Goal: Task Accomplishment & Management: Use online tool/utility

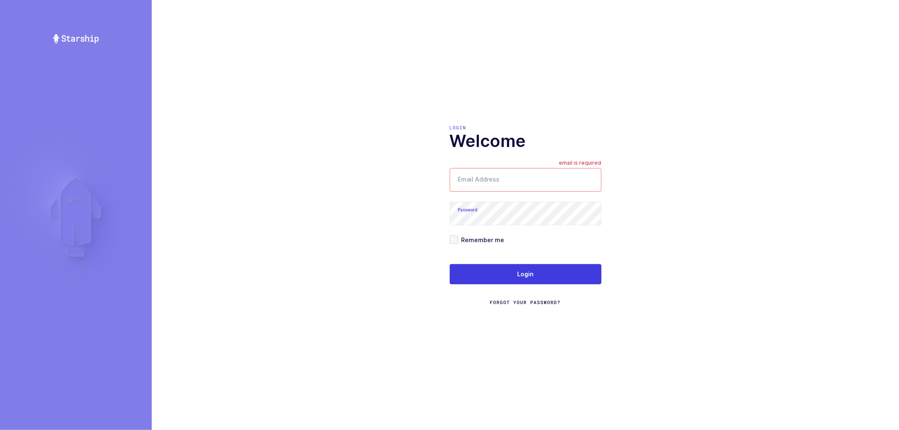
type input "nathan@janustrade.com"
click at [456, 242] on span at bounding box center [454, 240] width 8 height 8
click at [458, 236] on input "Remember me" at bounding box center [458, 236] width 0 height 0
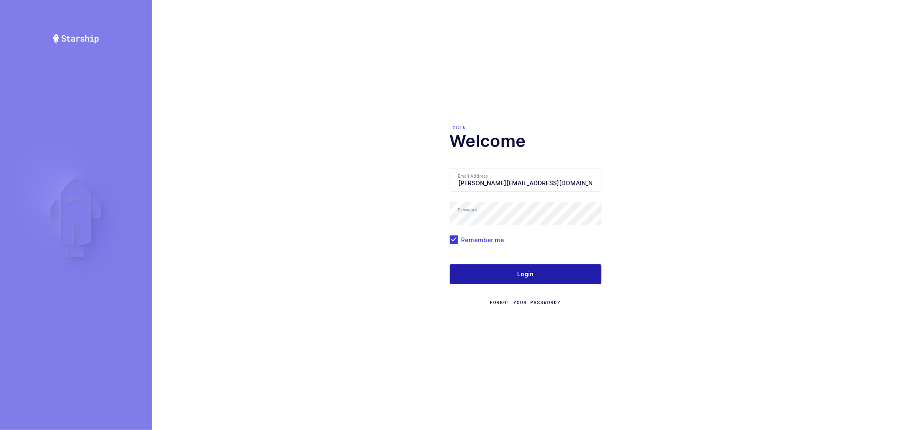
click at [514, 283] on button "Login" at bounding box center [526, 274] width 152 height 20
click at [524, 270] on span "Login" at bounding box center [525, 274] width 16 height 8
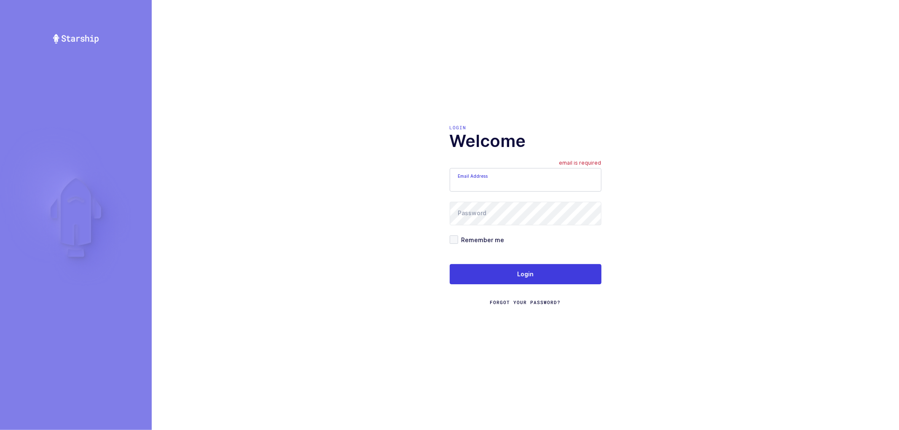
click at [496, 182] on input "Email Address" at bounding box center [526, 180] width 152 height 24
type input "nathan@janustrade.com"
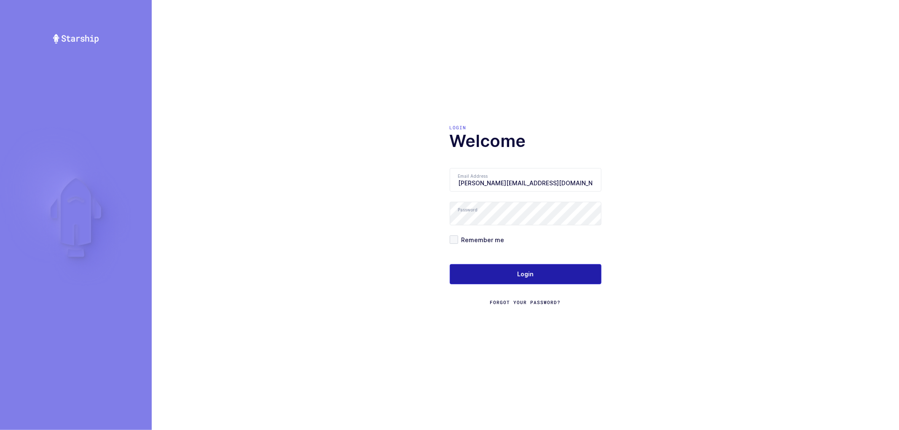
click at [497, 270] on button "Login" at bounding box center [526, 274] width 152 height 20
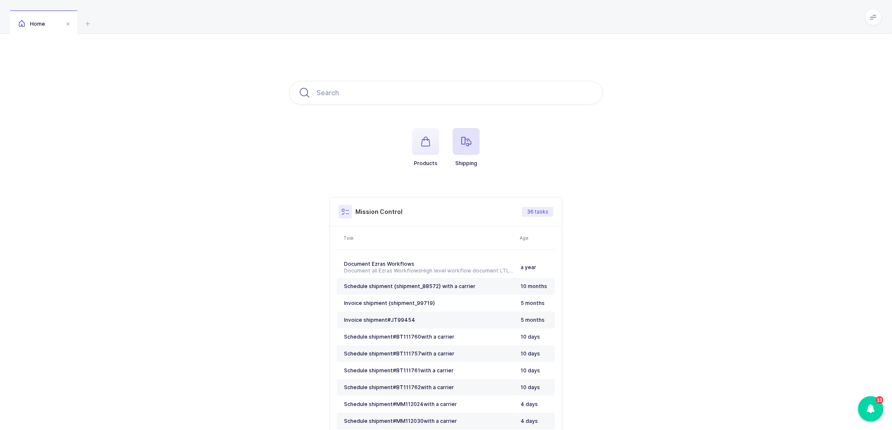
click at [464, 140] on icon "button" at bounding box center [466, 142] width 10 height 10
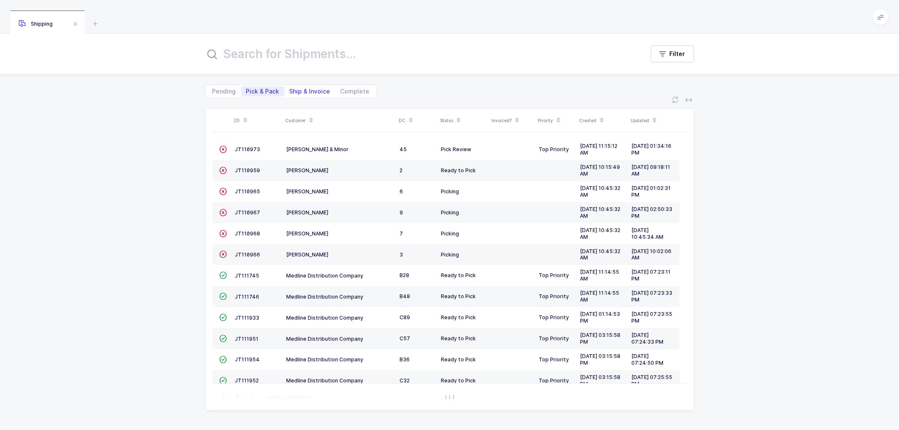
click at [309, 91] on span "Ship & Invoice" at bounding box center [310, 92] width 41 height 6
click at [290, 91] on input "Ship & Invoice" at bounding box center [287, 88] width 5 height 5
radio input "true"
radio input "false"
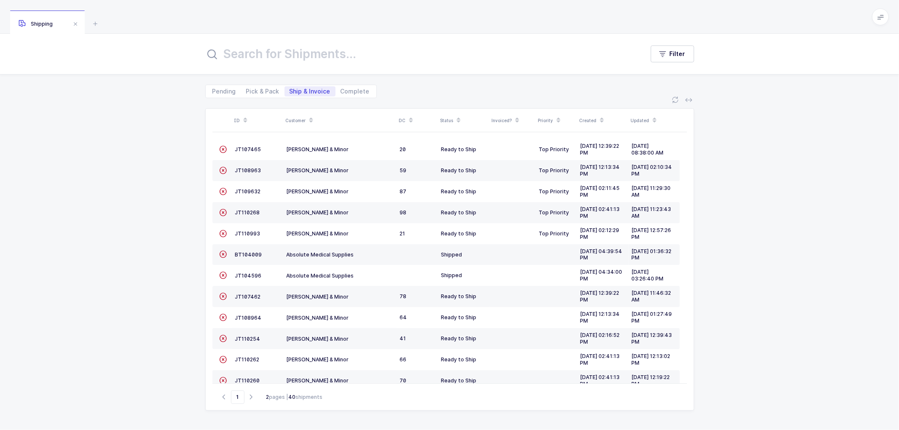
click at [311, 117] on icon at bounding box center [311, 118] width 4 height 4
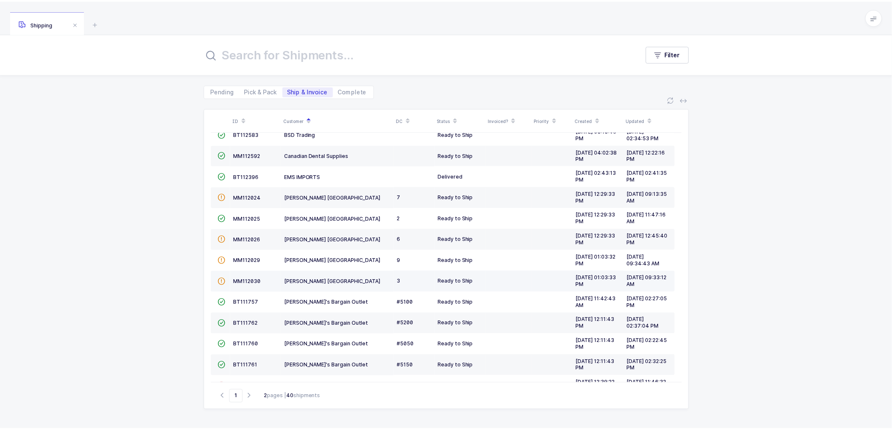
scroll to position [185, 0]
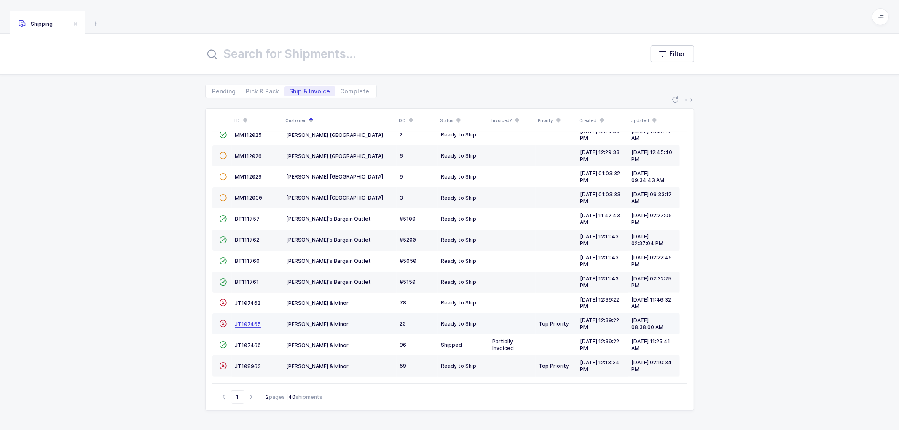
click at [249, 323] on span "JT107465" at bounding box center [248, 324] width 26 height 6
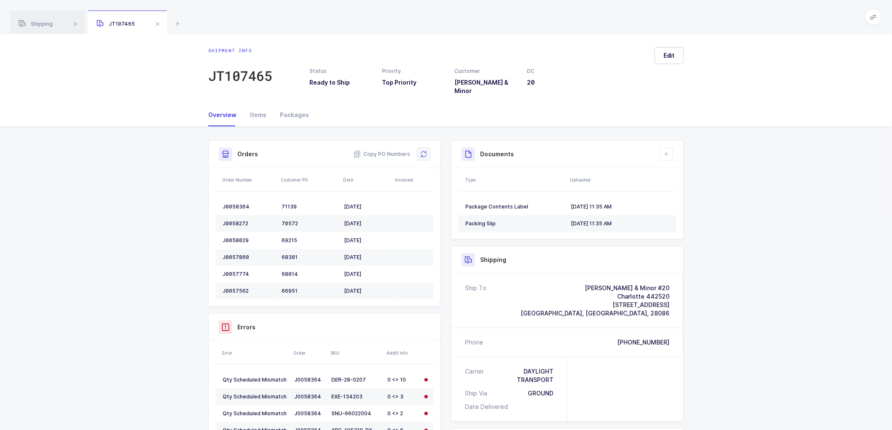
click at [426, 151] on icon at bounding box center [423, 154] width 7 height 7
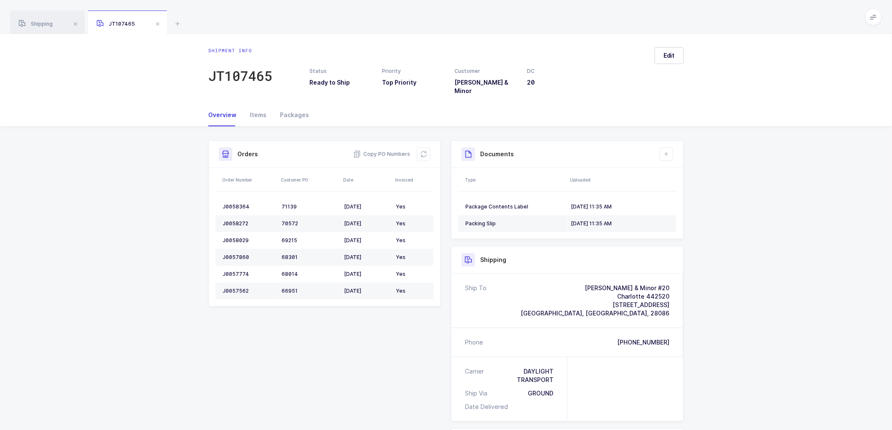
click at [794, 202] on div "Shipment Info Shipment Number JT107465 Status Ready to Ship Priority Top Priori…" at bounding box center [446, 349] width 892 height 445
click at [668, 151] on icon at bounding box center [666, 154] width 7 height 7
click at [682, 185] on li "Upload Document" at bounding box center [695, 185] width 63 height 13
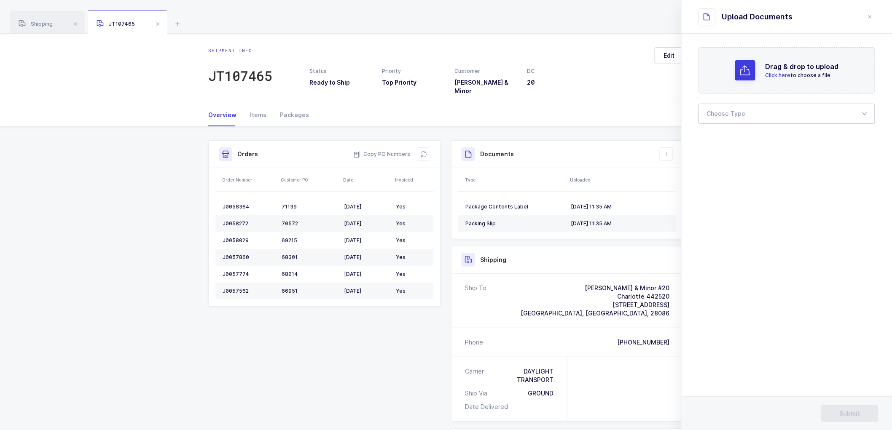
click at [714, 113] on div at bounding box center [787, 114] width 177 height 20
click at [711, 137] on span "Bill of Lading" at bounding box center [726, 140] width 38 height 7
type input "Bill of Lading"
drag, startPoint x: 853, startPoint y: 413, endPoint x: 829, endPoint y: 368, distance: 51.1
click at [853, 412] on span "Submit" at bounding box center [850, 414] width 21 height 8
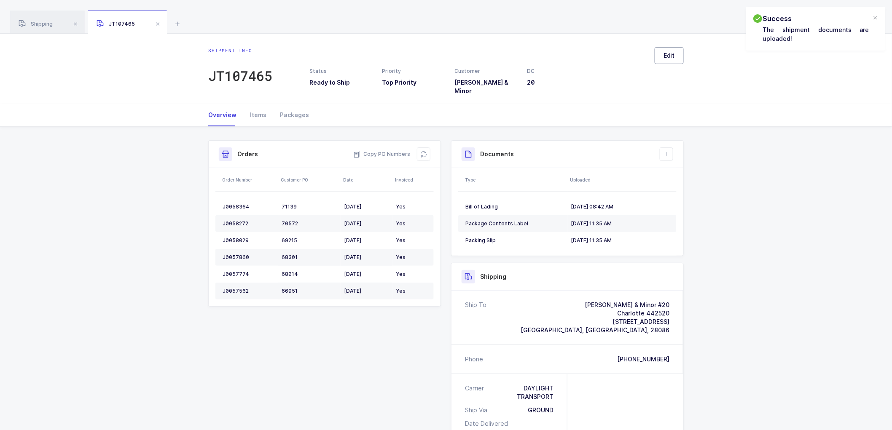
click at [670, 53] on span "Edit" at bounding box center [669, 55] width 11 height 8
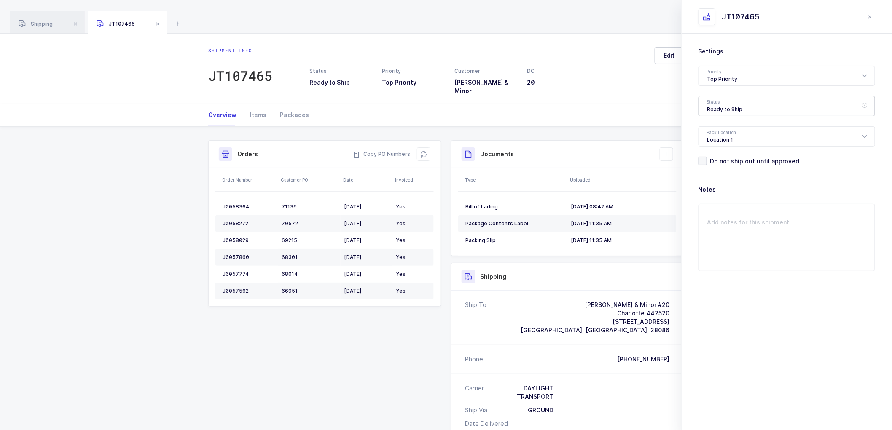
click at [729, 102] on div "Ready to Ship" at bounding box center [787, 106] width 177 height 20
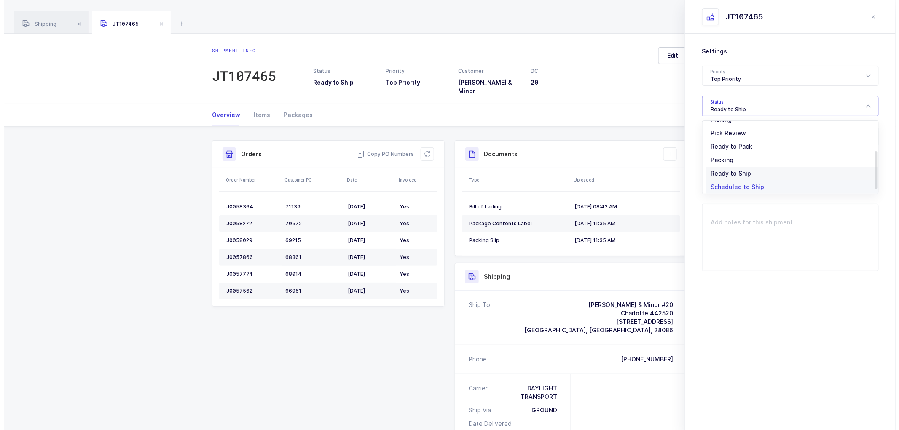
scroll to position [70, 0]
click at [717, 166] on li "Shipped" at bounding box center [790, 170] width 176 height 13
type input "Shipped"
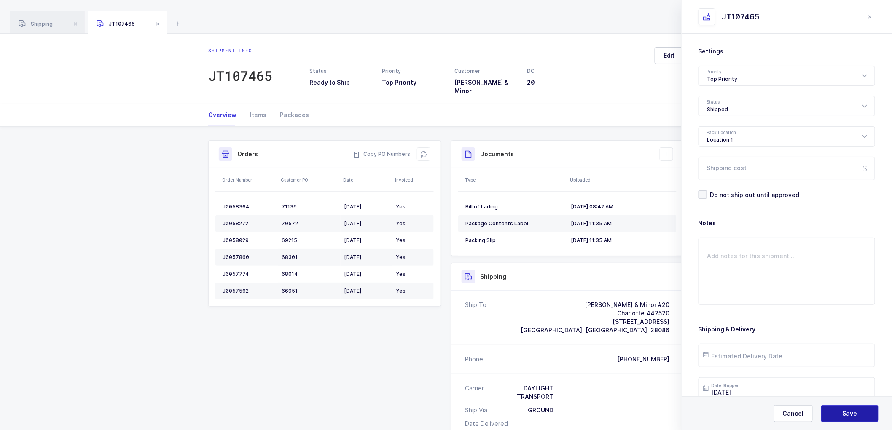
click at [840, 409] on button "Save" at bounding box center [849, 414] width 57 height 17
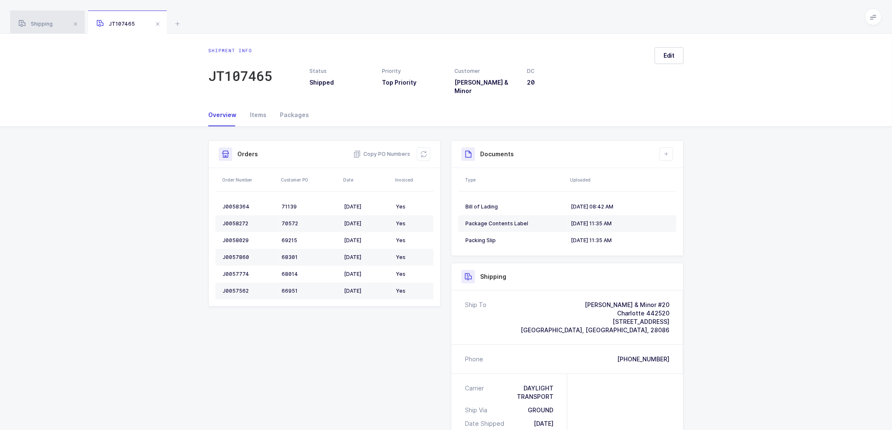
click at [34, 21] on span "Shipping" at bounding box center [36, 24] width 34 height 6
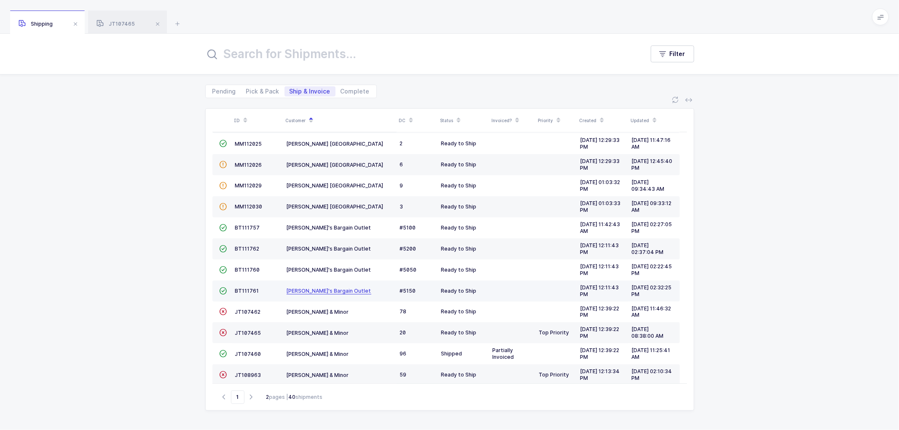
scroll to position [185, 0]
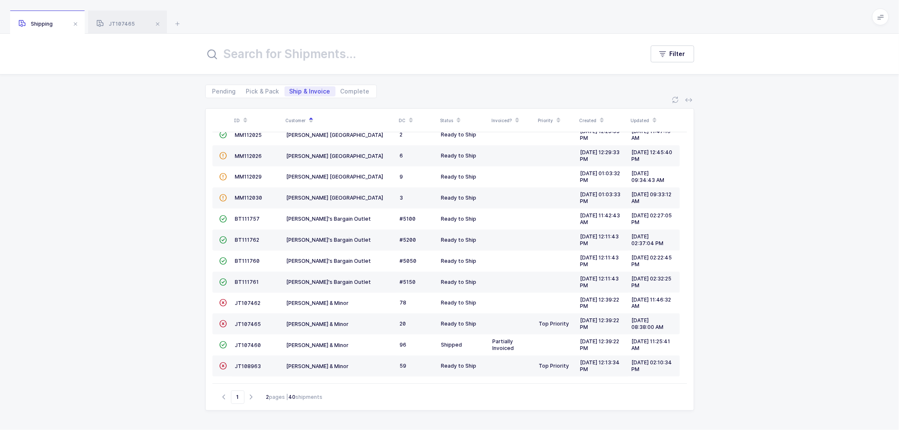
click at [250, 395] on icon "button" at bounding box center [251, 397] width 10 height 6
type input "2"
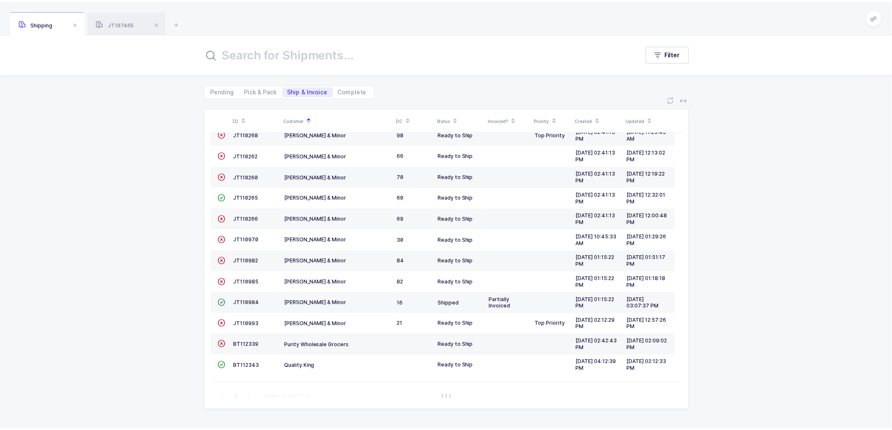
scroll to position [164, 0]
click at [247, 321] on span "JT110993" at bounding box center [247, 324] width 25 height 6
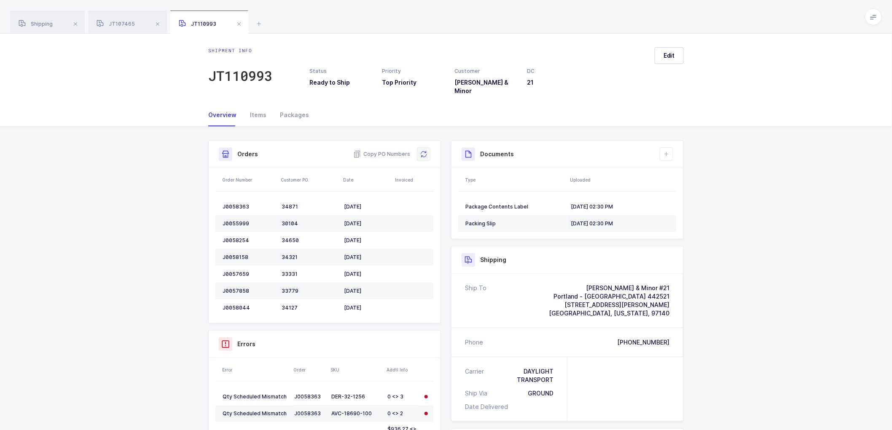
click at [429, 149] on button at bounding box center [423, 154] width 13 height 13
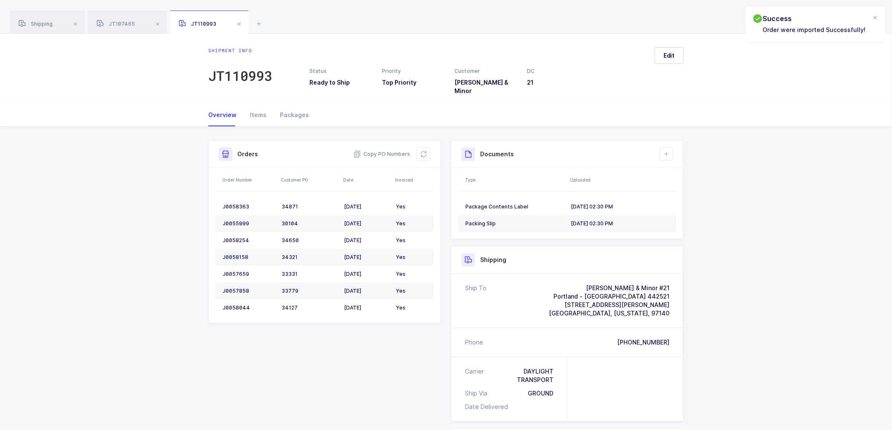
click at [778, 210] on div "Shipment Info Shipment Number JT110993 Status Ready to Ship Priority Top Priori…" at bounding box center [446, 349] width 892 height 445
click at [676, 56] on button "Edit" at bounding box center [669, 55] width 29 height 17
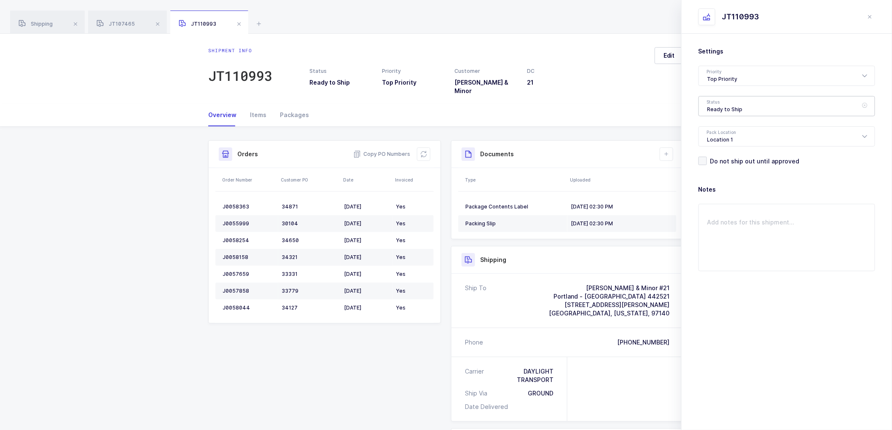
click at [733, 101] on div "Ready to Ship" at bounding box center [787, 106] width 177 height 20
click at [717, 169] on span "Shipped" at bounding box center [719, 170] width 24 height 7
type input "Shipped"
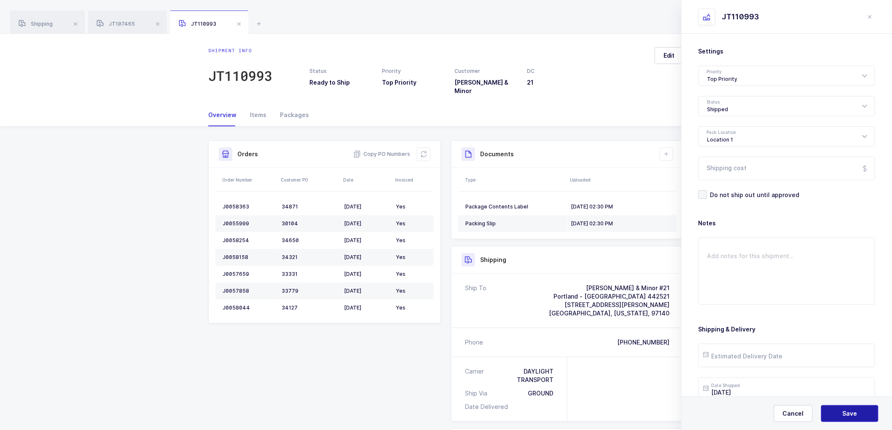
click at [846, 412] on span "Save" at bounding box center [850, 414] width 15 height 8
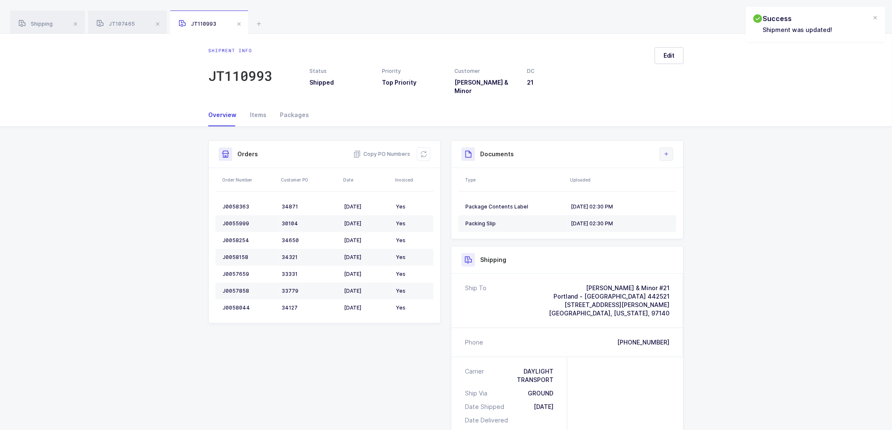
click at [672, 148] on button at bounding box center [666, 154] width 13 height 13
click at [677, 188] on li "Upload Document" at bounding box center [695, 185] width 63 height 13
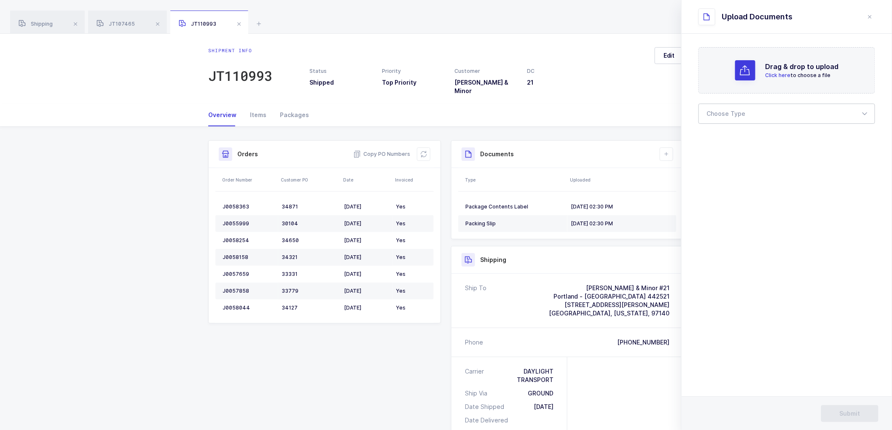
click at [739, 112] on div at bounding box center [787, 114] width 177 height 20
click at [731, 142] on span "Bill of Lading" at bounding box center [726, 140] width 38 height 7
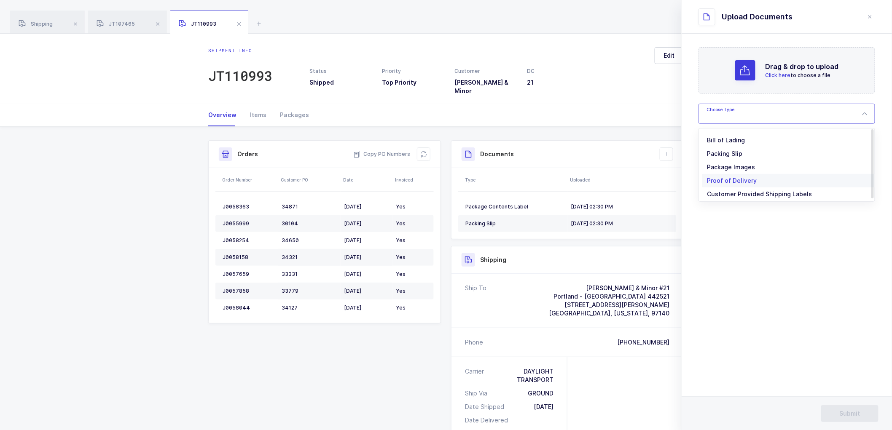
type input "Bill of Lading"
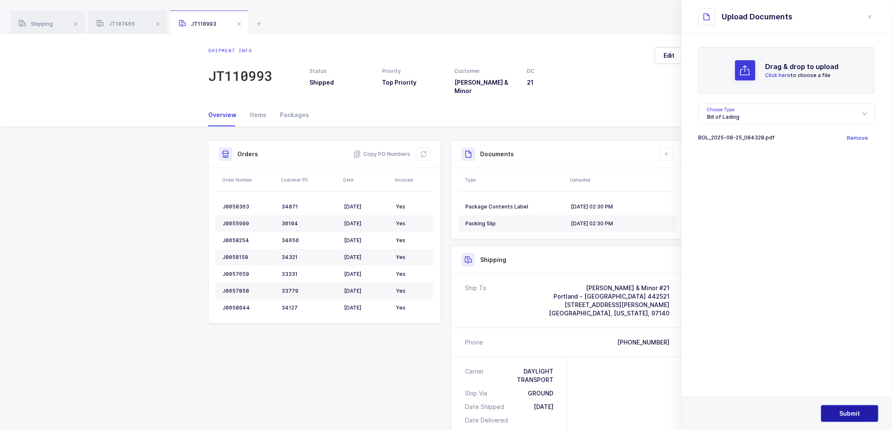
click at [852, 408] on button "Submit" at bounding box center [849, 414] width 57 height 17
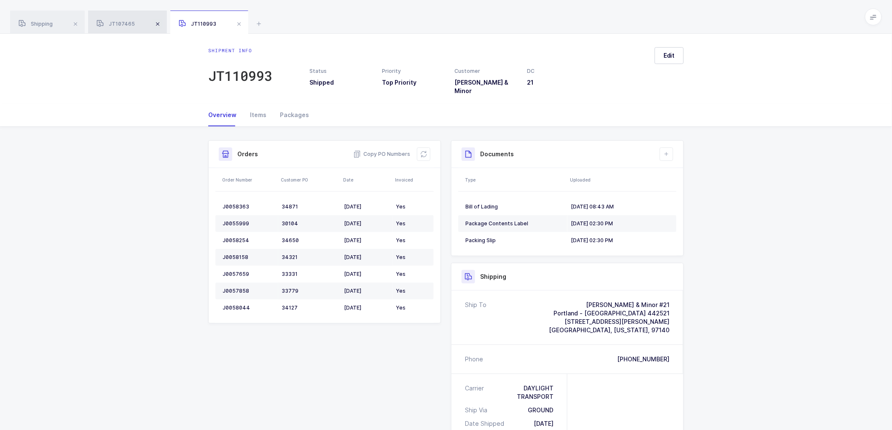
click at [158, 23] on span at bounding box center [158, 24] width 10 height 10
click at [175, 22] on icon at bounding box center [177, 24] width 10 height 10
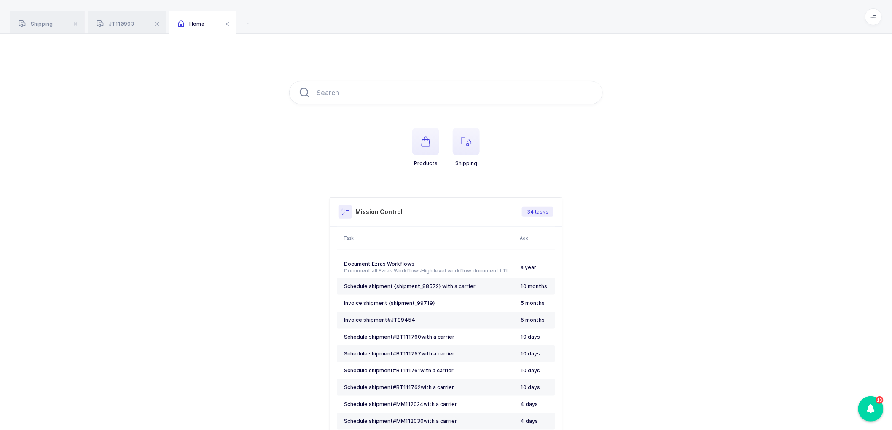
click at [156, 22] on span at bounding box center [157, 24] width 10 height 10
click at [144, 24] on span at bounding box center [146, 24] width 10 height 10
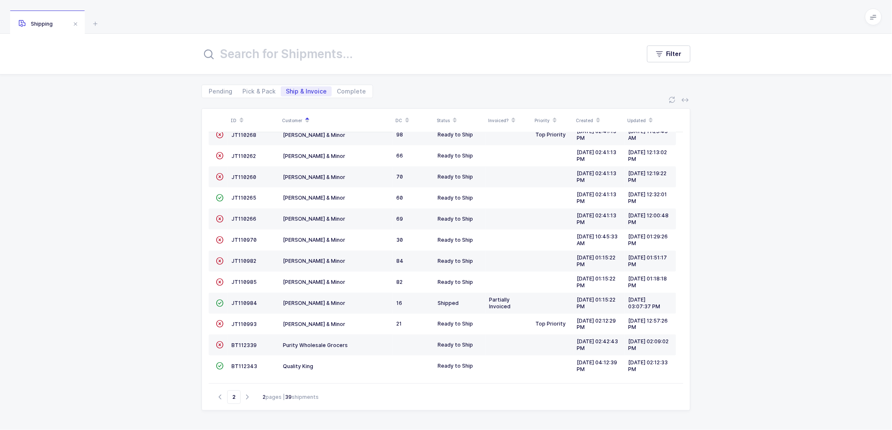
scroll to position [140, 0]
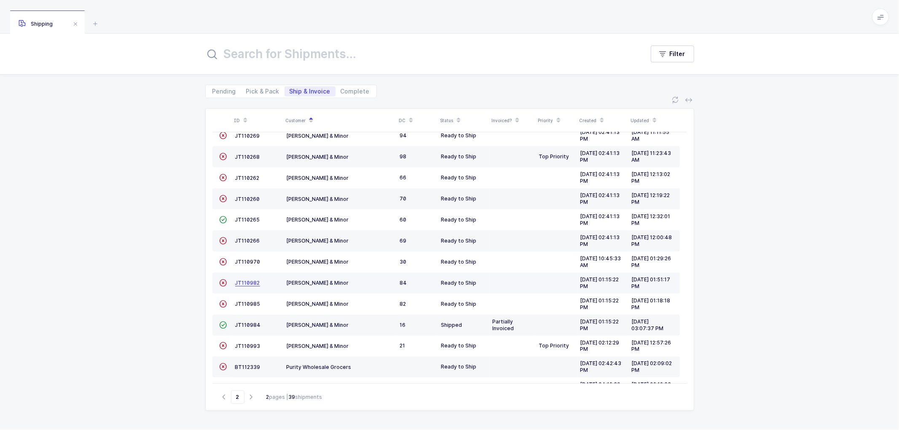
click at [243, 282] on span "JT110982" at bounding box center [247, 283] width 25 height 6
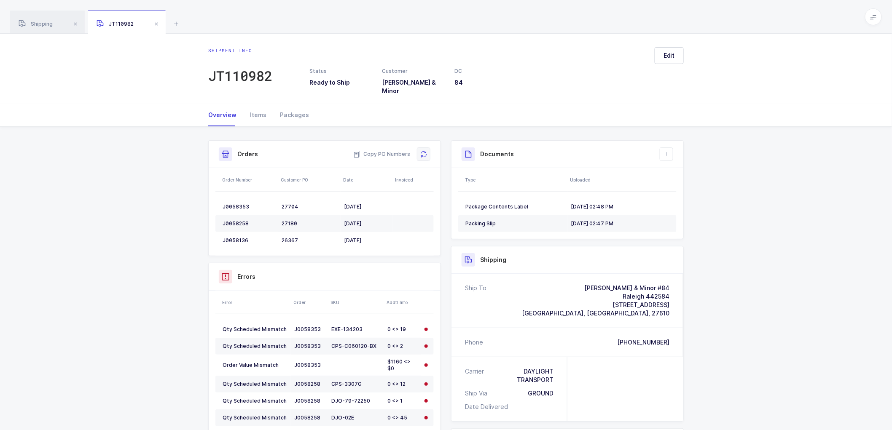
click at [422, 151] on icon at bounding box center [423, 154] width 7 height 7
click at [789, 276] on div "Shipment Info Shipment Number JT110982 Status Ready to Ship Customer [PERSON_NA…" at bounding box center [446, 349] width 892 height 445
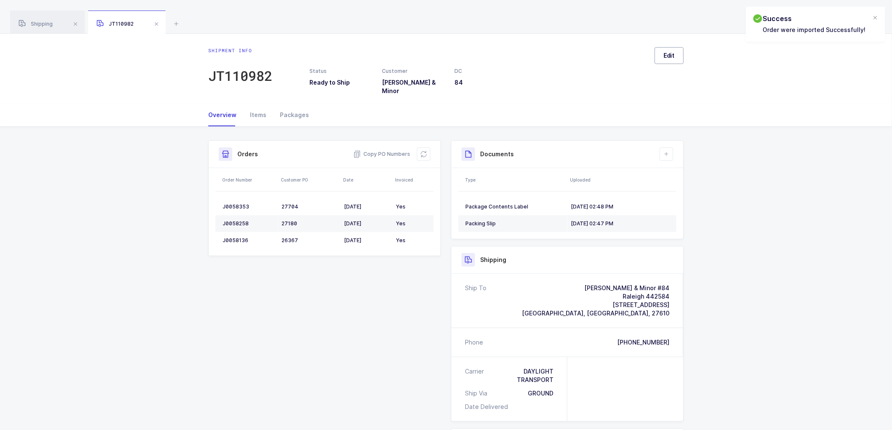
click at [668, 56] on span "Edit" at bounding box center [669, 55] width 11 height 8
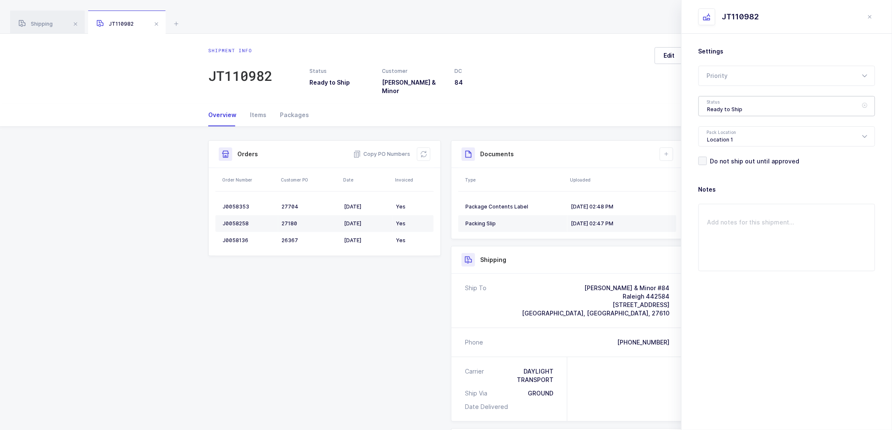
click at [734, 112] on div "Ready to Ship" at bounding box center [787, 106] width 177 height 20
click at [721, 167] on span "Shipped" at bounding box center [719, 170] width 24 height 7
type input "Shipped"
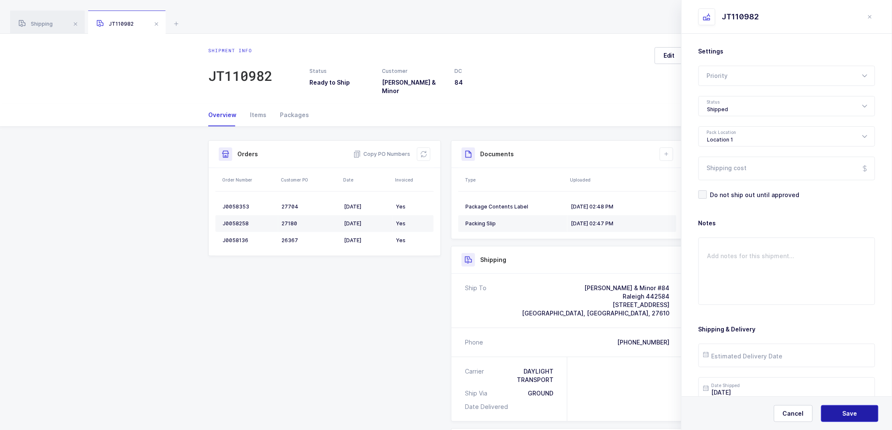
drag, startPoint x: 837, startPoint y: 407, endPoint x: 751, endPoint y: 308, distance: 130.6
click at [837, 406] on button "Save" at bounding box center [849, 414] width 57 height 17
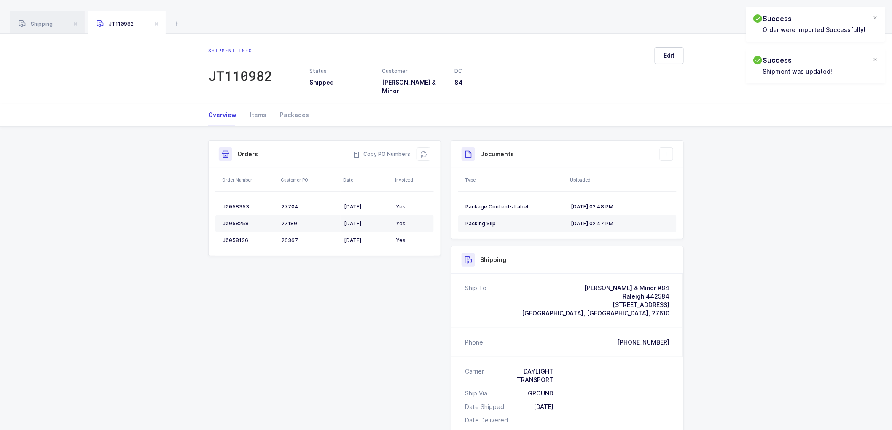
drag, startPoint x: 662, startPoint y: 145, endPoint x: 678, endPoint y: 161, distance: 22.7
click at [664, 148] on button at bounding box center [666, 154] width 13 height 13
click at [671, 183] on li "Upload Document" at bounding box center [695, 185] width 63 height 13
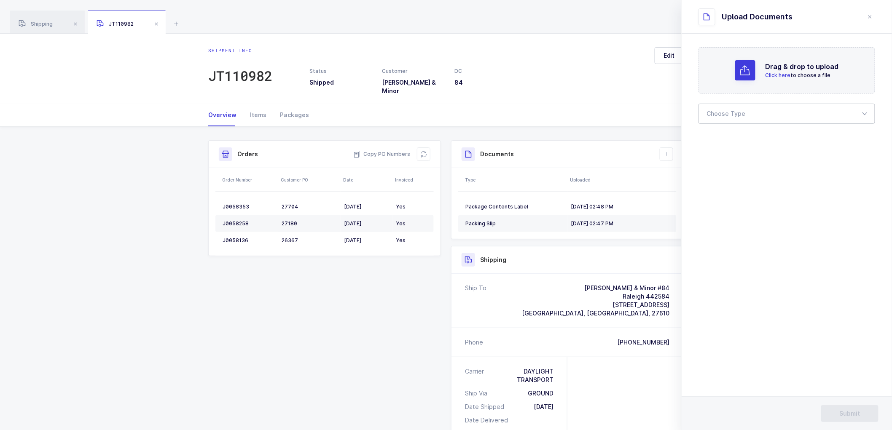
drag, startPoint x: 729, startPoint y: 113, endPoint x: 729, endPoint y: 118, distance: 5.5
click at [729, 113] on div at bounding box center [787, 114] width 177 height 20
click at [727, 137] on span "Bill of Lading" at bounding box center [726, 140] width 38 height 7
type input "Bill of Lading"
click at [851, 410] on span "Submit" at bounding box center [850, 414] width 21 height 8
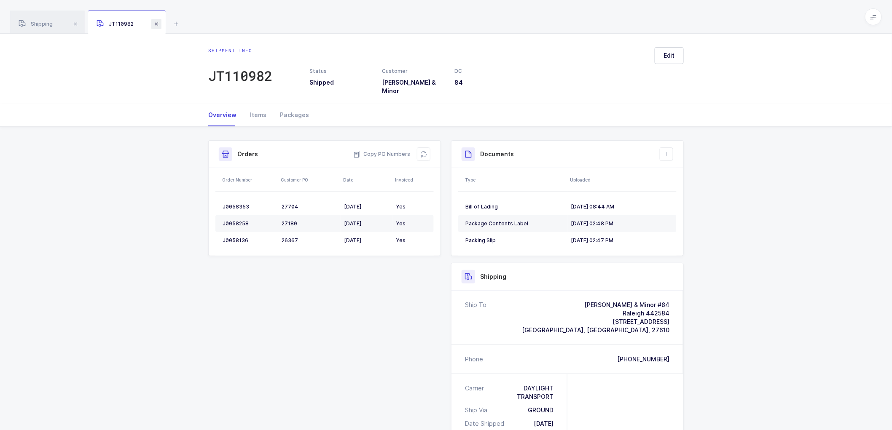
click at [157, 23] on span at bounding box center [156, 24] width 10 height 10
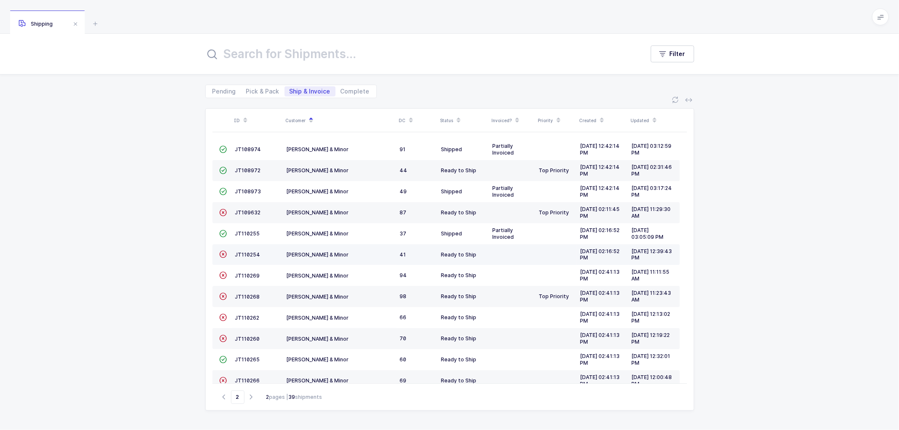
click at [243, 251] on td "JT110254" at bounding box center [257, 255] width 51 height 21
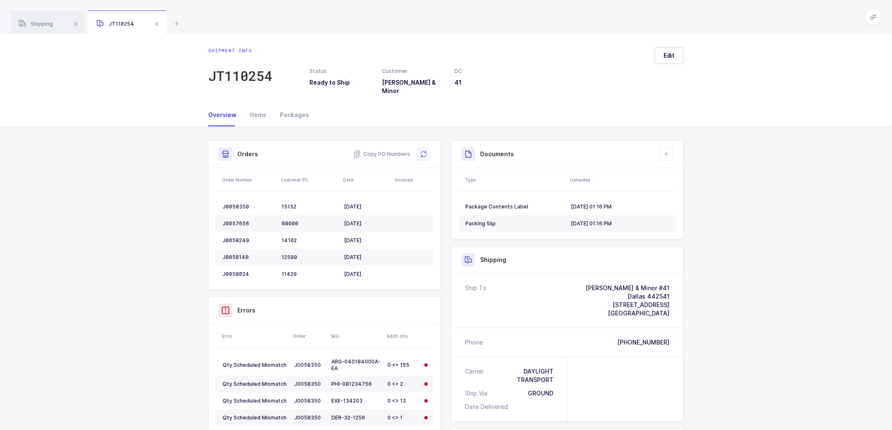
click at [423, 151] on icon at bounding box center [423, 154] width 7 height 7
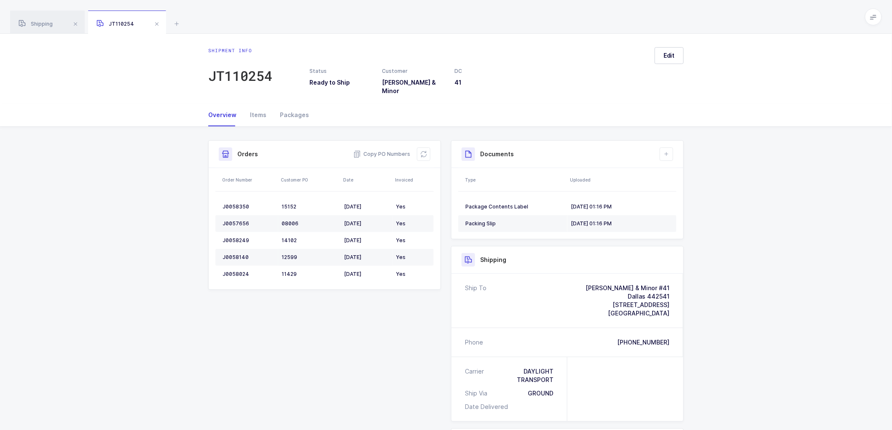
click at [764, 198] on div "Shipment Info Shipment Number JT110254 Status Ready to Ship Customer [PERSON_NA…" at bounding box center [446, 349] width 892 height 445
drag, startPoint x: 675, startPoint y: 55, endPoint x: 682, endPoint y: 56, distance: 6.5
click at [676, 54] on button "Edit" at bounding box center [669, 55] width 29 height 17
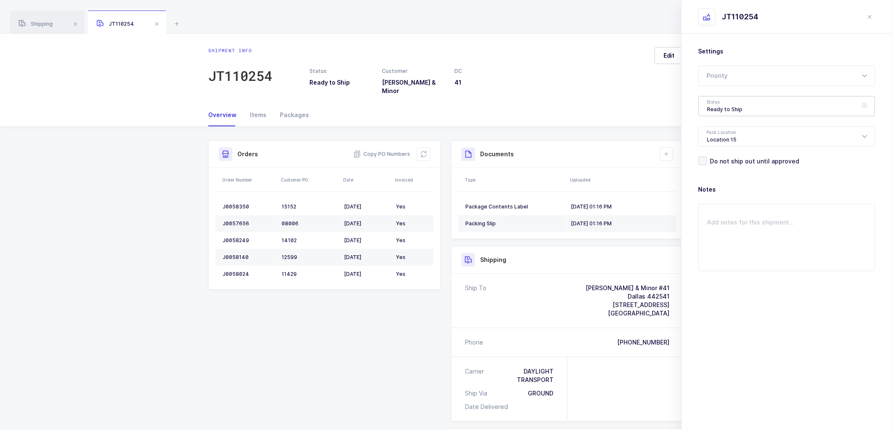
click at [747, 110] on div "Ready to Ship" at bounding box center [787, 106] width 177 height 20
click at [719, 167] on span "Shipped" at bounding box center [719, 170] width 24 height 7
type input "Shipped"
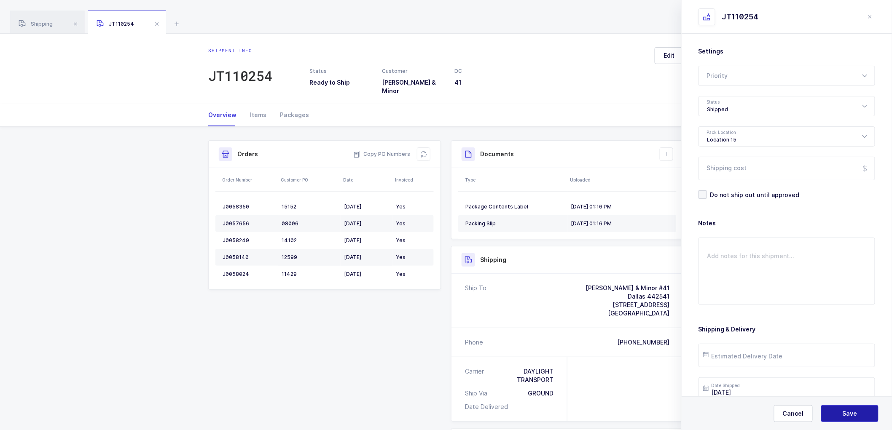
click at [840, 407] on button "Save" at bounding box center [849, 414] width 57 height 17
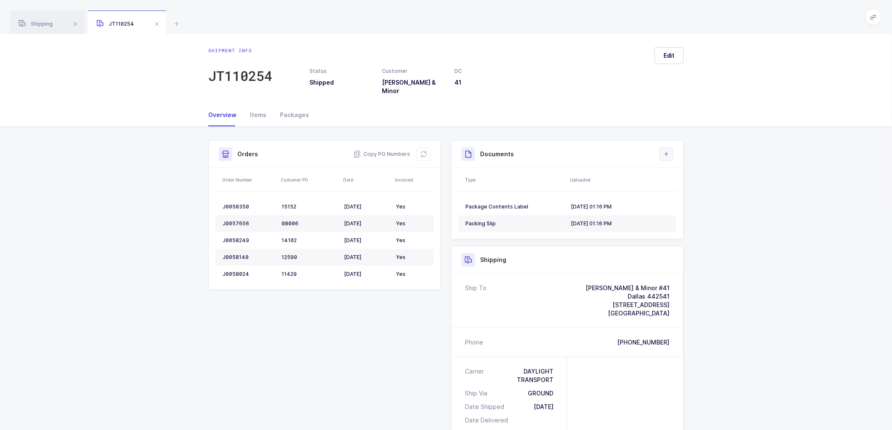
click at [664, 151] on icon at bounding box center [666, 154] width 7 height 7
drag, startPoint x: 675, startPoint y: 184, endPoint x: 686, endPoint y: 187, distance: 10.7
click at [676, 183] on li "Upload Document" at bounding box center [695, 185] width 63 height 13
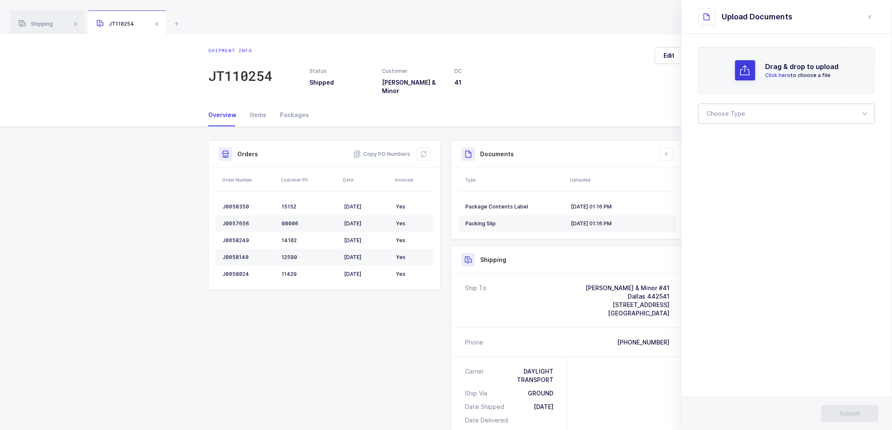
click at [718, 113] on div at bounding box center [787, 114] width 177 height 20
click at [721, 141] on span "Bill of Lading" at bounding box center [726, 140] width 38 height 7
type input "Bill of Lading"
click at [196, 191] on div "Shipment Info Shipment Number JT110254 Status Shipped Customer [PERSON_NAME] & …" at bounding box center [446, 356] width 892 height 458
drag, startPoint x: 871, startPoint y: 15, endPoint x: 854, endPoint y: 27, distance: 21.8
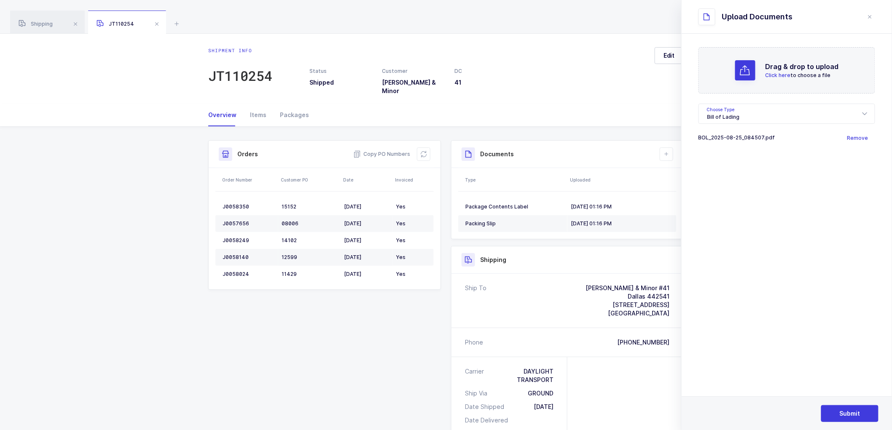
click at [871, 15] on icon "close drawer" at bounding box center [870, 16] width 7 height 7
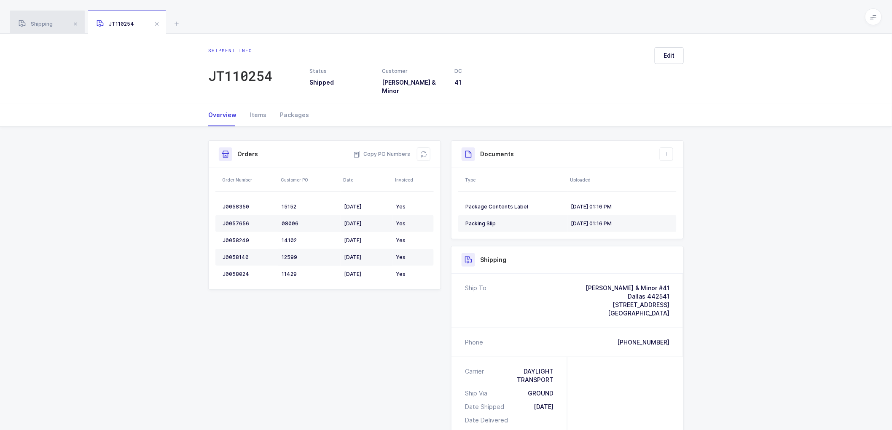
drag, startPoint x: 39, startPoint y: 19, endPoint x: 43, endPoint y: 20, distance: 4.3
click at [39, 19] on div "Shipping" at bounding box center [47, 23] width 75 height 24
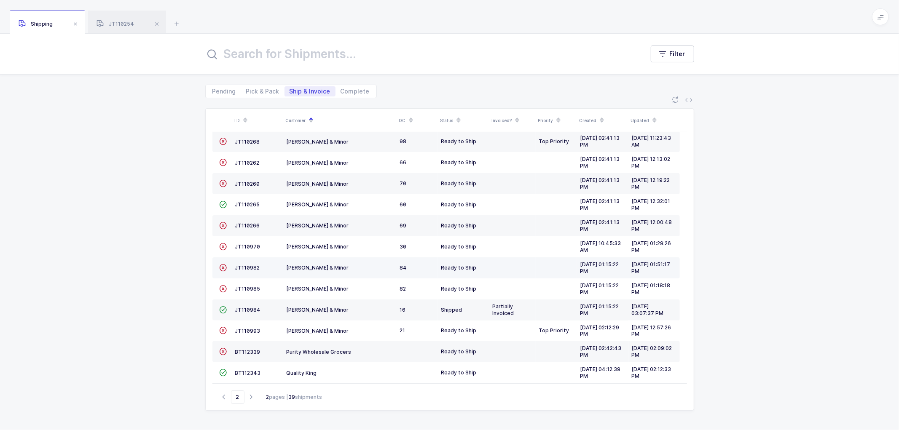
scroll to position [163, 0]
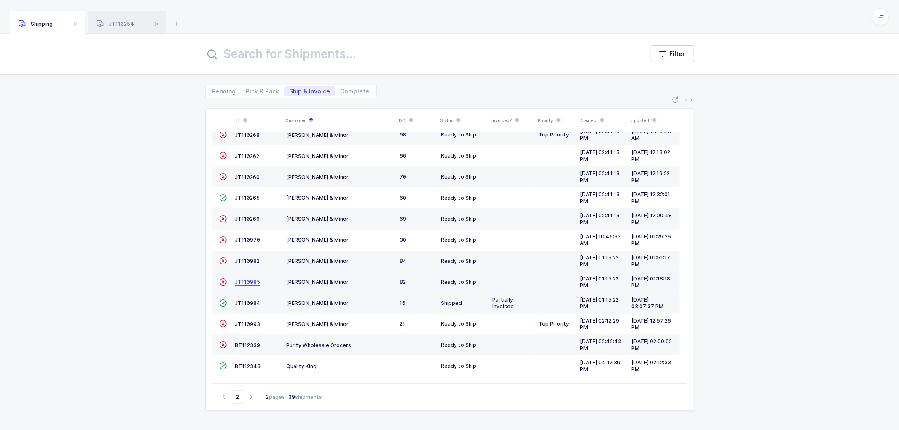
click at [240, 280] on span "JT110985" at bounding box center [247, 282] width 25 height 6
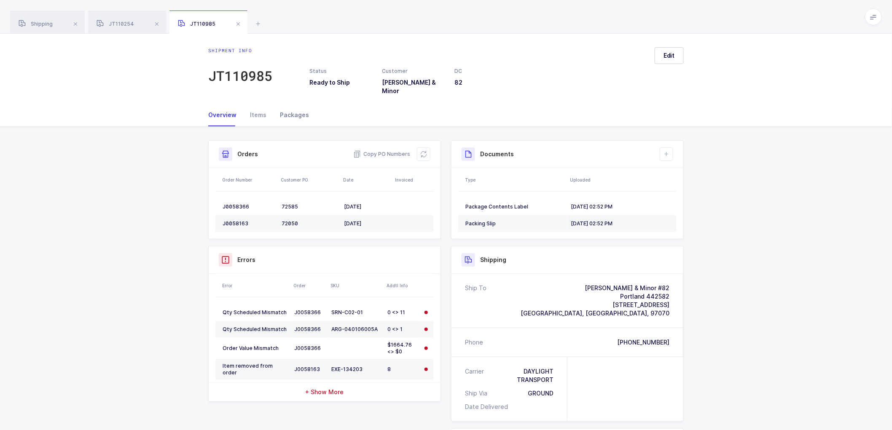
click at [288, 106] on div "Packages" at bounding box center [291, 115] width 36 height 23
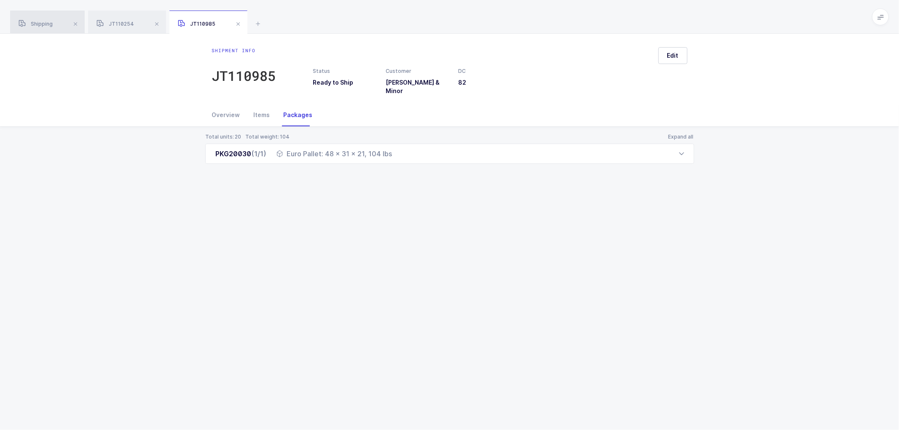
click at [38, 22] on span "Shipping" at bounding box center [36, 24] width 34 height 6
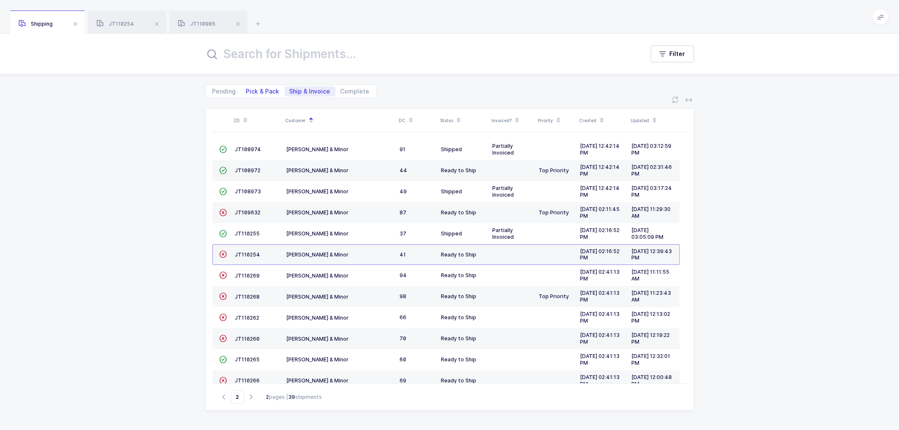
click at [266, 90] on span "Pick & Pack" at bounding box center [262, 92] width 33 height 6
click at [247, 90] on input "Pick & Pack" at bounding box center [243, 88] width 5 height 5
radio input "true"
radio input "false"
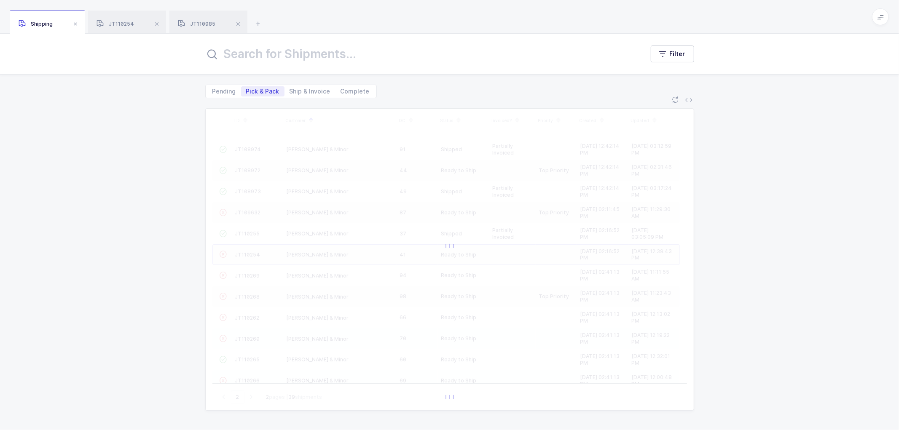
type input "1"
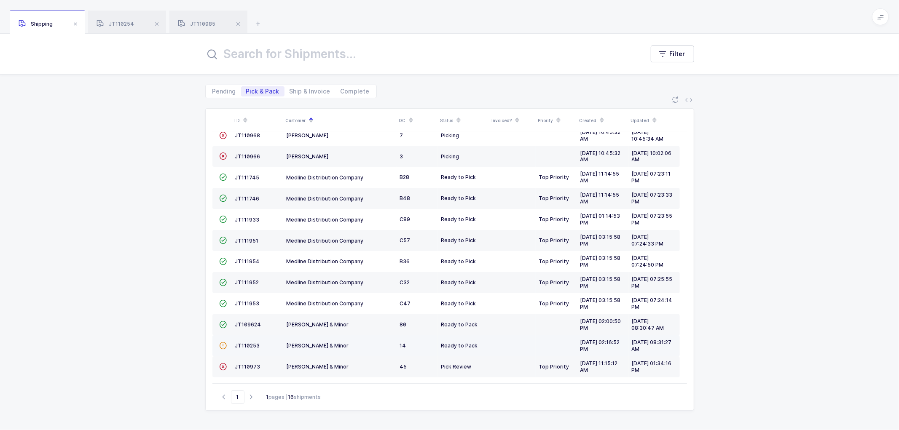
scroll to position [100, 0]
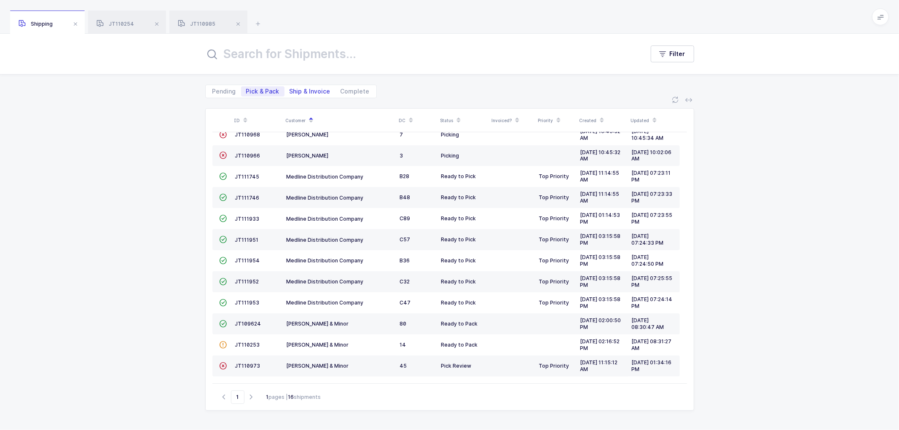
click at [313, 89] on span "Ship & Invoice" at bounding box center [310, 92] width 41 height 6
click at [290, 89] on input "Ship & Invoice" at bounding box center [287, 88] width 5 height 5
radio input "true"
radio input "false"
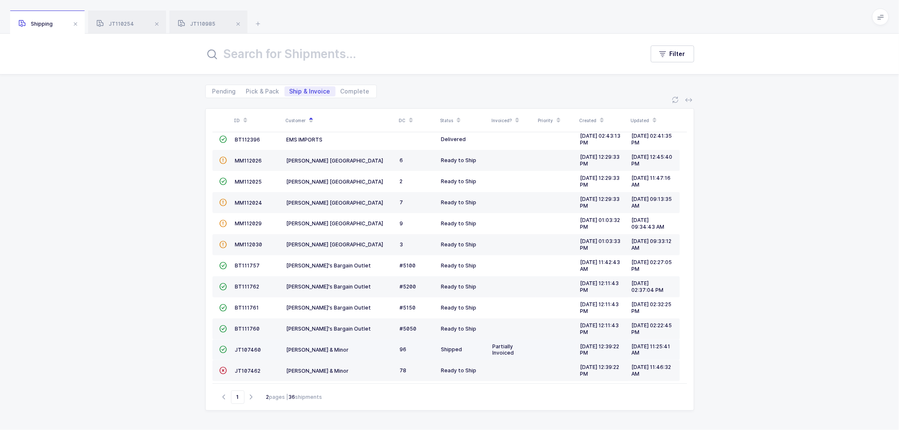
scroll to position [185, 0]
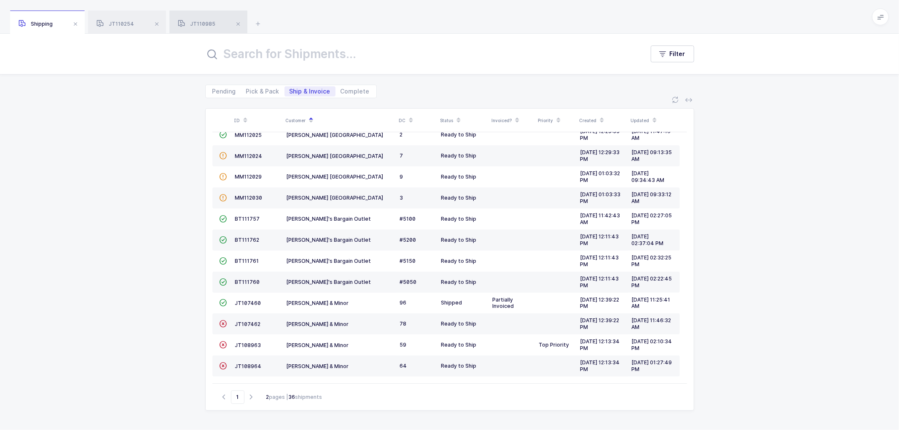
click at [203, 22] on span "JT110985" at bounding box center [197, 24] width 38 height 6
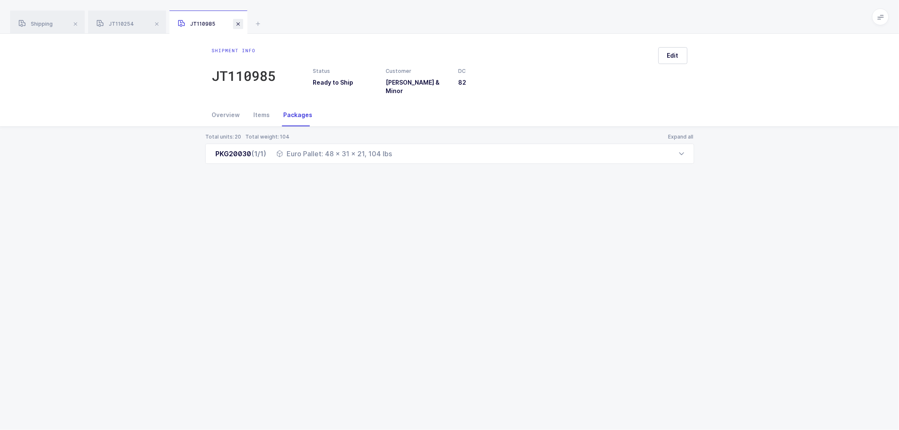
click at [235, 22] on span at bounding box center [238, 24] width 10 height 10
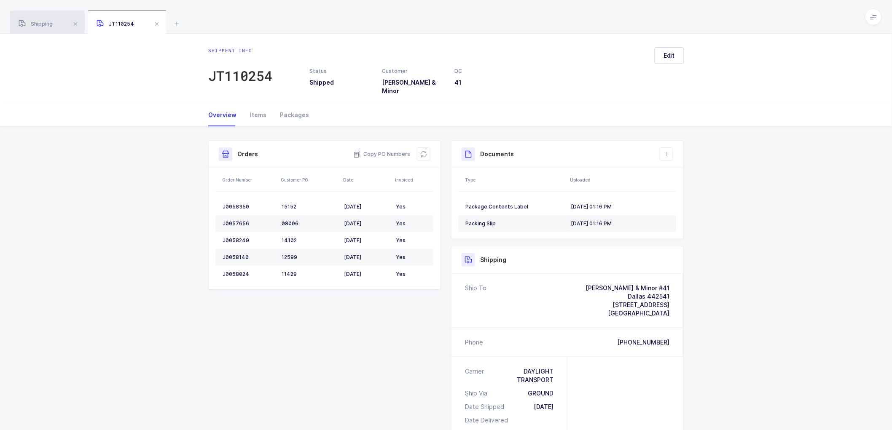
click at [41, 22] on span "Shipping" at bounding box center [36, 24] width 34 height 6
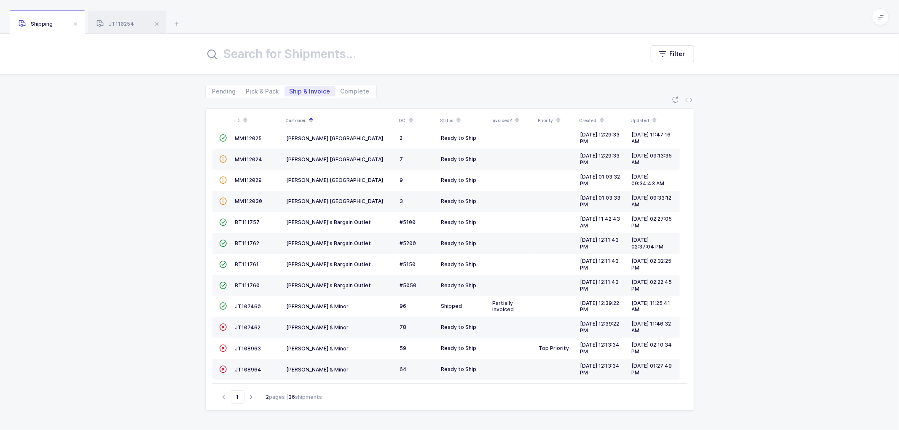
scroll to position [185, 0]
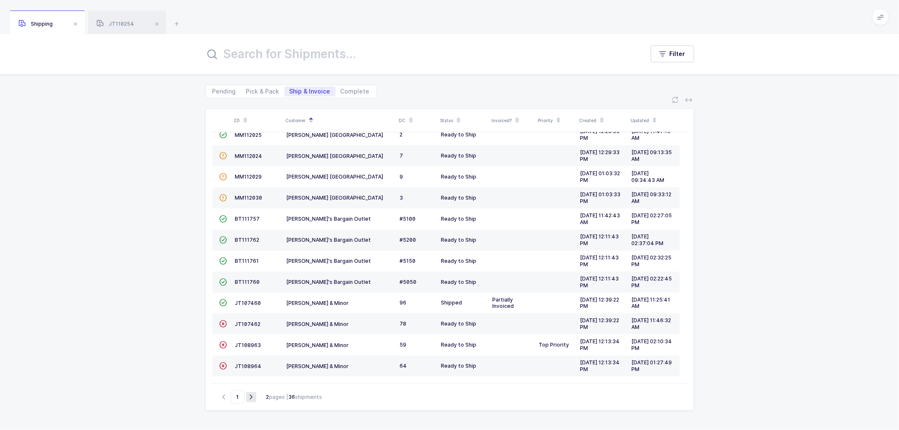
click at [251, 396] on icon "button" at bounding box center [251, 397] width 10 height 6
type input "2"
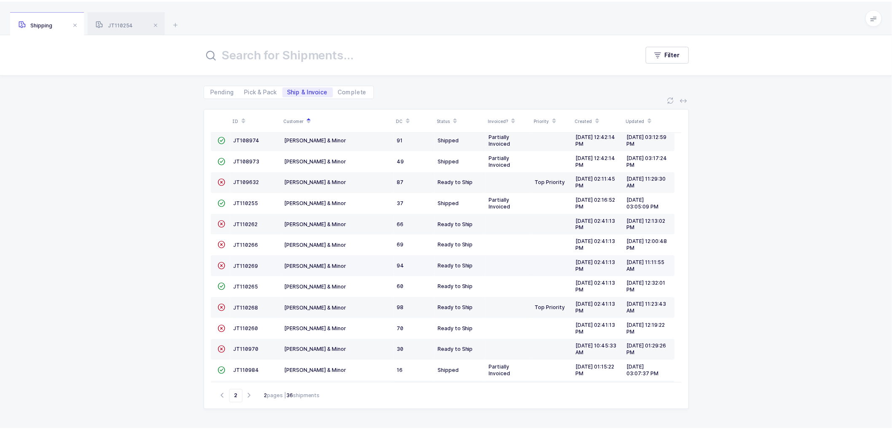
scroll to position [47, 0]
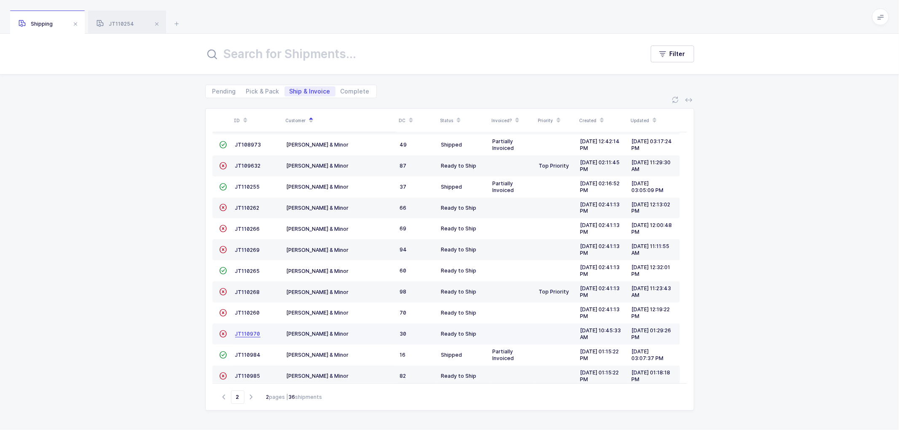
click at [247, 332] on span "JT110970" at bounding box center [247, 334] width 25 height 6
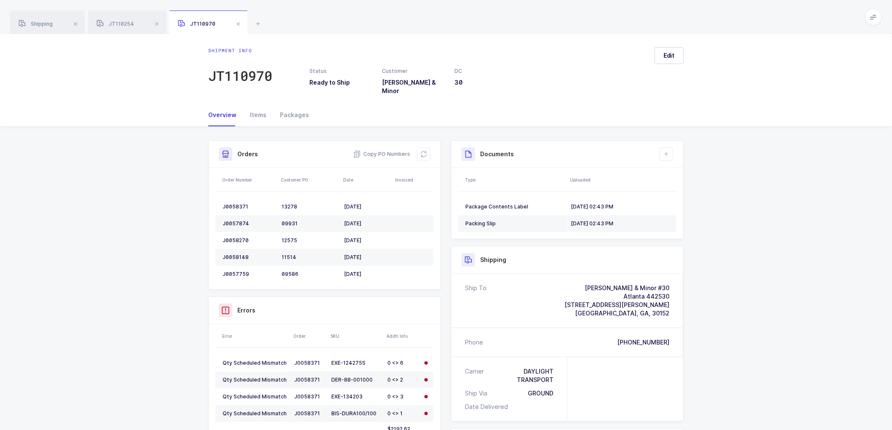
drag, startPoint x: 428, startPoint y: 149, endPoint x: 435, endPoint y: 142, distance: 10.2
click at [433, 144] on div "Orders Copy PO Numbers" at bounding box center [325, 154] width 232 height 27
click at [427, 148] on button at bounding box center [423, 154] width 13 height 13
click at [672, 53] on span "Edit" at bounding box center [669, 55] width 11 height 8
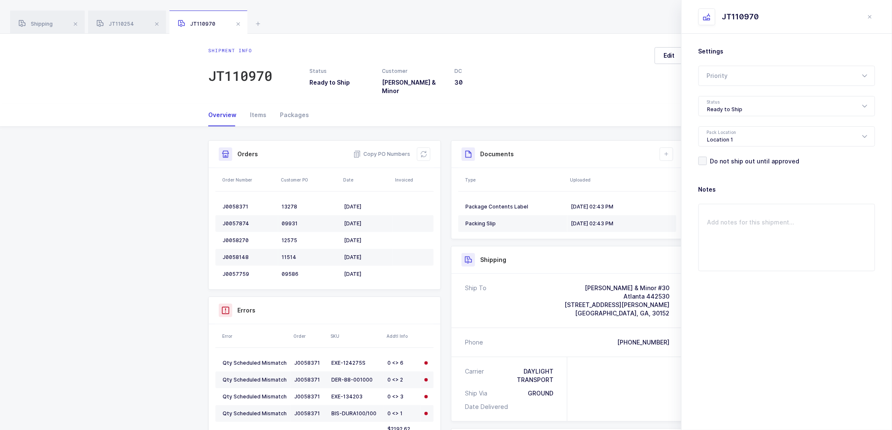
drag, startPoint x: 663, startPoint y: 85, endPoint x: 669, endPoint y: 132, distance: 47.2
click at [663, 86] on div "Edit" at bounding box center [666, 71] width 36 height 48
click at [662, 148] on button at bounding box center [666, 154] width 13 height 13
click at [872, 16] on icon "close drawer" at bounding box center [870, 16] width 7 height 7
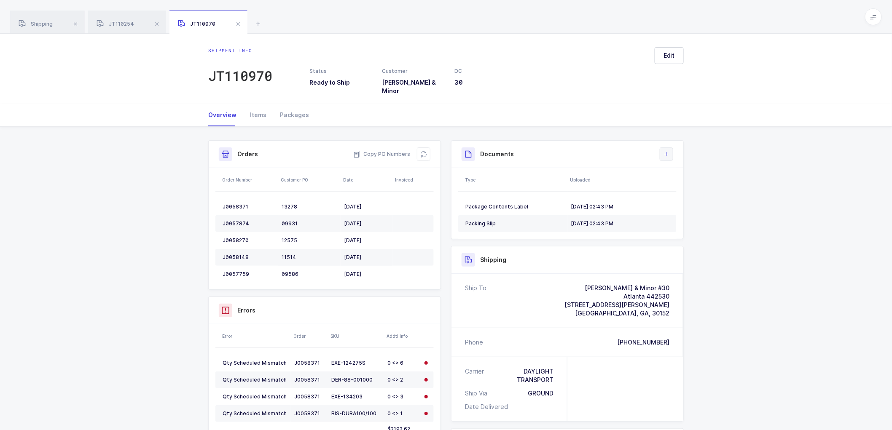
click at [669, 151] on icon at bounding box center [666, 154] width 7 height 7
click at [685, 187] on li "Upload Document" at bounding box center [695, 185] width 63 height 13
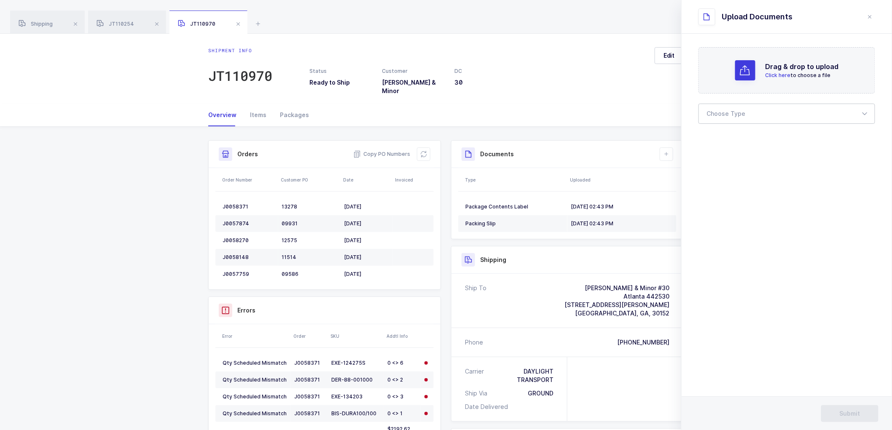
drag, startPoint x: 721, startPoint y: 112, endPoint x: 727, endPoint y: 128, distance: 17.6
click at [721, 113] on div at bounding box center [787, 114] width 177 height 20
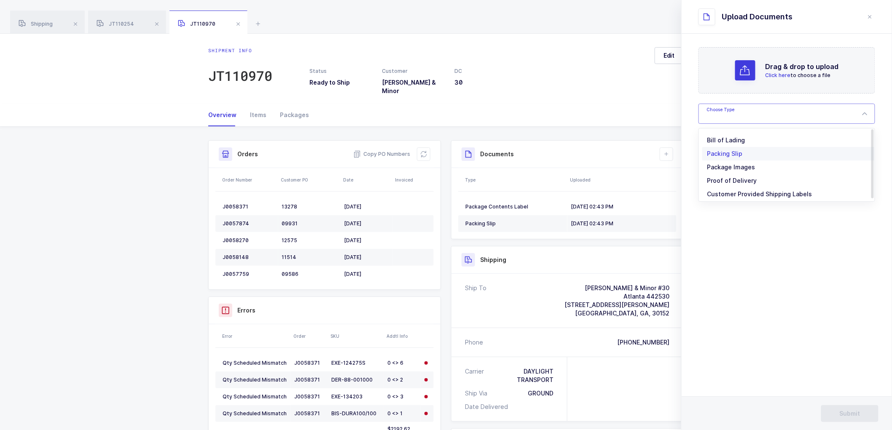
drag, startPoint x: 727, startPoint y: 141, endPoint x: 731, endPoint y: 145, distance: 5.4
click at [727, 141] on span "Bill of Lading" at bounding box center [726, 140] width 38 height 7
type input "Bill of Lading"
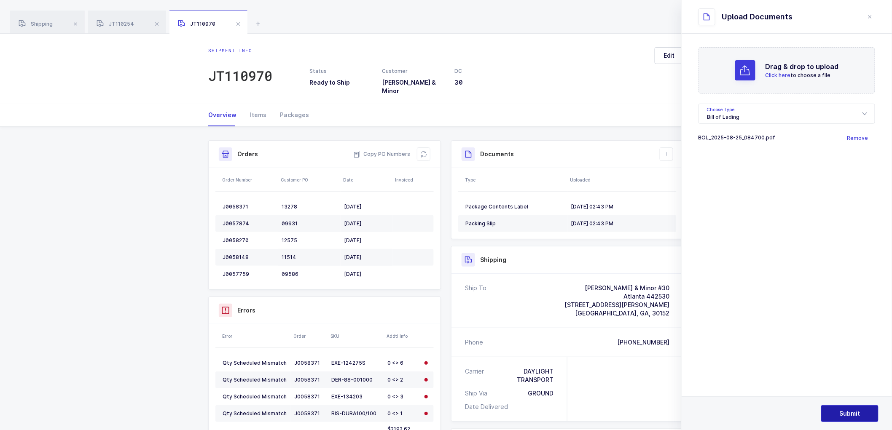
click at [846, 409] on button "Submit" at bounding box center [849, 414] width 57 height 17
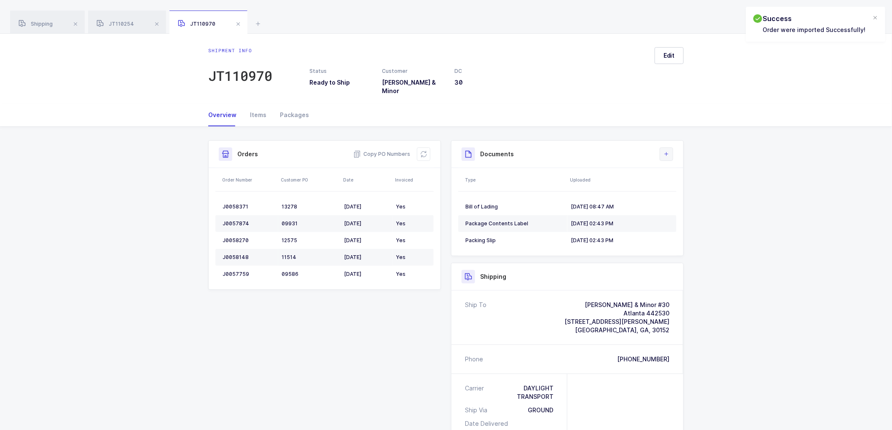
click at [671, 148] on button at bounding box center [666, 154] width 13 height 13
click at [788, 175] on div "Shipment Info Shipment Number JT110970 Status Ready to Ship Customer [PERSON_NA…" at bounding box center [446, 358] width 892 height 462
click at [667, 52] on span "Edit" at bounding box center [669, 55] width 11 height 8
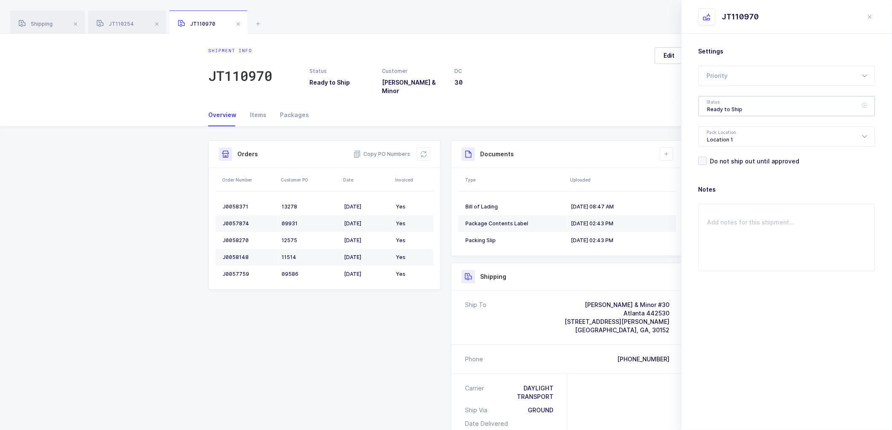
click at [715, 107] on div "Ready to Ship" at bounding box center [787, 106] width 177 height 20
drag, startPoint x: 729, startPoint y: 169, endPoint x: 734, endPoint y: 175, distance: 6.9
click at [729, 170] on span "Shipped" at bounding box center [719, 170] width 24 height 7
type input "Shipped"
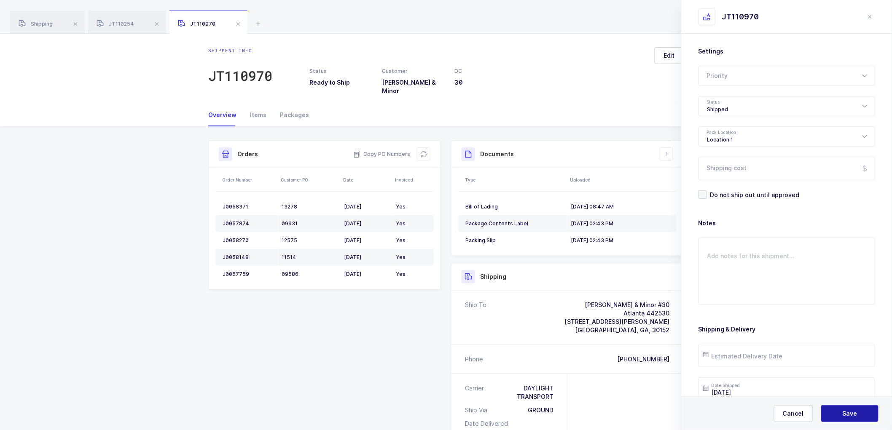
click at [846, 414] on span "Save" at bounding box center [850, 414] width 15 height 8
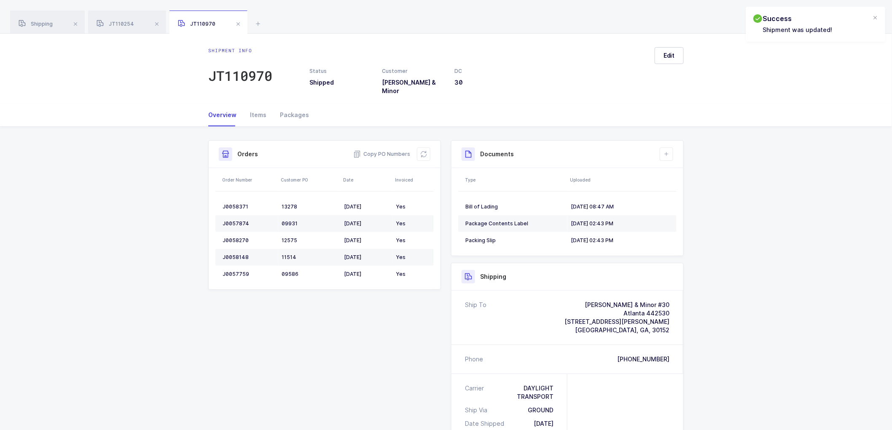
click at [239, 24] on span at bounding box center [238, 24] width 10 height 10
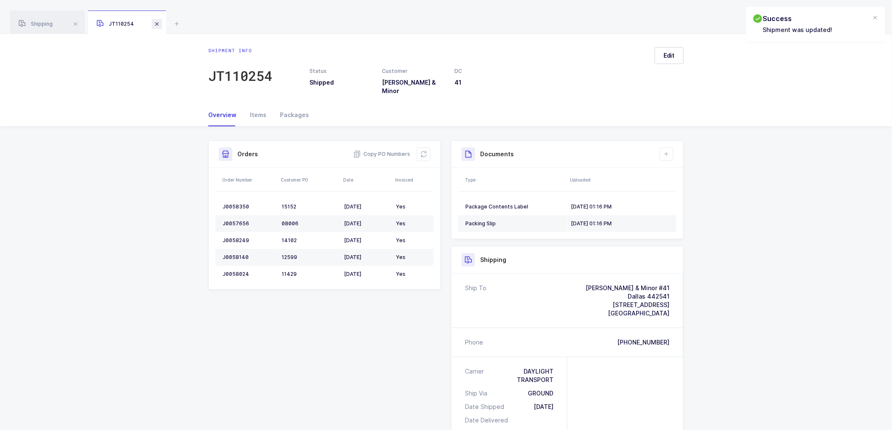
click at [157, 24] on span at bounding box center [157, 24] width 10 height 10
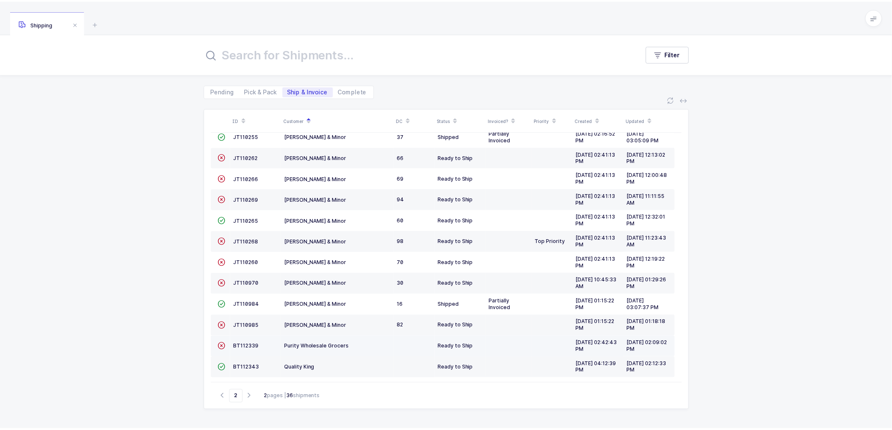
scroll to position [100, 0]
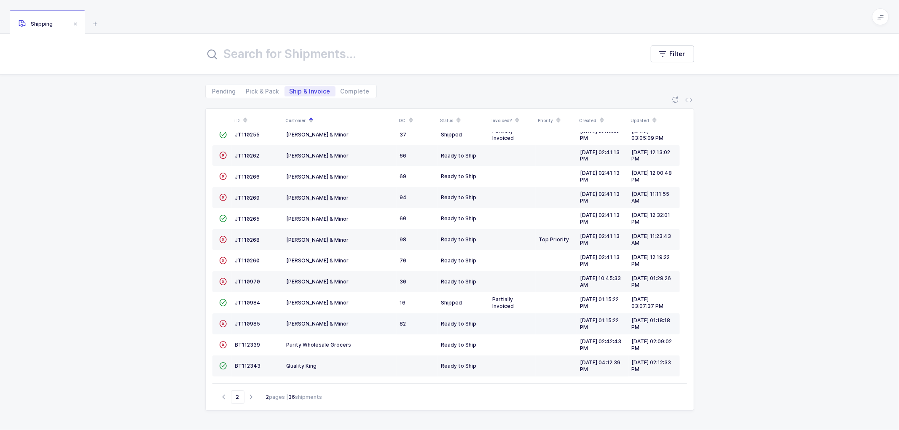
click at [249, 320] on td "JT110985" at bounding box center [257, 324] width 51 height 21
click at [247, 323] on span "JT110985" at bounding box center [247, 324] width 25 height 6
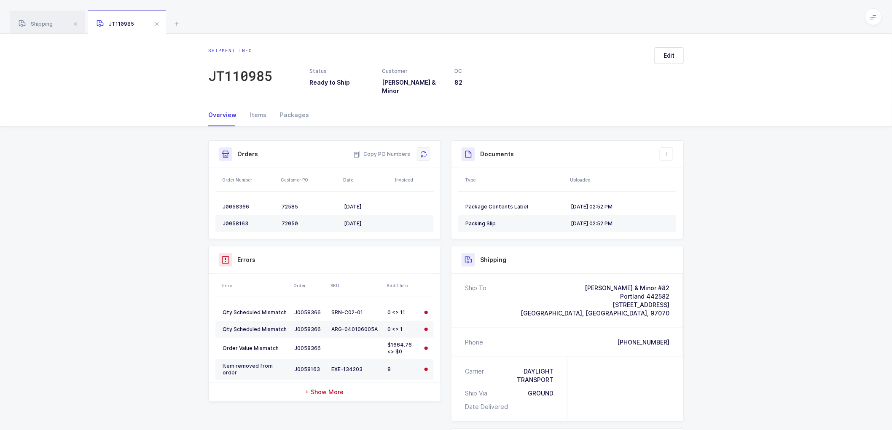
click at [427, 151] on icon at bounding box center [423, 154] width 7 height 7
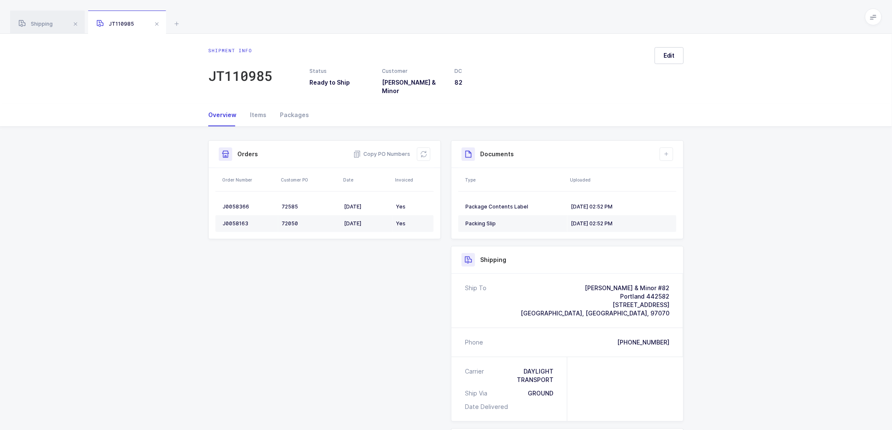
click at [739, 245] on div "Shipment Info Shipment Number JT110985 Status Ready to Ship Customer [PERSON_NA…" at bounding box center [446, 349] width 892 height 445
click at [668, 151] on icon at bounding box center [666, 154] width 7 height 7
click at [691, 183] on li "Upload Document" at bounding box center [695, 185] width 63 height 13
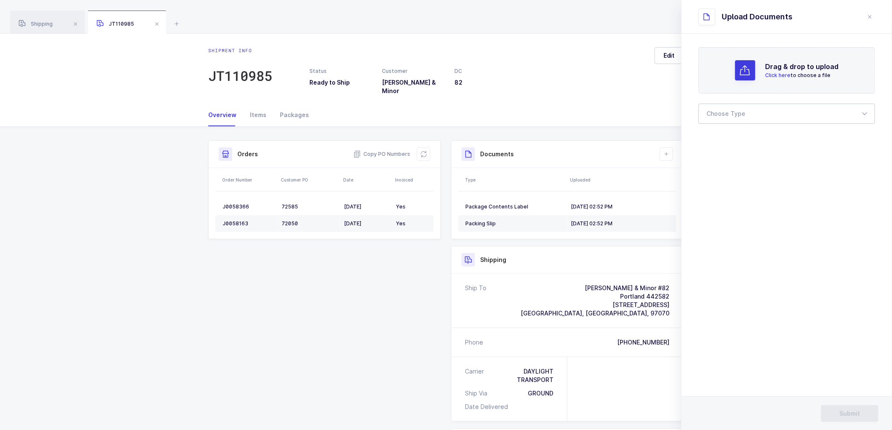
drag, startPoint x: 727, startPoint y: 114, endPoint x: 730, endPoint y: 126, distance: 11.9
click at [727, 115] on div at bounding box center [787, 114] width 177 height 20
click at [726, 137] on span "Bill of Lading" at bounding box center [726, 140] width 38 height 7
type input "Bill of Lading"
click at [846, 410] on span "Submit" at bounding box center [850, 414] width 21 height 8
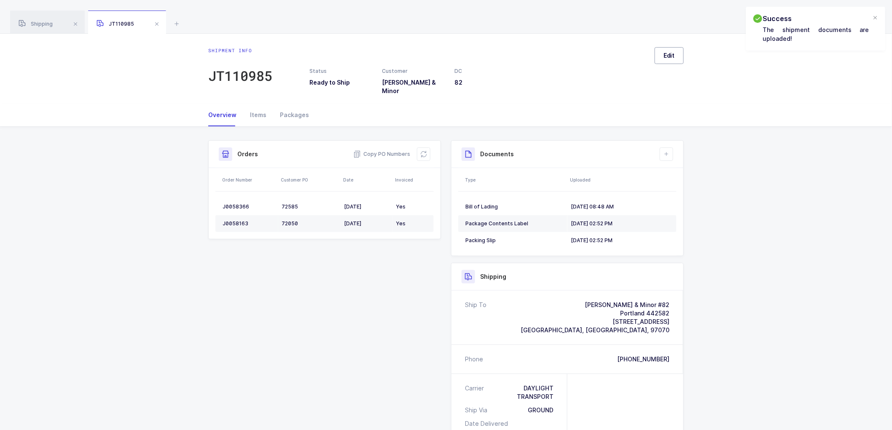
click at [667, 49] on button "Edit" at bounding box center [669, 55] width 29 height 17
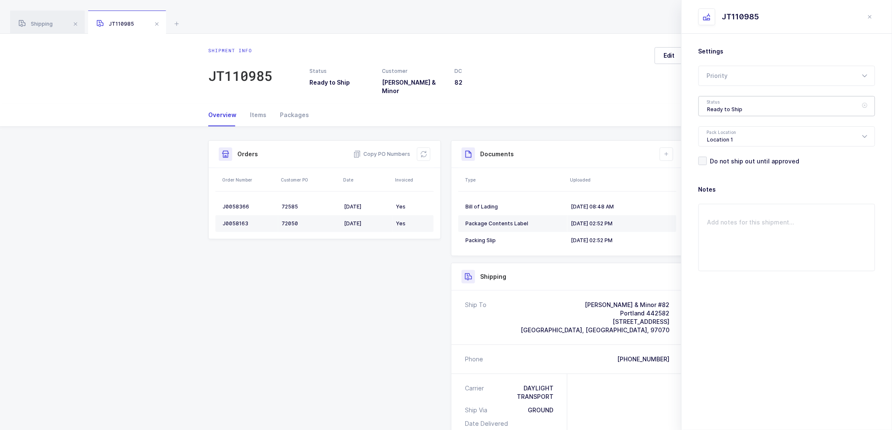
click at [715, 106] on div "Ready to Ship" at bounding box center [787, 106] width 177 height 20
click at [719, 171] on span "Shipped" at bounding box center [719, 170] width 24 height 7
type input "Shipped"
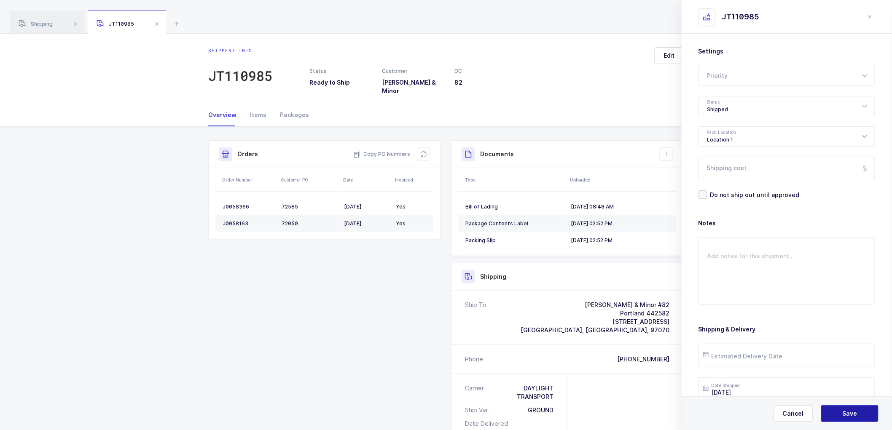
click at [857, 414] on span "Save" at bounding box center [850, 414] width 15 height 8
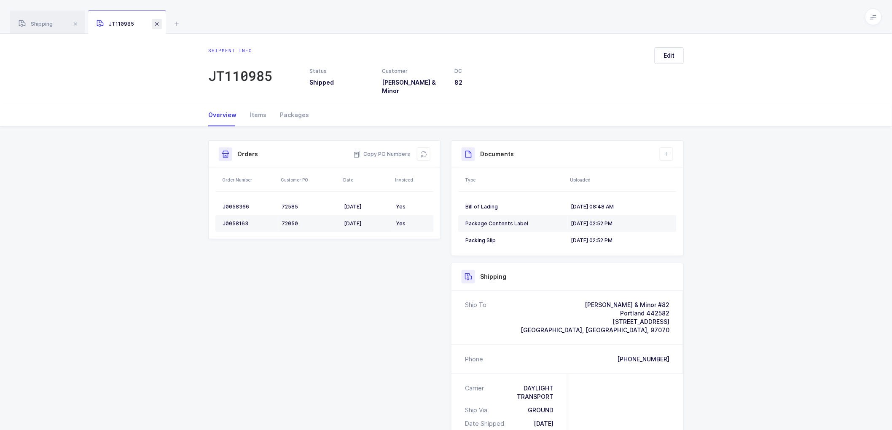
click at [155, 23] on span at bounding box center [157, 24] width 10 height 10
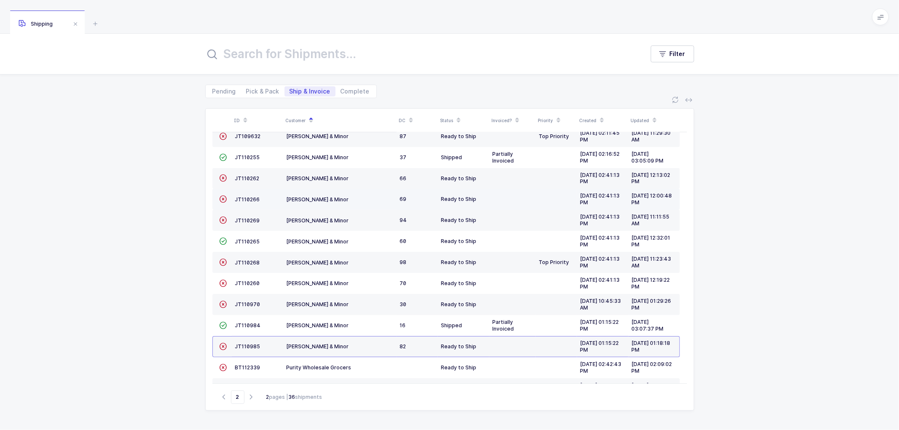
click at [245, 194] on td "JT110266" at bounding box center [257, 199] width 51 height 21
click at [247, 196] on td "JT110266" at bounding box center [257, 199] width 51 height 21
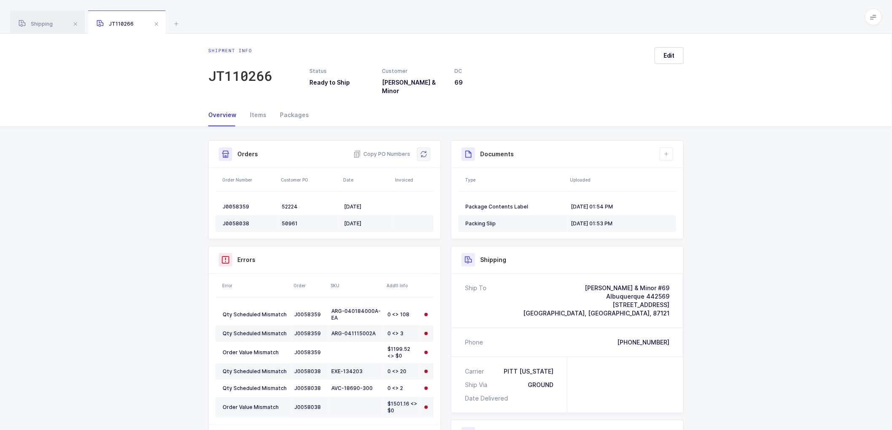
click at [422, 151] on icon at bounding box center [423, 154] width 7 height 7
click at [765, 221] on div "Shipment Info Shipment Number JT110266 Status Ready to Ship Customer [PERSON_NA…" at bounding box center [446, 345] width 892 height 436
click at [667, 151] on icon at bounding box center [666, 154] width 7 height 7
click at [686, 186] on li "Upload Document" at bounding box center [695, 185] width 63 height 13
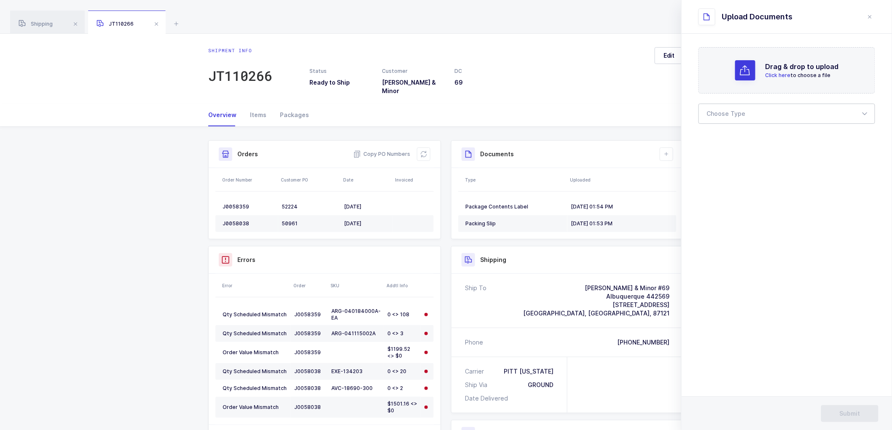
drag, startPoint x: 729, startPoint y: 113, endPoint x: 730, endPoint y: 122, distance: 9.8
click at [729, 113] on div at bounding box center [787, 114] width 177 height 20
click at [727, 137] on span "Bill of Lading" at bounding box center [726, 140] width 38 height 7
type input "Bill of Lading"
drag, startPoint x: 852, startPoint y: 411, endPoint x: 849, endPoint y: 370, distance: 41.8
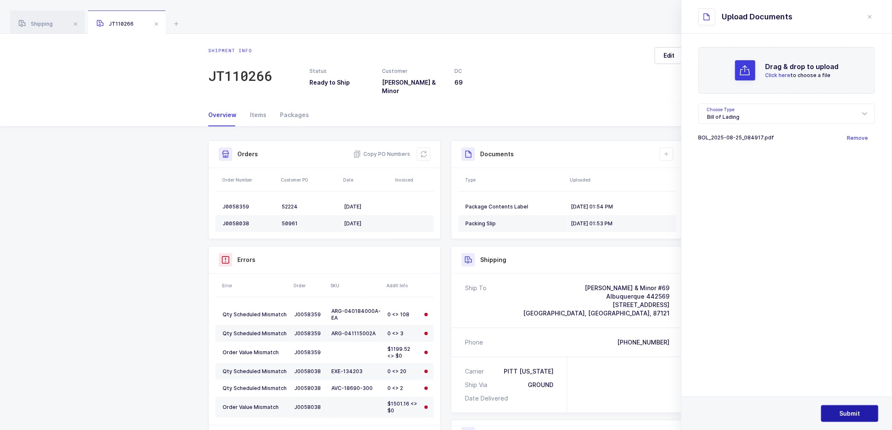
click at [852, 411] on span "Submit" at bounding box center [850, 414] width 21 height 8
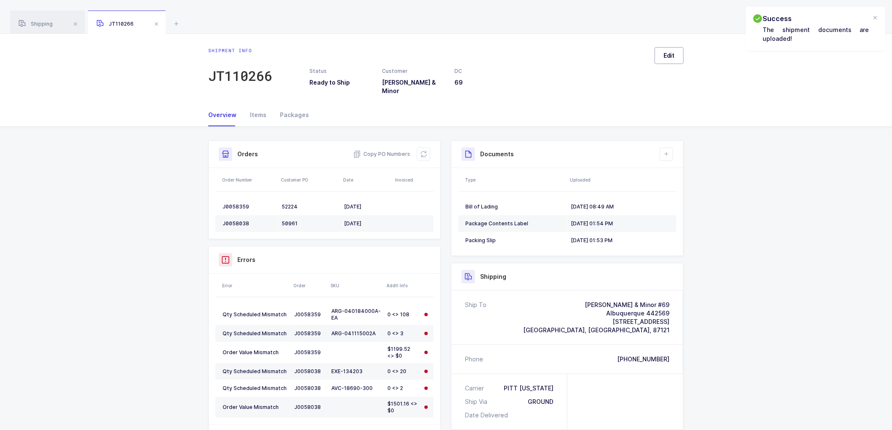
click at [668, 52] on span "Edit" at bounding box center [669, 55] width 11 height 8
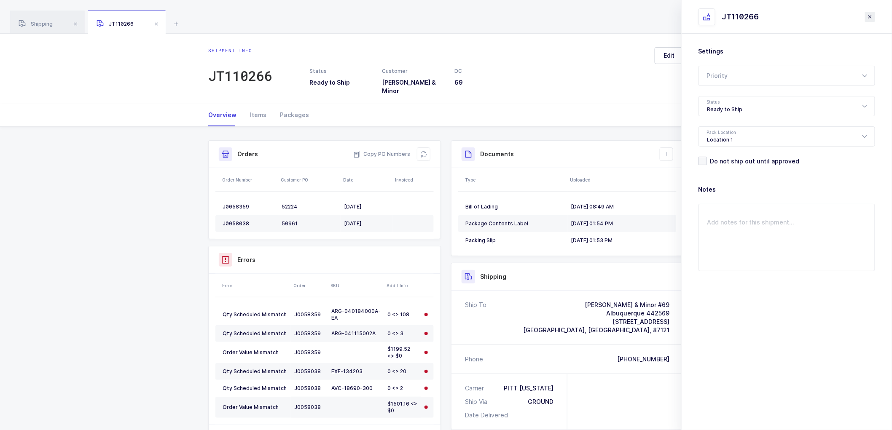
click at [868, 15] on icon "close drawer" at bounding box center [870, 16] width 7 height 7
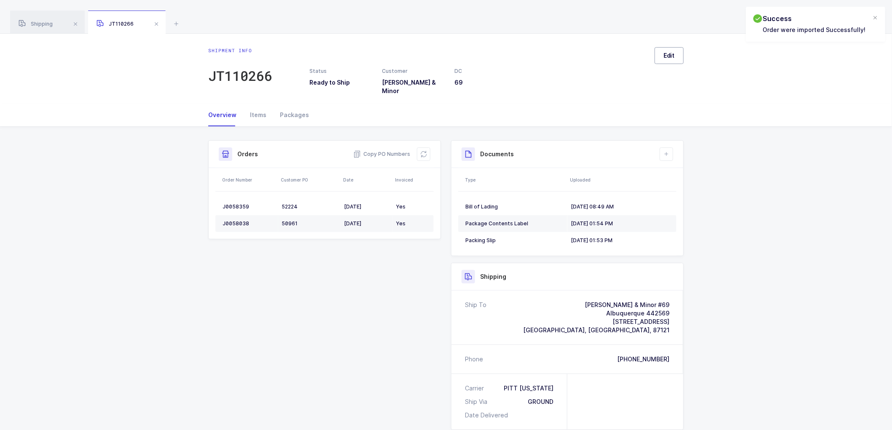
click at [666, 49] on button "Edit" at bounding box center [669, 55] width 29 height 17
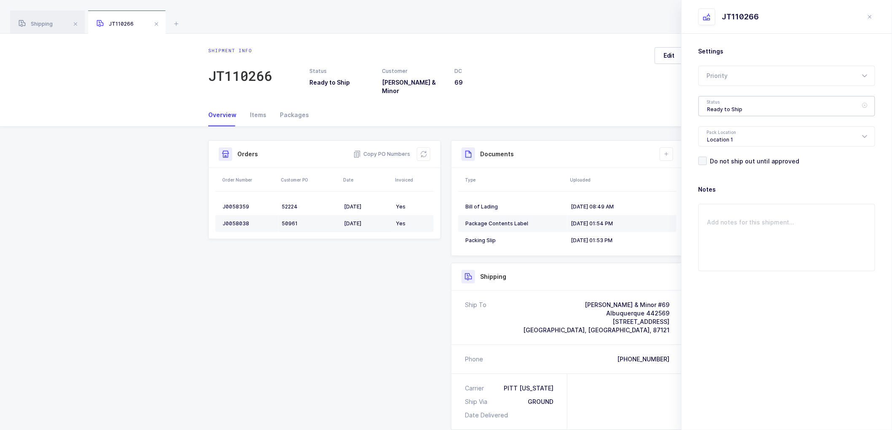
click at [714, 100] on div "Ready to Ship" at bounding box center [787, 106] width 177 height 20
drag, startPoint x: 714, startPoint y: 169, endPoint x: 773, endPoint y: 230, distance: 85.0
click at [714, 169] on span "Shipped" at bounding box center [719, 170] width 24 height 7
type input "Shipped"
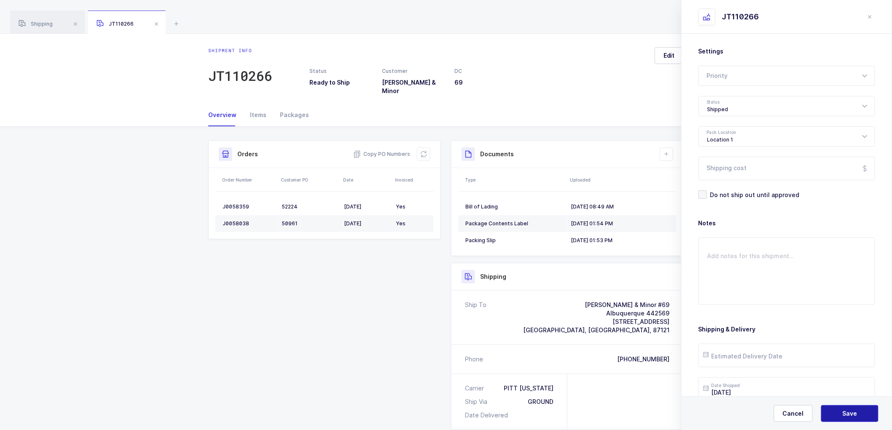
drag, startPoint x: 845, startPoint y: 415, endPoint x: 841, endPoint y: 403, distance: 12.8
click at [844, 412] on span "Save" at bounding box center [850, 414] width 15 height 8
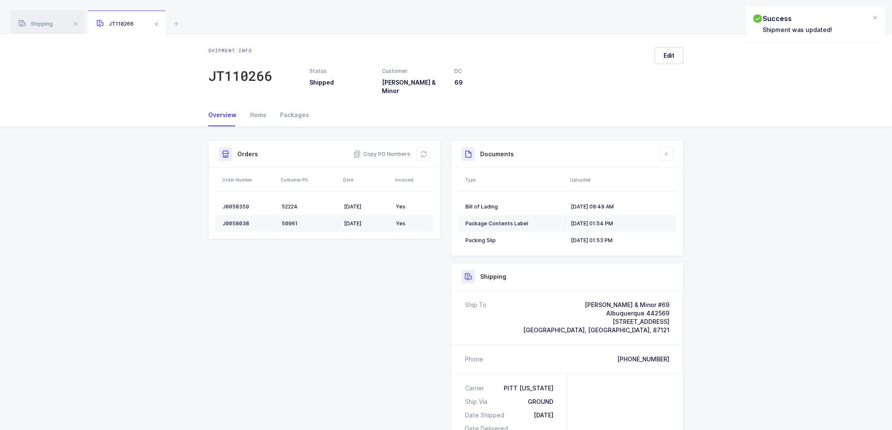
click at [157, 22] on span at bounding box center [156, 24] width 10 height 10
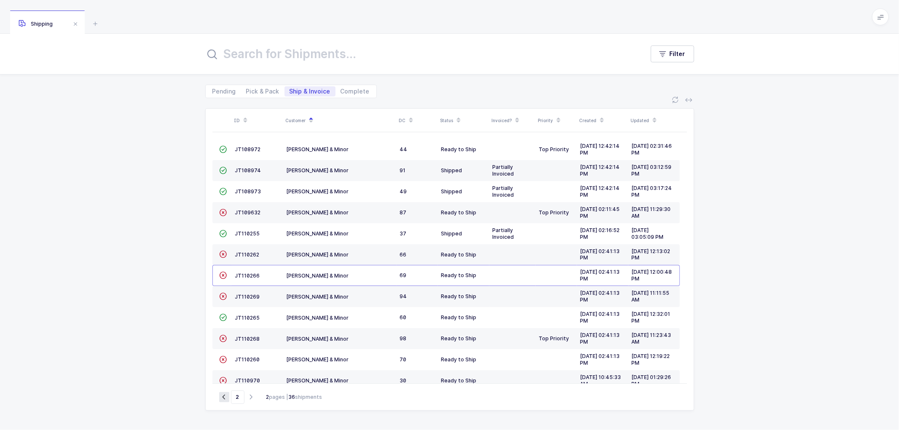
click at [226, 398] on icon "button" at bounding box center [224, 397] width 10 height 6
type input "1"
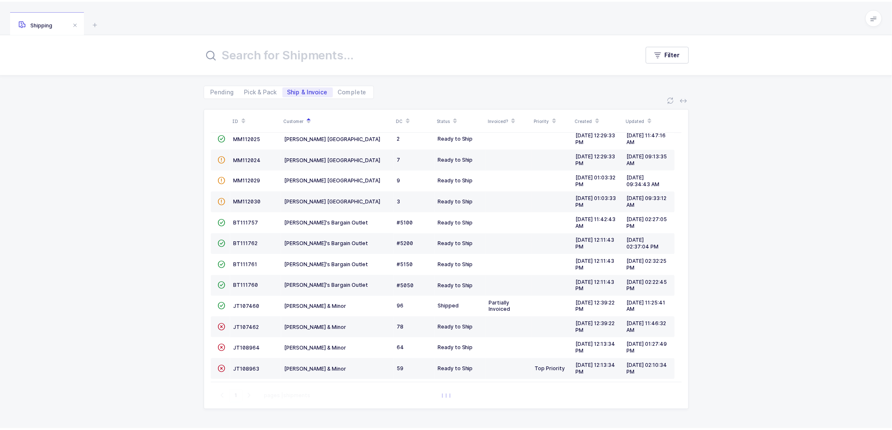
scroll to position [185, 0]
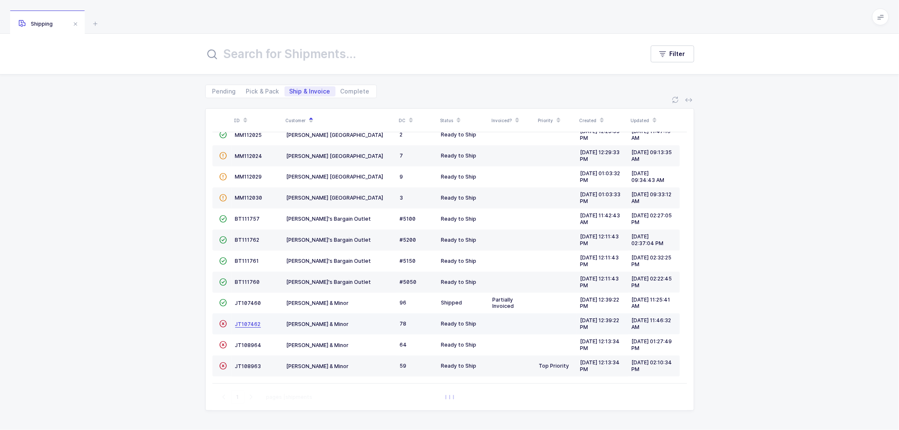
click at [248, 323] on span "JT107462" at bounding box center [248, 324] width 26 height 6
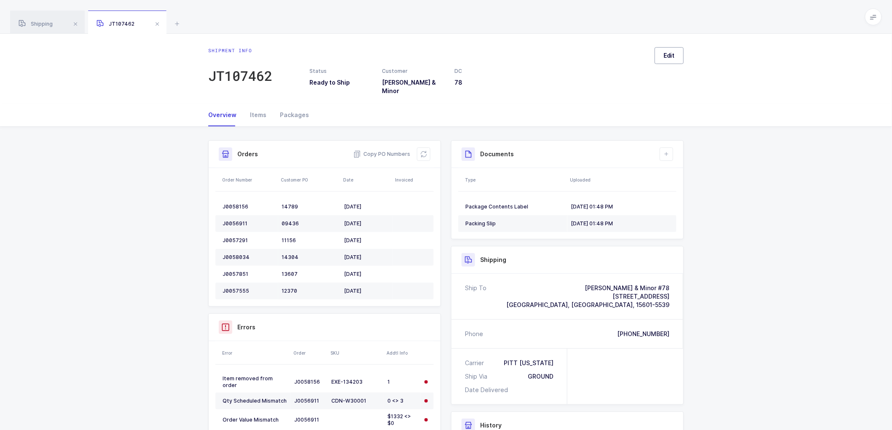
click at [666, 51] on span "Edit" at bounding box center [669, 55] width 11 height 8
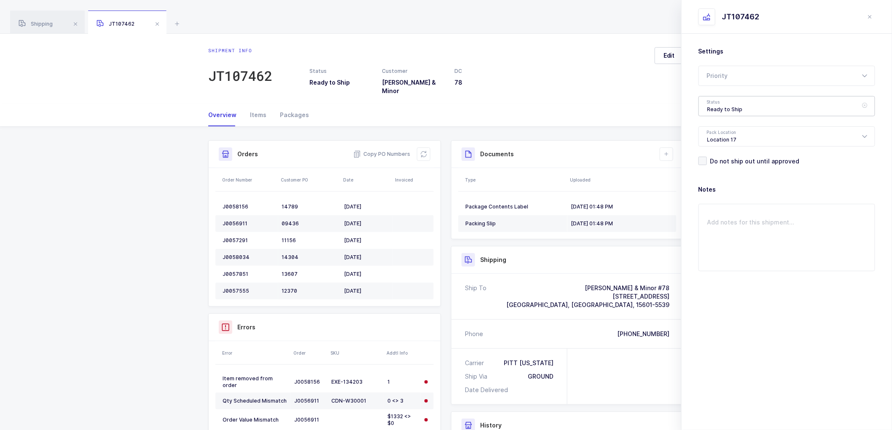
click at [709, 106] on div "Ready to Ship" at bounding box center [787, 106] width 177 height 20
drag, startPoint x: 723, startPoint y: 171, endPoint x: 725, endPoint y: 176, distance: 5.7
click at [723, 171] on span "Shipped" at bounding box center [719, 170] width 24 height 7
type input "Shipped"
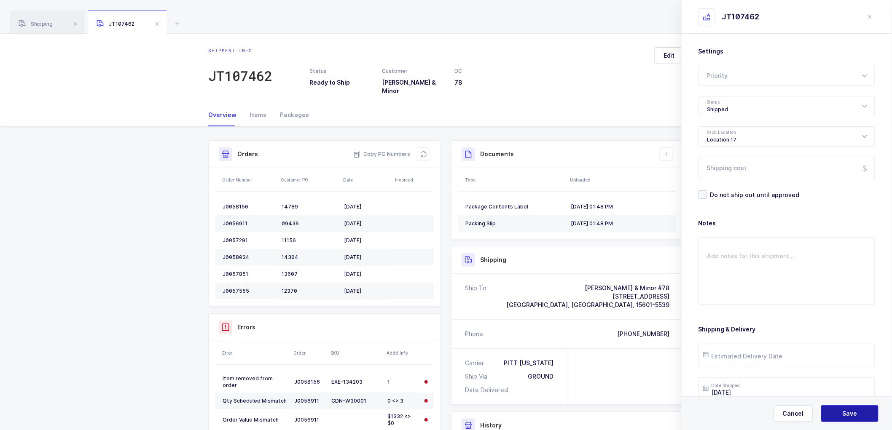
click at [842, 420] on button "Save" at bounding box center [849, 414] width 57 height 17
drag, startPoint x: 874, startPoint y: 14, endPoint x: 780, endPoint y: 56, distance: 103.0
click at [874, 15] on div at bounding box center [875, 18] width 7 height 8
click at [423, 151] on icon at bounding box center [423, 154] width 7 height 7
click at [791, 409] on button "Cancel" at bounding box center [793, 414] width 39 height 17
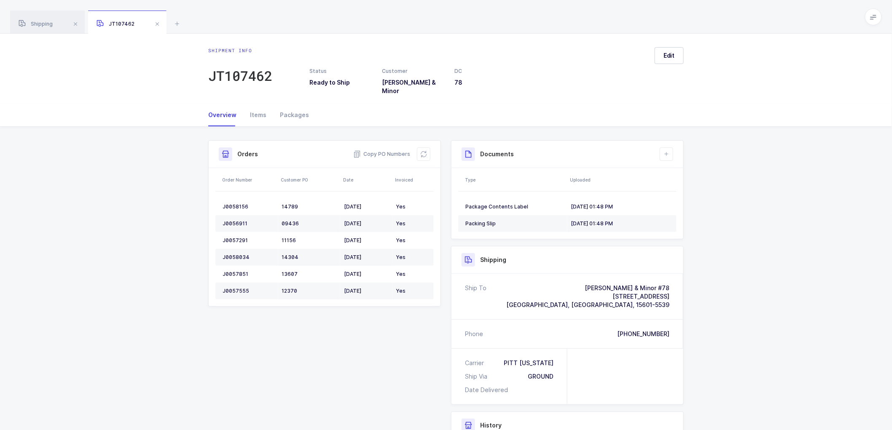
click at [765, 213] on div "Shipment Info Shipment Number JT107462 Status Ready to Ship Customer [PERSON_NA…" at bounding box center [446, 341] width 892 height 428
click at [667, 53] on span "Edit" at bounding box center [669, 55] width 11 height 8
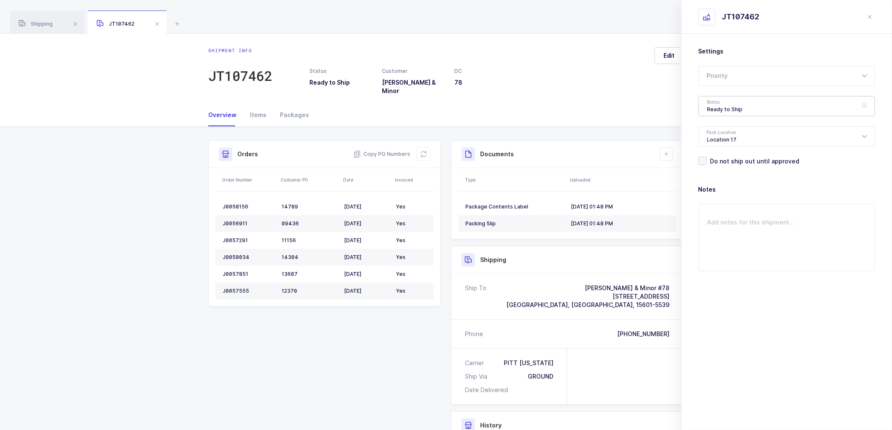
click at [728, 107] on div "Ready to Ship" at bounding box center [787, 106] width 177 height 20
click at [719, 170] on span "Shipped" at bounding box center [719, 170] width 24 height 7
type input "Shipped"
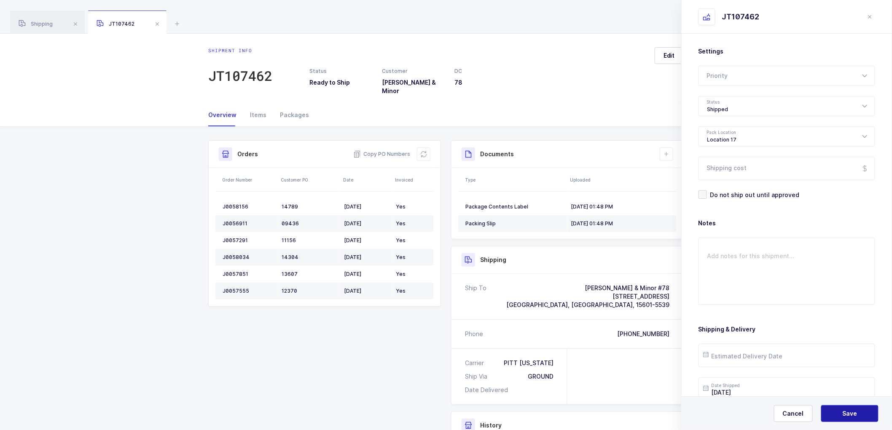
click at [843, 408] on button "Save" at bounding box center [849, 414] width 57 height 17
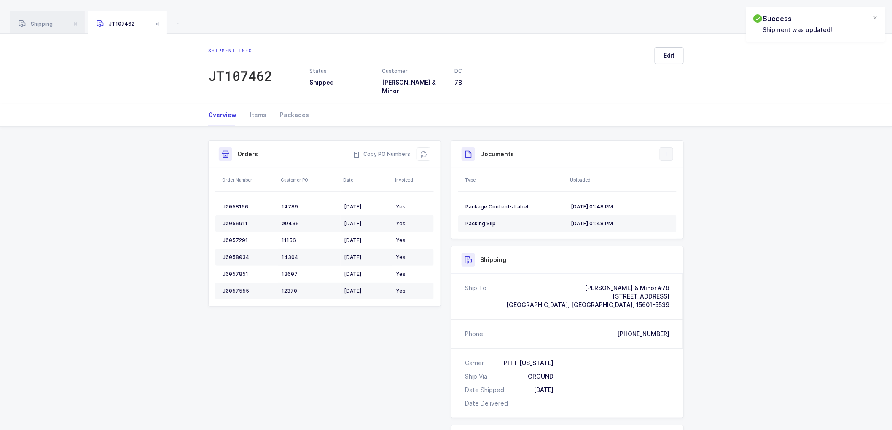
click at [667, 148] on button at bounding box center [666, 154] width 13 height 13
click at [683, 183] on li "Upload Document" at bounding box center [695, 185] width 63 height 13
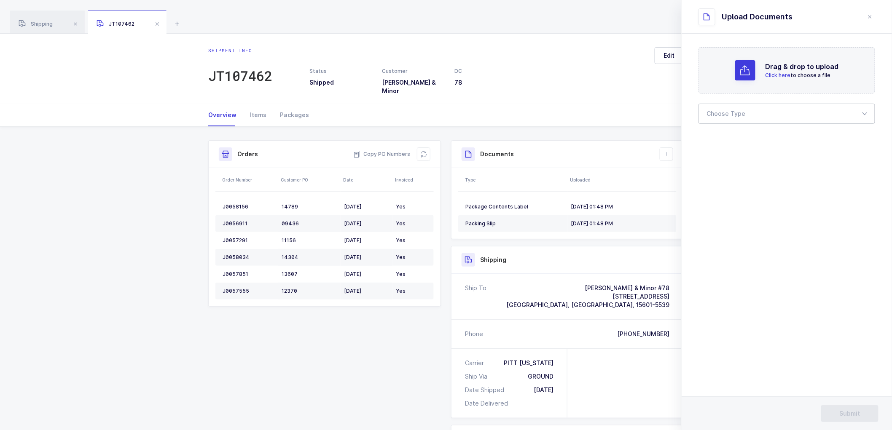
click at [724, 110] on div at bounding box center [787, 114] width 177 height 20
click at [726, 137] on span "Bill of Lading" at bounding box center [726, 140] width 38 height 7
type input "Bill of Lading"
click at [855, 409] on button "Submit" at bounding box center [849, 414] width 57 height 17
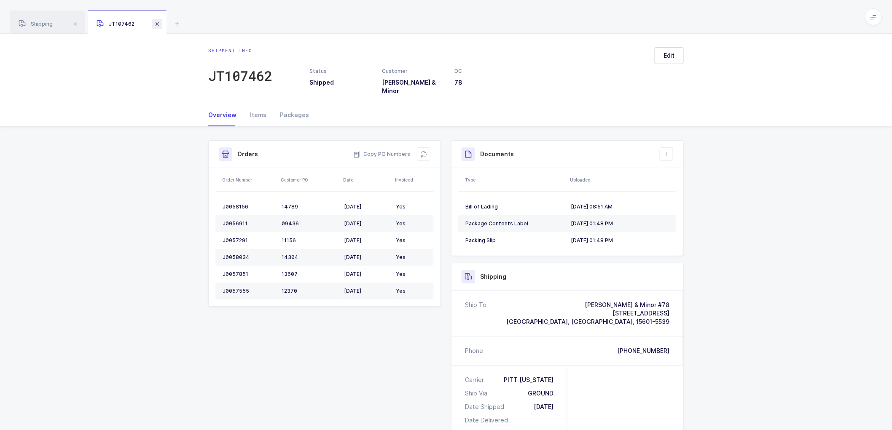
click at [155, 19] on span at bounding box center [157, 24] width 10 height 10
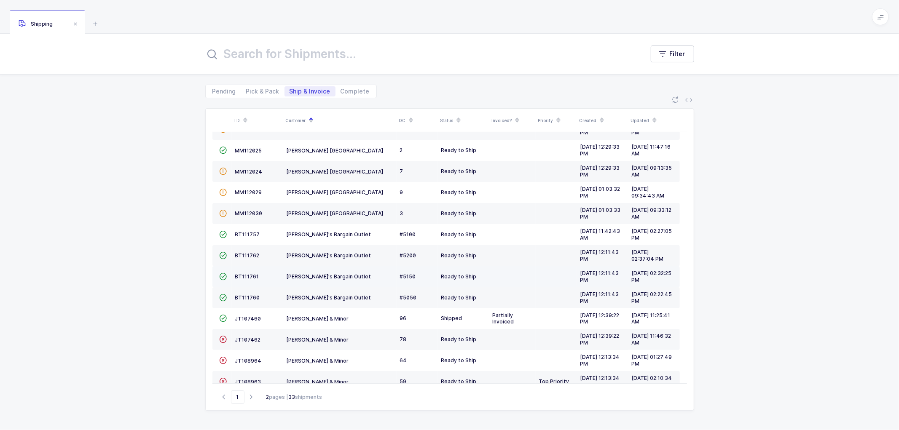
scroll to position [185, 0]
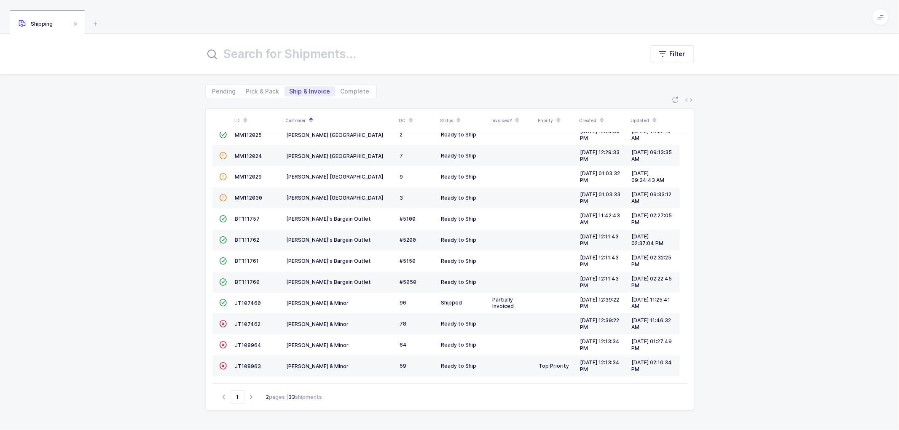
click at [251, 397] on icon "button" at bounding box center [251, 397] width 10 height 6
type input "2"
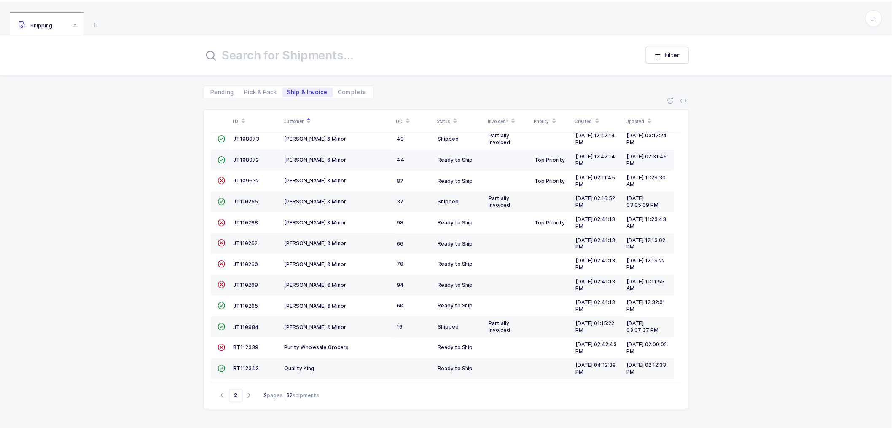
scroll to position [16, 0]
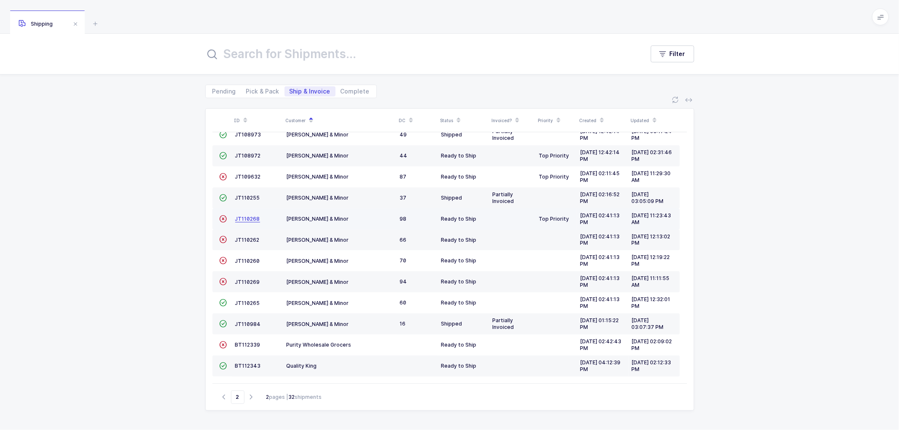
click at [243, 217] on span "JT110268" at bounding box center [247, 219] width 25 height 6
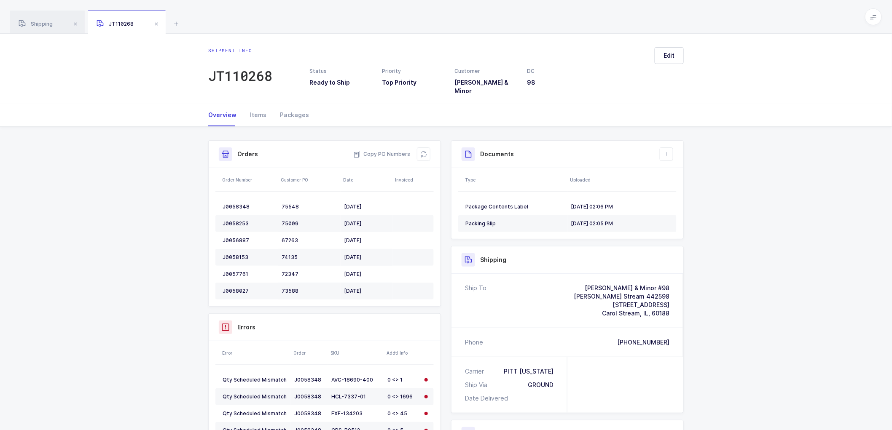
drag, startPoint x: 427, startPoint y: 146, endPoint x: 433, endPoint y: 145, distance: 6.4
click at [427, 151] on icon at bounding box center [423, 154] width 7 height 7
click at [667, 151] on icon at bounding box center [666, 154] width 7 height 7
click at [688, 188] on li "Upload Document" at bounding box center [695, 185] width 63 height 13
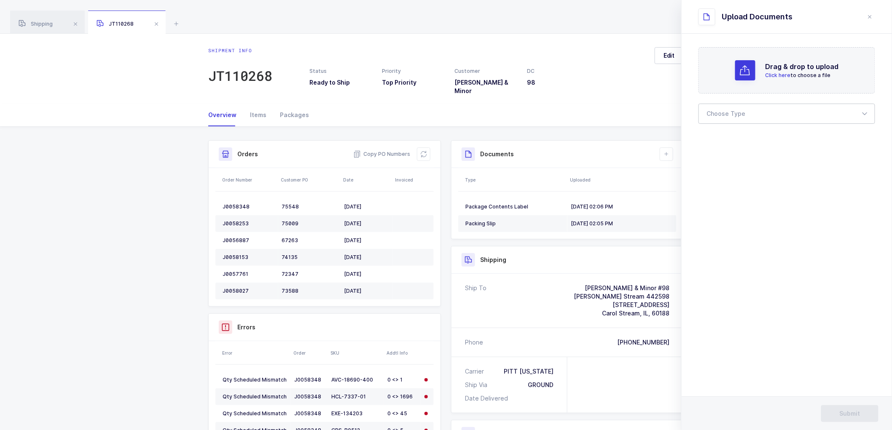
click at [723, 115] on div at bounding box center [787, 114] width 177 height 20
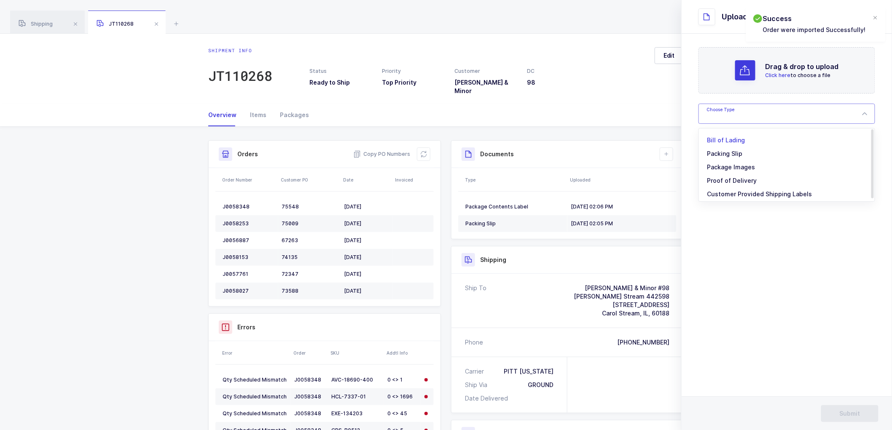
click at [722, 138] on span "Bill of Lading" at bounding box center [726, 140] width 38 height 7
type input "Bill of Lading"
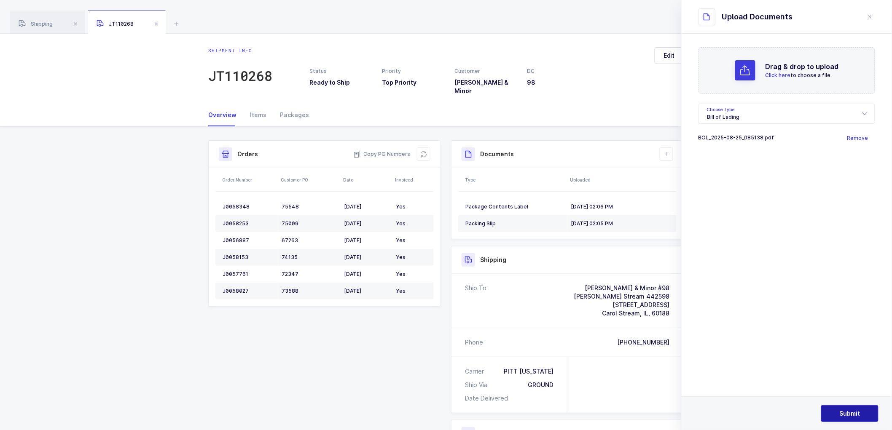
click at [853, 412] on span "Submit" at bounding box center [850, 414] width 21 height 8
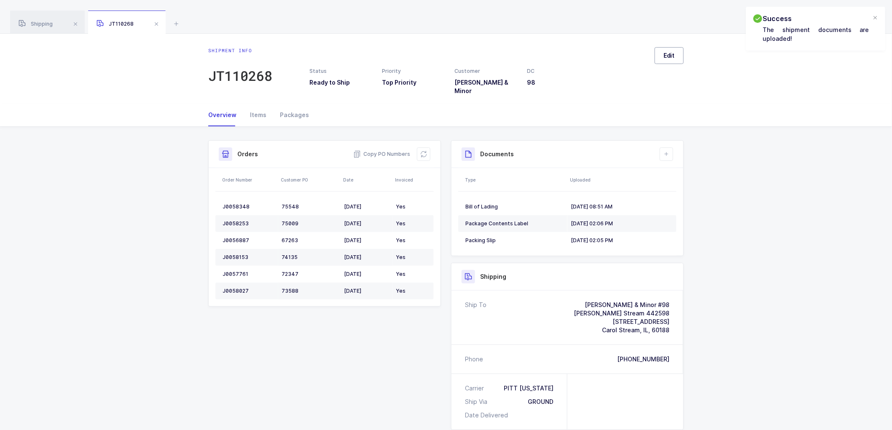
click at [668, 49] on button "Edit" at bounding box center [669, 55] width 29 height 17
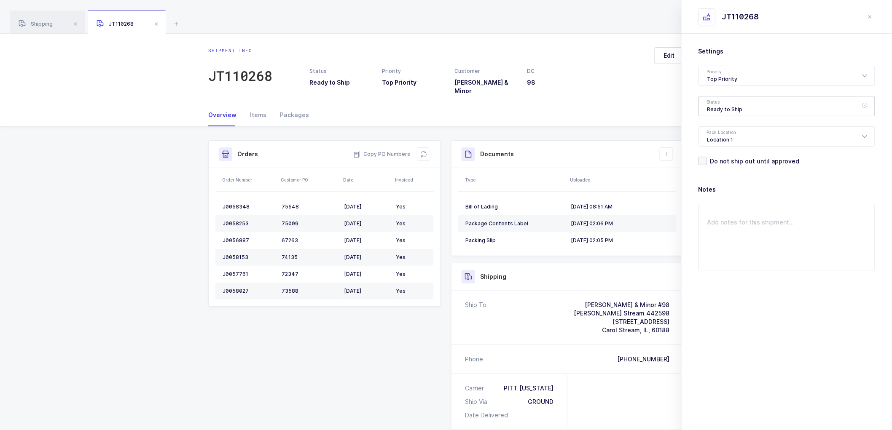
drag, startPoint x: 712, startPoint y: 104, endPoint x: 716, endPoint y: 108, distance: 6.3
click at [713, 103] on div "Ready to Ship" at bounding box center [787, 106] width 177 height 20
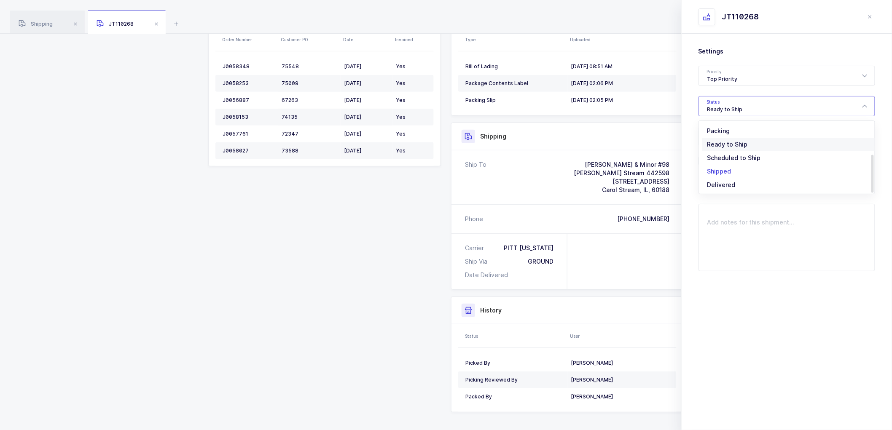
scroll to position [70, 0]
click at [717, 168] on span "Shipped" at bounding box center [719, 170] width 24 height 7
type input "Shipped"
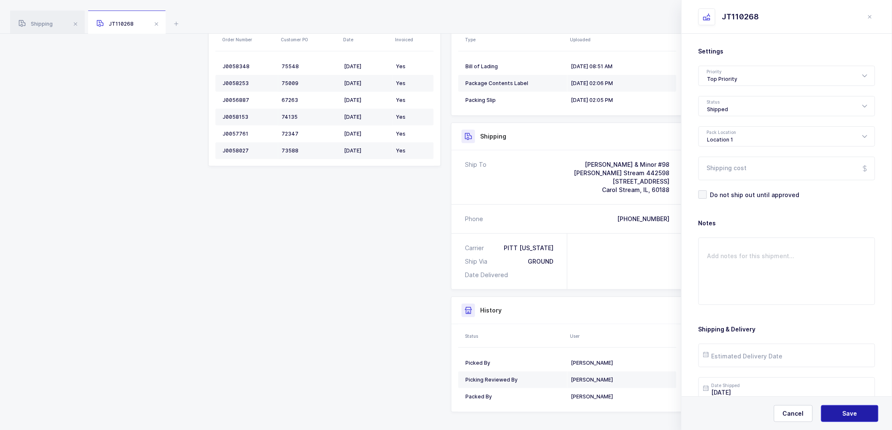
click at [841, 414] on button "Save" at bounding box center [849, 414] width 57 height 17
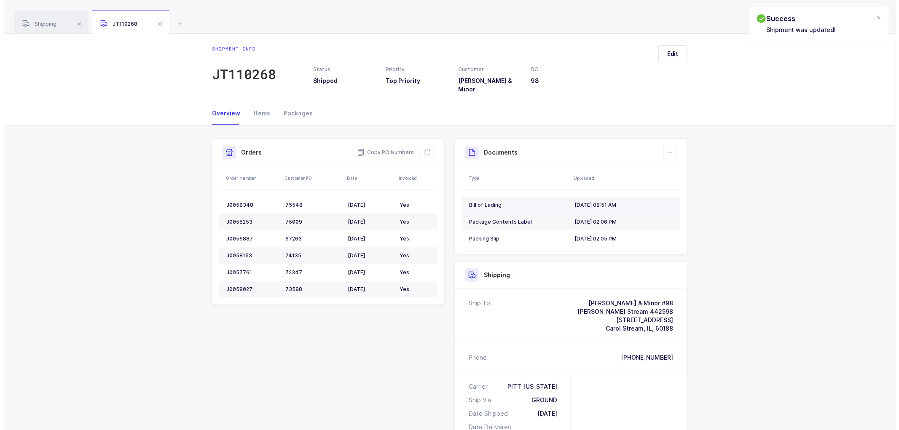
scroll to position [0, 0]
drag, startPoint x: 156, startPoint y: 22, endPoint x: 208, endPoint y: 42, distance: 55.3
click at [157, 22] on span at bounding box center [156, 24] width 10 height 10
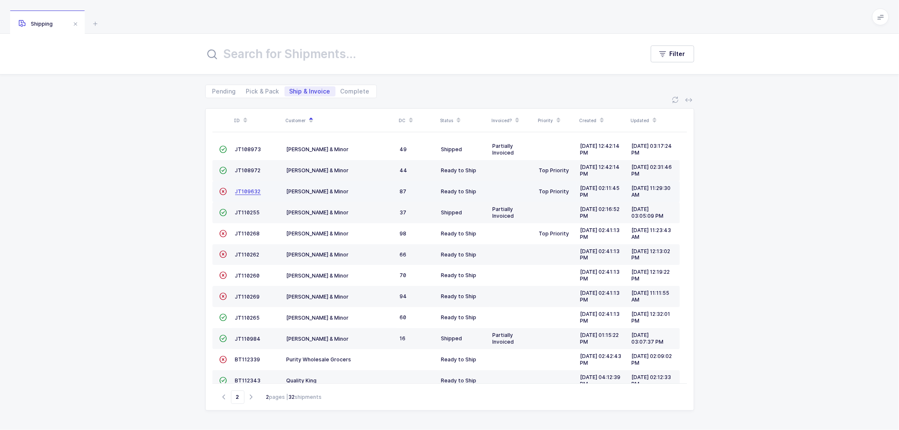
click at [242, 190] on span "JT109632" at bounding box center [248, 191] width 26 height 6
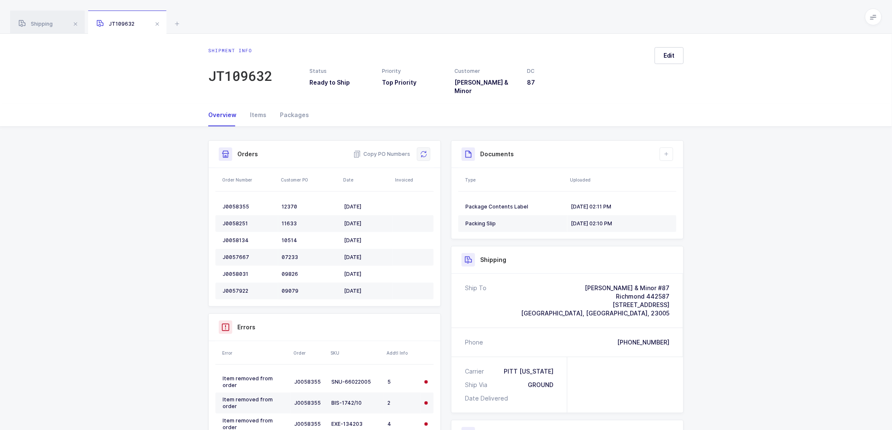
click at [427, 148] on button at bounding box center [423, 154] width 13 height 13
click at [664, 151] on icon at bounding box center [666, 154] width 7 height 7
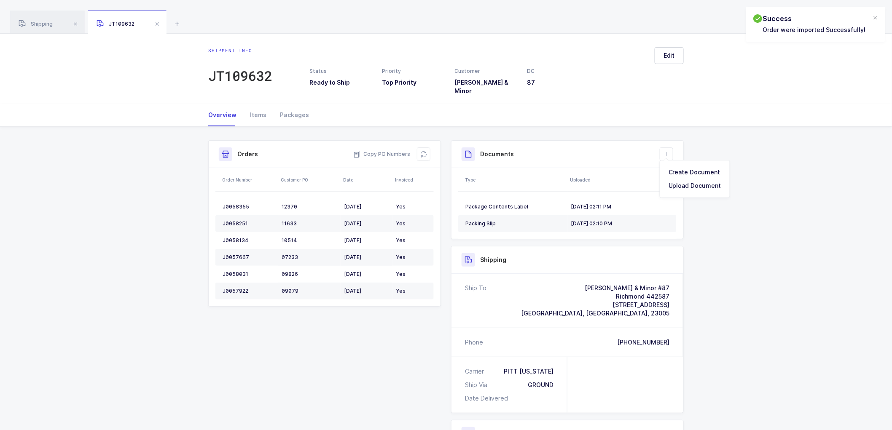
drag, startPoint x: 770, startPoint y: 281, endPoint x: 770, endPoint y: 250, distance: 30.8
click at [770, 280] on div "Shipment Info Shipment Number JT109632 Status Ready to Ship Priority Top Priori…" at bounding box center [446, 345] width 892 height 436
drag, startPoint x: 677, startPoint y: 52, endPoint x: 727, endPoint y: 81, distance: 57.6
click at [677, 52] on button "Edit" at bounding box center [669, 55] width 29 height 17
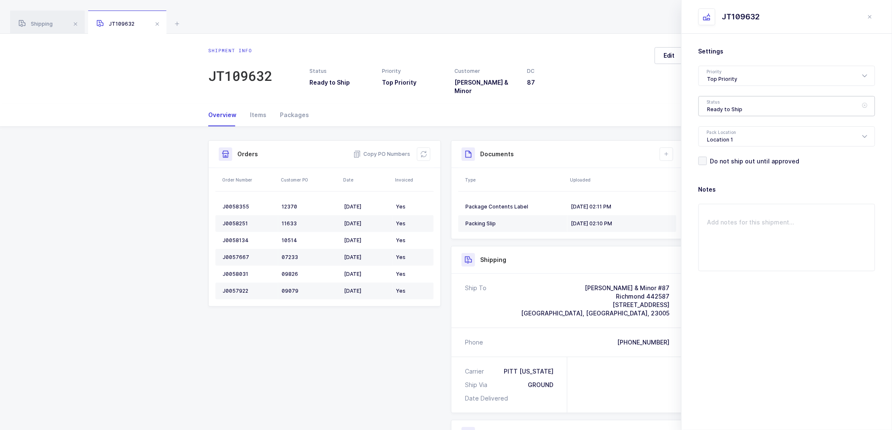
click at [745, 105] on div "Ready to Ship" at bounding box center [787, 106] width 177 height 20
click at [721, 170] on span "Shipped" at bounding box center [719, 170] width 24 height 7
type input "Shipped"
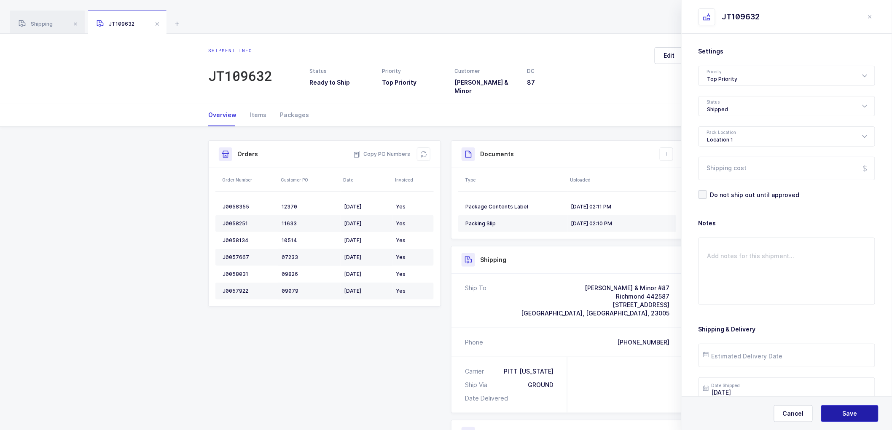
drag, startPoint x: 841, startPoint y: 411, endPoint x: 787, endPoint y: 319, distance: 106.6
click at [841, 408] on button "Save" at bounding box center [849, 414] width 57 height 17
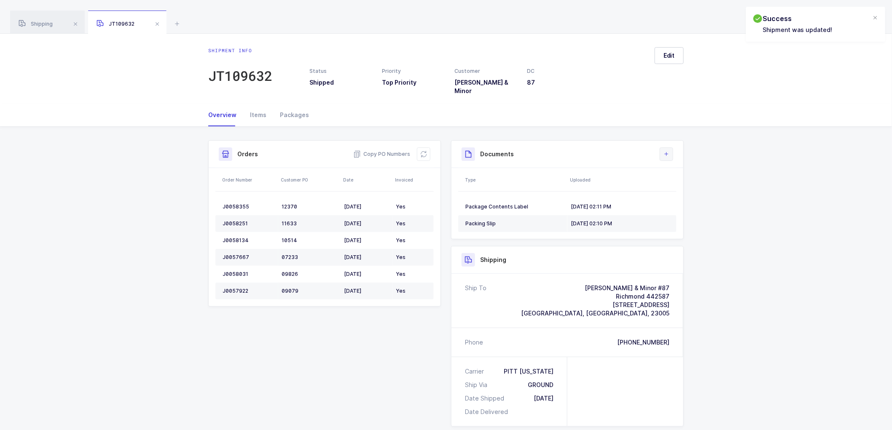
click at [669, 151] on icon at bounding box center [666, 154] width 7 height 7
click at [694, 187] on li "Upload Document" at bounding box center [695, 185] width 63 height 13
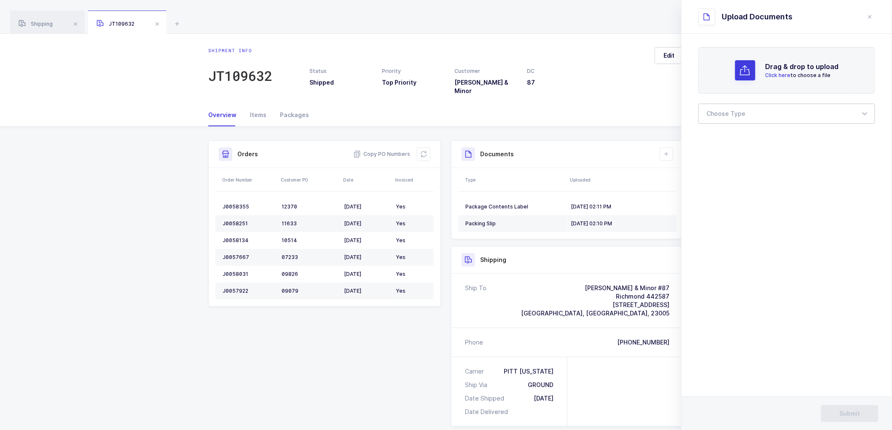
click at [713, 114] on div at bounding box center [787, 114] width 177 height 20
click at [727, 137] on span "Bill of Lading" at bounding box center [726, 140] width 38 height 7
type input "Bill of Lading"
click at [850, 409] on button "Submit" at bounding box center [849, 414] width 57 height 17
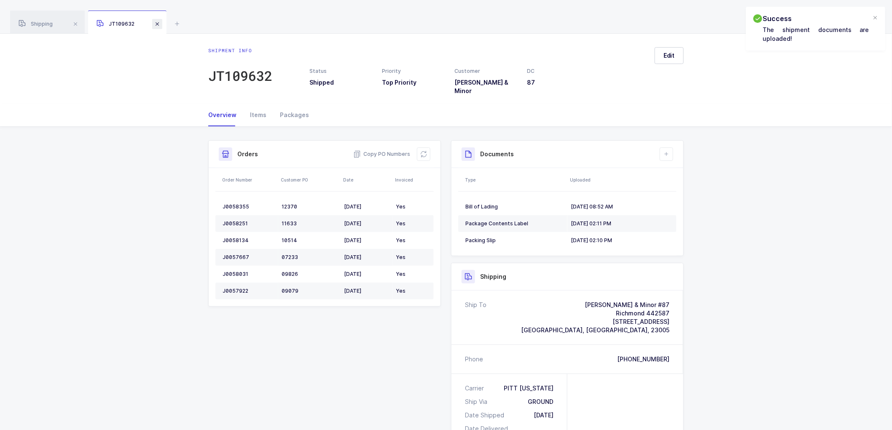
click at [161, 24] on span at bounding box center [157, 24] width 10 height 10
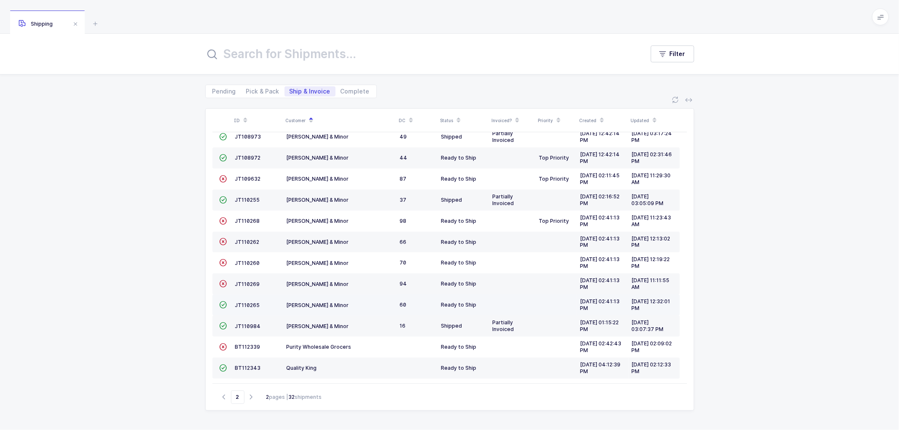
scroll to position [16, 0]
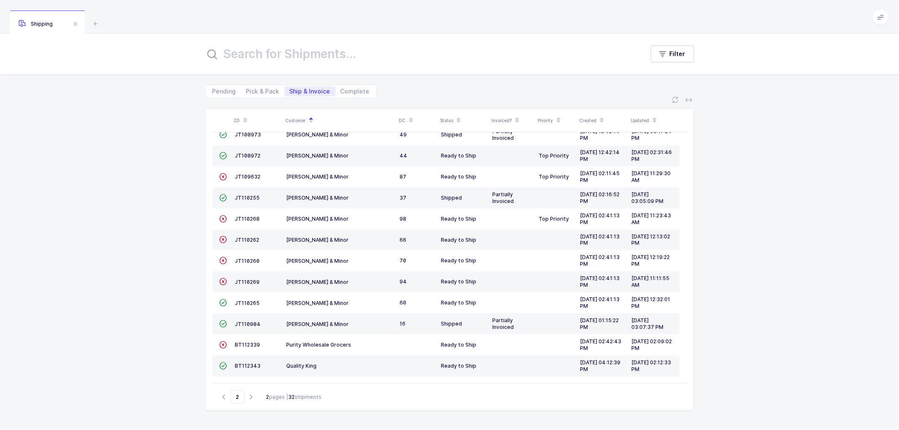
click at [221, 398] on icon "button" at bounding box center [224, 397] width 10 height 6
type input "1"
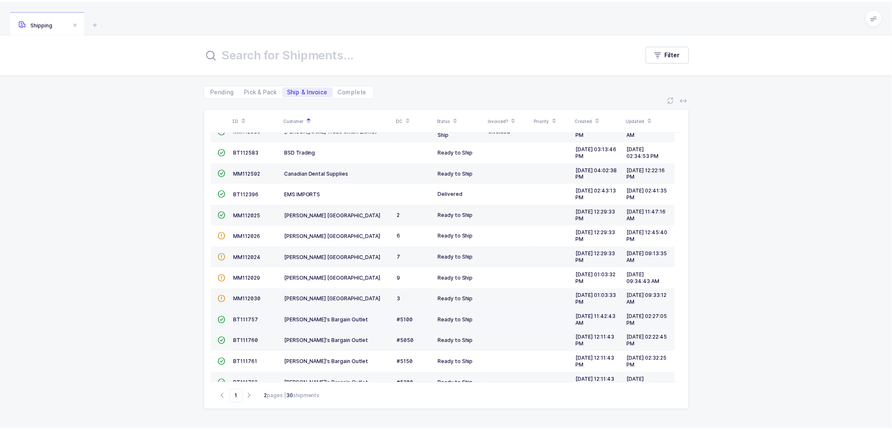
scroll to position [185, 0]
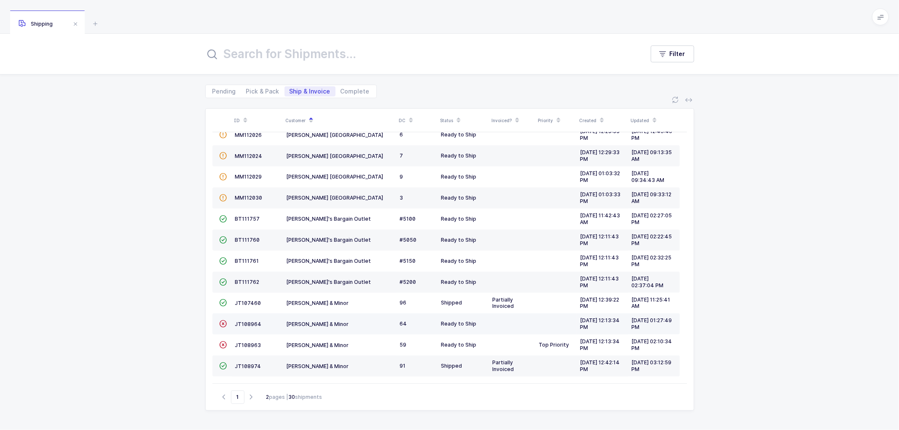
click at [242, 320] on td "JT108964" at bounding box center [257, 324] width 51 height 21
click at [246, 317] on td "JT108964" at bounding box center [257, 324] width 51 height 21
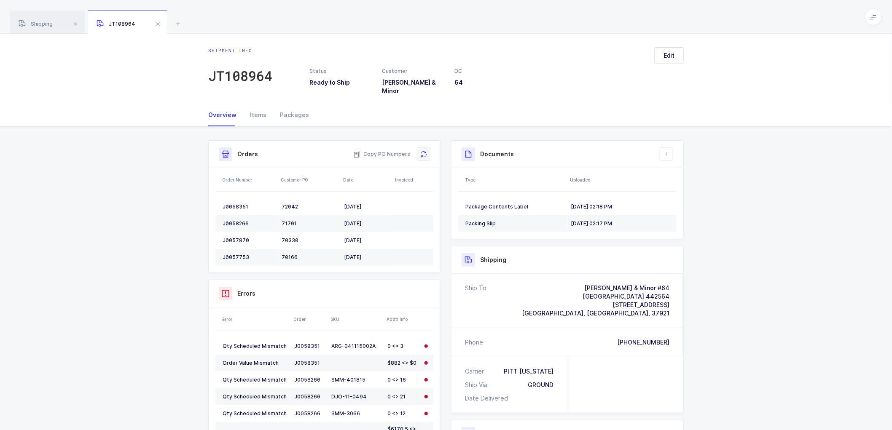
click at [425, 151] on icon at bounding box center [423, 154] width 7 height 7
click at [761, 262] on div "Shipment Info Shipment Number JT108964 Status Ready to Ship Customer [PERSON_NA…" at bounding box center [446, 366] width 892 height 479
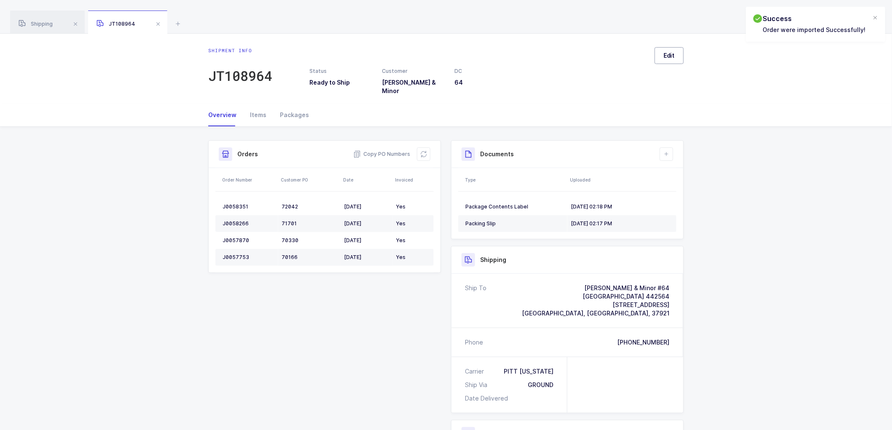
click at [675, 47] on button "Edit" at bounding box center [669, 55] width 29 height 17
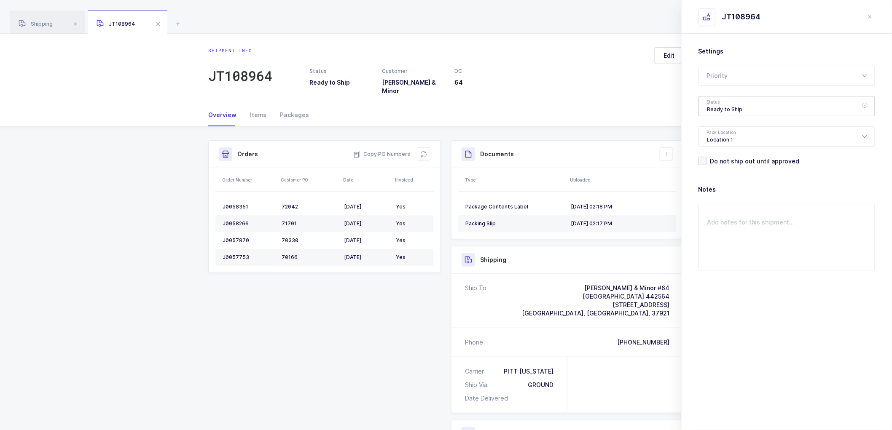
drag, startPoint x: 723, startPoint y: 104, endPoint x: 731, endPoint y: 120, distance: 17.7
click at [723, 104] on div "Ready to Ship" at bounding box center [787, 106] width 177 height 20
click at [722, 170] on span "Shipped" at bounding box center [719, 170] width 24 height 7
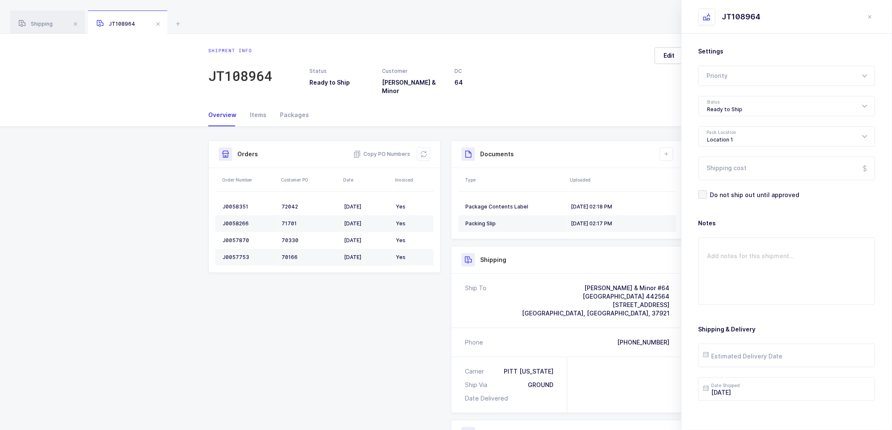
type input "Shipped"
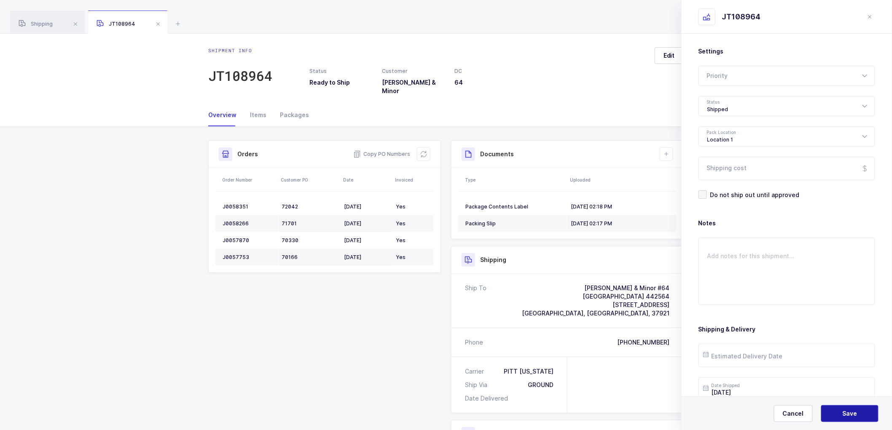
click at [837, 413] on button "Save" at bounding box center [849, 414] width 57 height 17
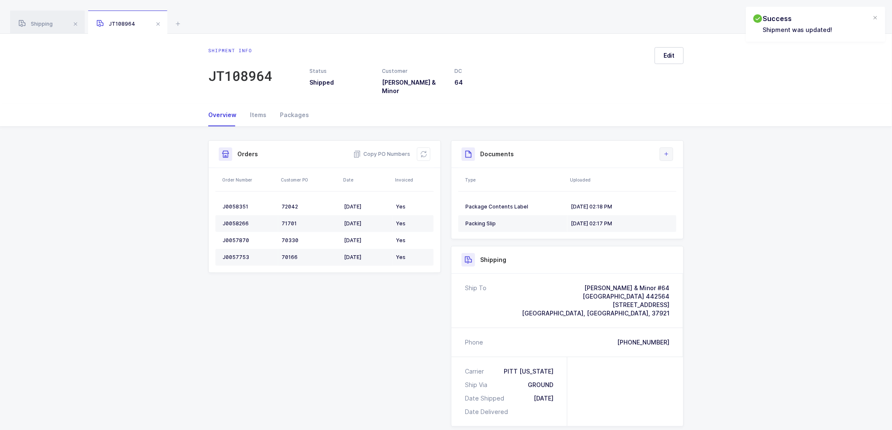
click at [667, 151] on icon at bounding box center [666, 154] width 7 height 7
click at [684, 188] on li "Upload Document" at bounding box center [695, 185] width 63 height 13
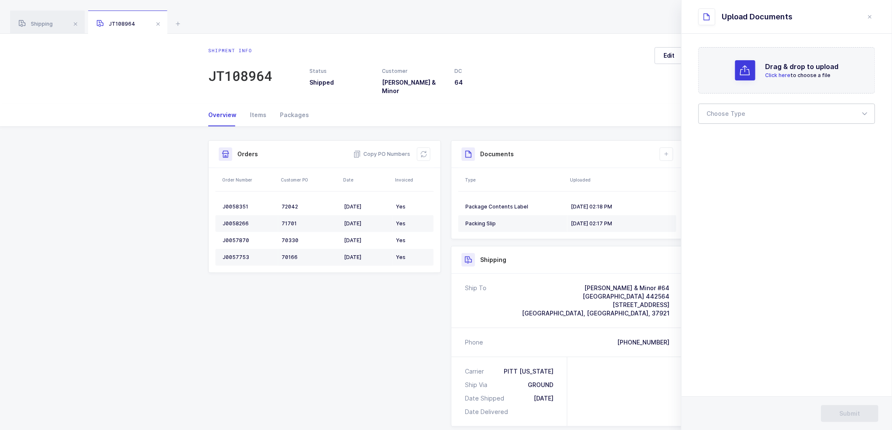
click at [738, 113] on div at bounding box center [787, 114] width 177 height 20
click at [727, 137] on span "Bill of Lading" at bounding box center [726, 140] width 38 height 7
type input "Bill of Lading"
click at [850, 408] on button "Submit" at bounding box center [849, 414] width 57 height 17
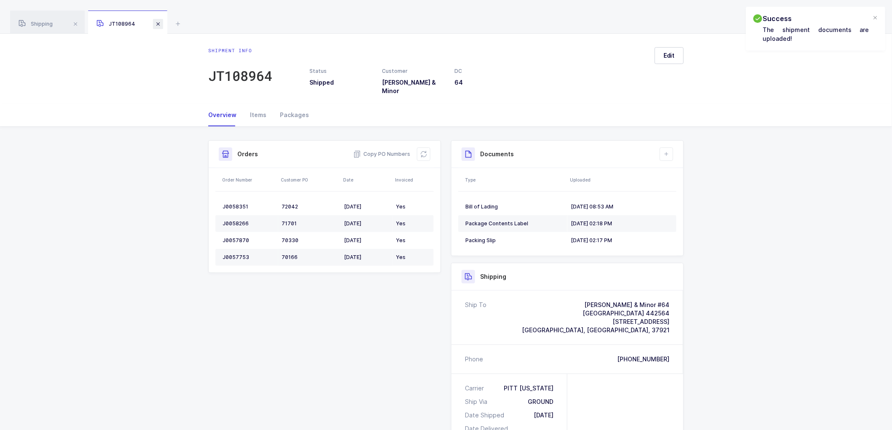
click at [159, 27] on span at bounding box center [158, 24] width 10 height 10
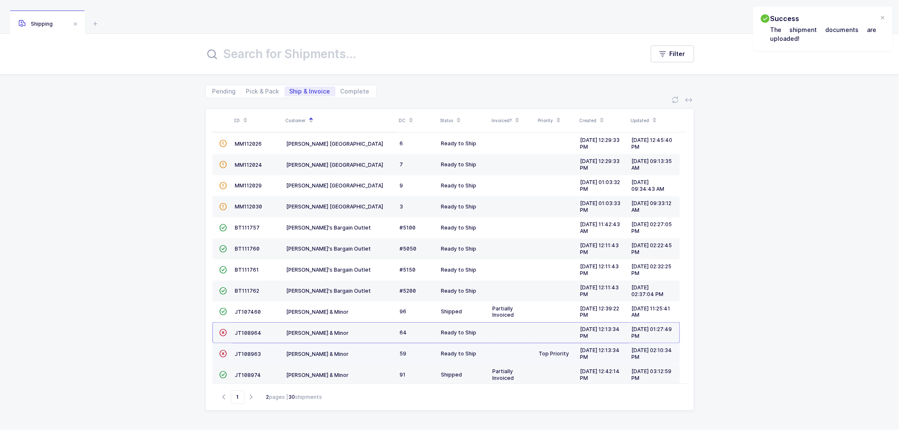
scroll to position [185, 0]
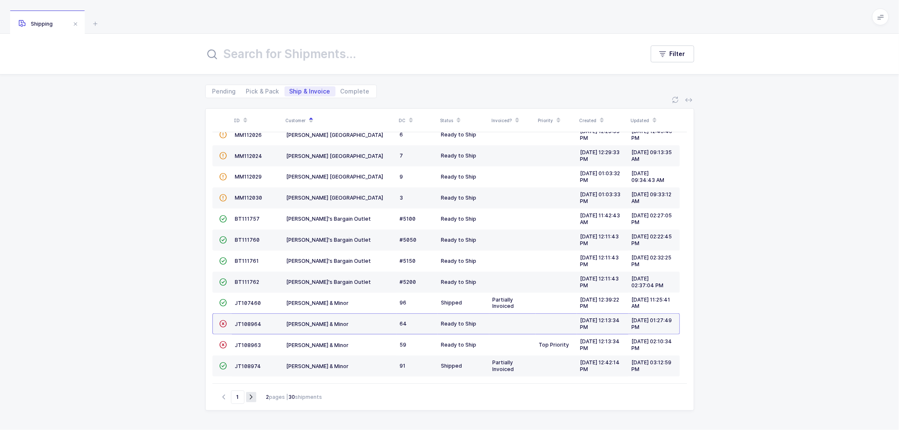
click at [249, 397] on icon "button" at bounding box center [251, 397] width 10 height 6
type input "2"
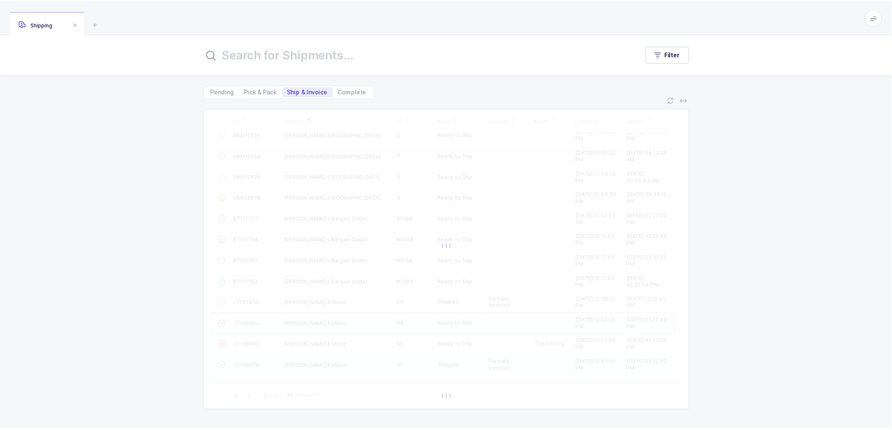
scroll to position [0, 0]
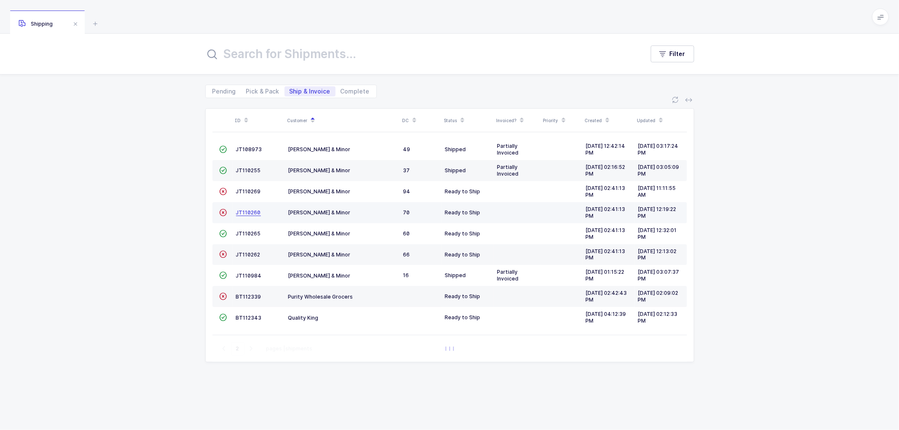
click at [245, 211] on span "JT110260" at bounding box center [248, 213] width 25 height 6
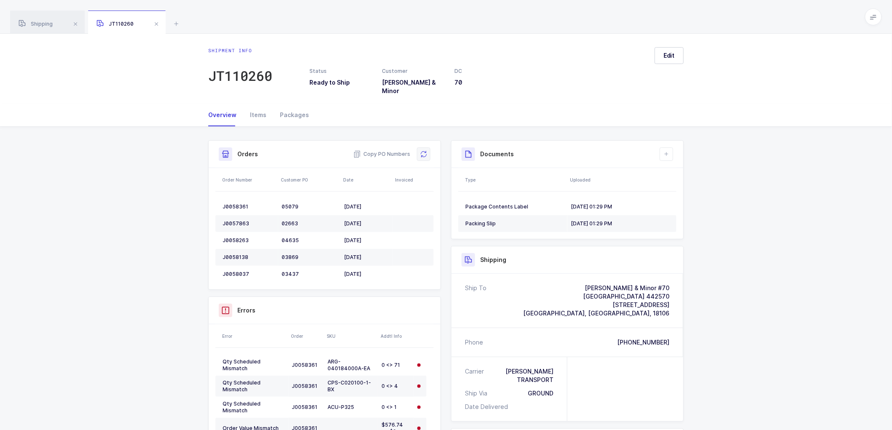
click at [428, 148] on button at bounding box center [423, 154] width 13 height 13
drag, startPoint x: 662, startPoint y: 145, endPoint x: 672, endPoint y: 159, distance: 17.1
click at [663, 148] on button at bounding box center [666, 154] width 13 height 13
click at [688, 185] on li "Upload Document" at bounding box center [695, 185] width 63 height 13
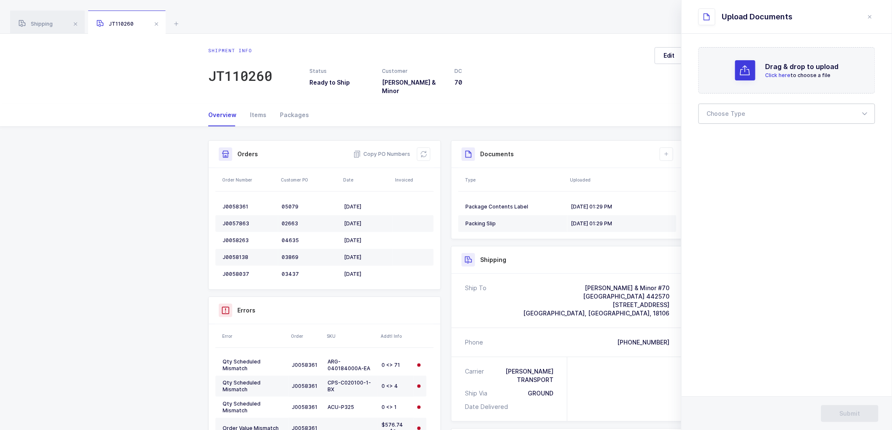
click at [718, 112] on div at bounding box center [787, 114] width 177 height 20
click at [726, 137] on span "Bill of Lading" at bounding box center [726, 140] width 38 height 7
type input "Bill of Lading"
click at [815, 272] on section "Drag & drop to upload Click here to choose a file Choose Type Bill of Lading Bi…" at bounding box center [787, 232] width 210 height 397
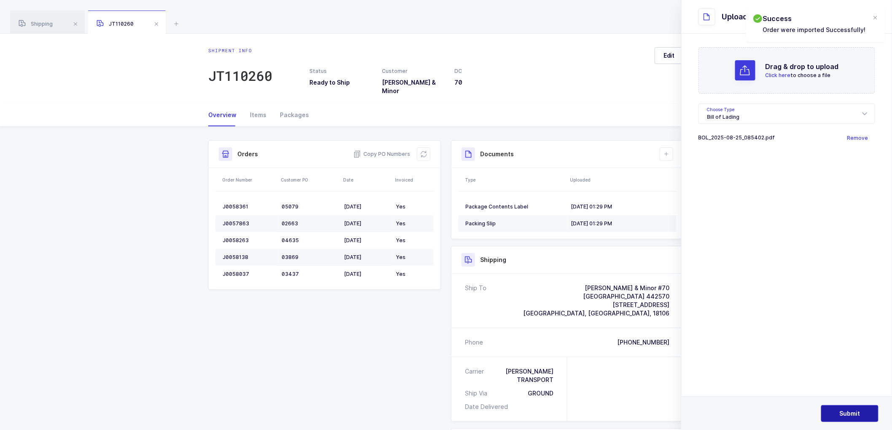
click at [850, 410] on span "Submit" at bounding box center [850, 414] width 21 height 8
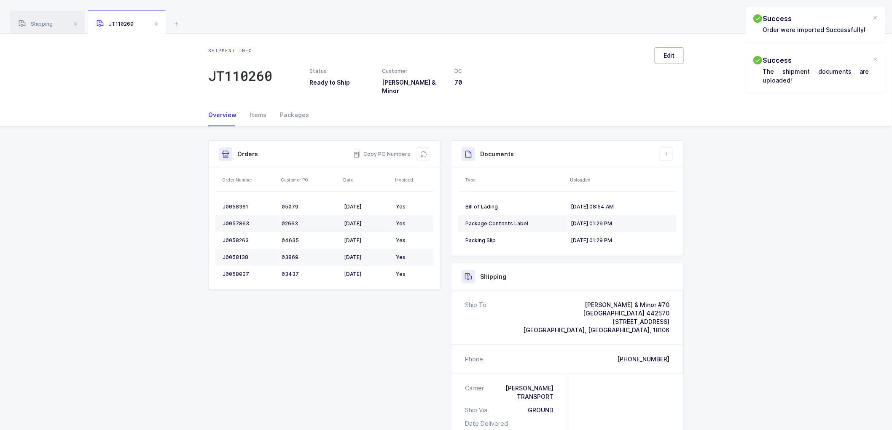
drag, startPoint x: 665, startPoint y: 52, endPoint x: 670, endPoint y: 57, distance: 7.8
click at [665, 52] on span "Edit" at bounding box center [669, 55] width 11 height 8
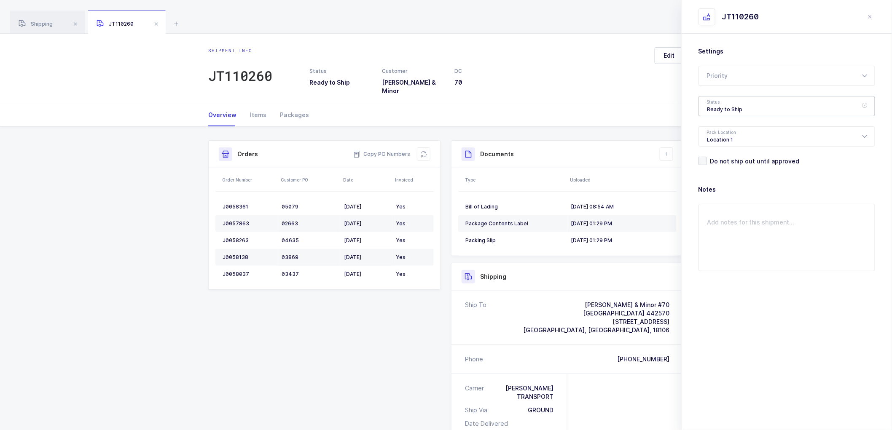
click at [721, 109] on div "Ready to Ship" at bounding box center [787, 106] width 177 height 20
click at [731, 172] on span "Shipped" at bounding box center [719, 170] width 24 height 7
type input "Shipped"
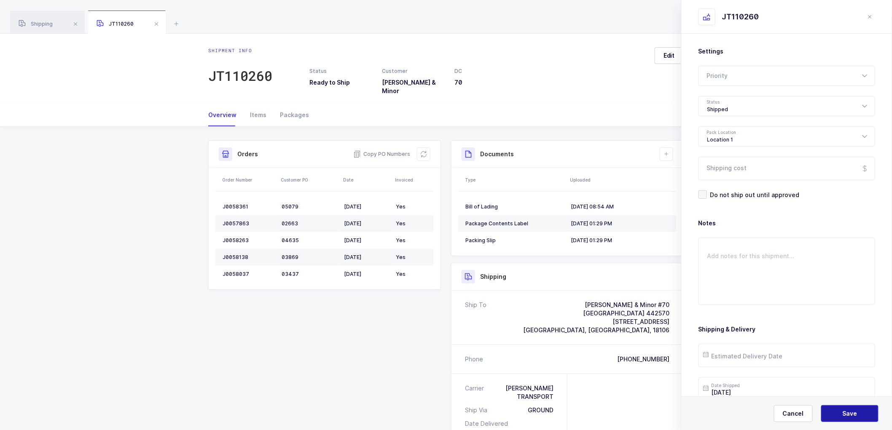
click at [837, 414] on button "Save" at bounding box center [849, 414] width 57 height 17
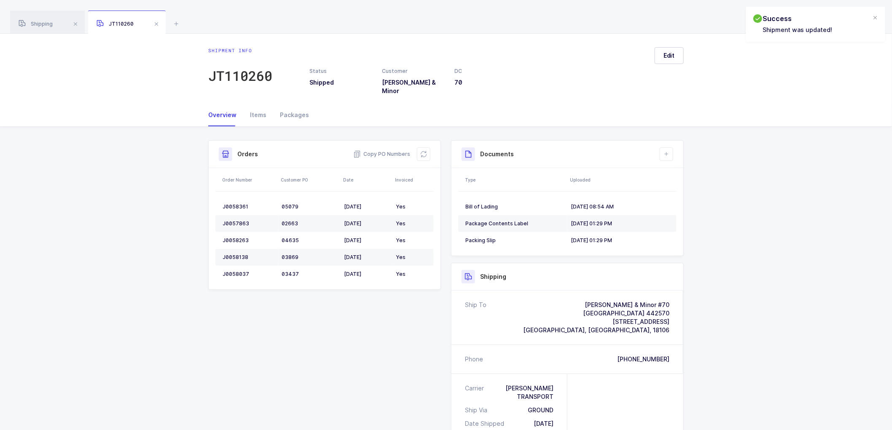
drag, startPoint x: 159, startPoint y: 21, endPoint x: 163, endPoint y: 32, distance: 11.9
click at [158, 22] on span at bounding box center [156, 24] width 10 height 10
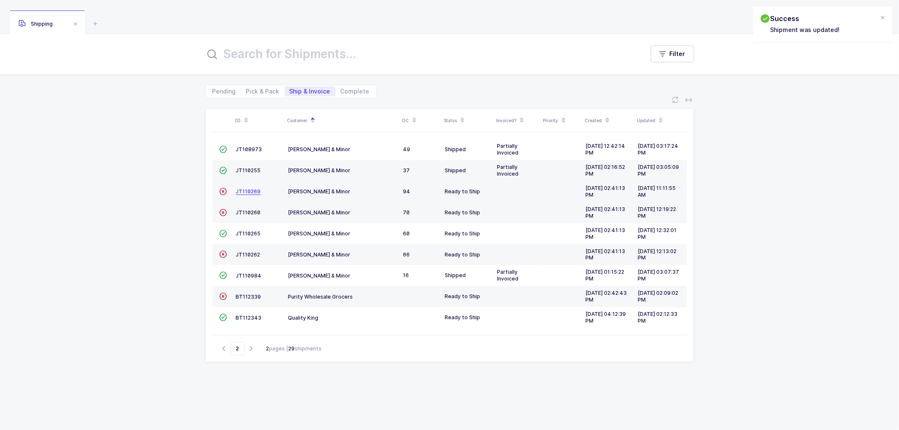
click at [245, 191] on span "JT110269" at bounding box center [248, 191] width 25 height 6
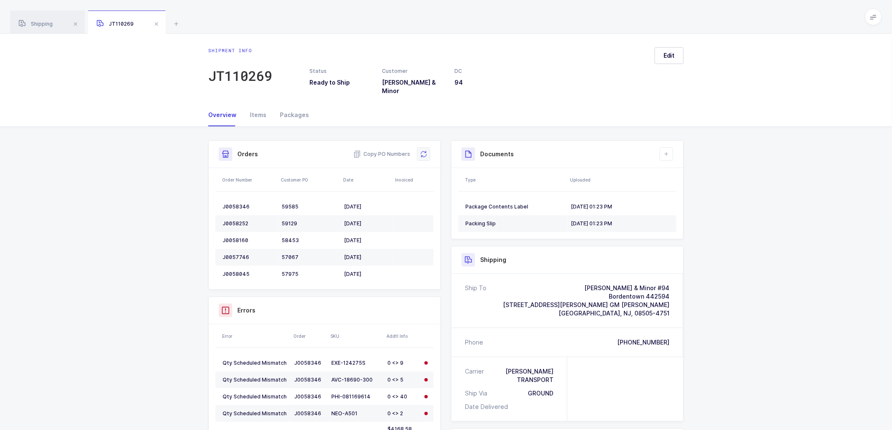
click at [423, 151] on icon at bounding box center [423, 154] width 7 height 7
click at [758, 218] on div "Shipment Info Shipment Number JT110269 Status Ready to Ship Customer [PERSON_NA…" at bounding box center [446, 385] width 892 height 517
click at [671, 148] on button at bounding box center [666, 154] width 13 height 13
click at [682, 183] on li "Upload Document" at bounding box center [695, 185] width 63 height 13
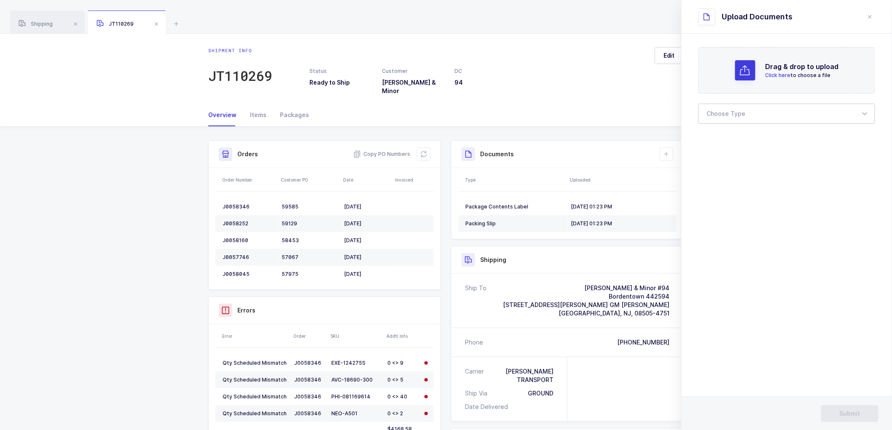
click at [726, 111] on div at bounding box center [787, 114] width 177 height 20
click at [724, 140] on span "Bill of Lading" at bounding box center [726, 140] width 38 height 7
type input "Bill of Lading"
click at [848, 413] on span "Submit" at bounding box center [850, 414] width 21 height 8
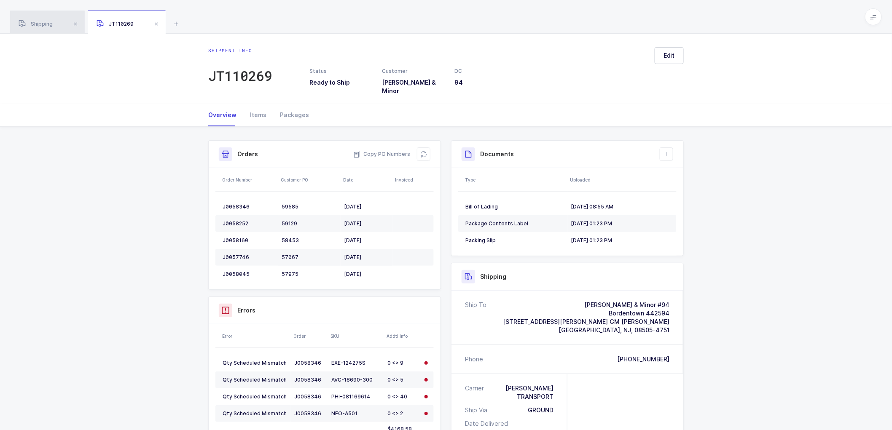
drag, startPoint x: 34, startPoint y: 21, endPoint x: 41, endPoint y: 22, distance: 7.2
click at [34, 20] on div "Shipping" at bounding box center [47, 23] width 75 height 24
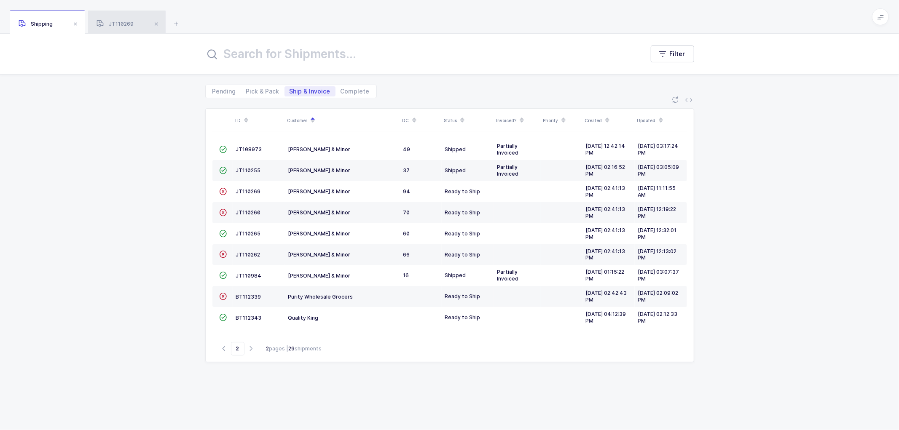
drag, startPoint x: 115, startPoint y: 22, endPoint x: 140, endPoint y: 23, distance: 25.4
click at [115, 21] on span "JT110269" at bounding box center [115, 24] width 37 height 6
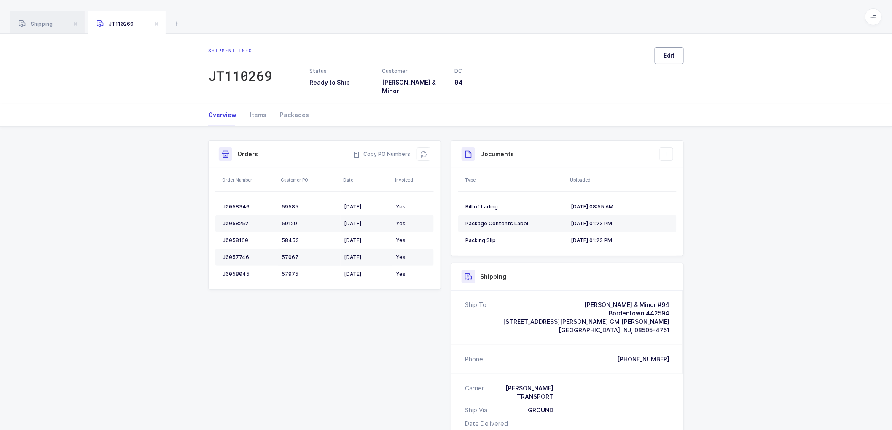
click at [676, 56] on button "Edit" at bounding box center [669, 55] width 29 height 17
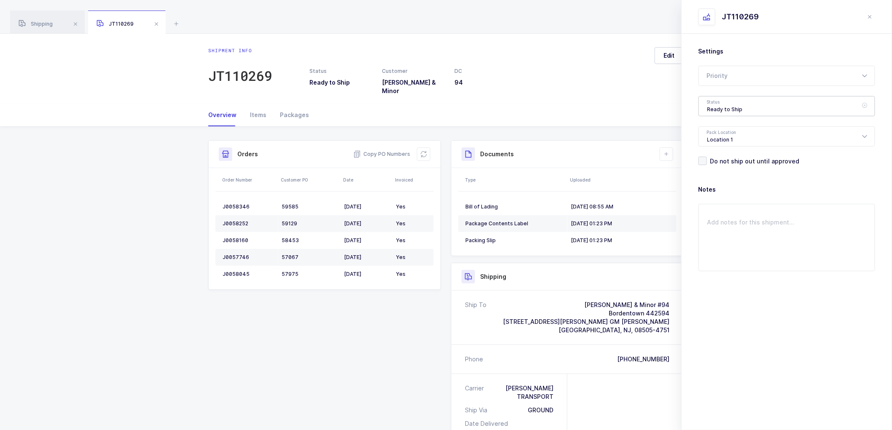
click at [717, 108] on div "Ready to Ship" at bounding box center [787, 106] width 177 height 20
click at [715, 170] on span "Shipped" at bounding box center [719, 170] width 24 height 7
type input "Shipped"
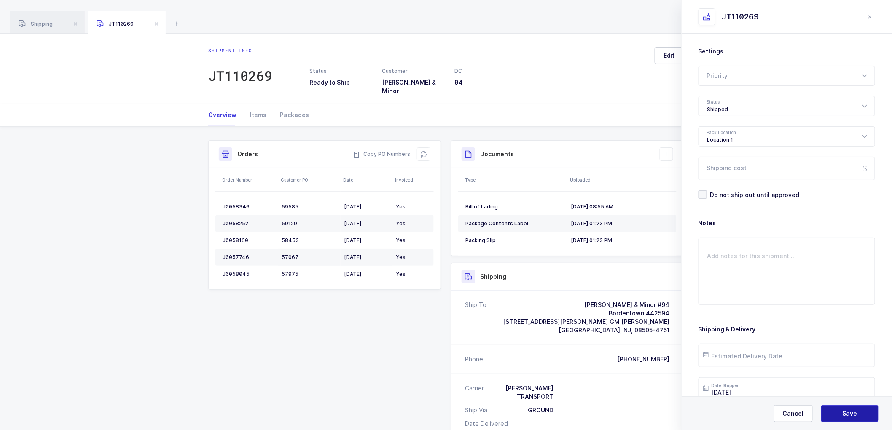
click at [850, 407] on button "Save" at bounding box center [849, 414] width 57 height 17
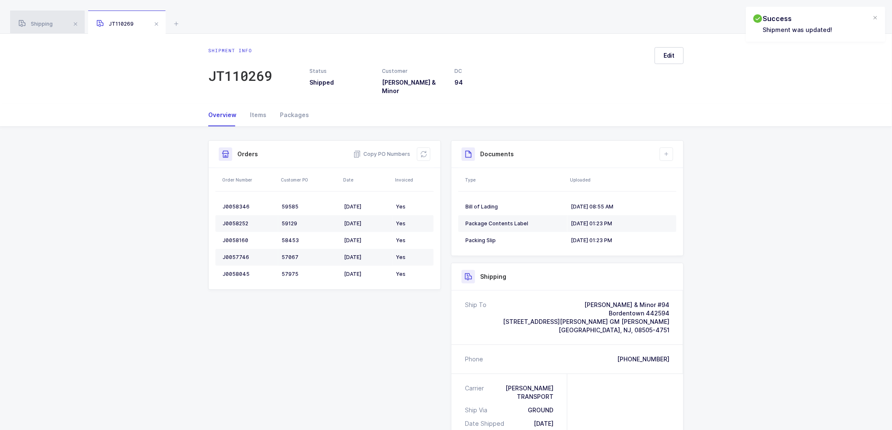
drag, startPoint x: 48, startPoint y: 24, endPoint x: 68, endPoint y: 23, distance: 19.4
click at [49, 23] on span "Shipping" at bounding box center [36, 24] width 34 height 6
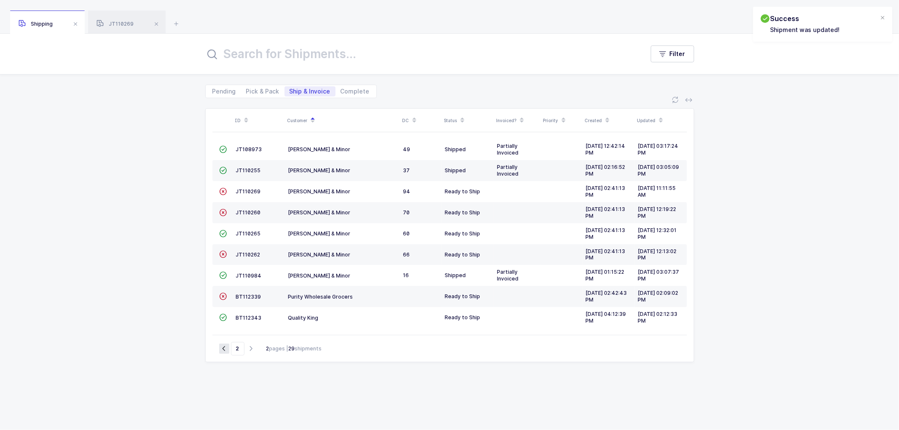
click at [220, 349] on icon "button" at bounding box center [224, 349] width 10 height 6
type input "1"
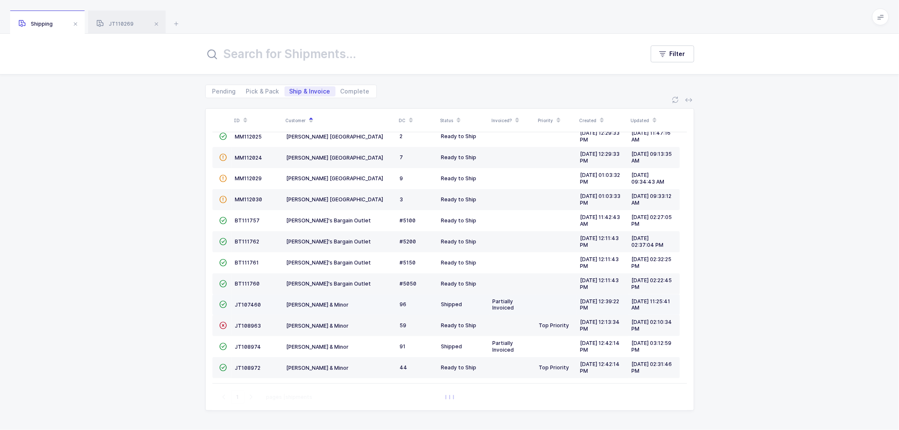
scroll to position [185, 0]
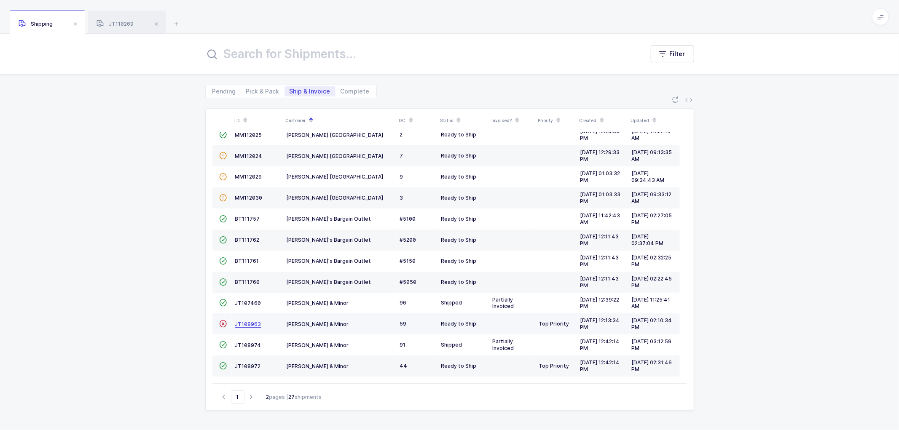
click at [250, 321] on span "JT108963" at bounding box center [248, 324] width 26 height 6
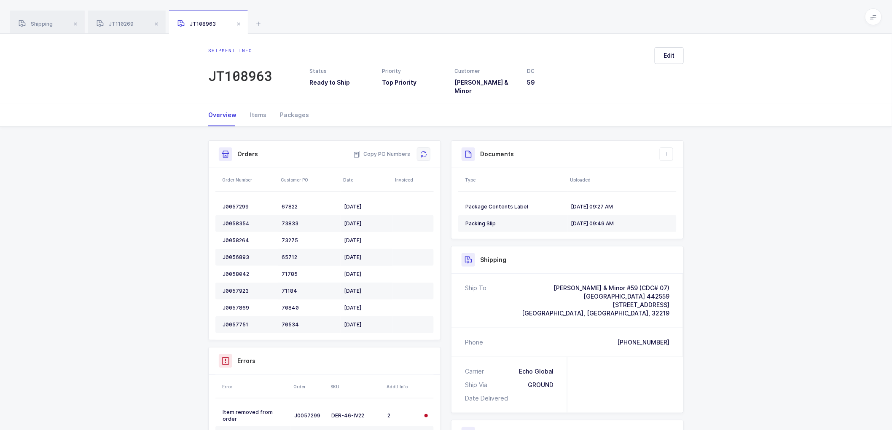
click at [425, 151] on icon at bounding box center [423, 154] width 7 height 7
drag, startPoint x: 667, startPoint y: 147, endPoint x: 672, endPoint y: 159, distance: 13.2
click at [667, 151] on icon at bounding box center [666, 154] width 7 height 7
click at [686, 184] on li "Upload Document" at bounding box center [695, 185] width 63 height 13
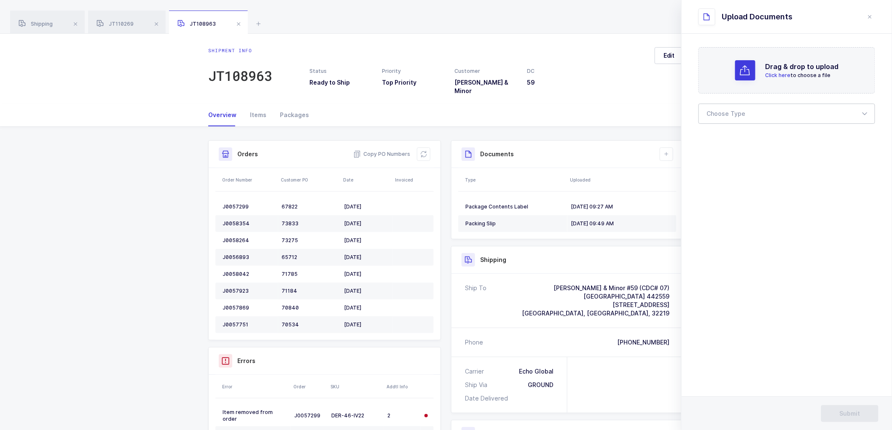
click at [723, 109] on div at bounding box center [787, 114] width 177 height 20
click at [724, 142] on span "Bill of Lading" at bounding box center [726, 140] width 38 height 7
type input "Bill of Lading"
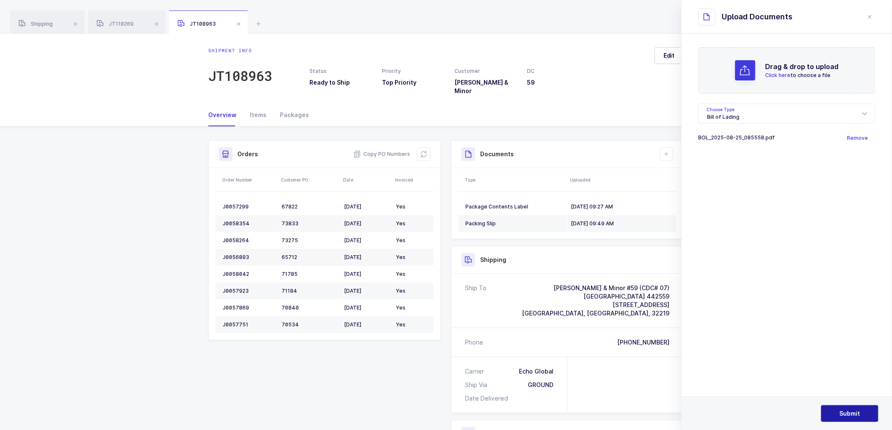
click at [849, 410] on span "Submit" at bounding box center [850, 414] width 21 height 8
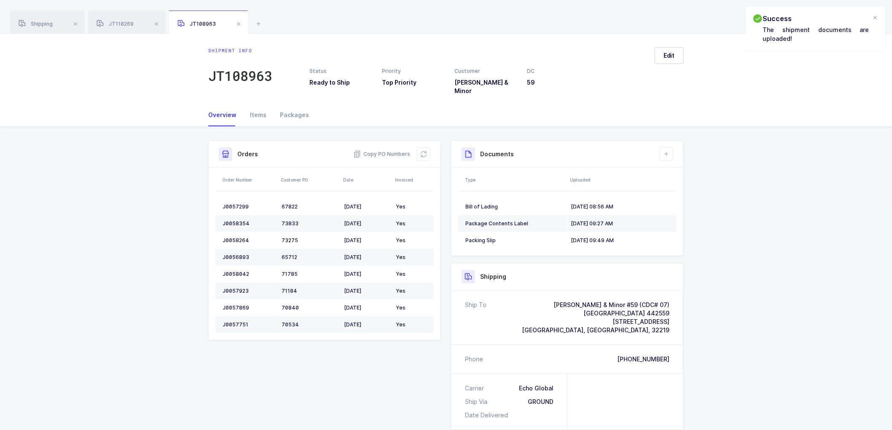
click at [731, 161] on div "Shipment Info Shipment Number JT108963 Status Ready to Ship Priority Top Priori…" at bounding box center [446, 353] width 892 height 453
drag, startPoint x: 141, startPoint y: 150, endPoint x: 144, endPoint y: 146, distance: 4.6
click at [144, 146] on div "Shipment Info Shipment Number JT108963 Status Ready to Ship Priority Top Priori…" at bounding box center [446, 353] width 892 height 453
click at [237, 19] on span at bounding box center [239, 24] width 10 height 10
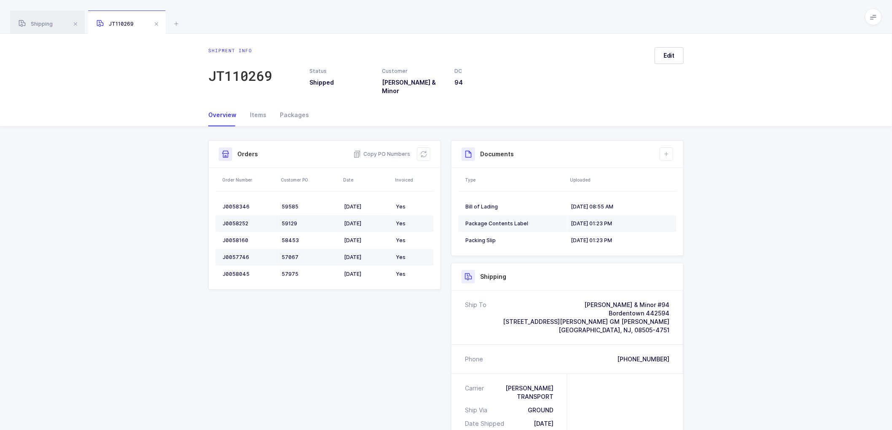
click at [153, 23] on span at bounding box center [156, 24] width 10 height 10
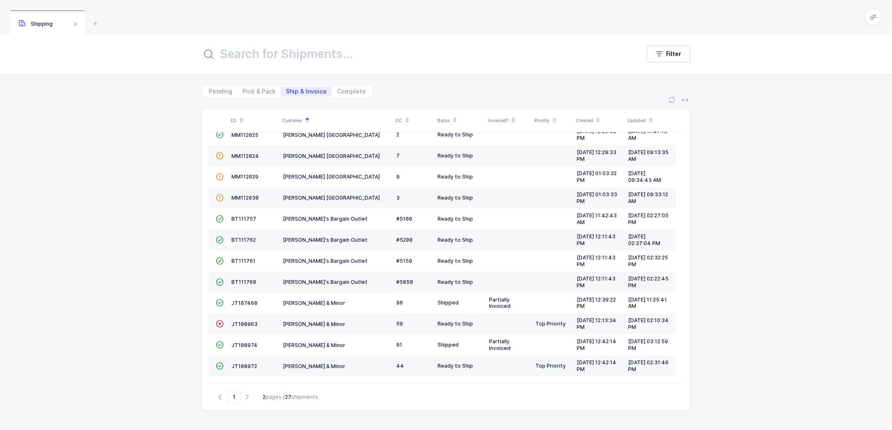
scroll to position [167, 0]
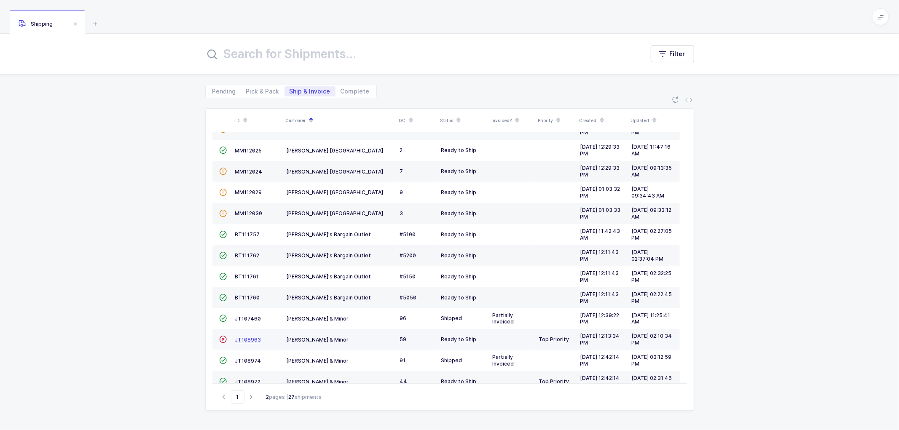
click at [249, 338] on span "JT108963" at bounding box center [248, 340] width 26 height 6
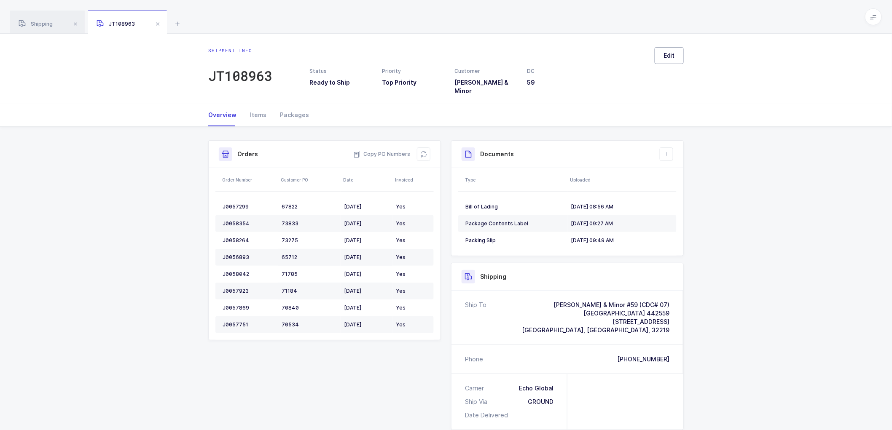
drag, startPoint x: 670, startPoint y: 62, endPoint x: 663, endPoint y: 56, distance: 8.1
click at [663, 56] on button "Edit" at bounding box center [669, 55] width 29 height 17
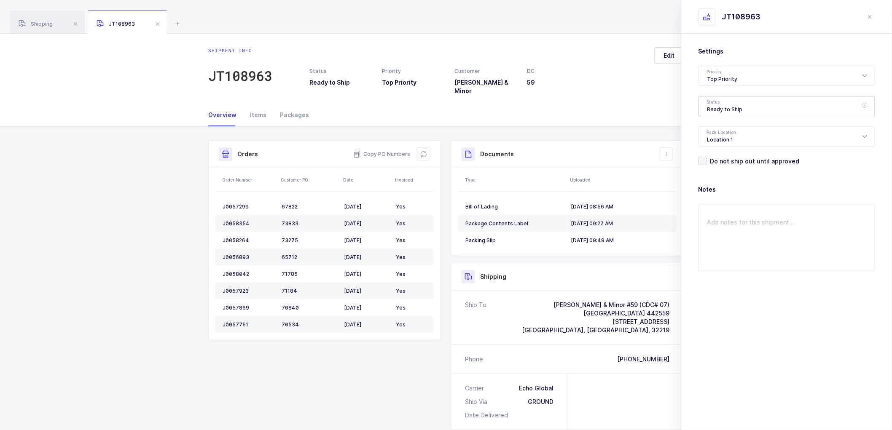
click at [715, 109] on div "Ready to Ship" at bounding box center [787, 106] width 177 height 20
click at [719, 167] on span "Shipped" at bounding box center [719, 170] width 24 height 7
type input "Shipped"
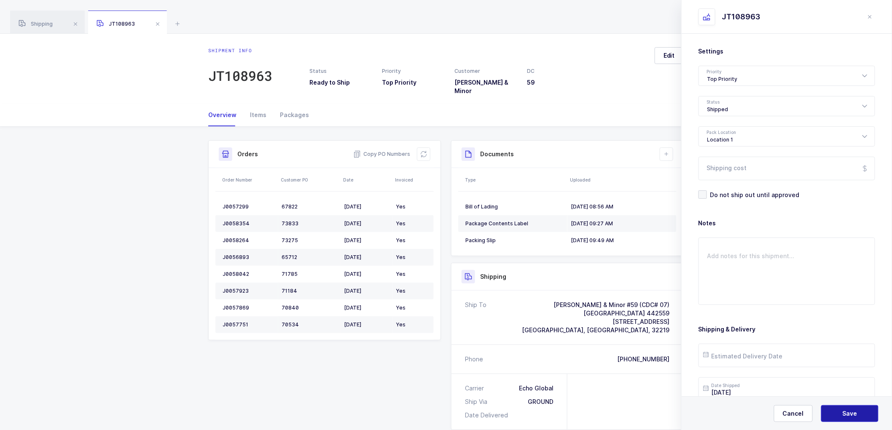
click at [834, 408] on button "Save" at bounding box center [849, 414] width 57 height 17
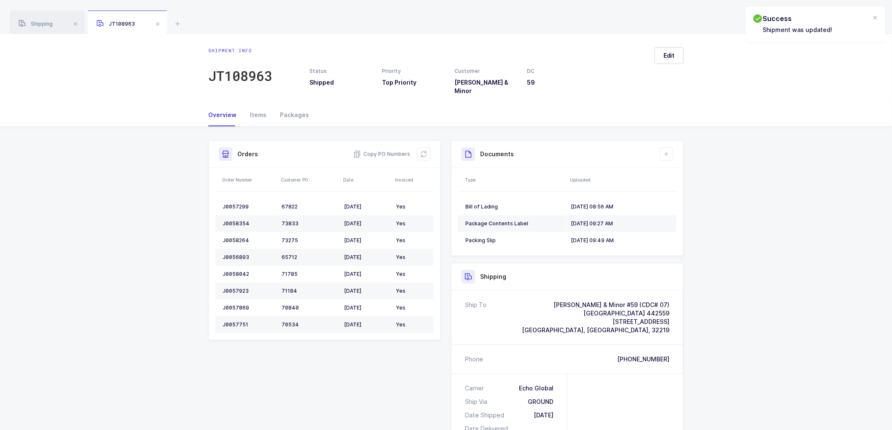
drag, startPoint x: 158, startPoint y: 24, endPoint x: 167, endPoint y: 26, distance: 9.9
click at [158, 23] on span at bounding box center [158, 24] width 10 height 10
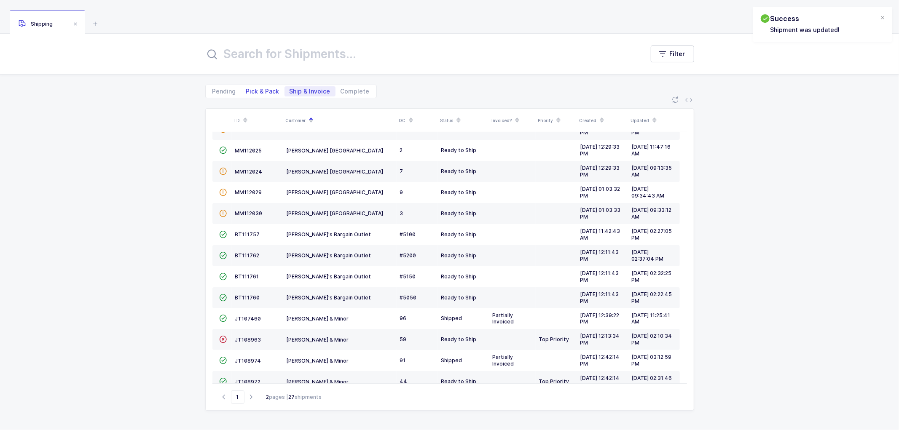
click at [263, 89] on span "Pick & Pack" at bounding box center [262, 92] width 33 height 6
click at [247, 89] on input "Pick & Pack" at bounding box center [243, 88] width 5 height 5
radio input "true"
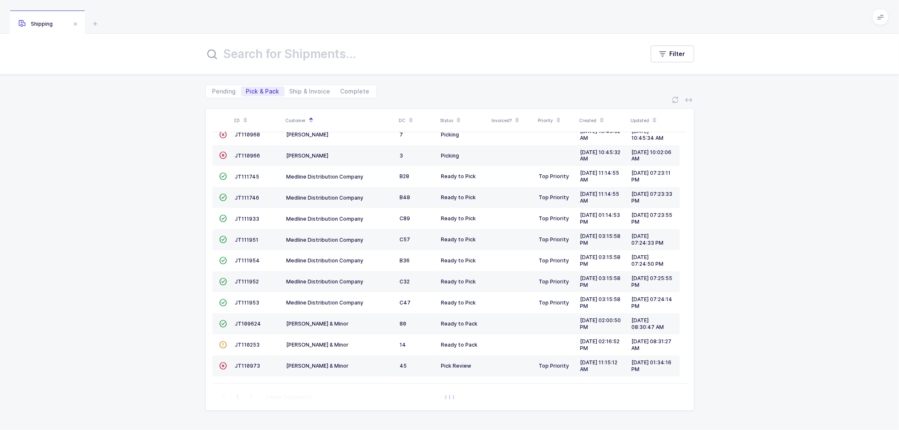
scroll to position [100, 0]
click at [306, 89] on span "Ship & Invoice" at bounding box center [310, 92] width 41 height 6
click at [290, 89] on input "Ship & Invoice" at bounding box center [287, 88] width 5 height 5
radio input "true"
radio input "false"
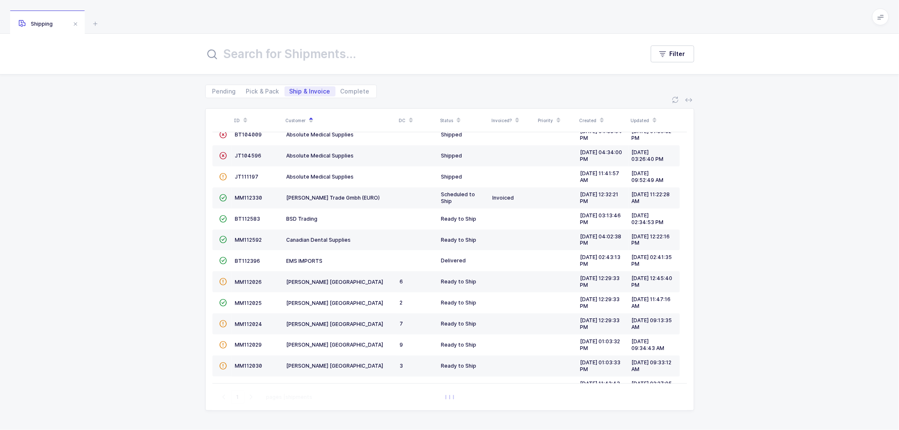
scroll to position [0, 0]
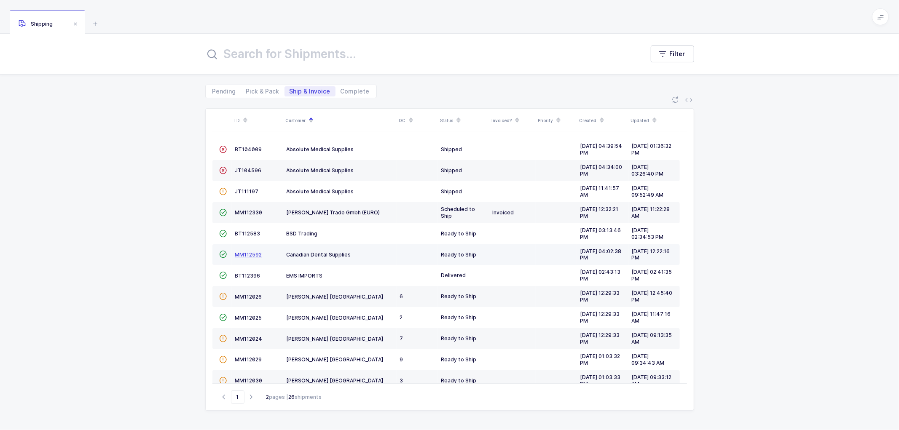
click at [243, 254] on span "MM112592" at bounding box center [248, 255] width 27 height 6
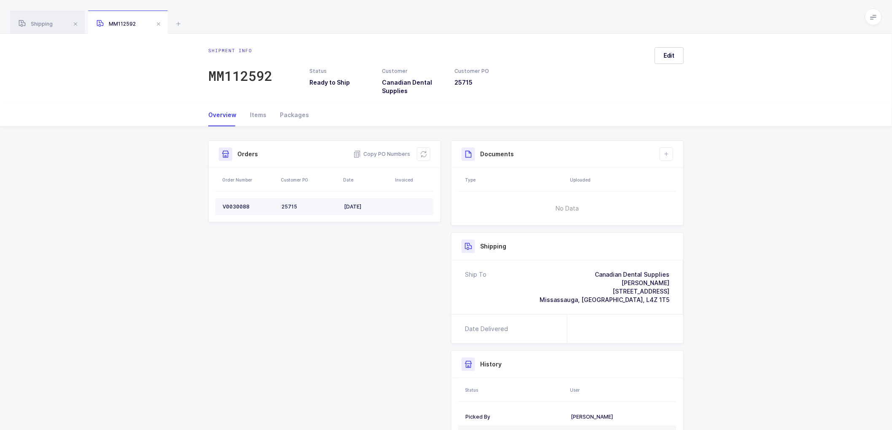
click at [234, 204] on div "V0030088" at bounding box center [249, 207] width 52 height 7
copy div "V0030088"
click at [380, 152] on span "Copy PO Numbers" at bounding box center [381, 154] width 57 height 8
click at [293, 115] on div "Packages" at bounding box center [291, 115] width 36 height 23
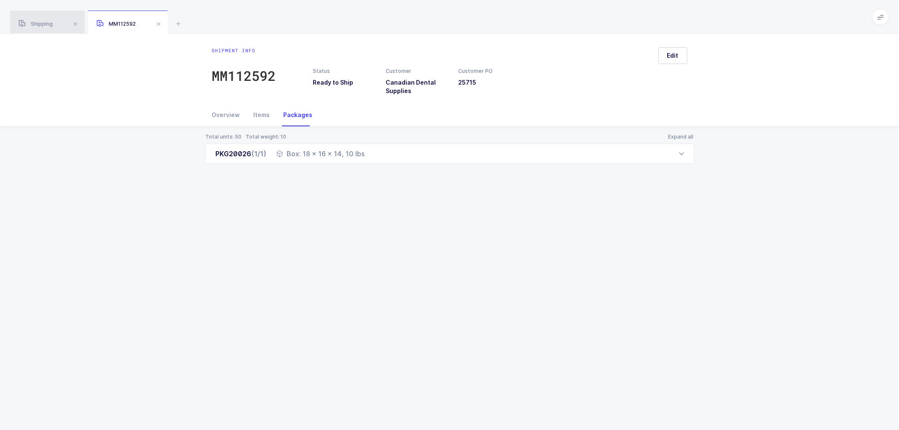
click at [39, 20] on div "Shipping" at bounding box center [47, 23] width 75 height 24
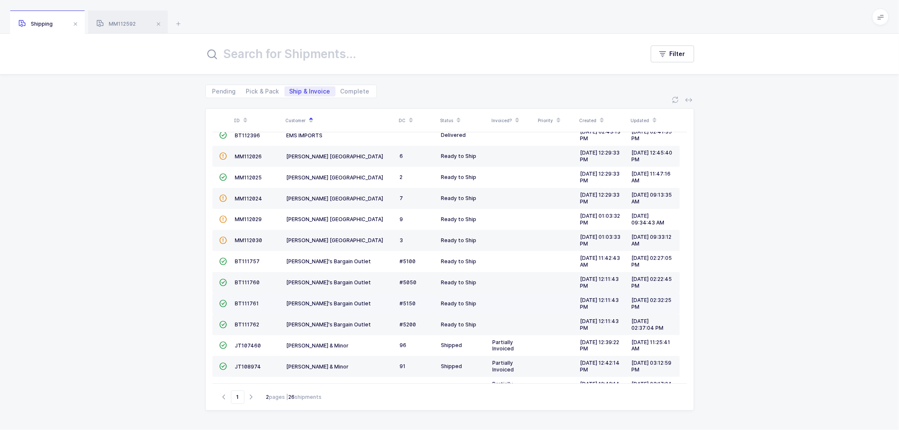
scroll to position [185, 0]
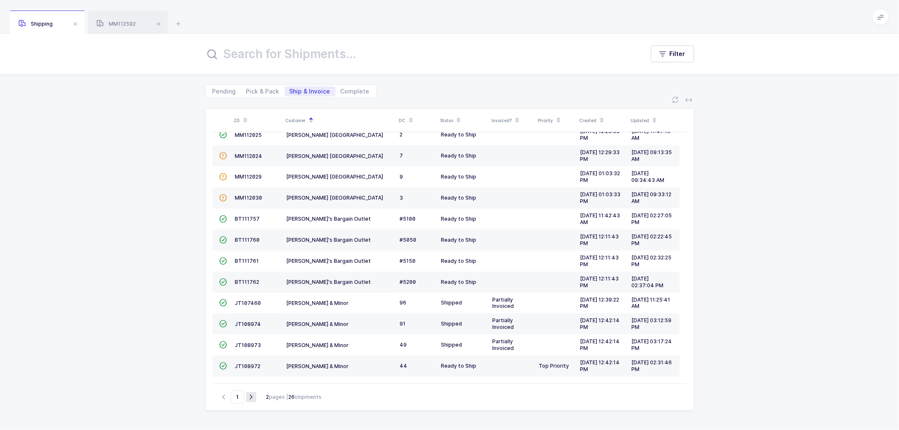
click at [249, 395] on icon "button" at bounding box center [251, 397] width 10 height 6
type input "2"
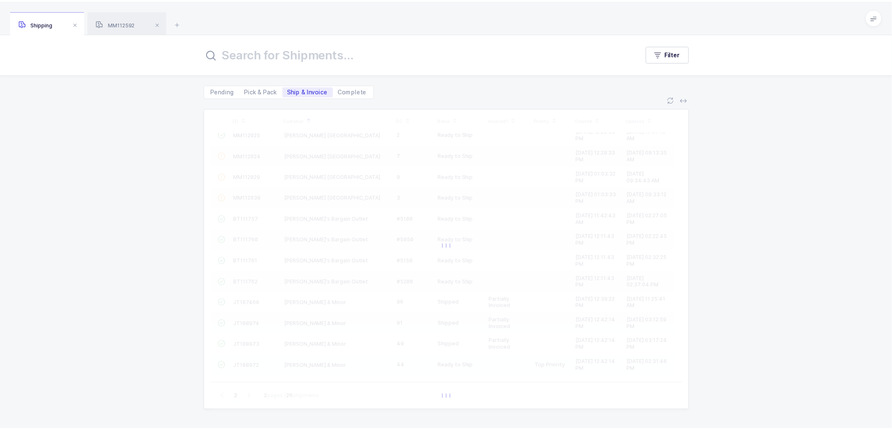
scroll to position [0, 0]
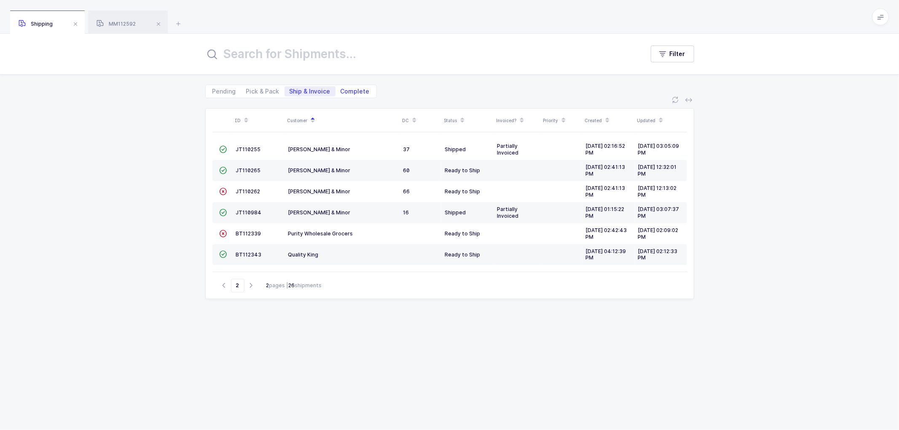
drag, startPoint x: 347, startPoint y: 91, endPoint x: 353, endPoint y: 89, distance: 7.1
click at [348, 90] on span "Complete" at bounding box center [355, 92] width 29 height 6
click at [341, 90] on input "Complete" at bounding box center [338, 88] width 5 height 5
radio input "true"
radio input "false"
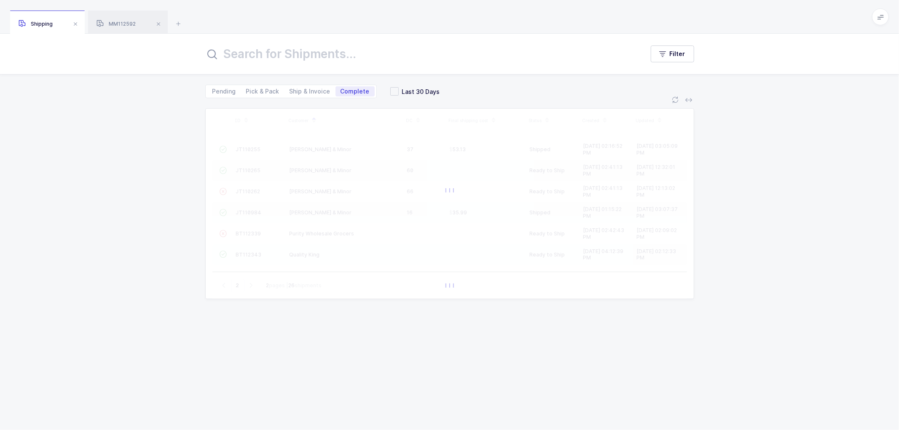
drag, startPoint x: 388, startPoint y: 90, endPoint x: 393, endPoint y: 96, distance: 7.5
click at [390, 90] on span at bounding box center [394, 91] width 8 height 8
click at [399, 87] on input "Last 30 Days" at bounding box center [399, 87] width 0 height 0
click at [294, 55] on input "text" at bounding box center [419, 54] width 429 height 20
type input "1"
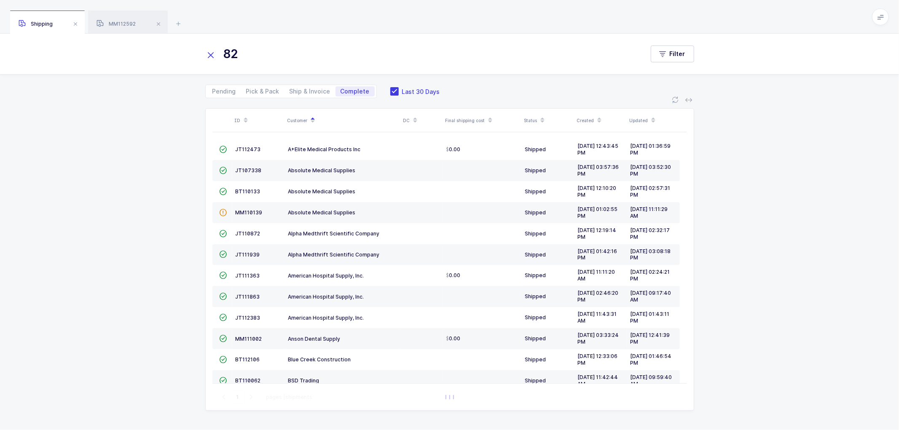
type input "82"
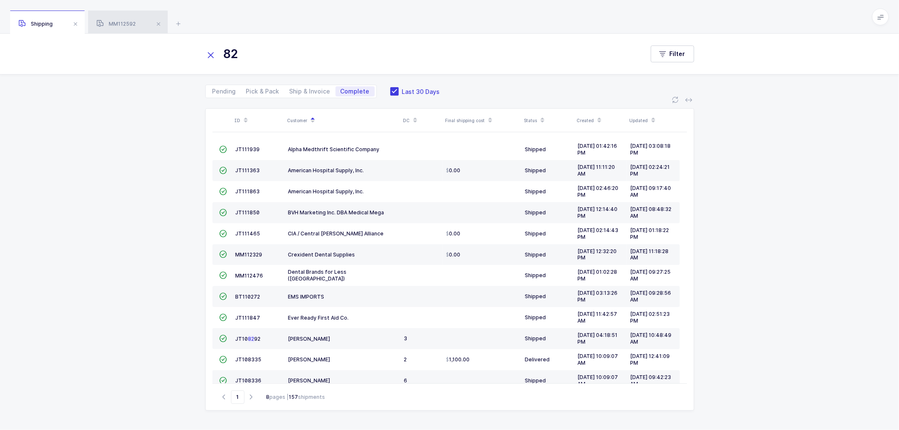
click at [112, 17] on div "MM112592" at bounding box center [128, 23] width 80 height 24
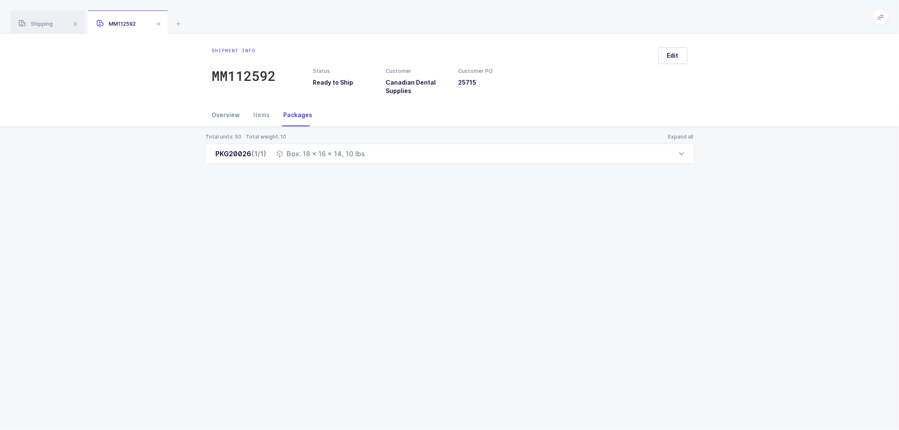
click at [226, 110] on div "Overview" at bounding box center [229, 115] width 35 height 23
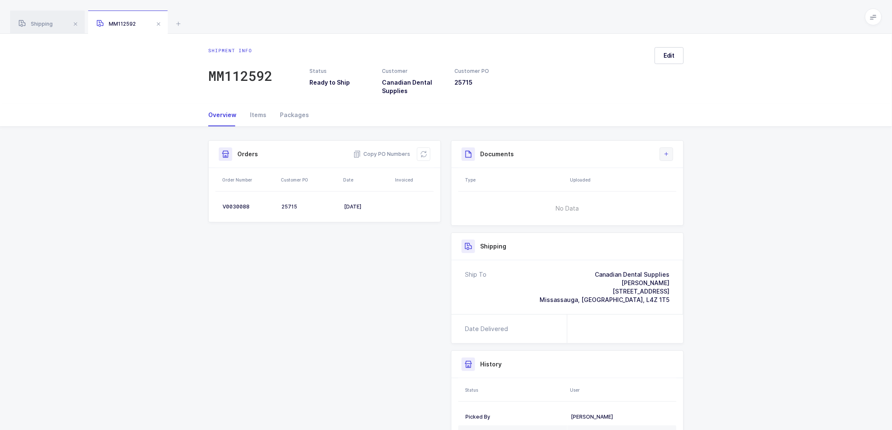
click at [669, 151] on icon at bounding box center [666, 154] width 7 height 7
click at [685, 176] on li "Create Document" at bounding box center [695, 178] width 63 height 13
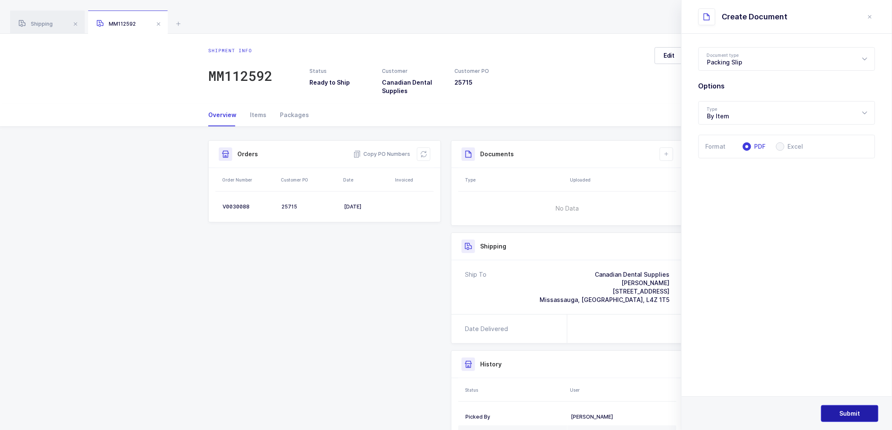
click at [851, 412] on span "Submit" at bounding box center [850, 414] width 21 height 8
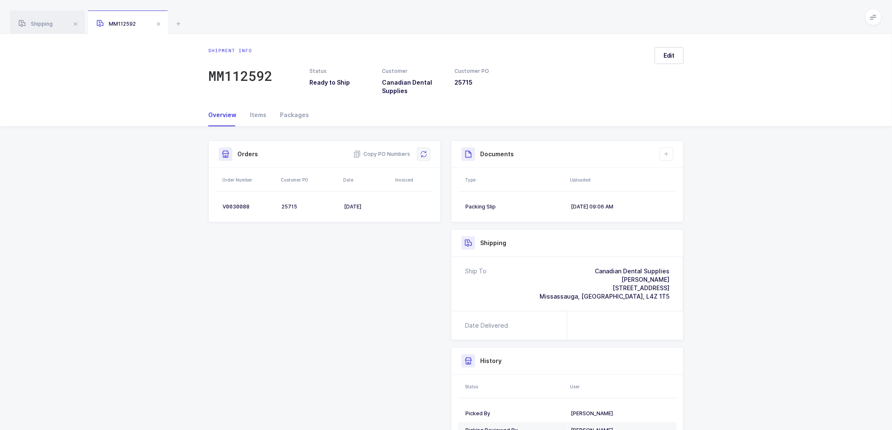
click at [428, 152] on button at bounding box center [423, 154] width 13 height 13
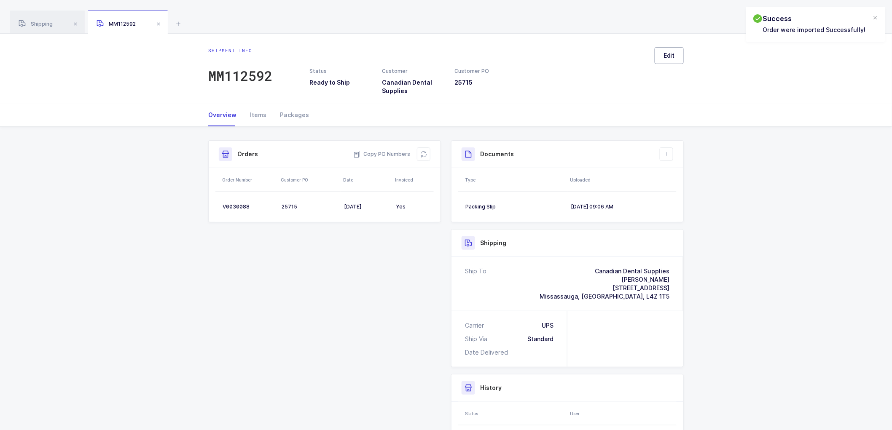
click at [667, 55] on span "Edit" at bounding box center [669, 55] width 11 height 8
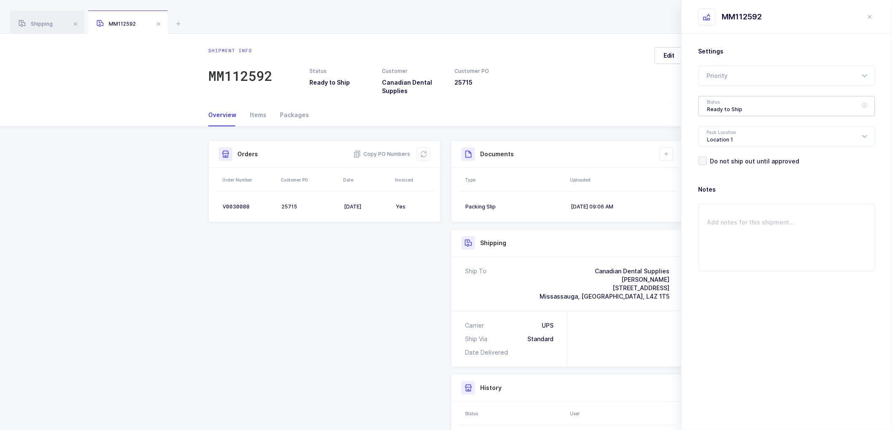
click at [734, 108] on div "Ready to Ship" at bounding box center [787, 106] width 177 height 20
click at [723, 169] on span "Shipped" at bounding box center [719, 170] width 24 height 7
type input "Shipped"
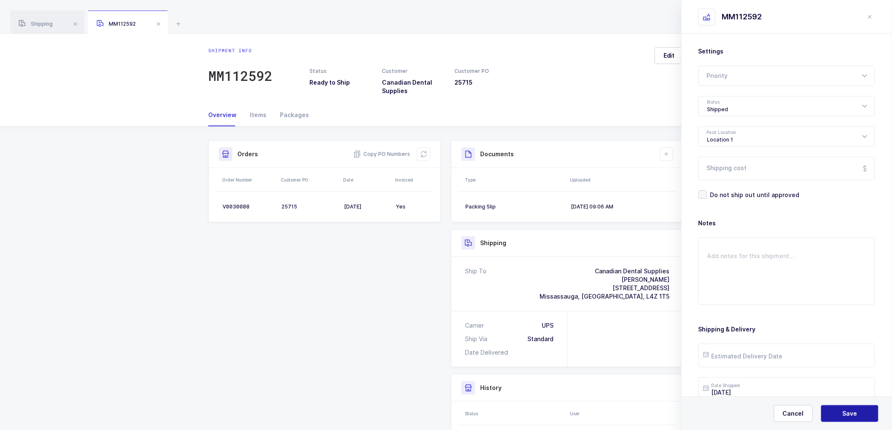
click at [836, 409] on button "Save" at bounding box center [849, 414] width 57 height 17
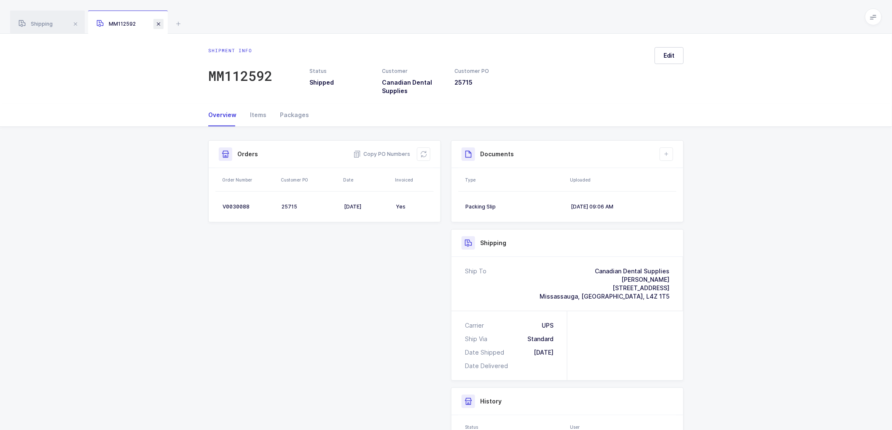
click at [158, 22] on span at bounding box center [158, 24] width 10 height 10
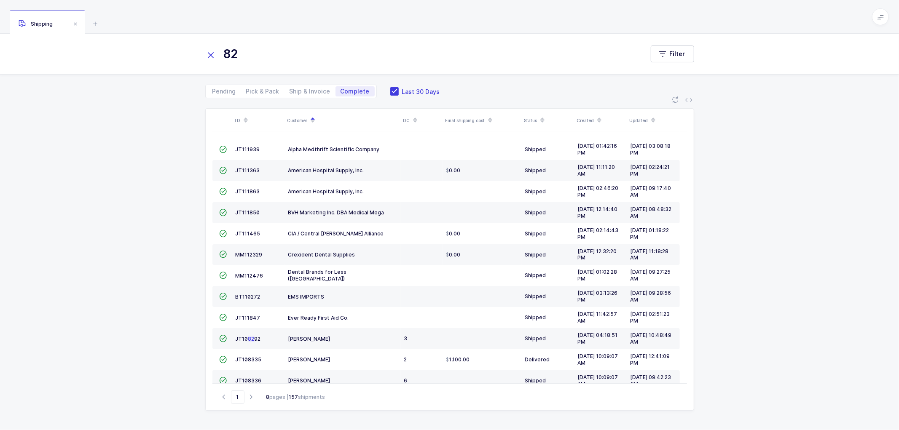
drag, startPoint x: 300, startPoint y: 90, endPoint x: 286, endPoint y: 81, distance: 16.5
click at [300, 89] on span "Ship & Invoice" at bounding box center [310, 92] width 41 height 6
click at [290, 89] on input "Ship & Invoice" at bounding box center [287, 88] width 5 height 5
radio input "true"
radio input "false"
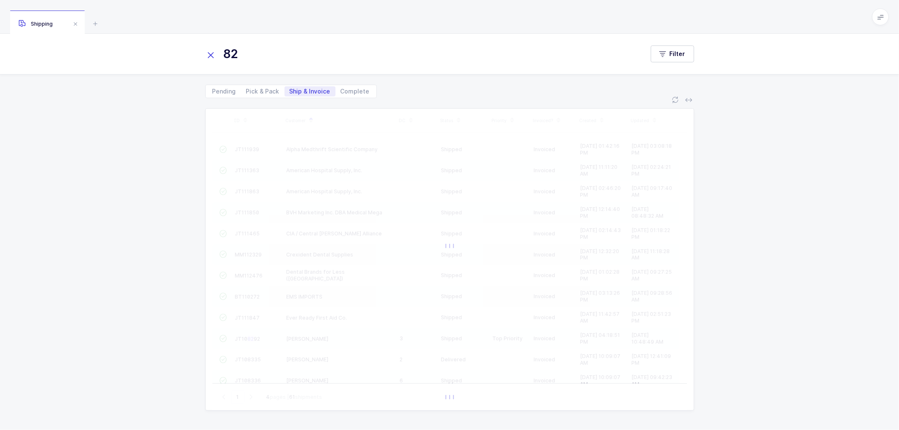
drag, startPoint x: 210, startPoint y: 53, endPoint x: 281, endPoint y: 65, distance: 72.7
click at [210, 52] on icon at bounding box center [211, 55] width 12 height 12
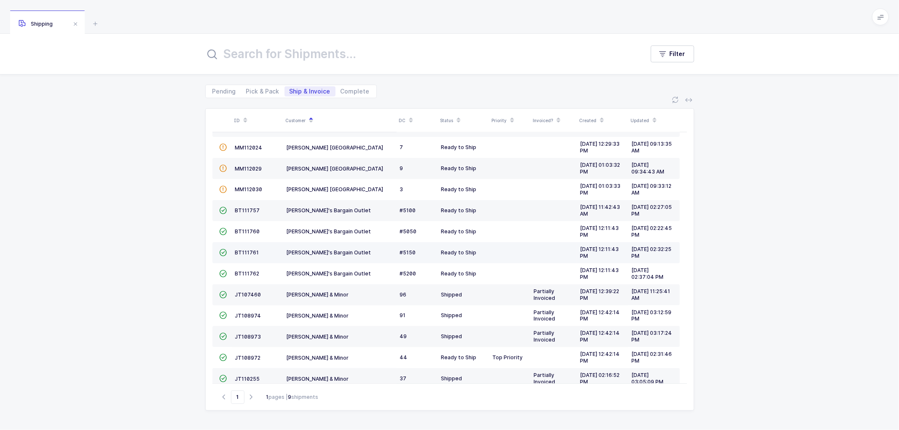
scroll to position [185, 0]
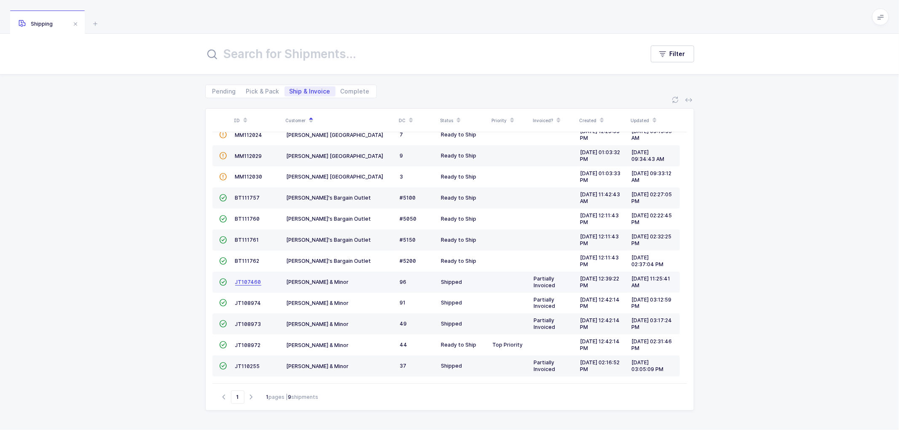
drag, startPoint x: 245, startPoint y: 283, endPoint x: 250, endPoint y: 281, distance: 4.7
click at [250, 281] on span "JT107460" at bounding box center [248, 282] width 26 height 6
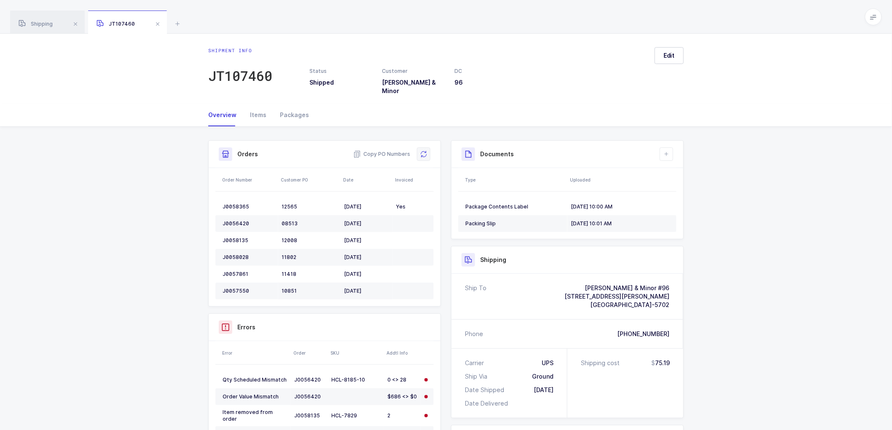
click at [426, 148] on button at bounding box center [423, 154] width 13 height 13
click at [423, 150] on icon at bounding box center [423, 154] width 8 height 8
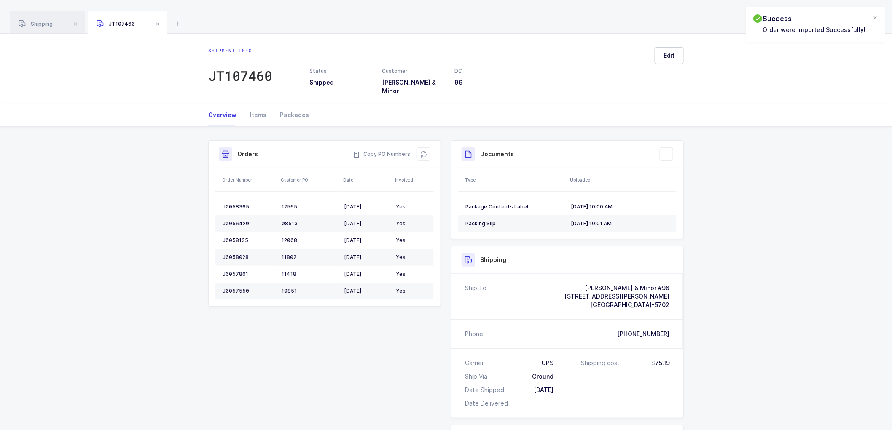
drag, startPoint x: 52, startPoint y: 21, endPoint x: 119, endPoint y: 43, distance: 70.7
click at [52, 21] on span "Shipping" at bounding box center [36, 24] width 34 height 6
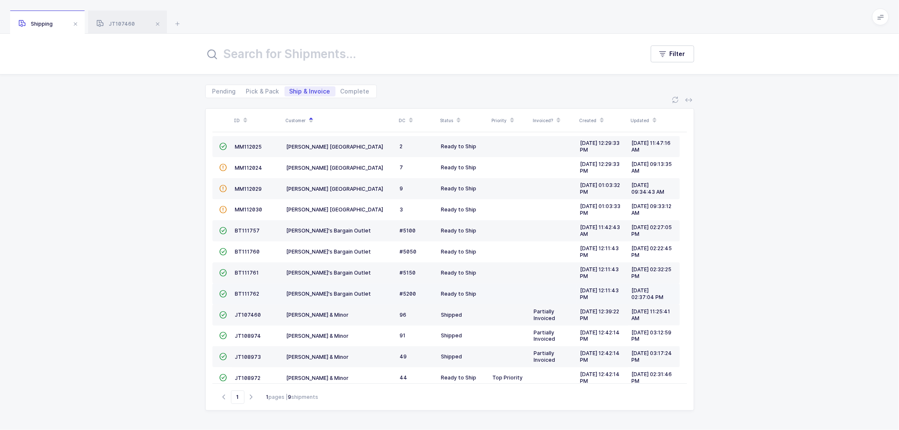
scroll to position [185, 0]
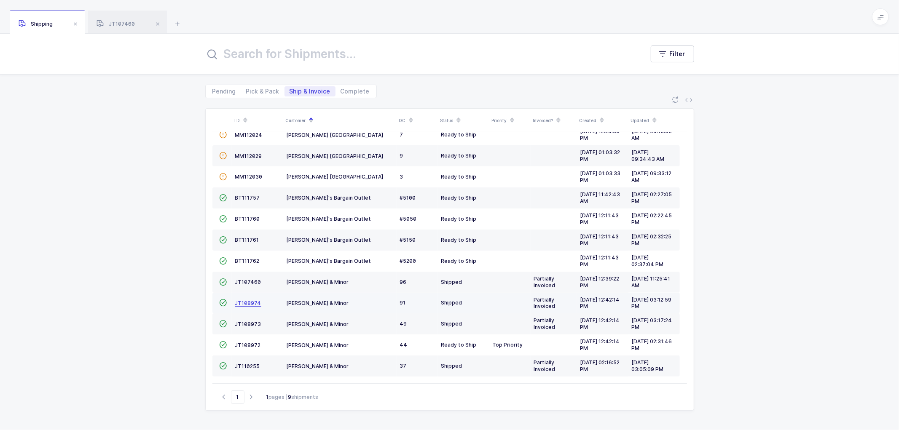
click at [243, 301] on span "JT108974" at bounding box center [248, 303] width 26 height 6
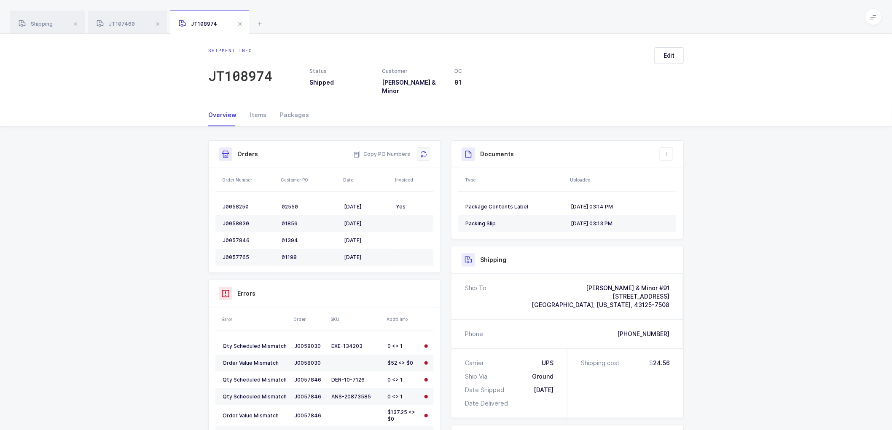
click at [422, 151] on icon at bounding box center [423, 154] width 7 height 7
click at [38, 24] on span "Shipping" at bounding box center [36, 24] width 34 height 6
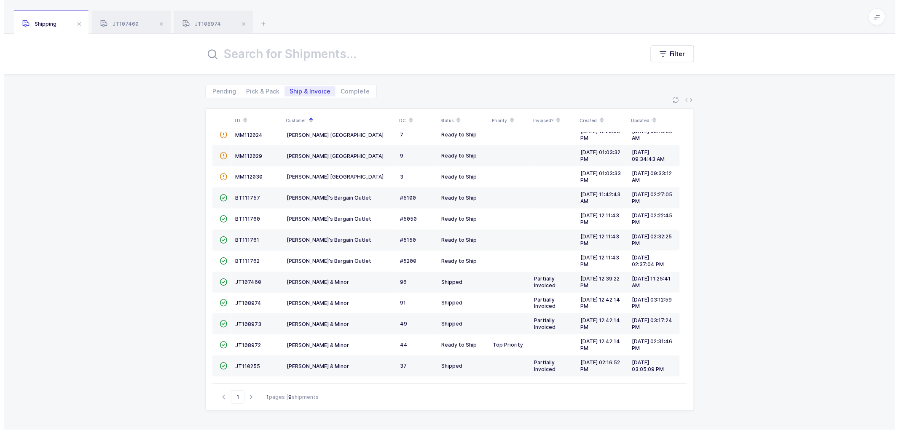
scroll to position [167, 0]
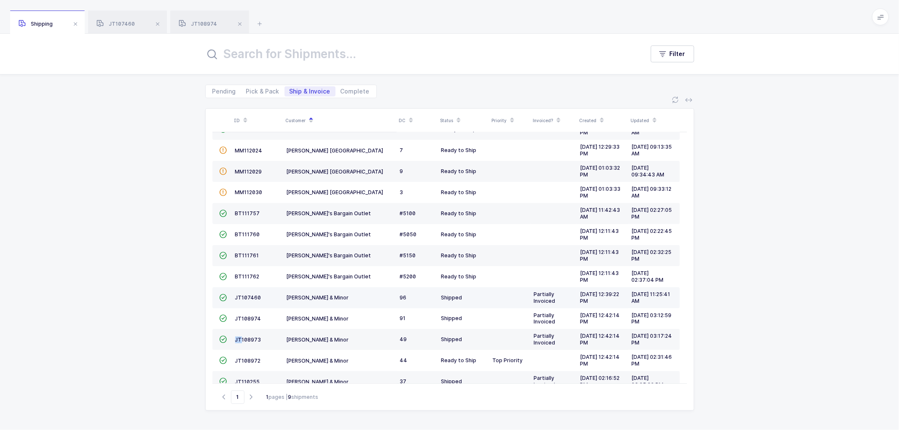
drag, startPoint x: 241, startPoint y: 338, endPoint x: 299, endPoint y: 289, distance: 76.3
click at [245, 337] on td "JT108973" at bounding box center [257, 339] width 51 height 21
click at [247, 340] on span "JT108973" at bounding box center [248, 340] width 26 height 6
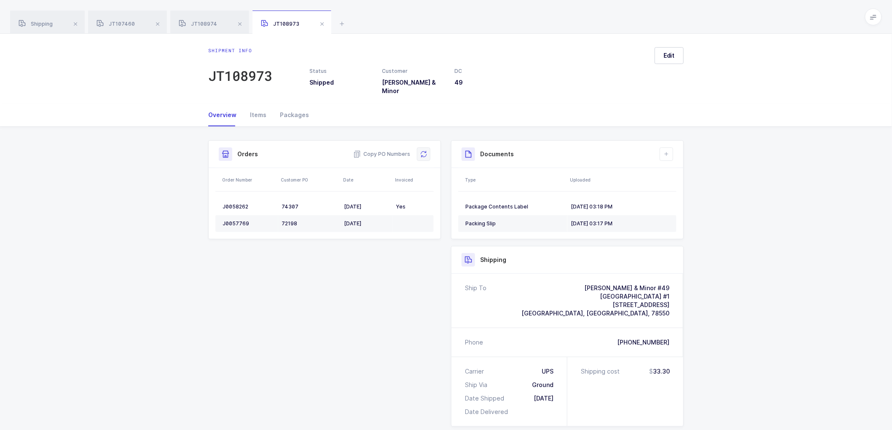
click at [426, 151] on icon at bounding box center [423, 154] width 7 height 7
click at [420, 151] on icon at bounding box center [423, 154] width 7 height 7
click at [207, 24] on span "JT108974" at bounding box center [198, 24] width 38 height 6
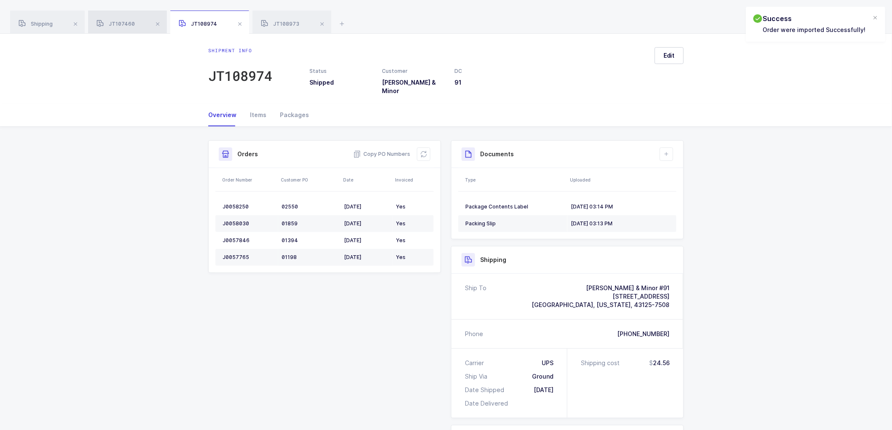
click at [118, 22] on span "JT107460" at bounding box center [116, 24] width 38 height 6
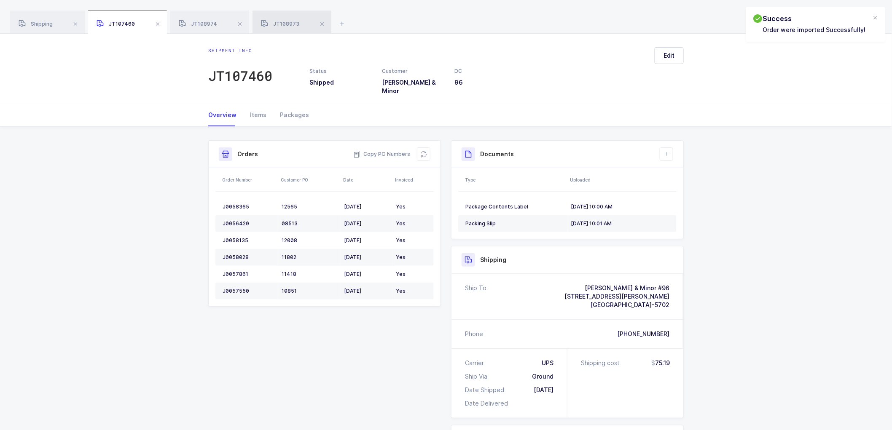
click at [276, 22] on span "JT108973" at bounding box center [280, 24] width 38 height 6
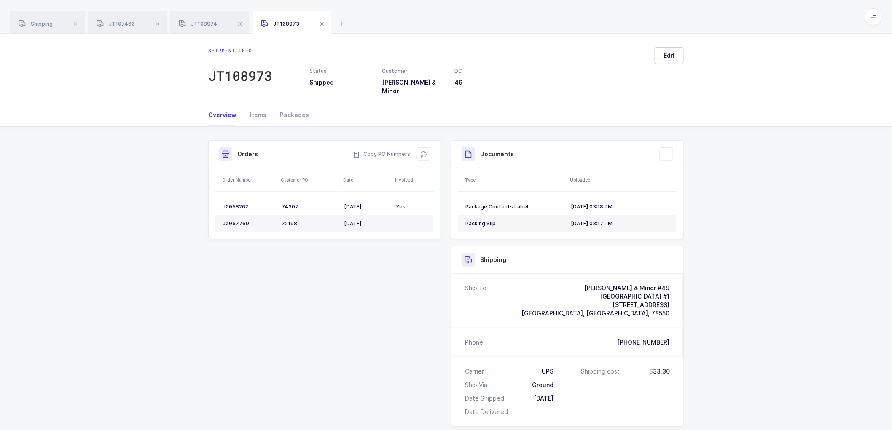
click at [229, 220] on div "J0057769" at bounding box center [249, 223] width 52 height 7
copy div "J0057769"
click at [234, 220] on div "J0057769" at bounding box center [249, 223] width 52 height 7
click at [235, 220] on div "J0057769" at bounding box center [249, 223] width 52 height 7
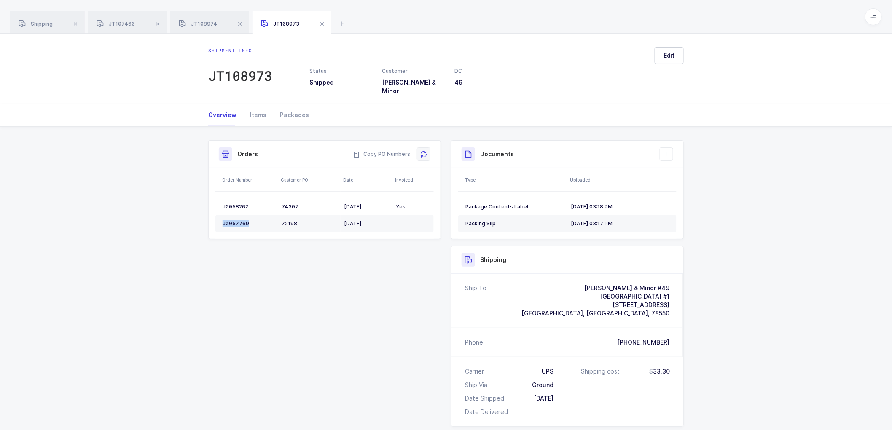
click at [424, 148] on button at bounding box center [423, 154] width 13 height 13
click at [319, 24] on span at bounding box center [322, 24] width 10 height 10
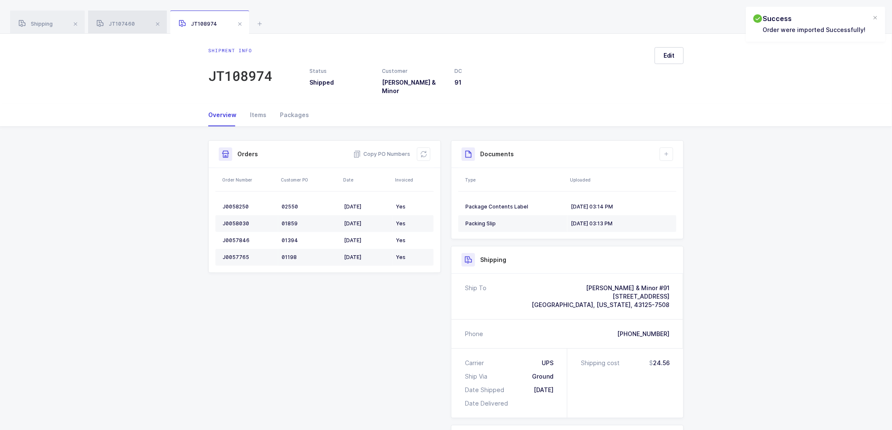
drag, startPoint x: 238, startPoint y: 23, endPoint x: 144, endPoint y: 25, distance: 94.5
click at [235, 23] on span at bounding box center [240, 24] width 10 height 10
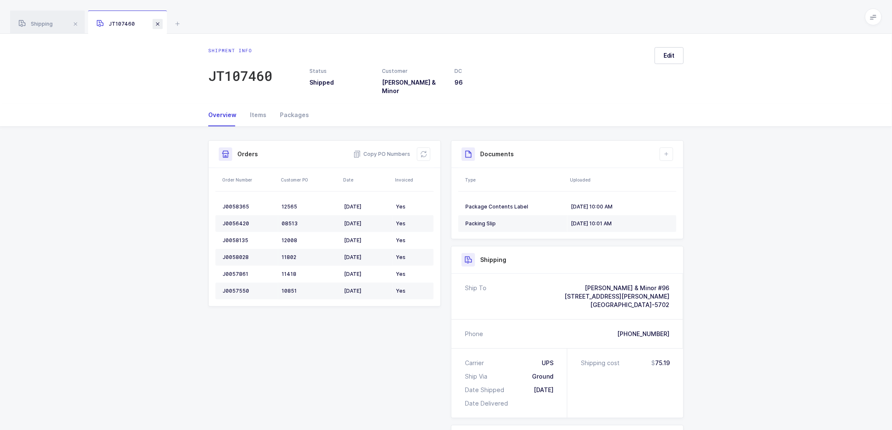
click at [158, 22] on span at bounding box center [158, 24] width 10 height 10
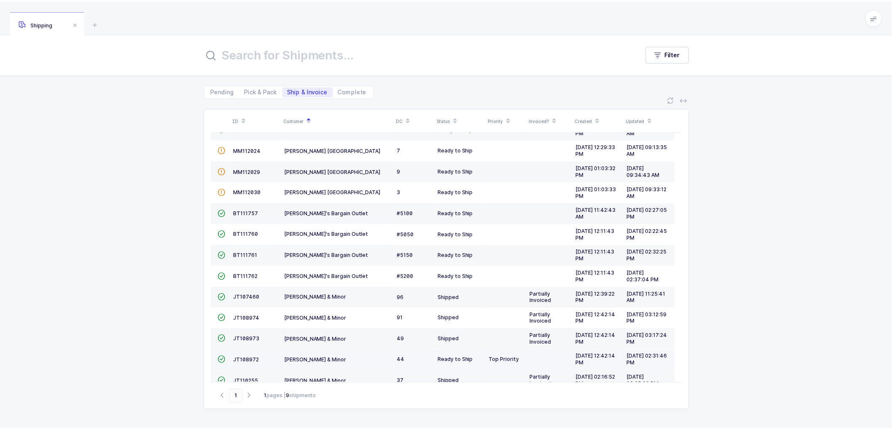
scroll to position [185, 0]
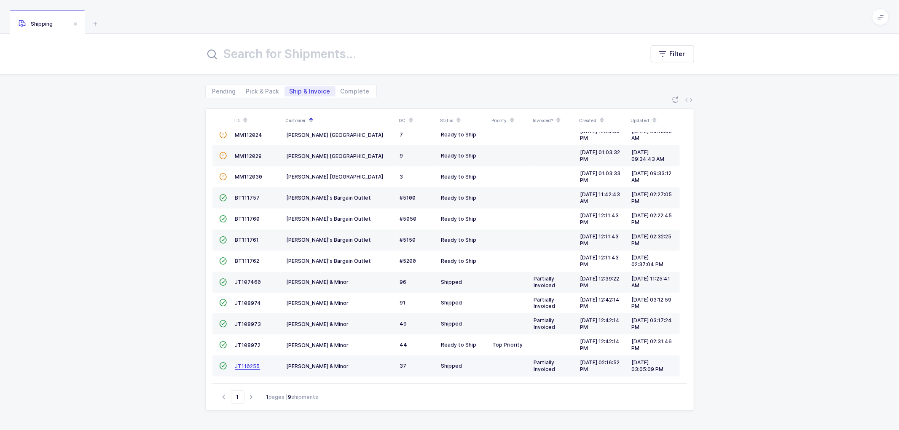
click at [245, 363] on span "JT110255" at bounding box center [247, 366] width 25 height 6
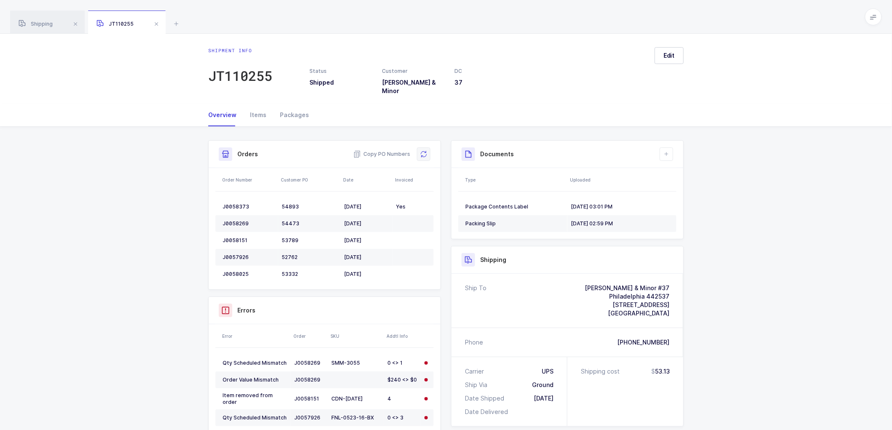
click at [421, 151] on icon at bounding box center [423, 154] width 7 height 7
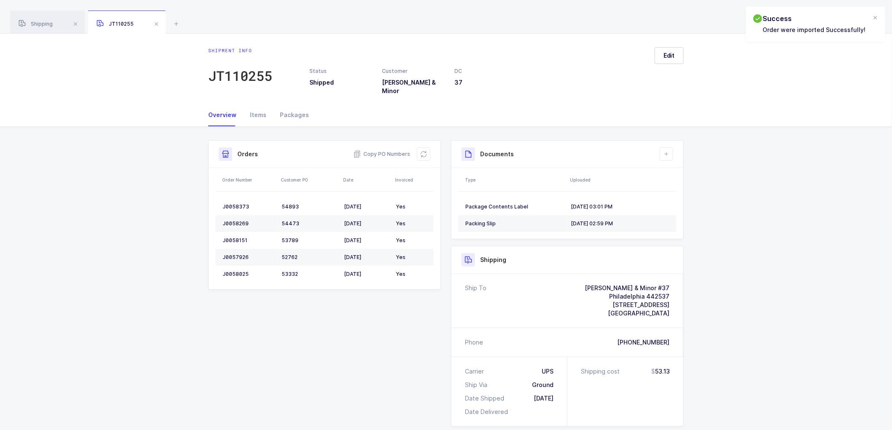
drag, startPoint x: 154, startPoint y: 22, endPoint x: 274, endPoint y: 115, distance: 152.3
click at [155, 23] on span at bounding box center [156, 24] width 10 height 10
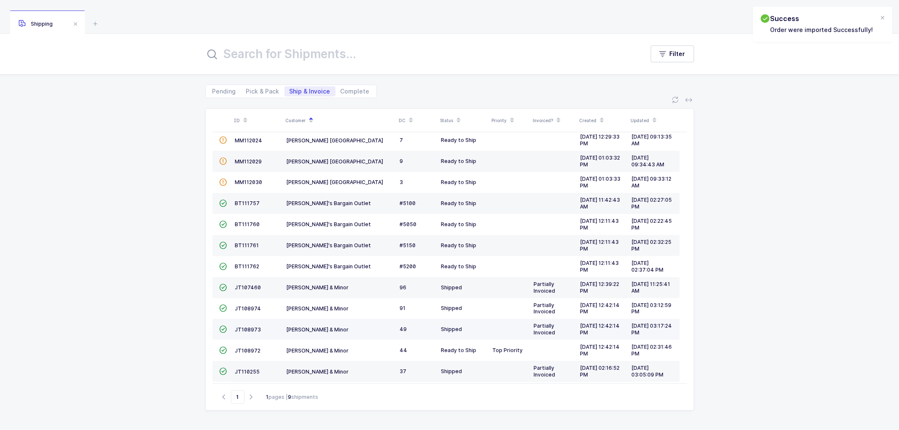
scroll to position [185, 0]
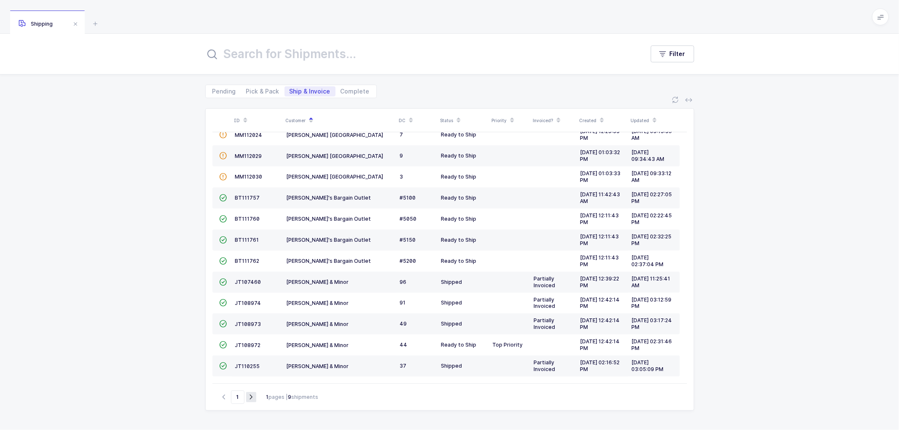
click at [251, 395] on icon "button" at bounding box center [251, 397] width 10 height 6
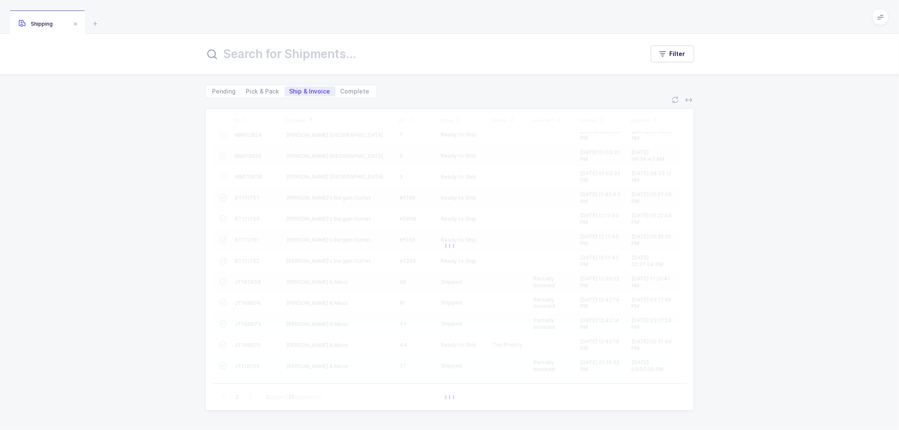
scroll to position [0, 0]
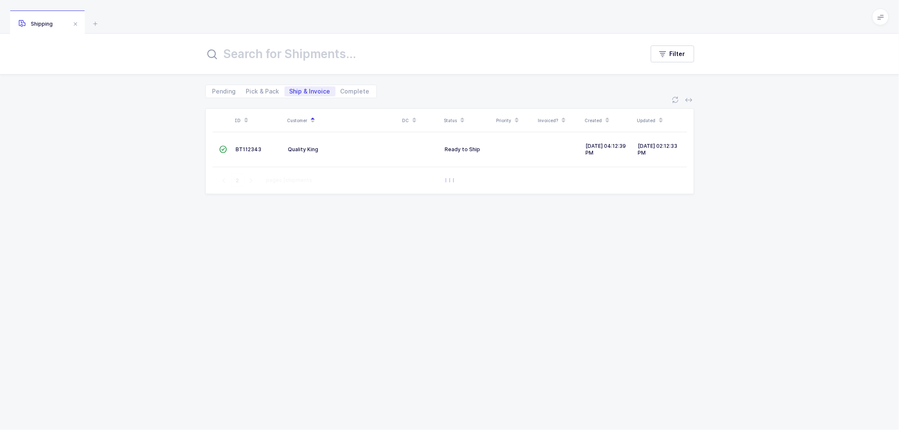
drag, startPoint x: 309, startPoint y: 211, endPoint x: 317, endPoint y: 226, distance: 16.8
click at [310, 212] on div "ID Customer DC Status Priority Invoiced? Created Updated  BT112343 Quality Kin…" at bounding box center [449, 259] width 489 height 302
click at [223, 180] on icon "button" at bounding box center [224, 180] width 10 height 6
type input "1"
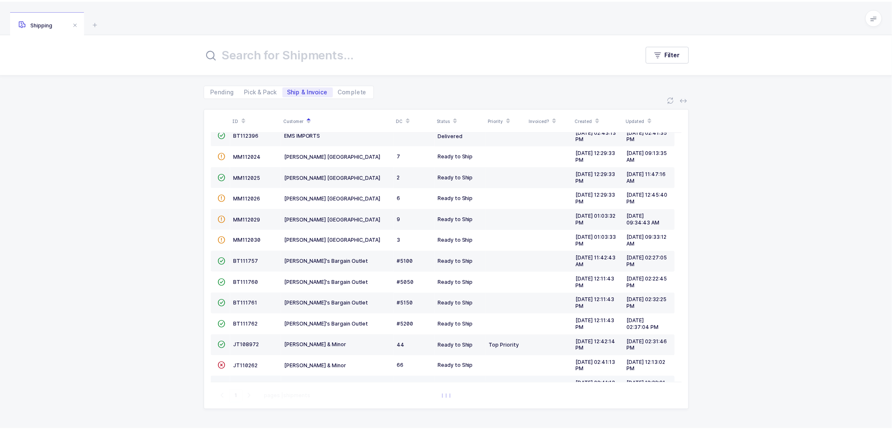
scroll to position [185, 0]
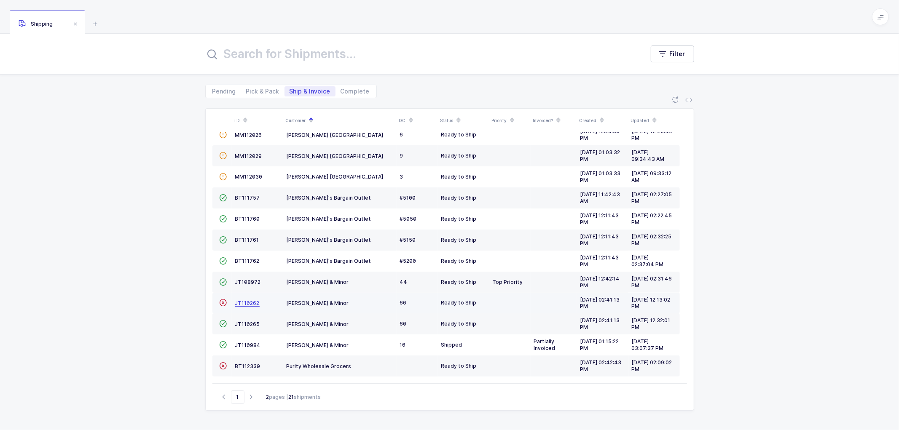
click at [250, 302] on span "JT110262" at bounding box center [247, 303] width 24 height 6
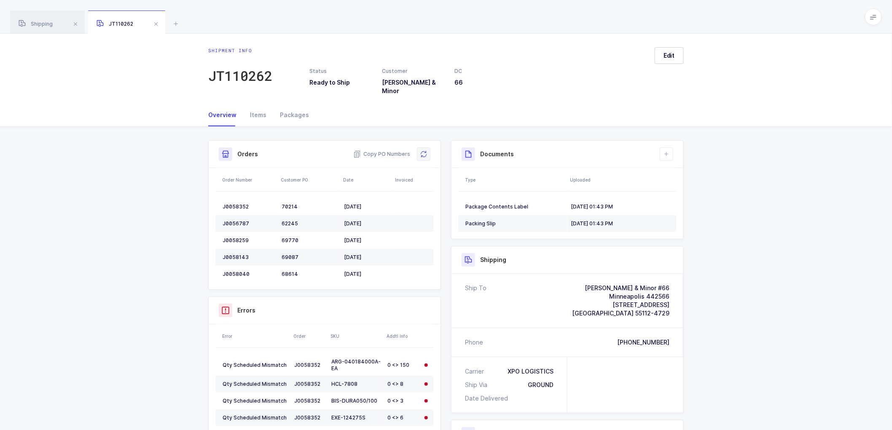
click at [426, 151] on icon at bounding box center [423, 154] width 7 height 7
click at [669, 54] on span "Edit" at bounding box center [669, 55] width 11 height 8
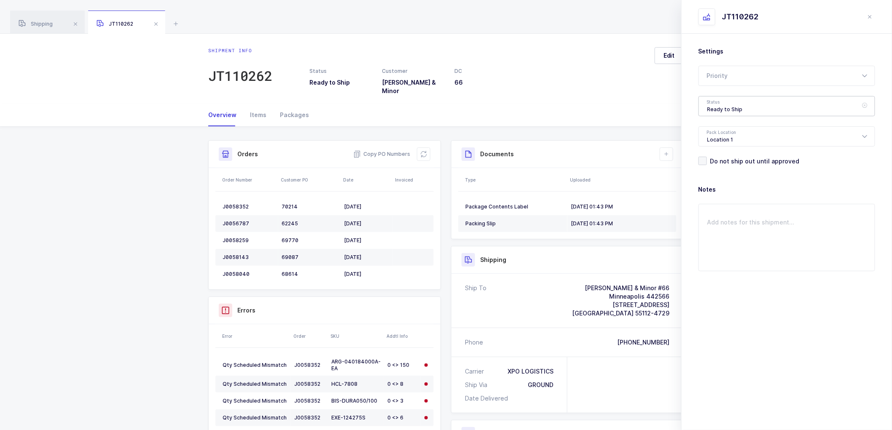
click at [739, 103] on div "Ready to Ship" at bounding box center [787, 106] width 177 height 20
click at [729, 154] on span "Scheduled to Ship" at bounding box center [734, 157] width 54 height 7
type input "Scheduled to Ship"
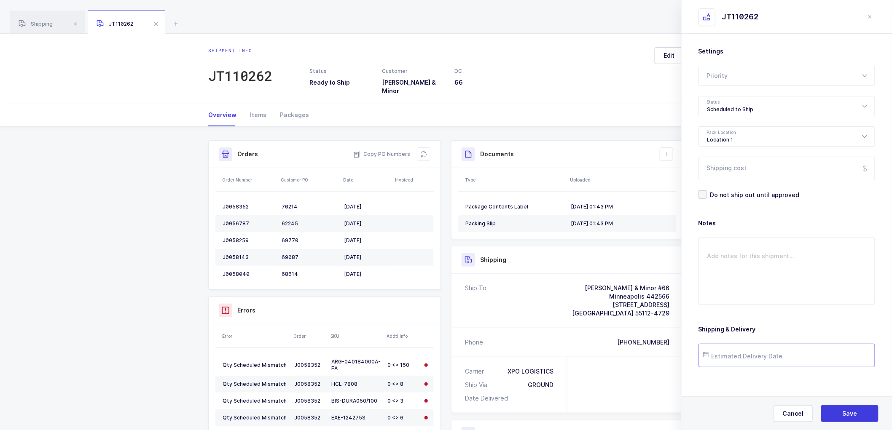
click at [738, 355] on input "text" at bounding box center [787, 356] width 177 height 24
drag, startPoint x: 766, startPoint y: 309, endPoint x: 796, endPoint y: 310, distance: 29.1
click at [766, 309] on span "27" at bounding box center [767, 308] width 10 height 10
click at [731, 359] on input "[DATE]" at bounding box center [787, 356] width 177 height 24
drag, startPoint x: 748, startPoint y: 308, endPoint x: 769, endPoint y: 317, distance: 23.3
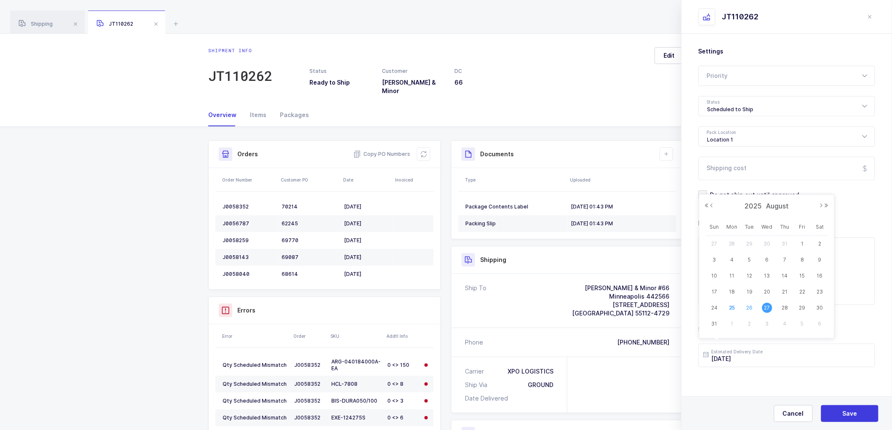
click at [748, 309] on span "26" at bounding box center [750, 308] width 10 height 10
type input "[DATE]"
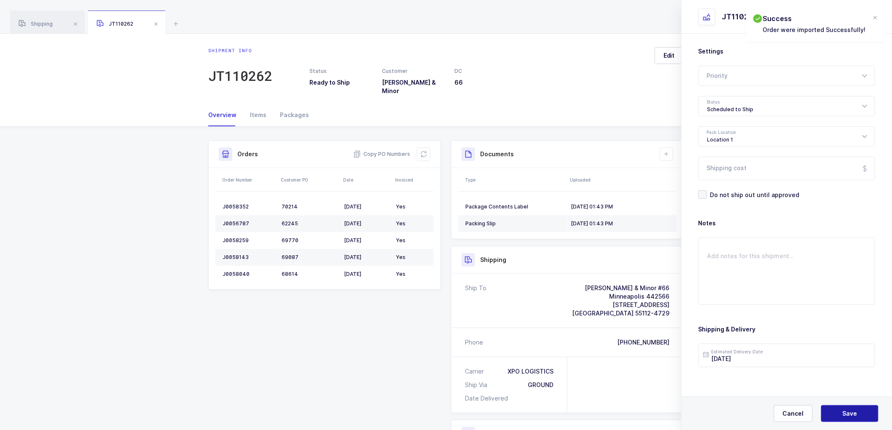
click at [853, 410] on span "Save" at bounding box center [850, 414] width 15 height 8
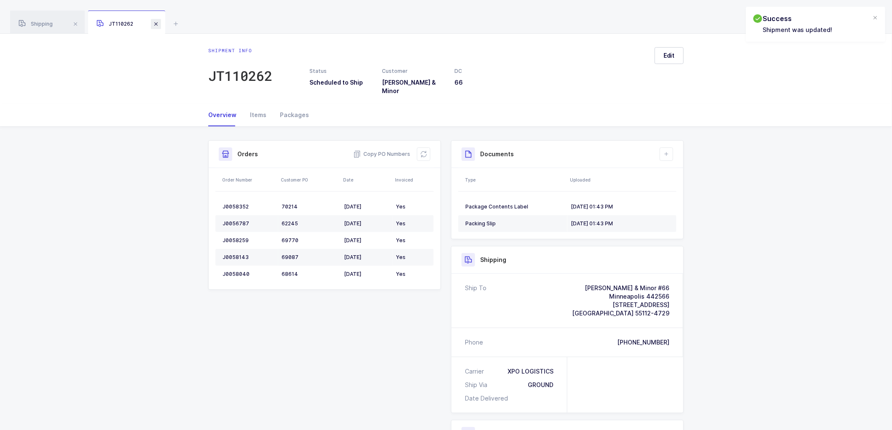
click at [156, 21] on span at bounding box center [156, 24] width 10 height 10
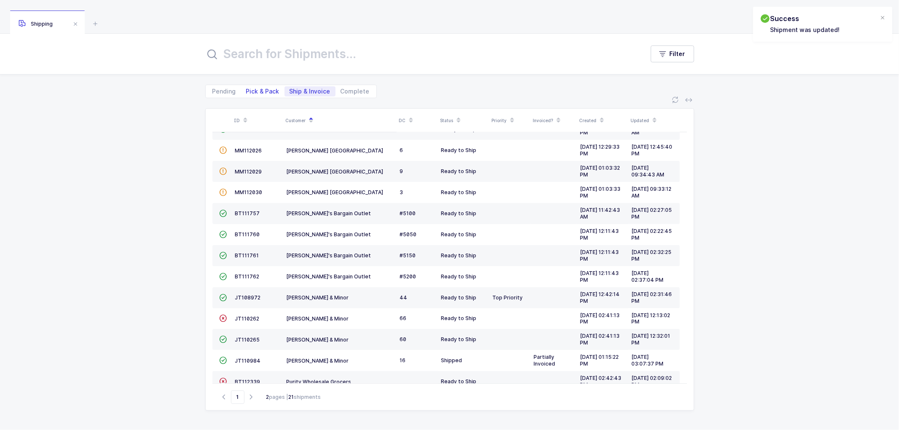
drag, startPoint x: 258, startPoint y: 93, endPoint x: 273, endPoint y: 89, distance: 14.9
click at [259, 92] on span "Pick & Pack" at bounding box center [262, 92] width 33 height 6
click at [247, 92] on input "Pick & Pack" at bounding box center [243, 88] width 5 height 5
radio input "true"
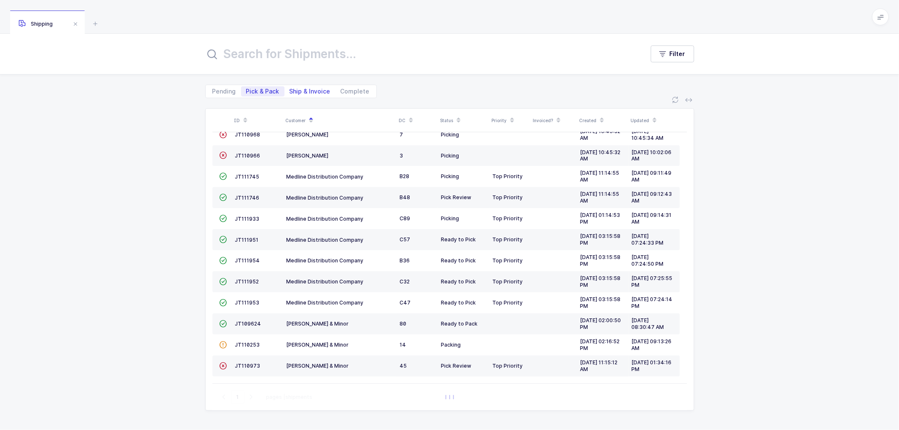
scroll to position [100, 0]
click at [308, 90] on span "Ship & Invoice" at bounding box center [310, 92] width 41 height 6
click at [290, 90] on input "Ship & Invoice" at bounding box center [287, 88] width 5 height 5
radio input "true"
radio input "false"
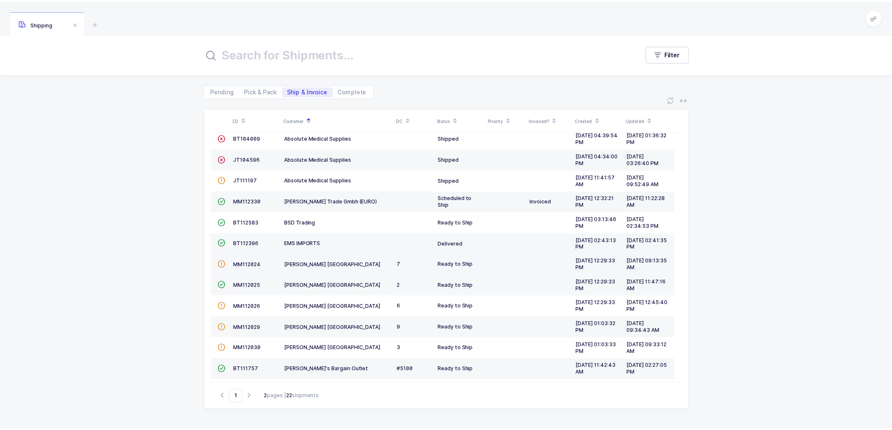
scroll to position [0, 0]
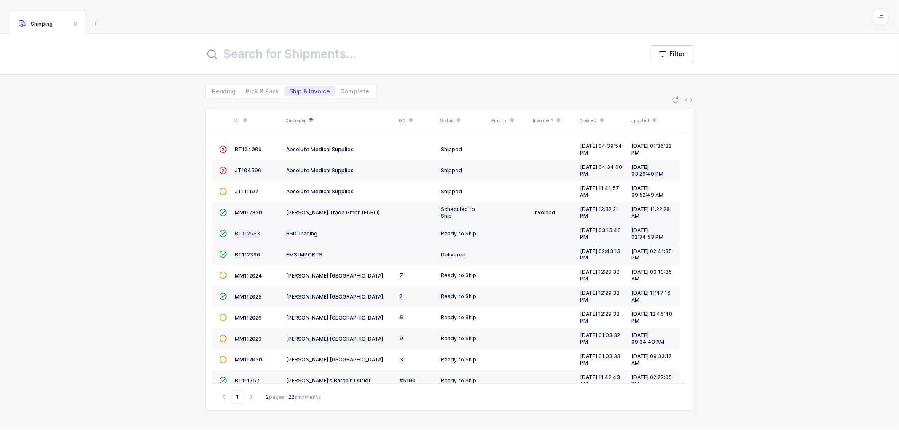
click at [245, 231] on span "BT112583" at bounding box center [247, 234] width 25 height 6
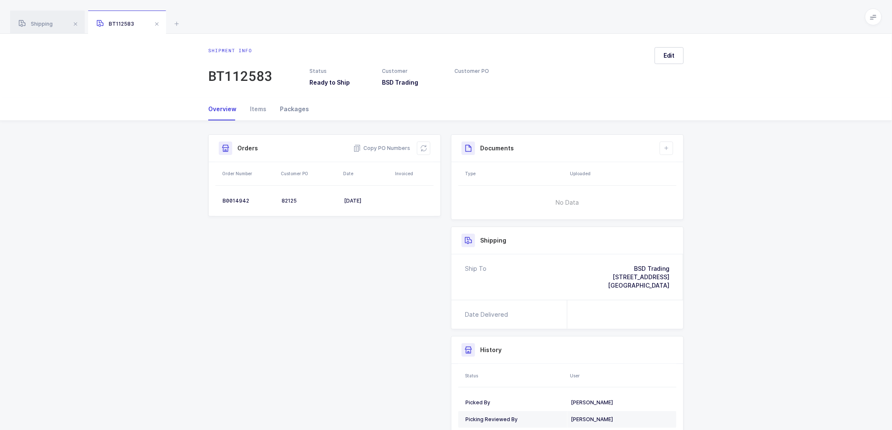
click at [290, 106] on div "Packages" at bounding box center [291, 109] width 36 height 23
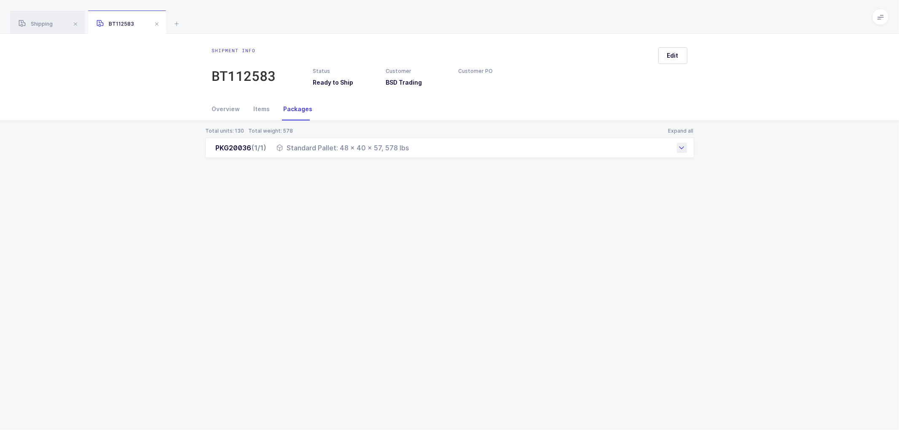
click at [287, 149] on div "Standard Pallet: 48 x 40 x 57, 578 lbs" at bounding box center [343, 148] width 132 height 10
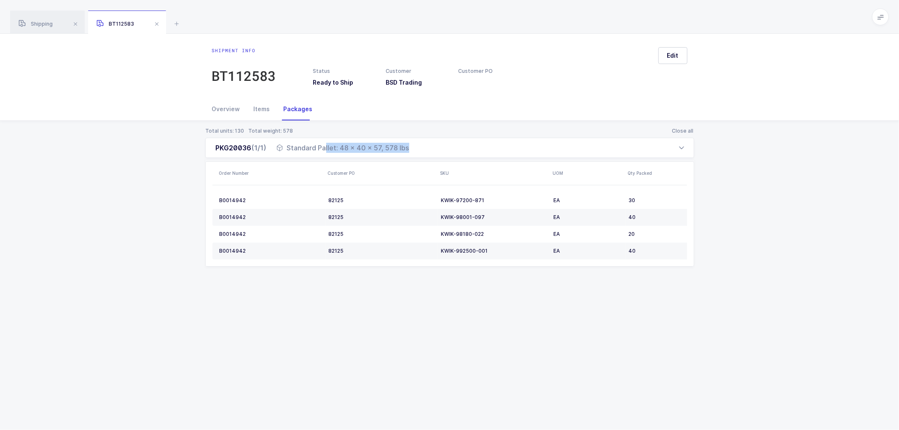
drag, startPoint x: 288, startPoint y: 149, endPoint x: 422, endPoint y: 159, distance: 134.0
click at [422, 159] on div "PKG20036 (1/1) Standard Pallet: 48 x 40 x 57, 578 lbs Order Number Customer PO …" at bounding box center [449, 202] width 489 height 129
copy div "Standard Pallet: 48 x 40 x 57, 578 lbs"
click at [229, 109] on div "Overview" at bounding box center [229, 109] width 35 height 23
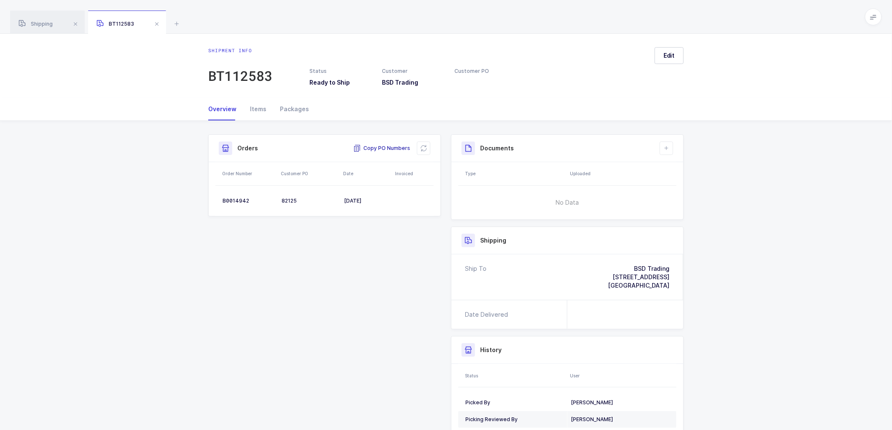
click at [382, 146] on span "Copy PO Numbers" at bounding box center [381, 148] width 57 height 8
click at [294, 108] on div "Packages" at bounding box center [291, 109] width 36 height 23
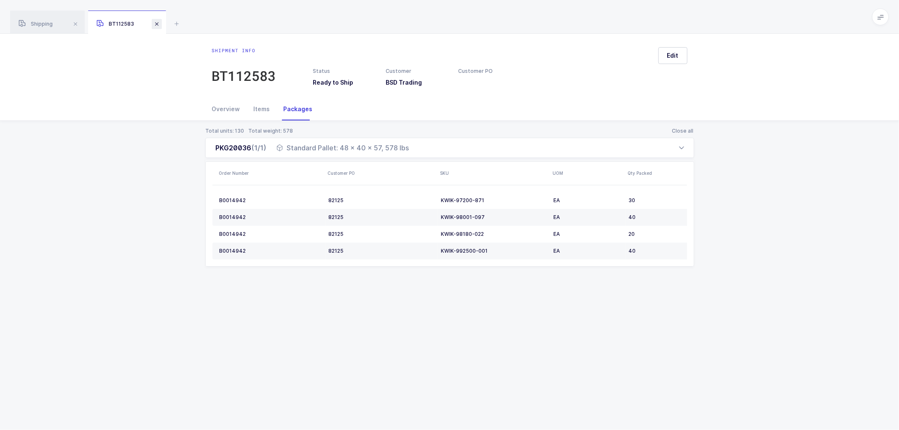
click at [159, 22] on span at bounding box center [157, 24] width 10 height 10
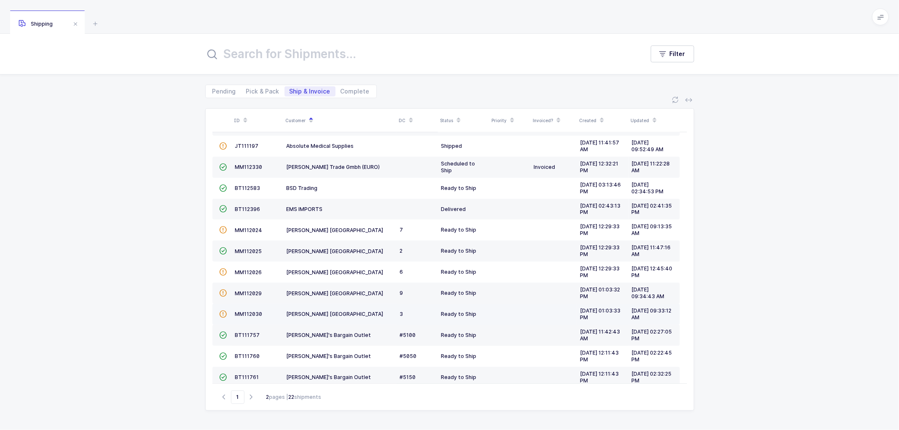
scroll to position [94, 0]
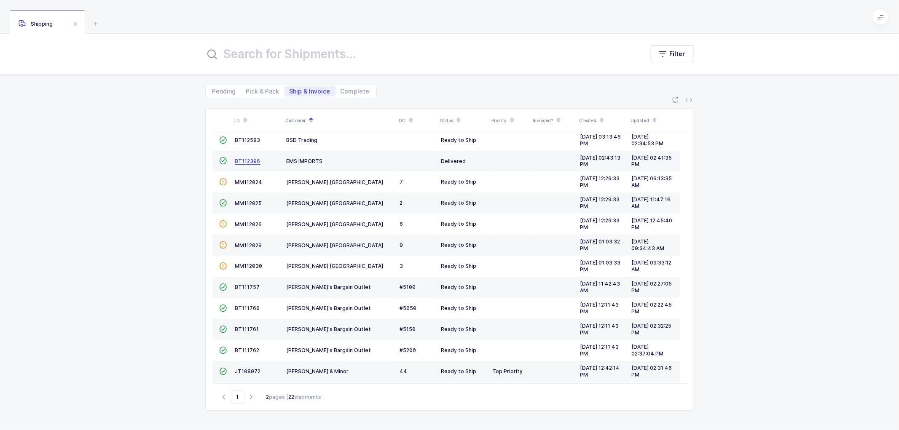
click at [243, 159] on span "BT112396" at bounding box center [247, 161] width 25 height 6
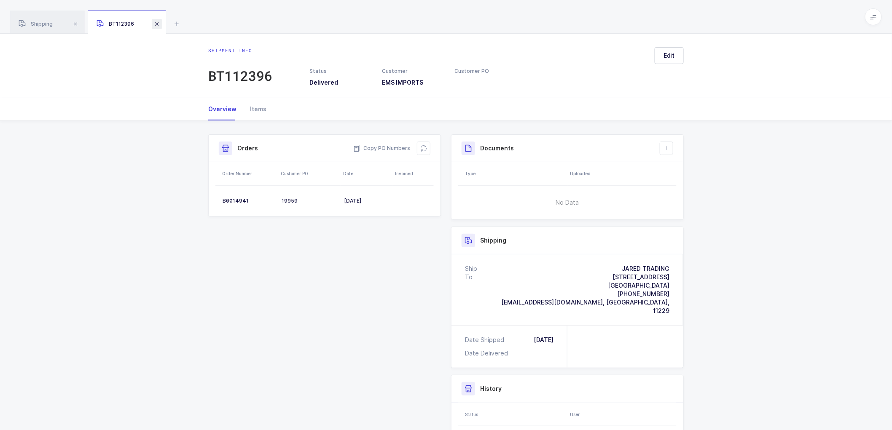
click at [157, 22] on span at bounding box center [157, 24] width 10 height 10
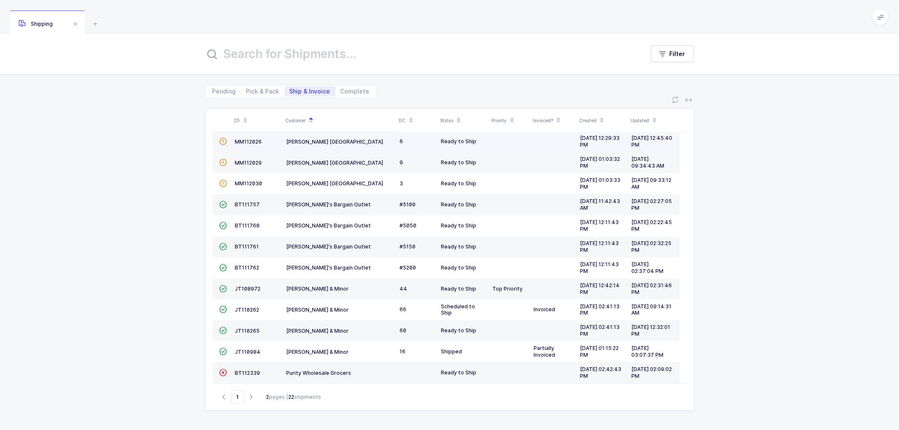
scroll to position [185, 0]
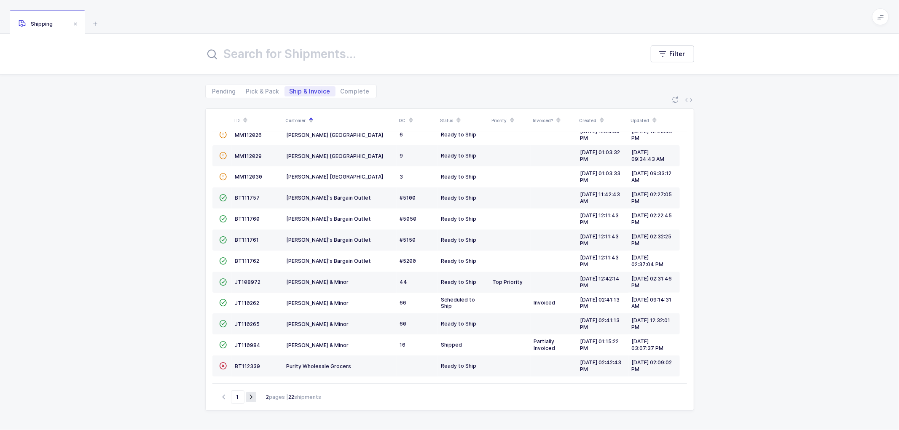
click at [250, 395] on icon "button" at bounding box center [251, 397] width 10 height 6
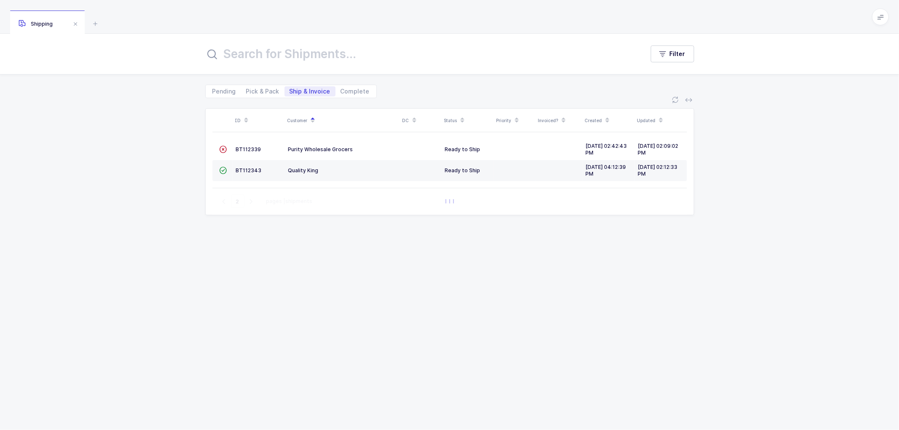
scroll to position [0, 0]
click at [221, 200] on icon "button" at bounding box center [224, 202] width 10 height 6
type input "1"
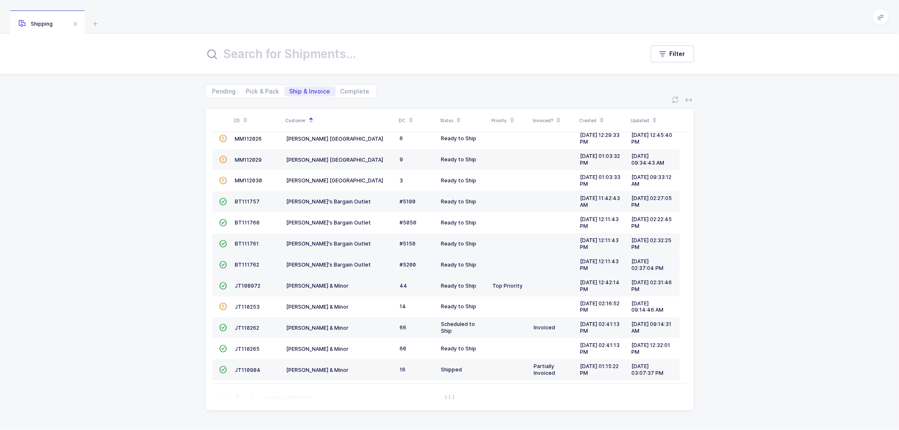
scroll to position [185, 0]
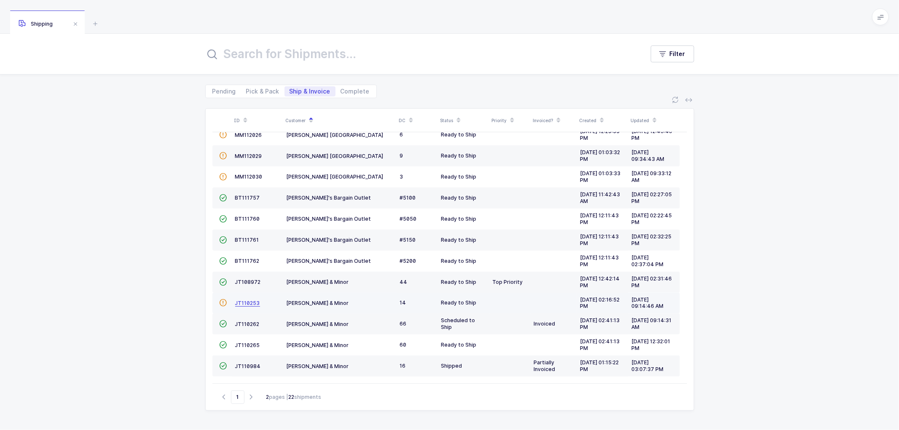
click at [244, 300] on span "JT110253" at bounding box center [247, 303] width 25 height 6
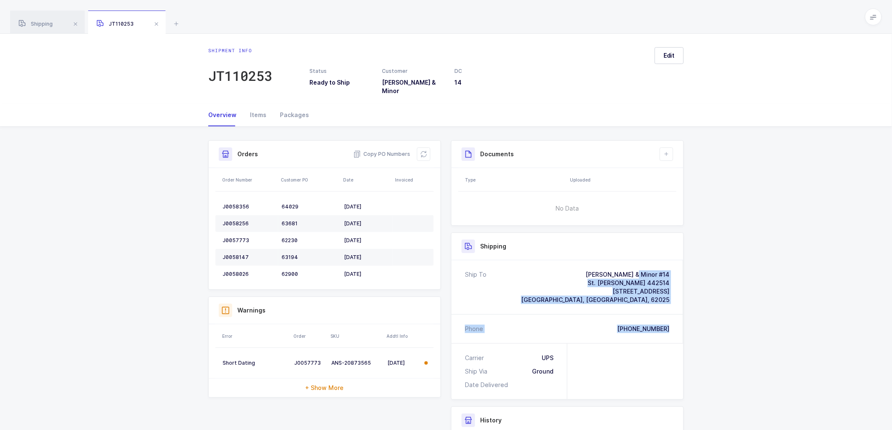
drag, startPoint x: 674, startPoint y: 326, endPoint x: 579, endPoint y: 268, distance: 111.5
click at [579, 268] on div "Ship To [PERSON_NAME] & Minor #14 [GEOGRAPHIC_DATA][PERSON_NAME] 442514 [STREET…" at bounding box center [568, 302] width 232 height 83
copy div "[PERSON_NAME][GEOGRAPHIC_DATA] [STREET_ADDRESS] Phone [PHONE_NUMBER]"
click at [385, 150] on span "Copy PO Numbers" at bounding box center [381, 154] width 57 height 8
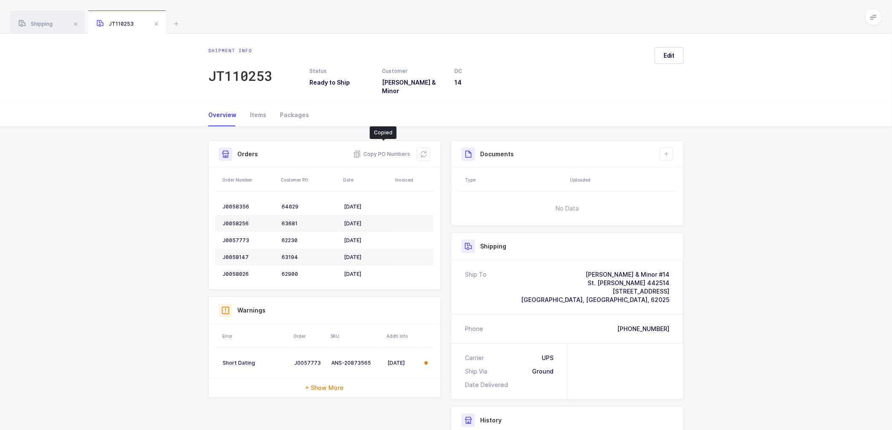
drag, startPoint x: 293, startPoint y: 106, endPoint x: 334, endPoint y: 110, distance: 41.1
click at [296, 106] on div "Packages" at bounding box center [291, 115] width 36 height 23
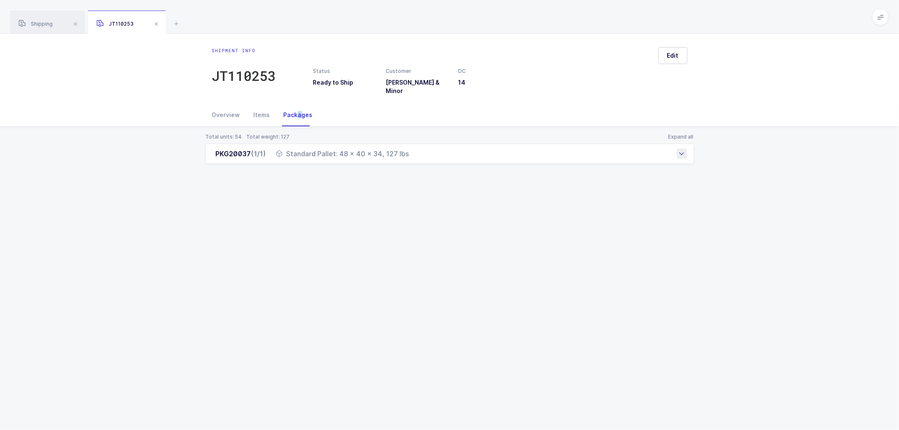
drag, startPoint x: 212, startPoint y: 147, endPoint x: 427, endPoint y: 154, distance: 214.3
click at [427, 154] on div "PKG20037 (1/1) Standard Pallet: 48 x 40 x 34, 127 lbs" at bounding box center [449, 154] width 489 height 20
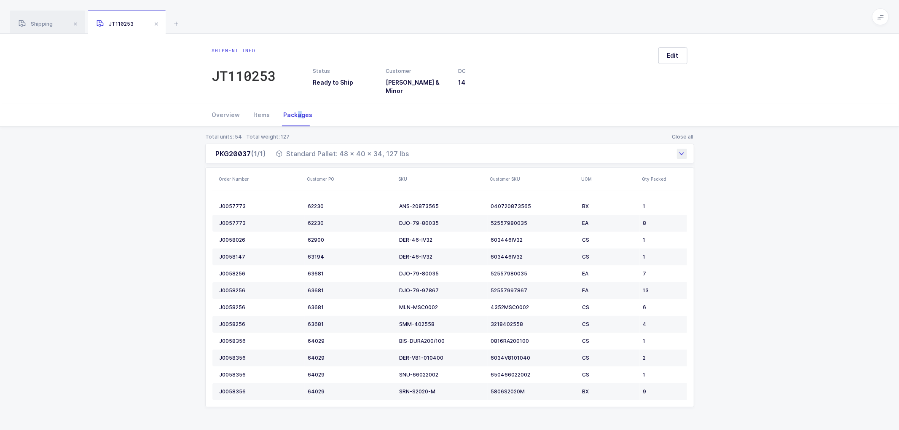
copy div "PKG20037 (1/1) Standard Pallet: 48 x 40 x 34, 127 lbs"
drag, startPoint x: 140, startPoint y: 197, endPoint x: 196, endPoint y: 106, distance: 107.1
click at [141, 196] on div "Total units: 54 Total weight: 127 Close all PKG20037 (1/1) Standard Pallet: 48 …" at bounding box center [450, 281] width 886 height 308
drag, startPoint x: 47, startPoint y: 10, endPoint x: 41, endPoint y: 19, distance: 11.0
click at [45, 15] on div "Shipping" at bounding box center [47, 23] width 75 height 24
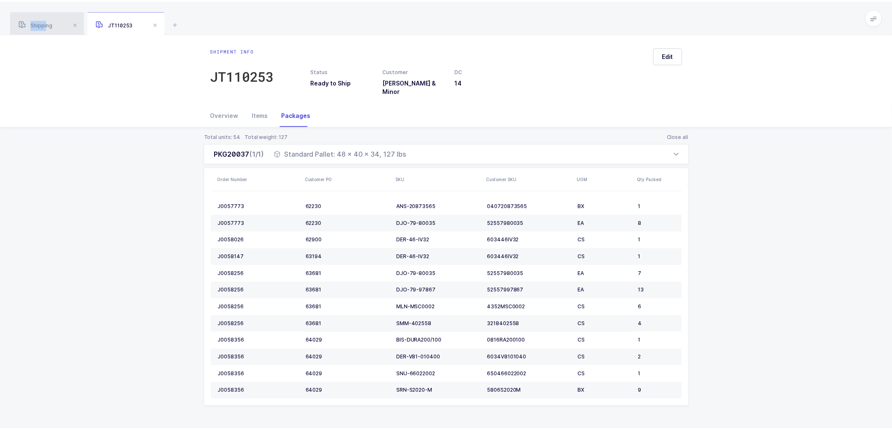
scroll to position [167, 0]
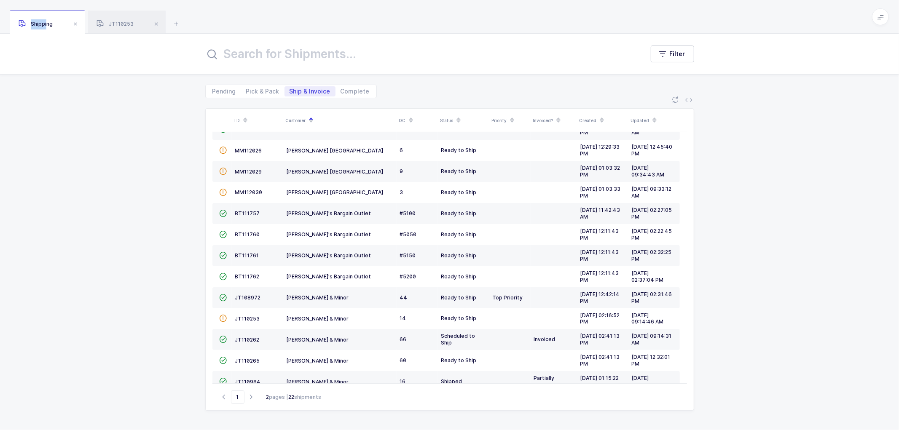
drag, startPoint x: 41, startPoint y: 19, endPoint x: 131, endPoint y: 43, distance: 93.1
click at [42, 19] on div "Shipping" at bounding box center [47, 23] width 75 height 24
click at [251, 296] on span "JT108972" at bounding box center [248, 298] width 26 height 6
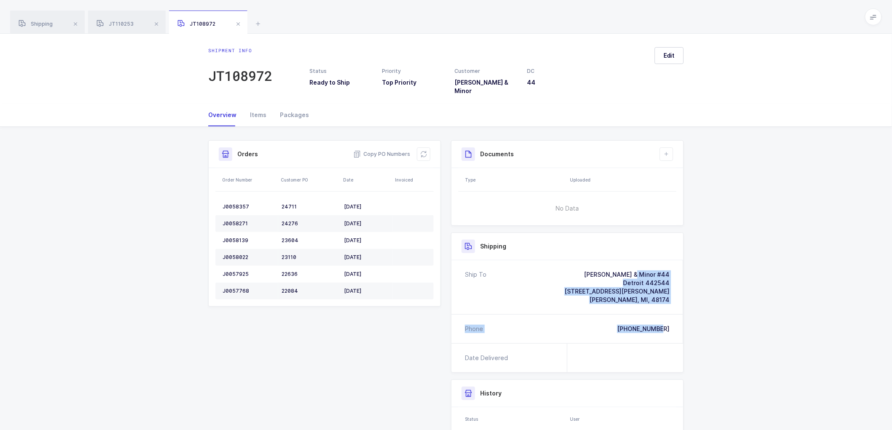
drag, startPoint x: 673, startPoint y: 321, endPoint x: 582, endPoint y: 255, distance: 112.1
click at [582, 261] on div "Ship To [PERSON_NAME] & Minor #44 Detroit 442544 [STREET_ADDRESS][PERSON_NAME] …" at bounding box center [568, 302] width 232 height 83
copy div "[PERSON_NAME] & Minor #44 Detroit 442544 36663 [PERSON_NAME][STREET_ADDRESS] Ph…"
click at [387, 150] on span "Copy PO Numbers" at bounding box center [381, 154] width 57 height 8
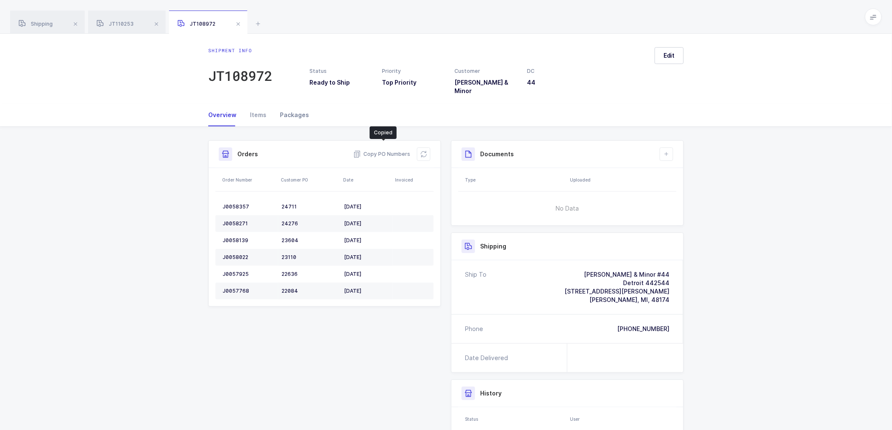
click at [290, 106] on div "Packages" at bounding box center [291, 115] width 36 height 23
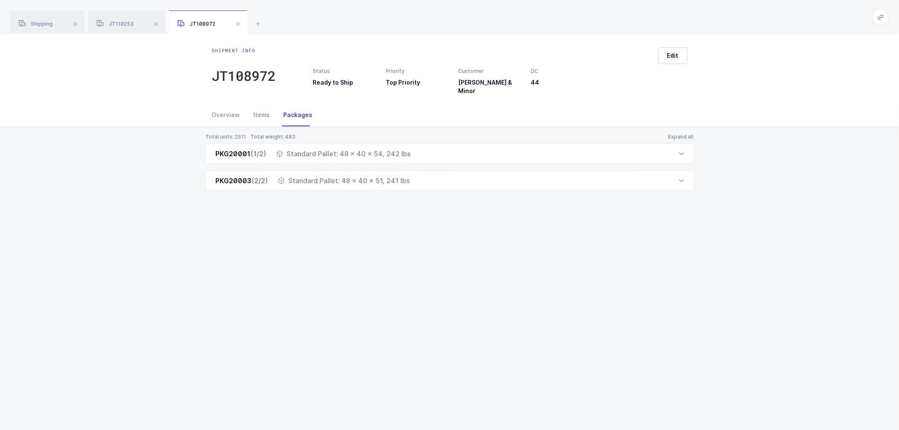
drag, startPoint x: 214, startPoint y: 147, endPoint x: 427, endPoint y: 188, distance: 217.0
click at [427, 188] on div "Total units: 2511 Total weight: 483 Expand all PKG20001 (1/2) Standard Pallet: …" at bounding box center [450, 172] width 886 height 91
copy div "PKG20001 (1/2) Standard Pallet: 48 x 40 x 54, 242 lbs Order Number Customer PO …"
drag, startPoint x: 37, startPoint y: 20, endPoint x: 119, endPoint y: 54, distance: 89.0
click at [38, 20] on div "Shipping" at bounding box center [47, 23] width 75 height 24
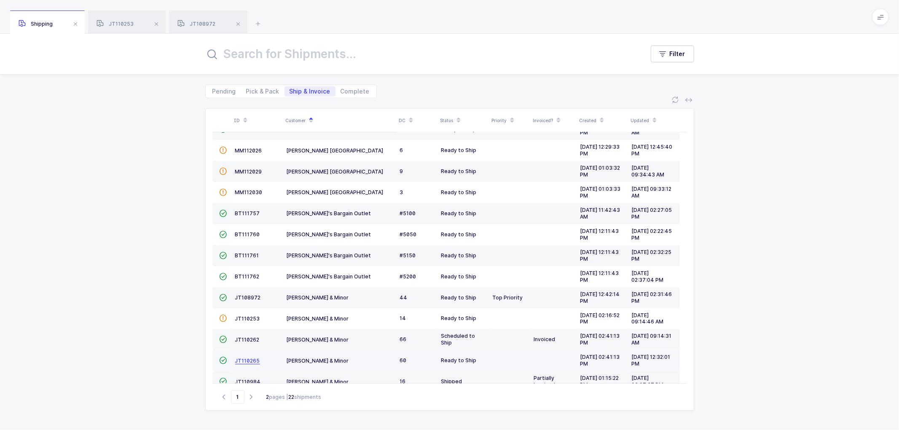
click at [250, 360] on span "JT110265" at bounding box center [247, 361] width 25 height 6
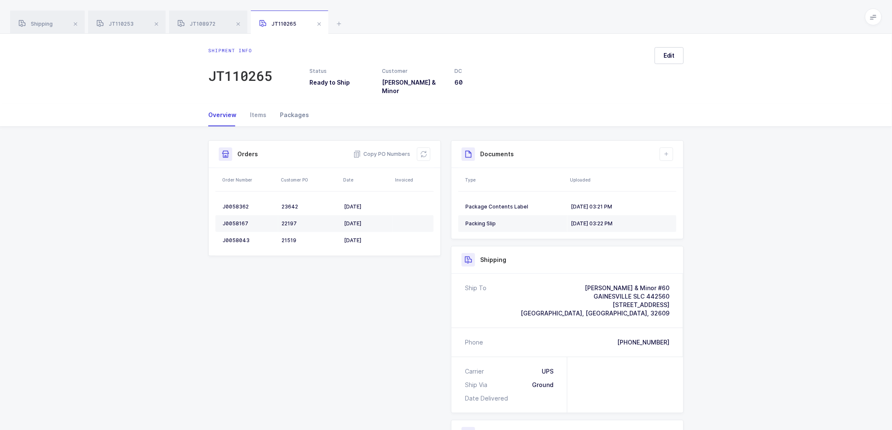
click at [291, 109] on div "Packages" at bounding box center [291, 115] width 36 height 23
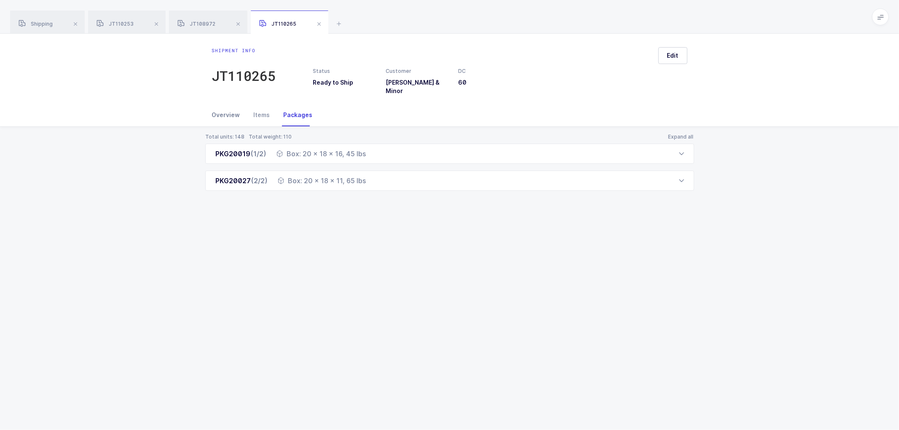
click at [224, 106] on div "Overview" at bounding box center [229, 115] width 35 height 23
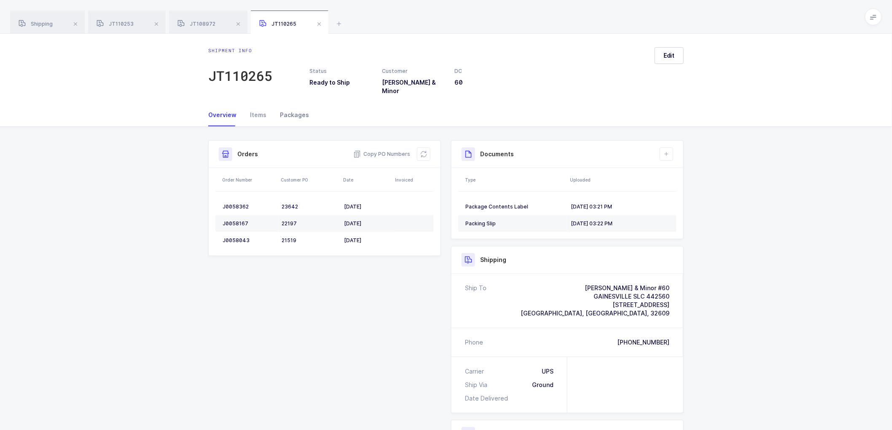
click at [283, 104] on div "Packages" at bounding box center [291, 115] width 36 height 23
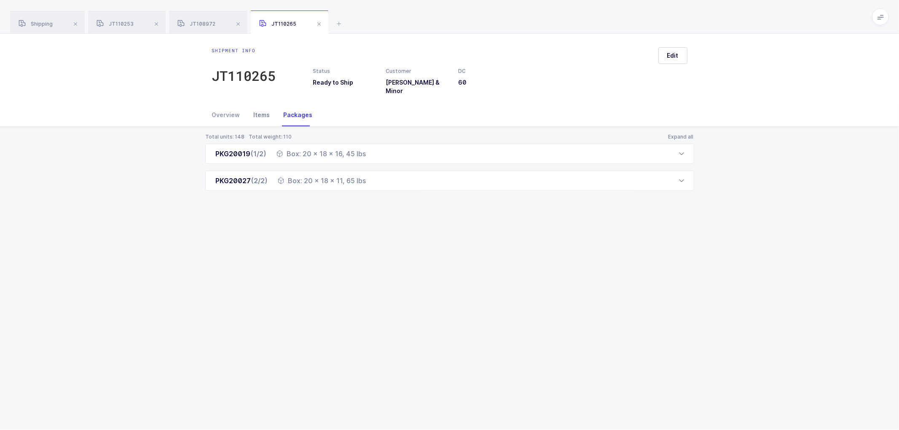
drag, startPoint x: 224, startPoint y: 106, endPoint x: 250, endPoint y: 112, distance: 26.4
click at [224, 106] on div "Overview" at bounding box center [229, 115] width 35 height 23
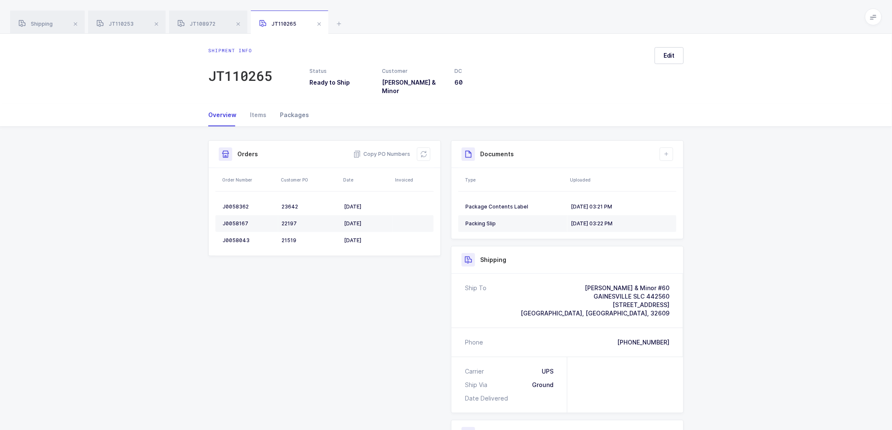
click at [293, 111] on div "Packages" at bounding box center [291, 115] width 36 height 23
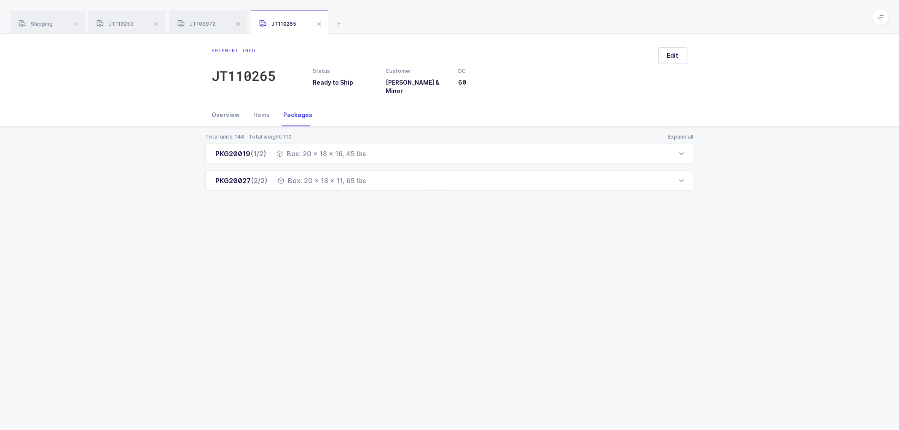
click at [224, 105] on div "Overview" at bounding box center [229, 115] width 35 height 23
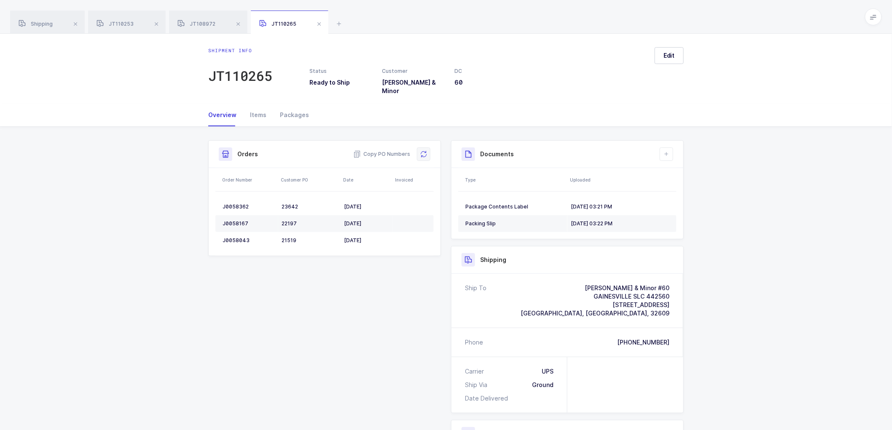
click at [420, 151] on icon at bounding box center [423, 154] width 7 height 7
click at [238, 199] on td "J0058362" at bounding box center [246, 207] width 63 height 17
copy div "J0058362"
drag, startPoint x: 667, startPoint y: 55, endPoint x: 672, endPoint y: 56, distance: 5.2
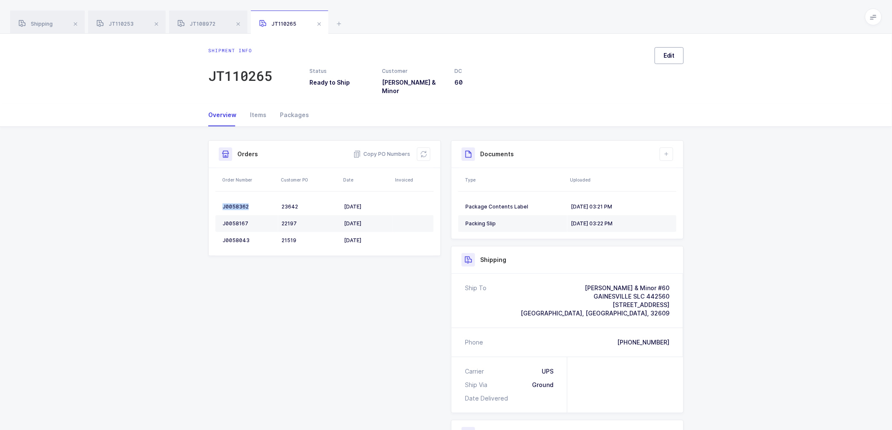
click at [667, 54] on span "Edit" at bounding box center [669, 55] width 11 height 8
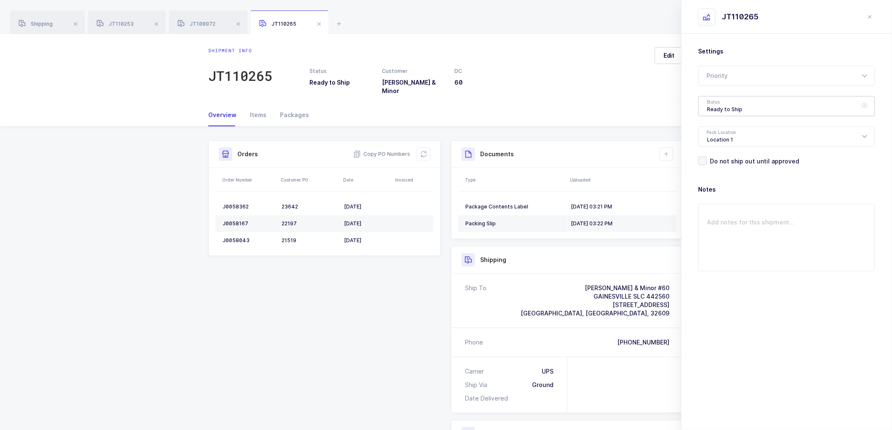
click at [722, 107] on div "Ready to Ship" at bounding box center [787, 106] width 177 height 20
click at [715, 167] on span "Shipped" at bounding box center [719, 170] width 24 height 7
type input "Shipped"
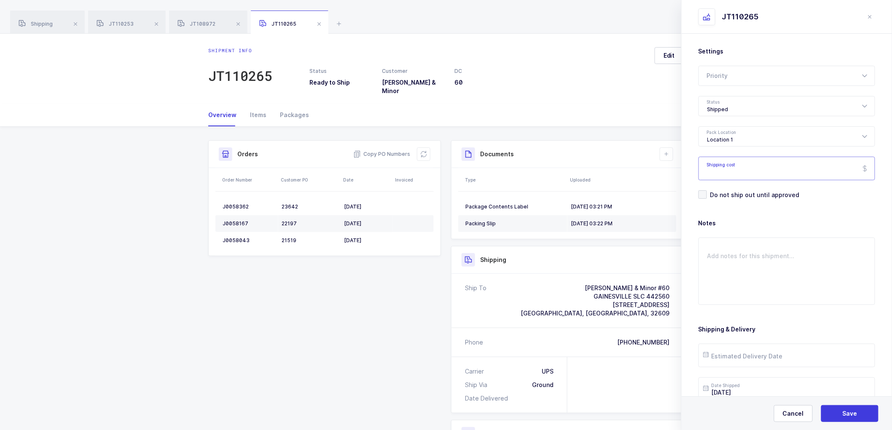
click at [726, 170] on input "Shipping cost" at bounding box center [787, 169] width 177 height 24
paste input "129.05"
type input "129.05"
click at [734, 352] on input "text" at bounding box center [787, 356] width 177 height 24
click at [750, 305] on span "26" at bounding box center [750, 308] width 10 height 10
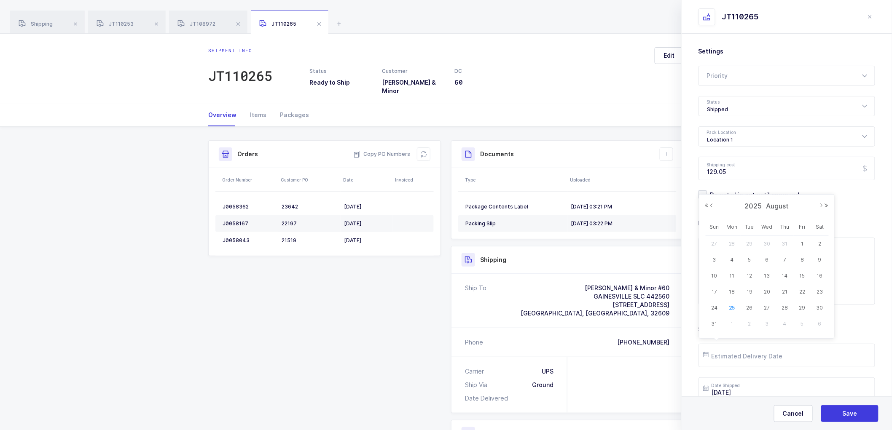
type input "[DATE]"
click at [843, 414] on span "Save" at bounding box center [850, 414] width 15 height 8
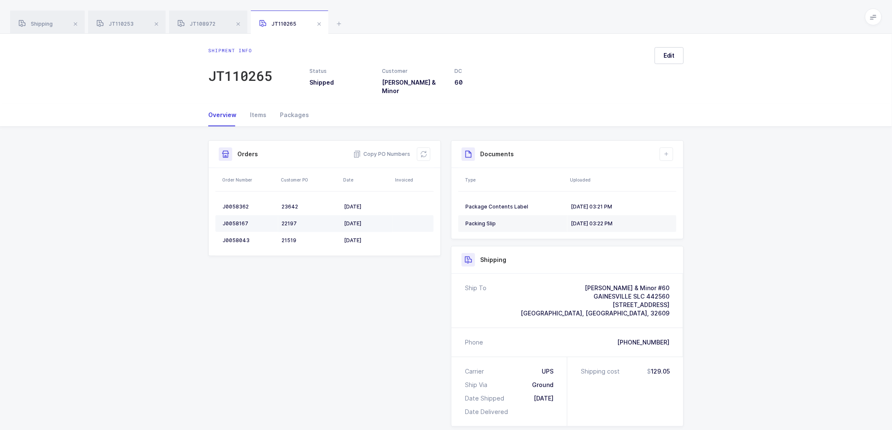
click at [231, 220] on div "J0058167" at bounding box center [249, 223] width 52 height 7
copy div "J0058167"
click at [232, 232] on td "J0058043" at bounding box center [246, 240] width 63 height 17
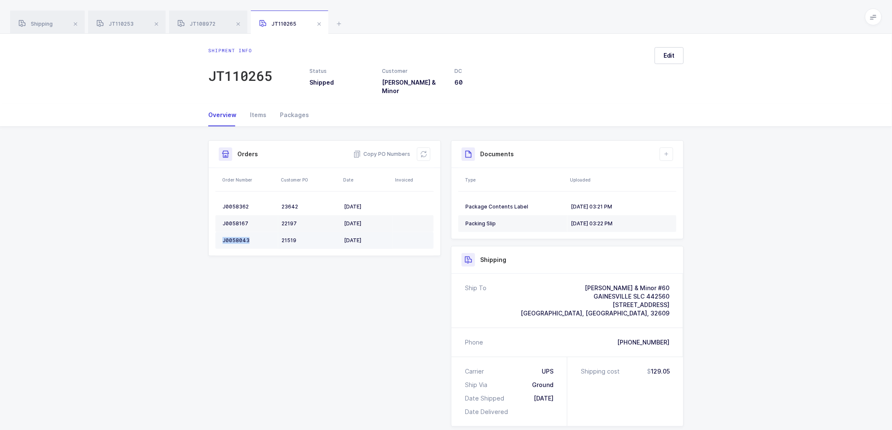
copy div "J0058043"
click at [230, 232] on td "J0058043" at bounding box center [246, 240] width 63 height 17
click at [231, 237] on div "J0058043" at bounding box center [249, 240] width 52 height 7
click at [232, 237] on div "J0058043" at bounding box center [249, 240] width 52 height 7
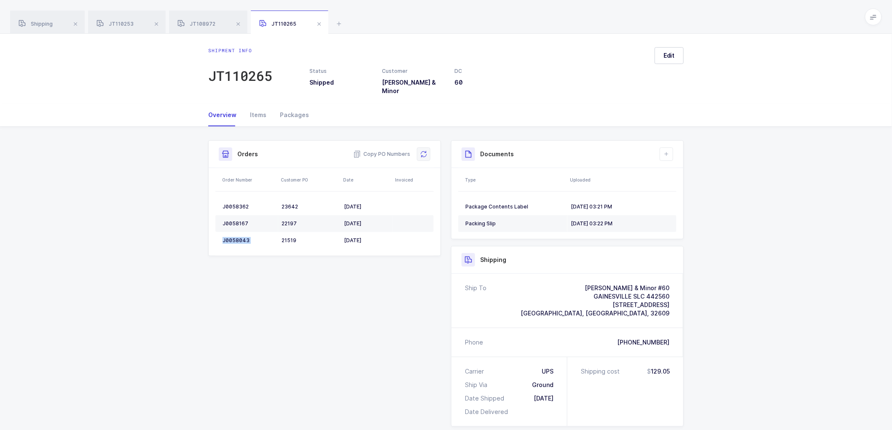
click at [425, 151] on icon at bounding box center [424, 155] width 8 height 8
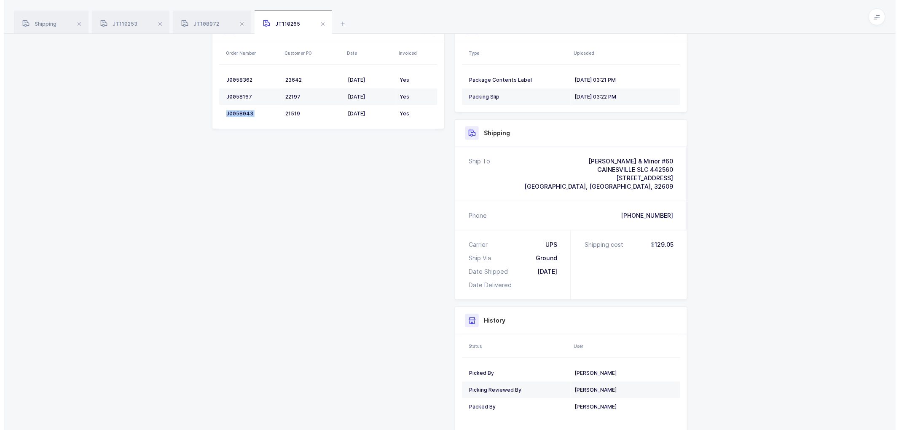
scroll to position [0, 0]
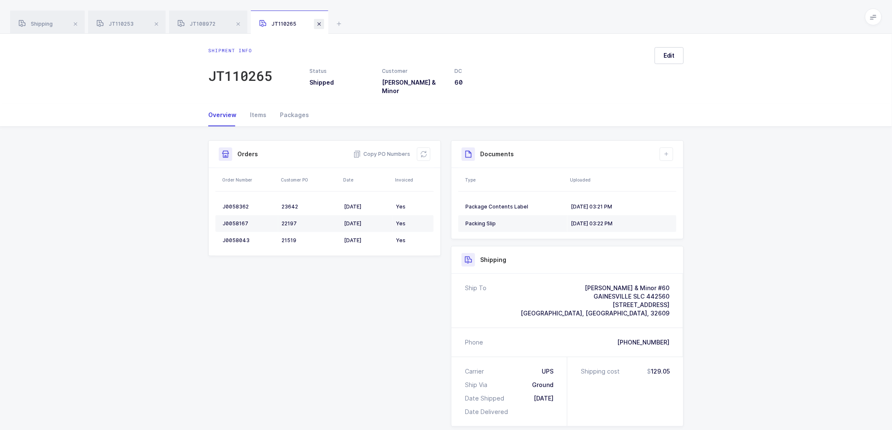
click at [321, 24] on span at bounding box center [319, 24] width 10 height 10
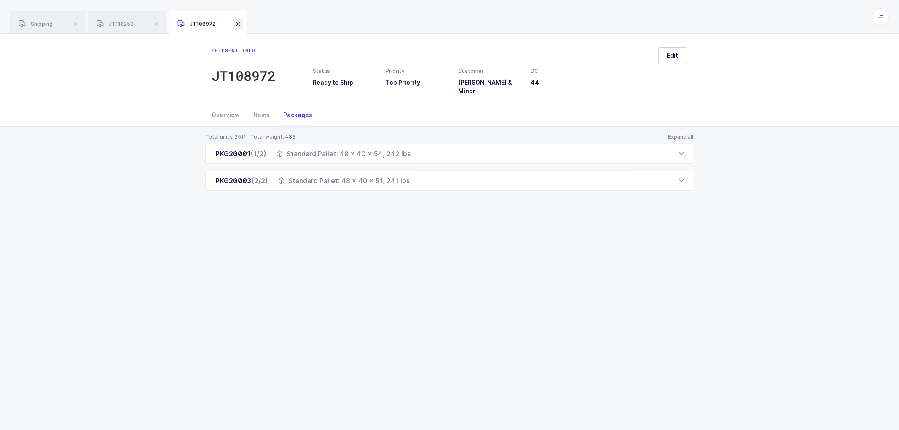
click at [234, 22] on span at bounding box center [238, 24] width 10 height 10
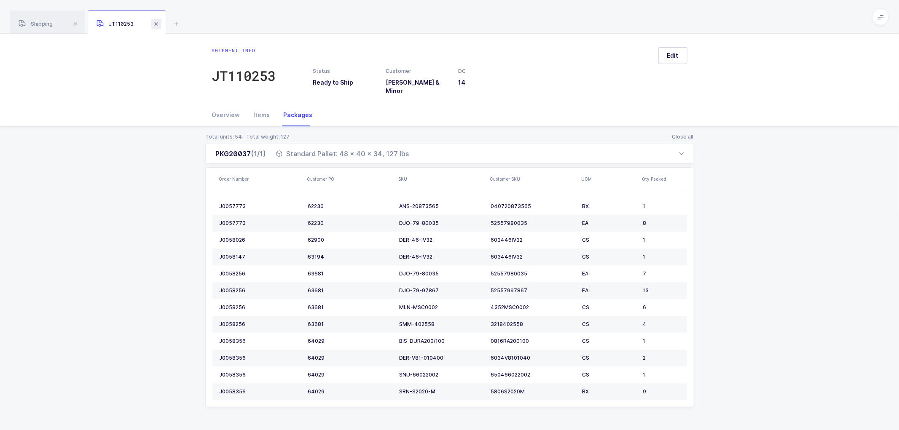
click at [158, 20] on span at bounding box center [156, 24] width 10 height 10
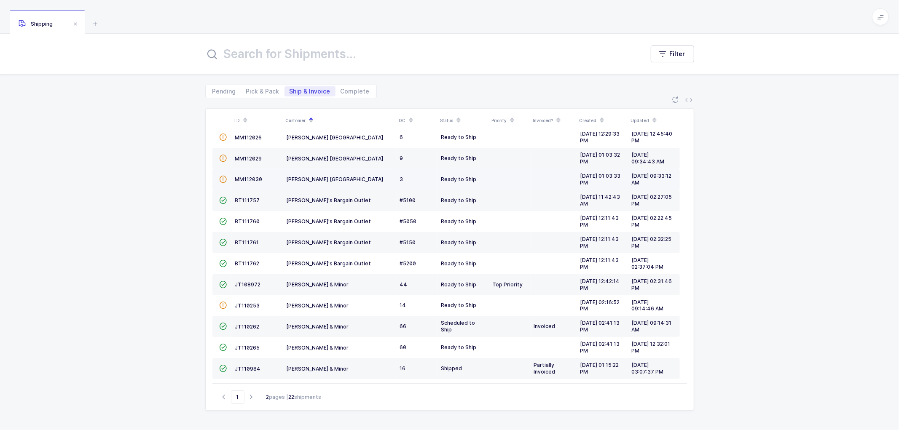
scroll to position [185, 0]
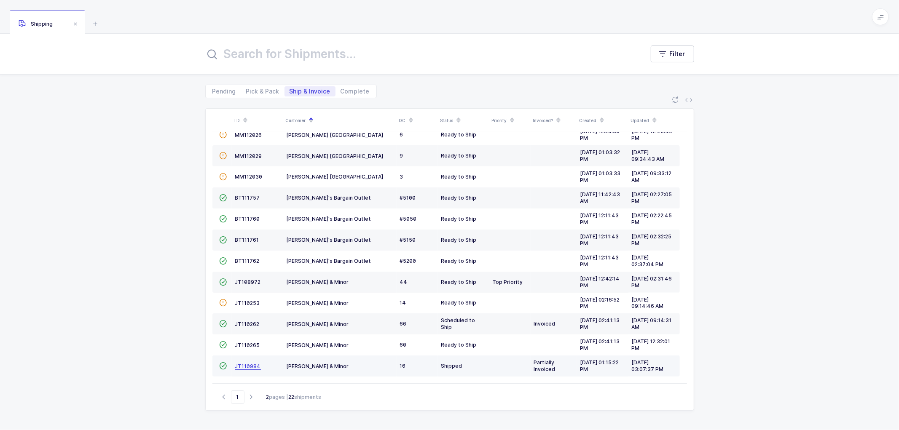
click at [246, 365] on span "JT110984" at bounding box center [248, 366] width 26 height 6
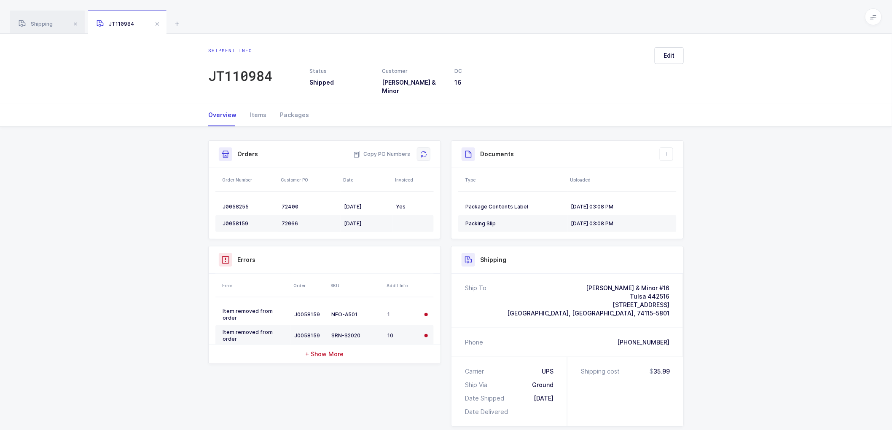
click at [424, 151] on icon at bounding box center [423, 154] width 7 height 7
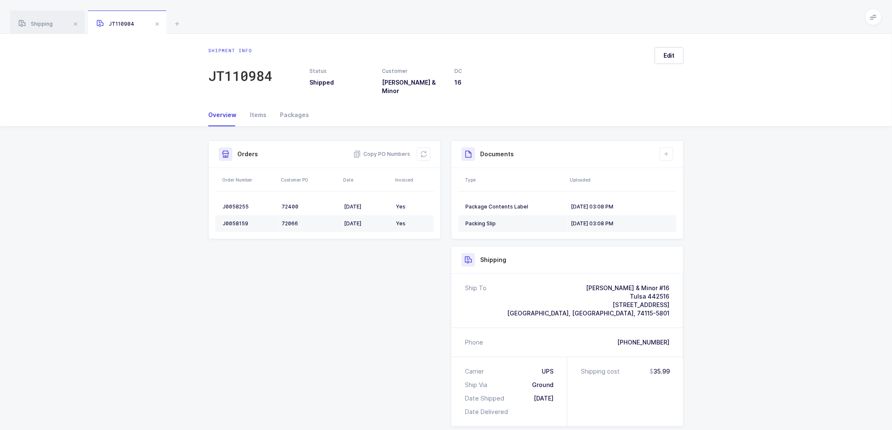
click at [155, 24] on span at bounding box center [157, 24] width 10 height 10
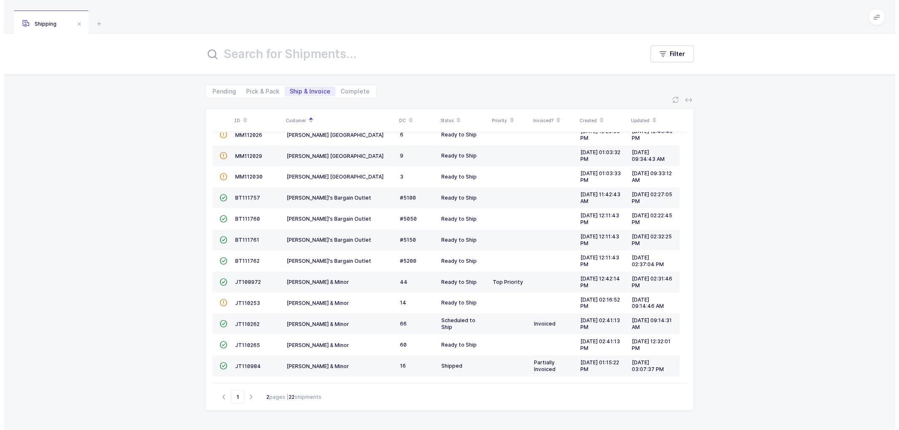
scroll to position [167, 0]
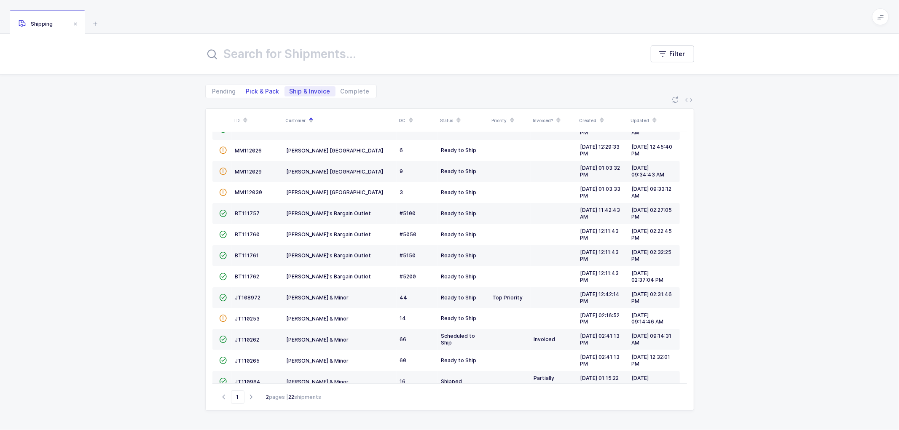
click at [266, 90] on span "Pick & Pack" at bounding box center [262, 92] width 33 height 6
click at [247, 90] on input "Pick & Pack" at bounding box center [243, 88] width 5 height 5
radio input "true"
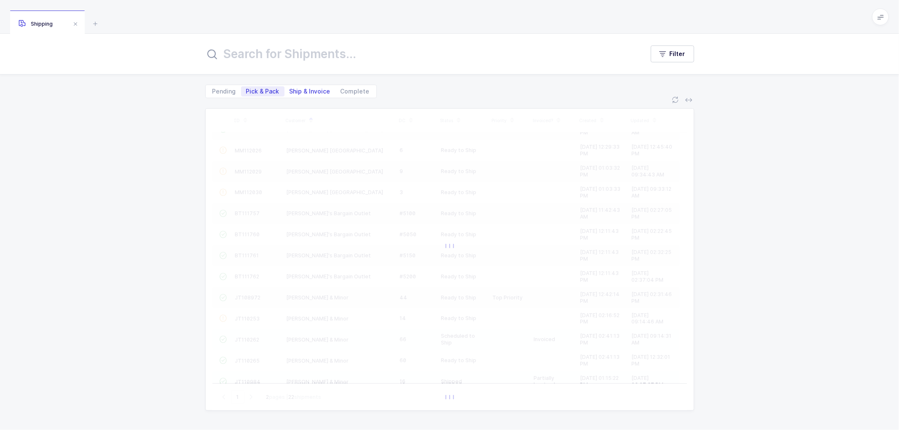
scroll to position [79, 0]
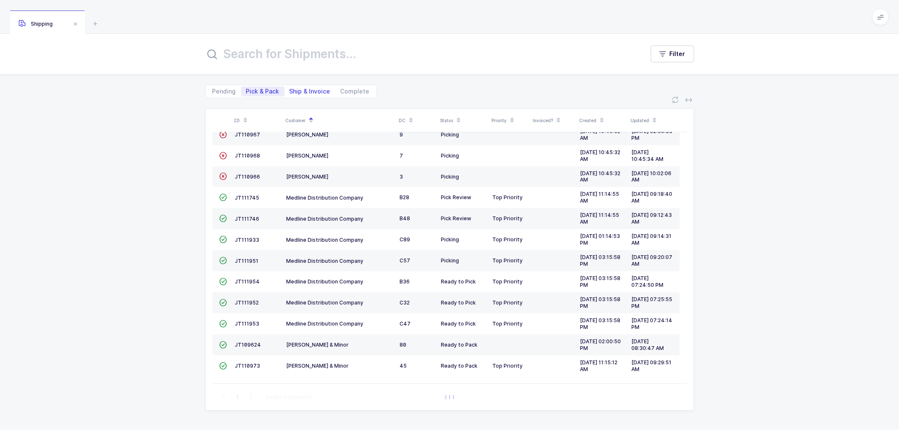
click at [302, 90] on span "Ship & Invoice" at bounding box center [310, 92] width 41 height 6
click at [290, 90] on input "Ship & Invoice" at bounding box center [287, 88] width 5 height 5
radio input "true"
radio input "false"
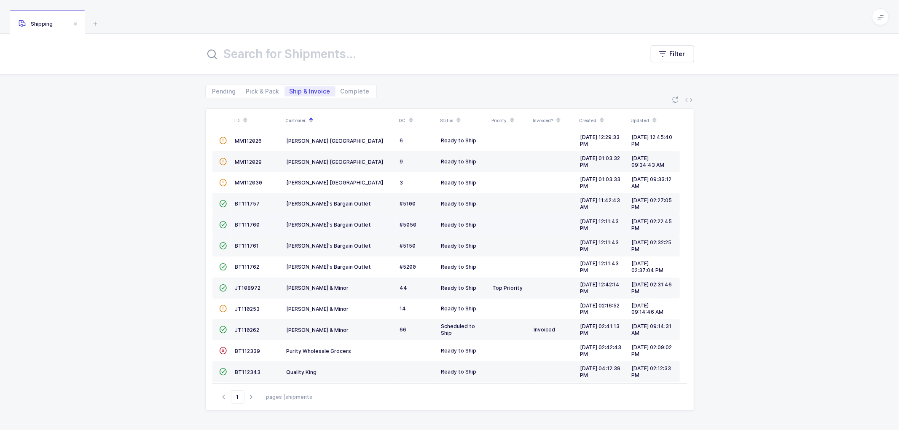
scroll to position [185, 0]
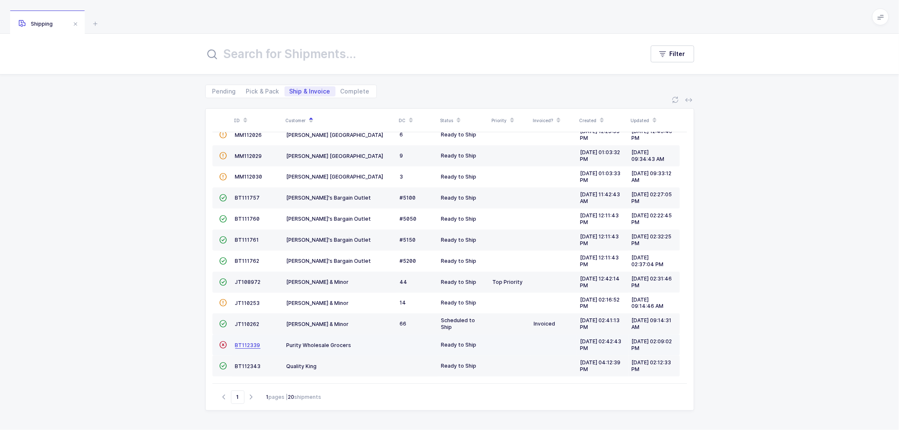
click at [242, 343] on span "BT112339" at bounding box center [247, 345] width 25 height 6
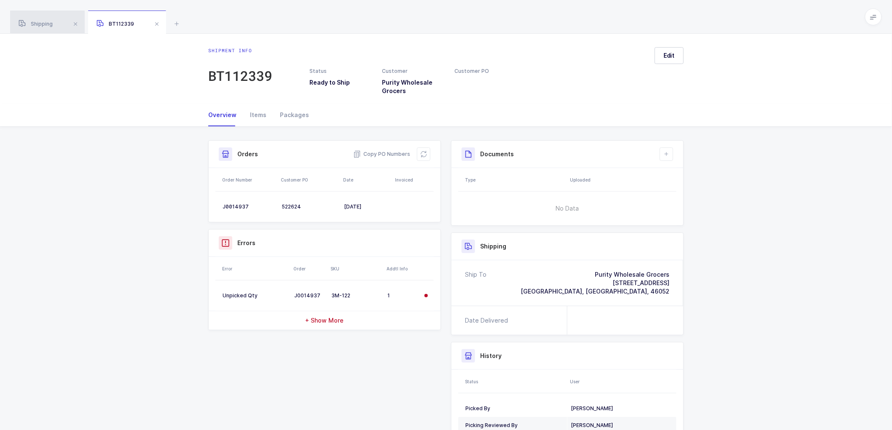
click at [45, 20] on div "Shipping" at bounding box center [47, 23] width 75 height 24
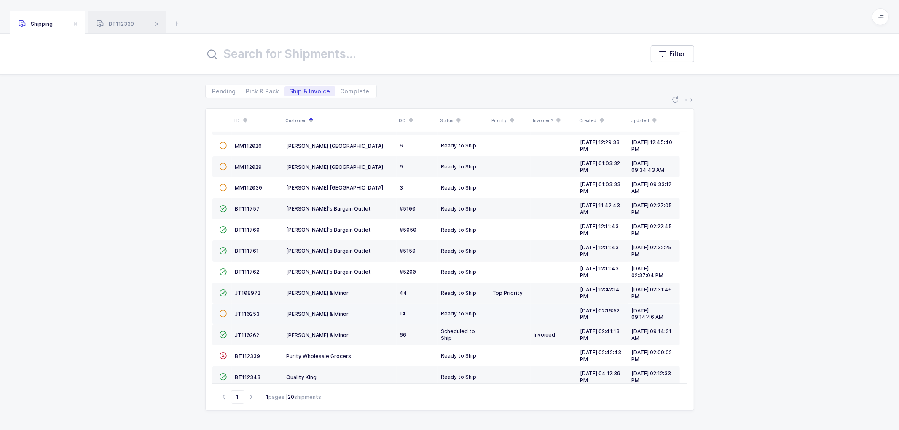
scroll to position [185, 0]
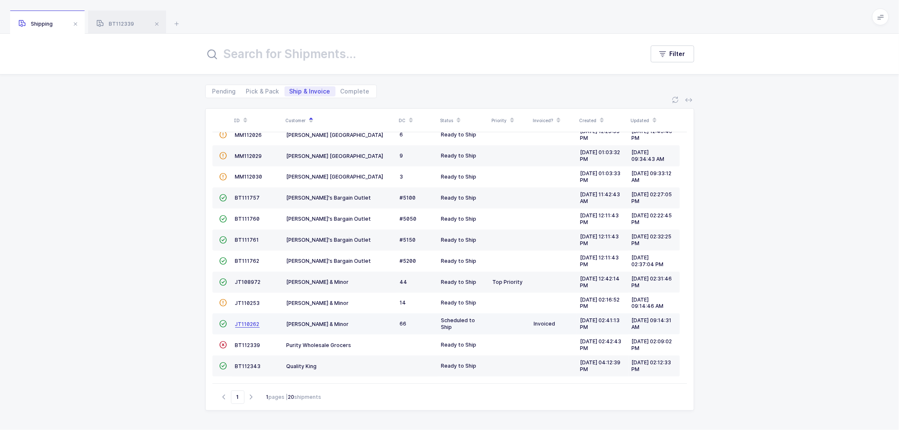
click at [246, 323] on span "JT110262" at bounding box center [247, 324] width 24 height 6
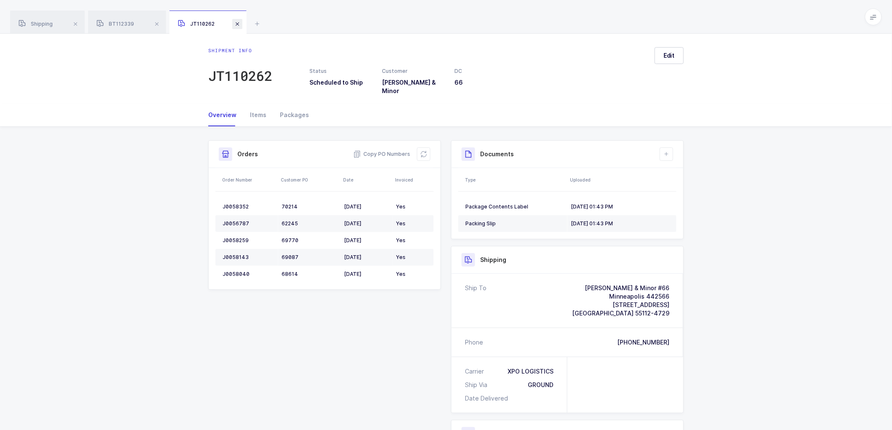
click at [240, 20] on span at bounding box center [237, 24] width 10 height 10
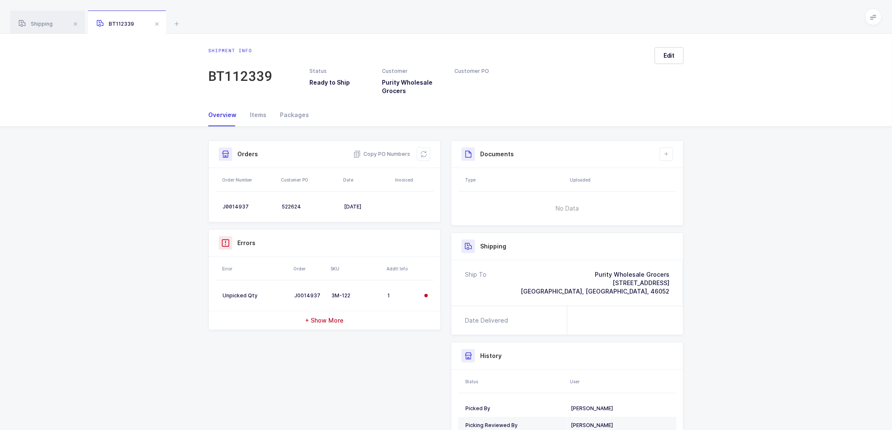
drag, startPoint x: 159, startPoint y: 24, endPoint x: 169, endPoint y: 28, distance: 10.3
click at [158, 24] on span at bounding box center [157, 24] width 10 height 10
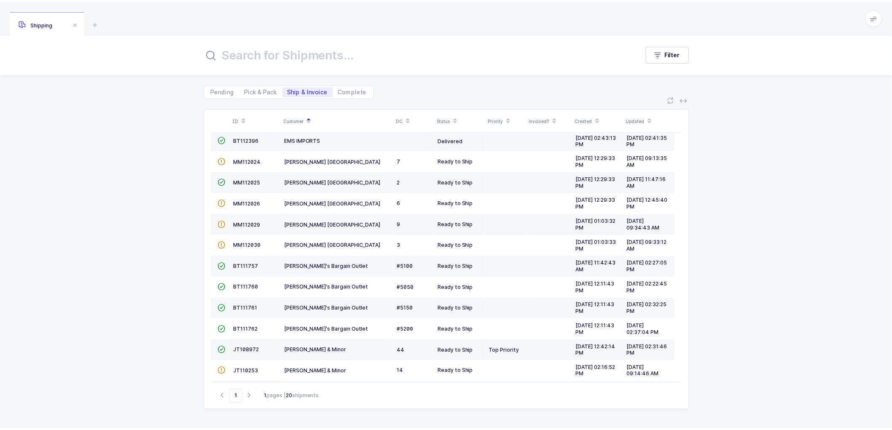
scroll to position [185, 0]
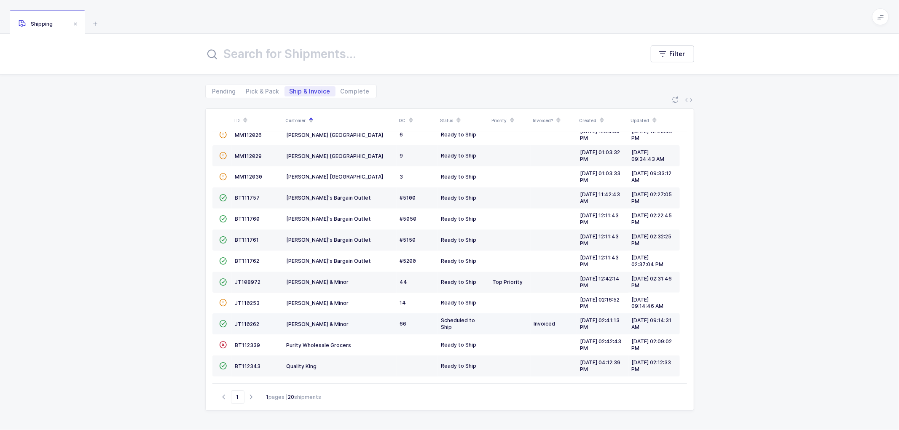
drag, startPoint x: 163, startPoint y: 309, endPoint x: 239, endPoint y: 315, distance: 77.0
click at [163, 308] on div "ID Customer DC Status Priority Invoiced? Created Updated  BT104009 Absolute Me…" at bounding box center [449, 264] width 899 height 332
click at [241, 363] on span "BT112343" at bounding box center [248, 366] width 26 height 6
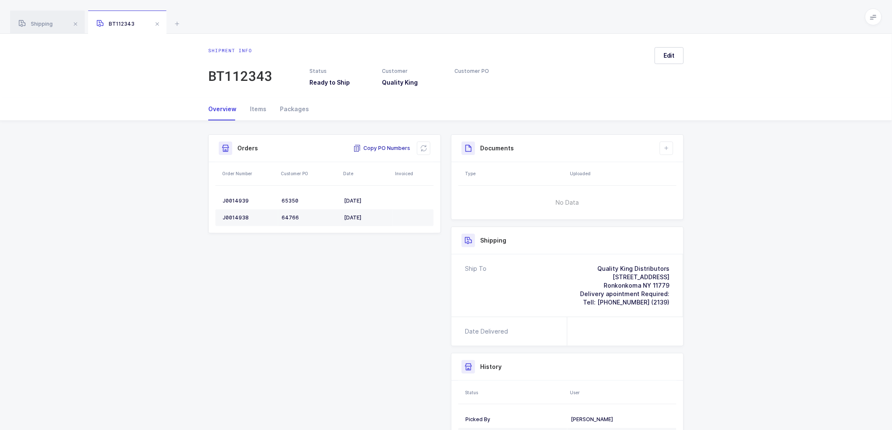
click at [391, 148] on span "Copy PO Numbers" at bounding box center [381, 148] width 57 height 8
click at [289, 104] on div "Packages" at bounding box center [291, 109] width 36 height 23
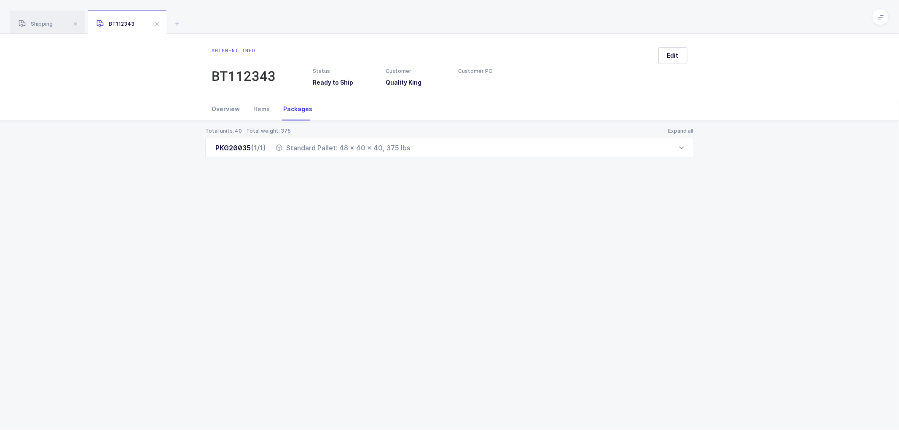
click at [220, 106] on div "Overview" at bounding box center [229, 109] width 35 height 23
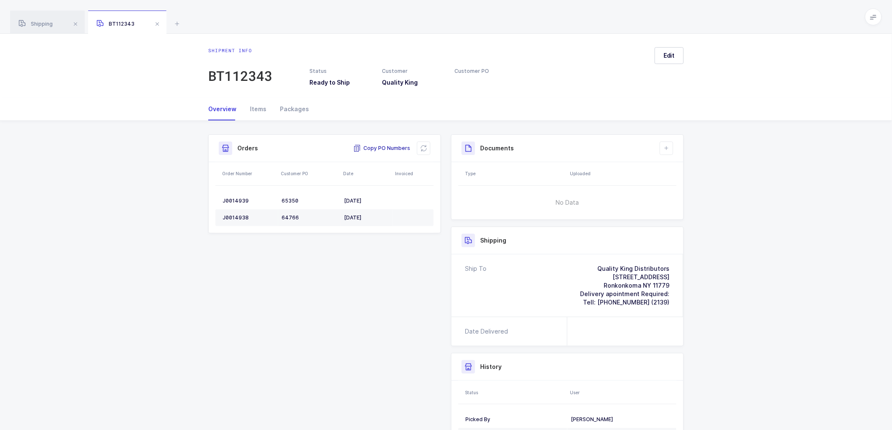
drag, startPoint x: 391, startPoint y: 146, endPoint x: 651, endPoint y: 169, distance: 260.7
click at [393, 146] on span "Copy PO Numbers" at bounding box center [381, 148] width 57 height 8
click at [293, 104] on div "Packages" at bounding box center [291, 109] width 36 height 23
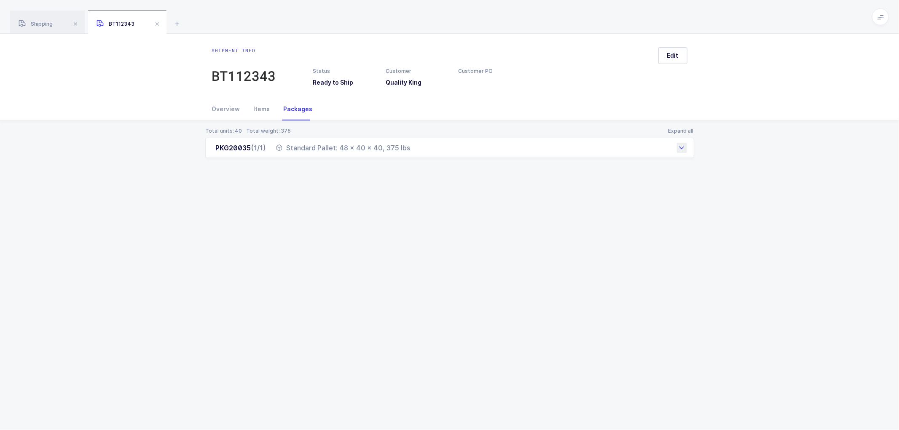
drag, startPoint x: 287, startPoint y: 148, endPoint x: 415, endPoint y: 153, distance: 128.7
click at [415, 153] on div "PKG20035 (1/1) Standard Pallet: 48 x 40 x 40, 375 lbs" at bounding box center [449, 148] width 489 height 20
click at [236, 197] on div "J0014938" at bounding box center [271, 200] width 102 height 7
click at [237, 197] on div "J0014938" at bounding box center [271, 200] width 102 height 7
click at [230, 199] on div "J0014938" at bounding box center [271, 200] width 102 height 7
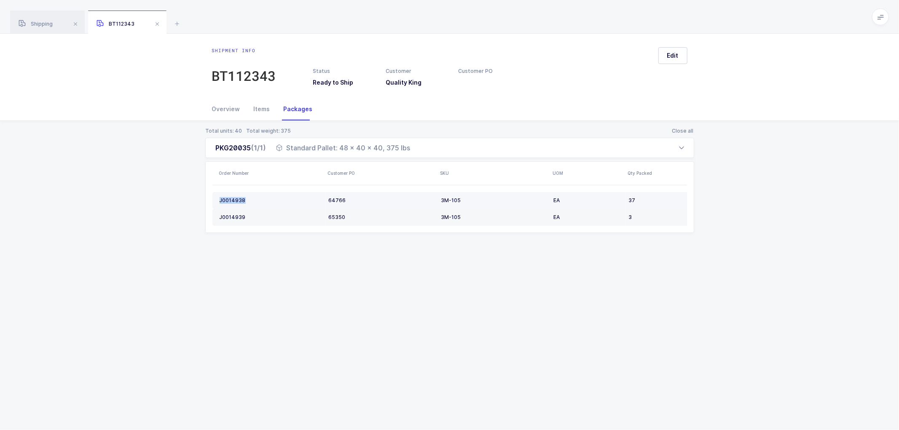
click at [231, 199] on div "J0014938" at bounding box center [271, 200] width 102 height 7
click at [233, 201] on div "J0014938" at bounding box center [271, 200] width 102 height 7
click at [237, 196] on td "J0014938" at bounding box center [268, 200] width 113 height 17
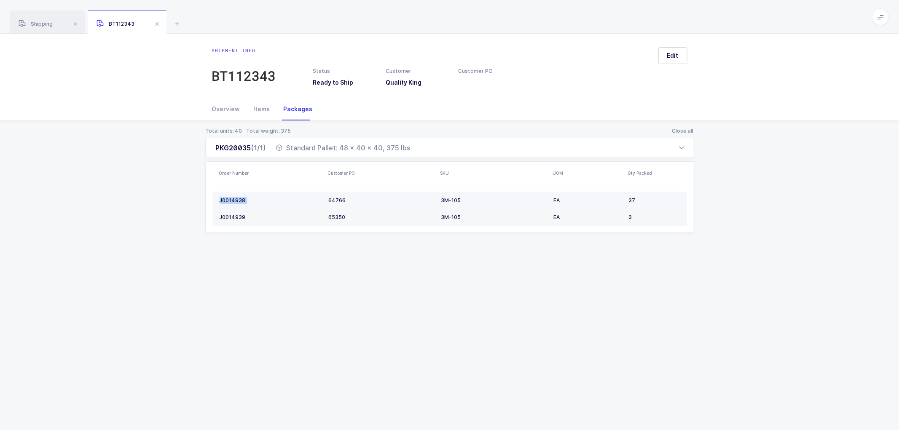
click at [237, 196] on td "J0014938" at bounding box center [268, 200] width 113 height 17
click at [234, 216] on div "J0014939" at bounding box center [271, 217] width 102 height 7
drag, startPoint x: 445, startPoint y: 277, endPoint x: 452, endPoint y: 269, distance: 10.8
click at [445, 277] on div "Shipment info BT112343 Status Ready to Ship Customer Quality King Customer PO E…" at bounding box center [449, 232] width 899 height 397
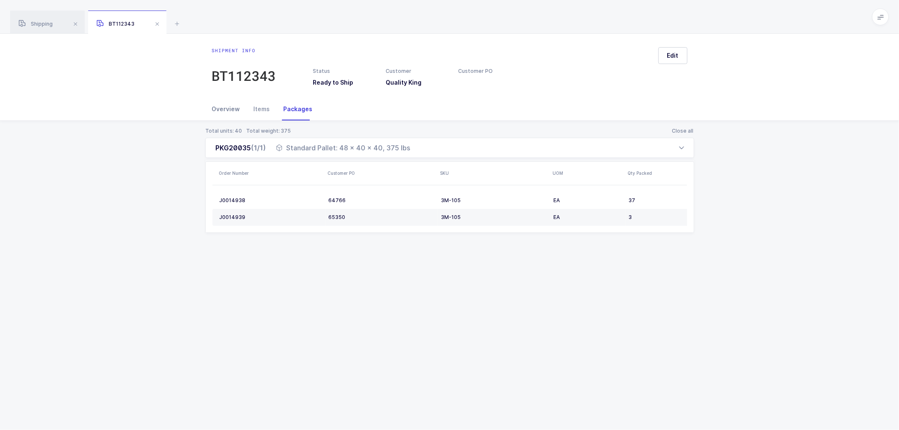
click at [220, 110] on div "Overview" at bounding box center [229, 109] width 35 height 23
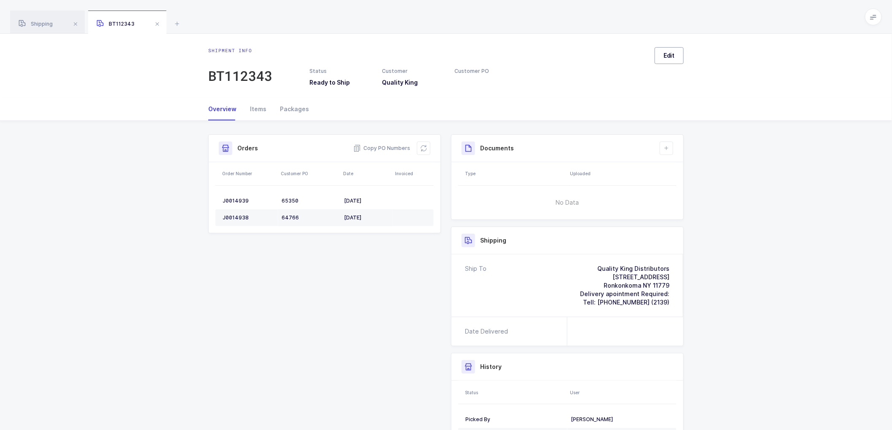
click at [669, 54] on span "Edit" at bounding box center [669, 55] width 11 height 8
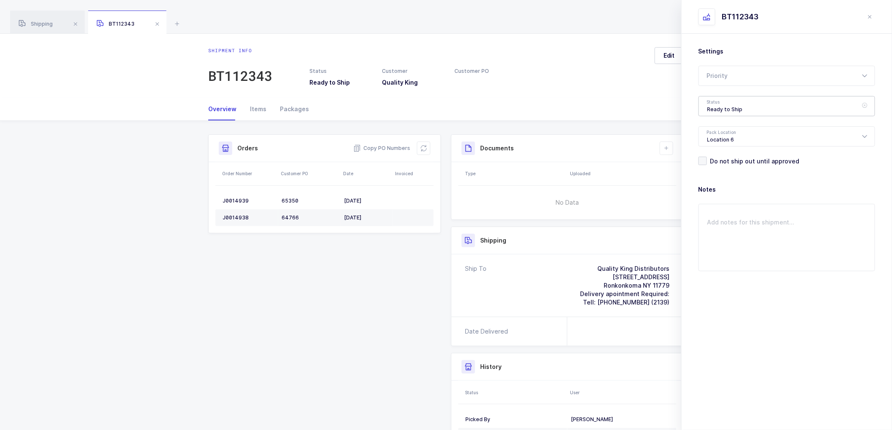
click at [732, 111] on div "Ready to Ship" at bounding box center [787, 106] width 177 height 20
click at [732, 154] on span "Scheduled to Ship" at bounding box center [734, 157] width 54 height 7
type input "Scheduled to Ship"
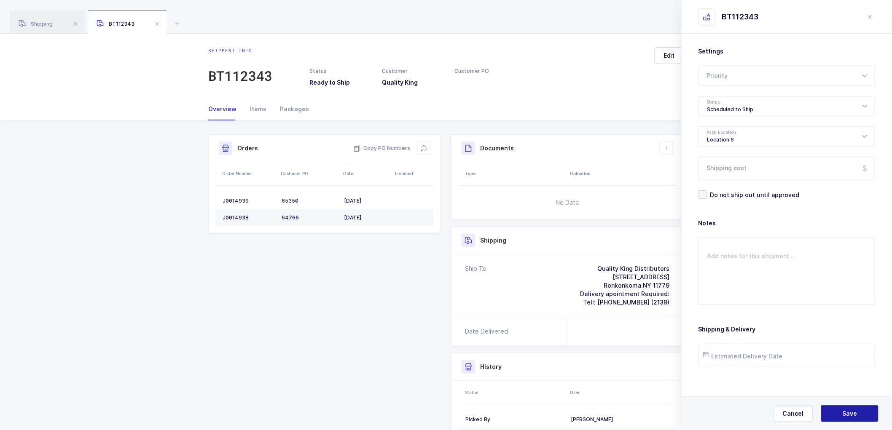
drag, startPoint x: 832, startPoint y: 415, endPoint x: 830, endPoint y: 408, distance: 7.1
click at [832, 414] on button "Save" at bounding box center [849, 414] width 57 height 17
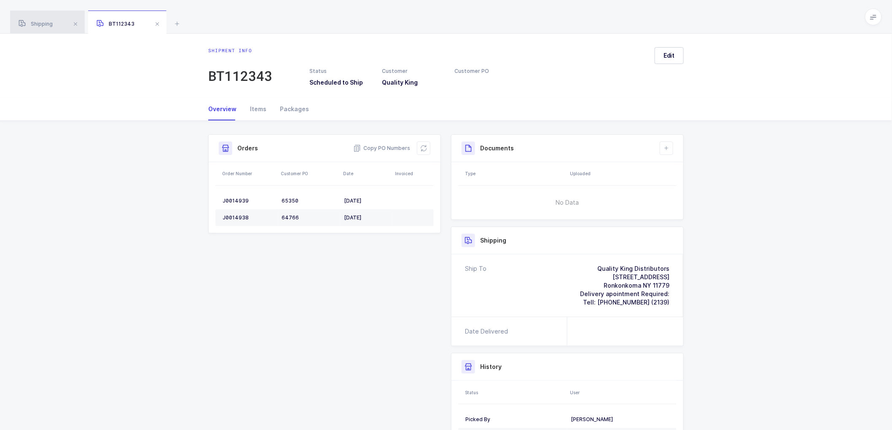
drag, startPoint x: 43, startPoint y: 17, endPoint x: 42, endPoint y: 21, distance: 4.2
click at [42, 18] on div "Shipping" at bounding box center [47, 23] width 75 height 24
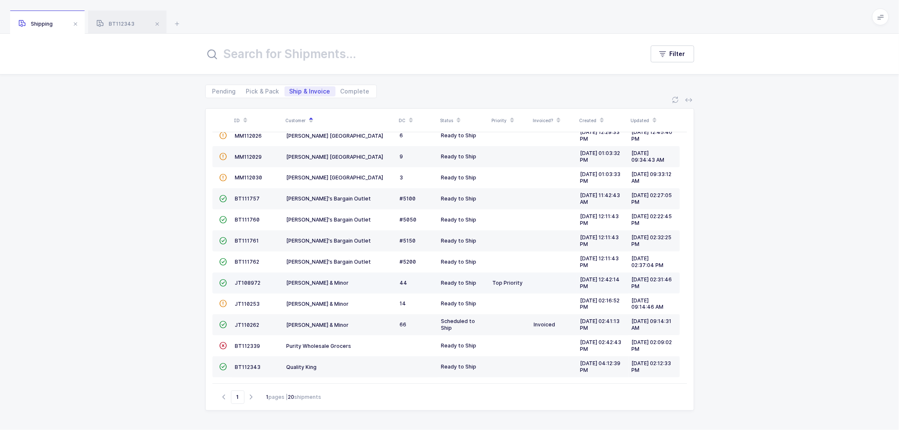
scroll to position [185, 0]
click at [163, 327] on div "ID Customer DC Status Priority Invoiced? Created Updated  BT104009 Absolute Me…" at bounding box center [449, 264] width 899 height 332
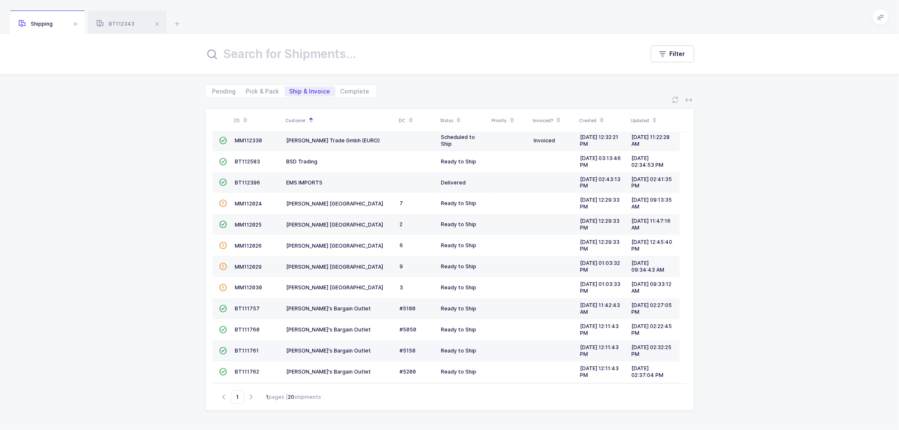
scroll to position [0, 0]
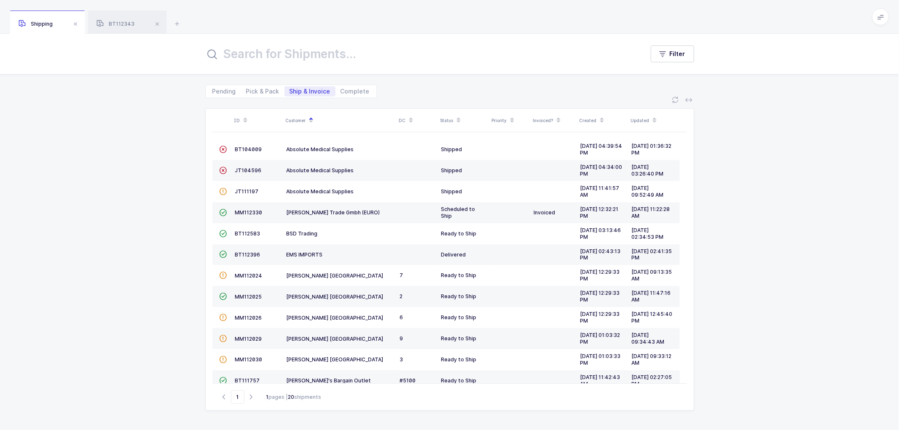
click at [171, 133] on div "ID Customer DC Status Priority Invoiced? Created Updated  BT104009 Absolute Me…" at bounding box center [449, 264] width 899 height 332
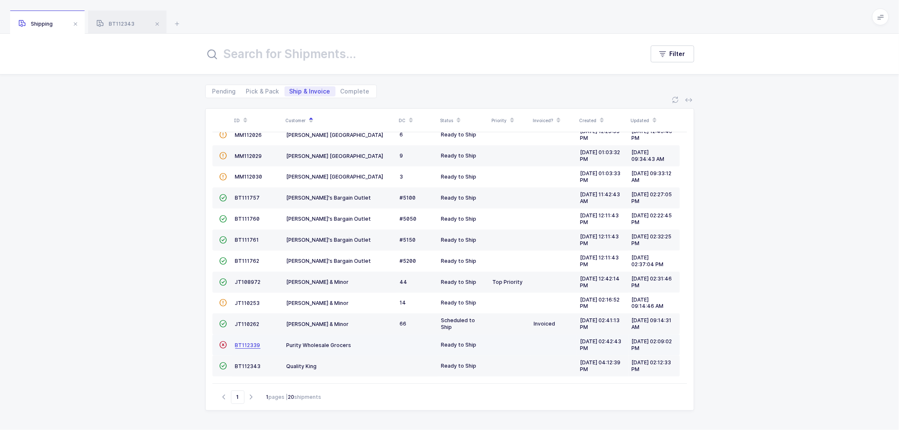
click at [242, 343] on span "BT112339" at bounding box center [247, 345] width 25 height 6
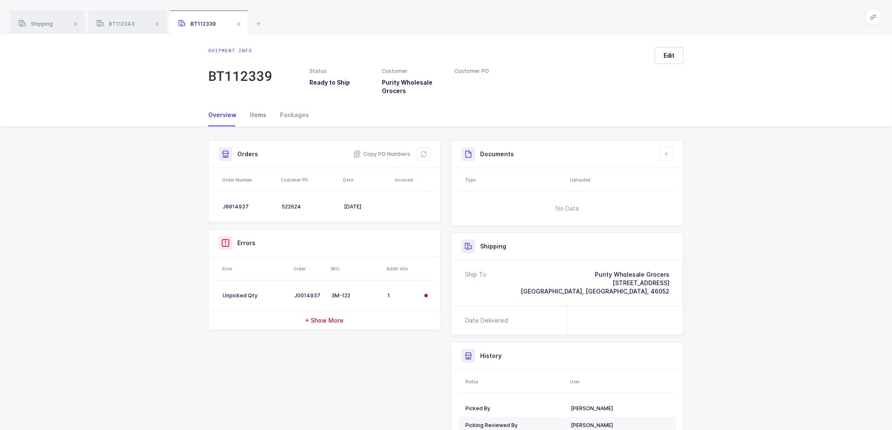
click at [256, 113] on div "Items" at bounding box center [258, 115] width 30 height 23
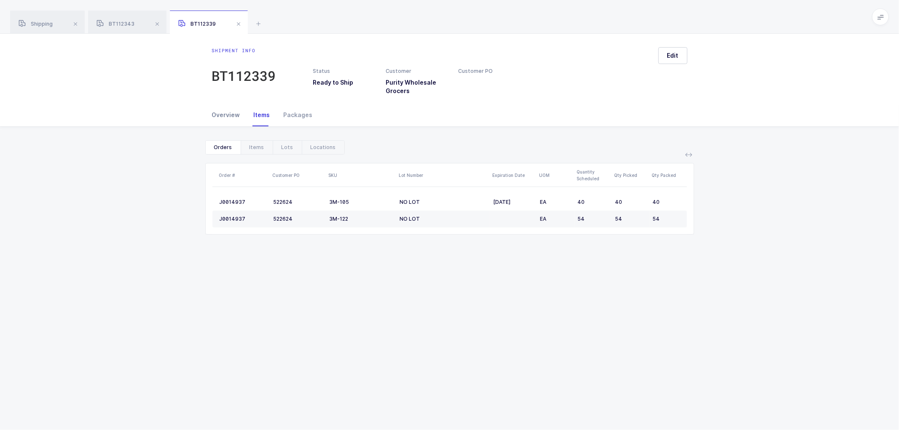
click at [225, 113] on div "Overview" at bounding box center [229, 115] width 35 height 23
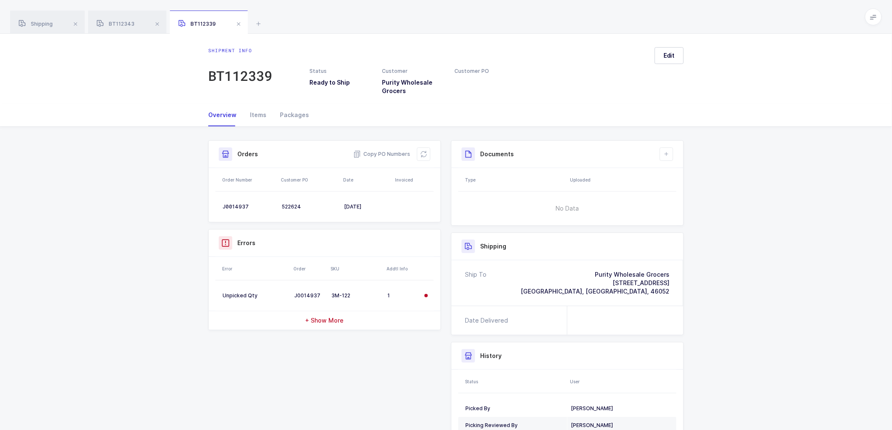
click at [100, 215] on div "Shipment Info Shipment Number BT112339 Status Ready to Ship Customer Purity Who…" at bounding box center [446, 316] width 892 height 378
click at [298, 348] on div "Shipment Info Shipment Number BT112339 Status Ready to Ship Customer Purity Who…" at bounding box center [446, 312] width 486 height 344
click at [124, 157] on div "Shipment Info Shipment Number BT112339 Status Ready to Ship Customer Purity Who…" at bounding box center [446, 316] width 892 height 378
click at [117, 22] on div "BT112343" at bounding box center [127, 23] width 78 height 24
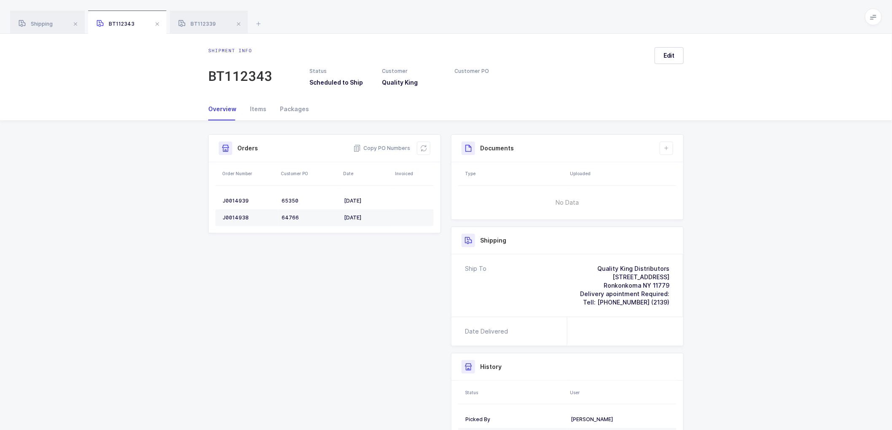
click at [112, 20] on div "BT112343" at bounding box center [127, 23] width 78 height 24
click at [121, 155] on div "Shipment Info Shipment Number BT112343 Status Scheduled to Ship Customer Qualit…" at bounding box center [446, 318] width 892 height 395
click at [156, 23] on span at bounding box center [157, 24] width 10 height 10
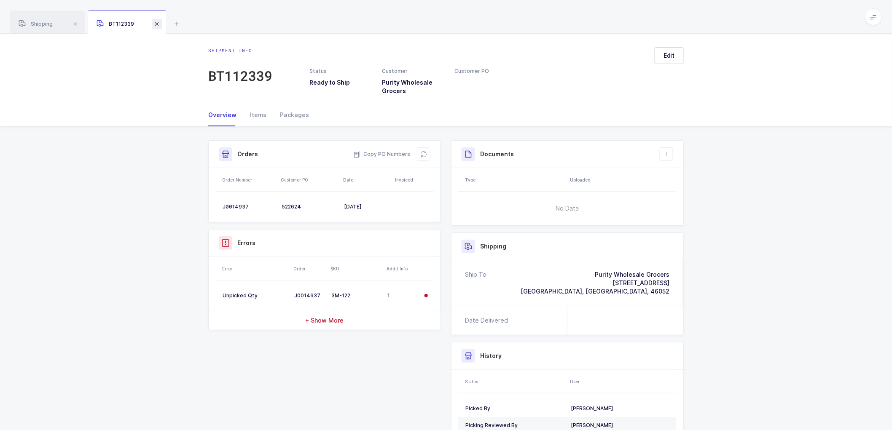
click at [155, 23] on span at bounding box center [157, 24] width 10 height 10
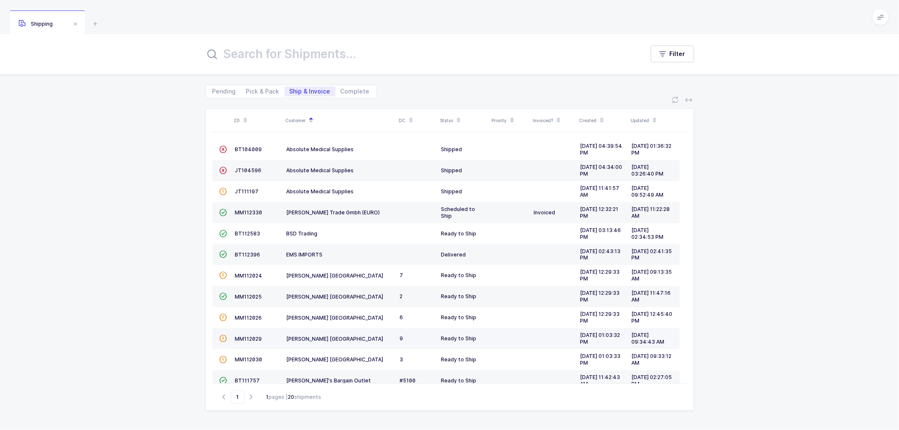
scroll to position [185, 0]
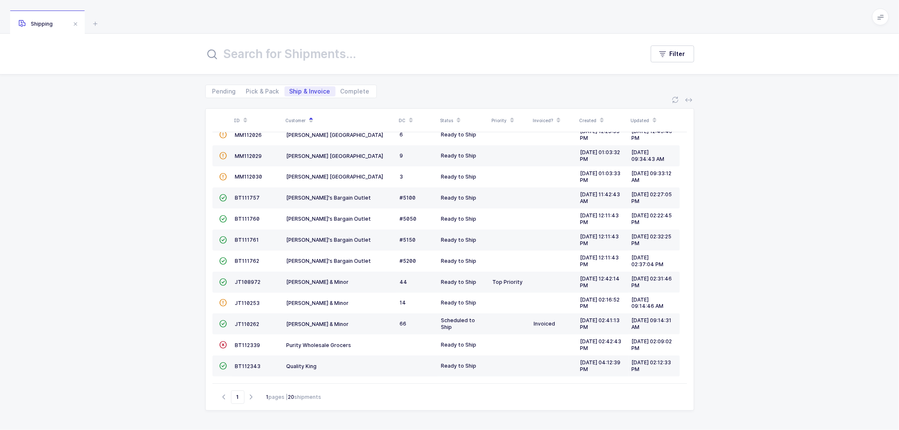
click at [882, 14] on icon at bounding box center [880, 16] width 7 height 7
click at [850, 70] on li "Warehouse" at bounding box center [848, 73] width 63 height 7
drag, startPoint x: 253, startPoint y: 94, endPoint x: 256, endPoint y: 91, distance: 4.5
click at [254, 94] on span "Pick & Pack" at bounding box center [262, 91] width 43 height 10
click at [247, 92] on input "Pick & Pack" at bounding box center [243, 88] width 5 height 5
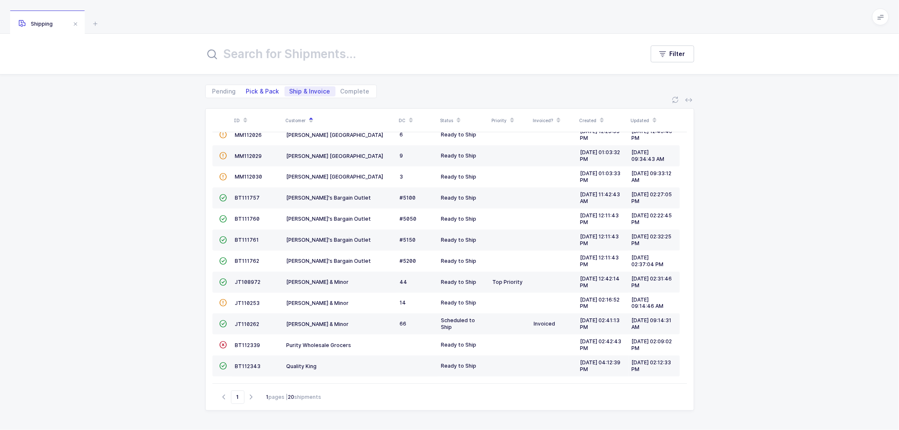
radio input "true"
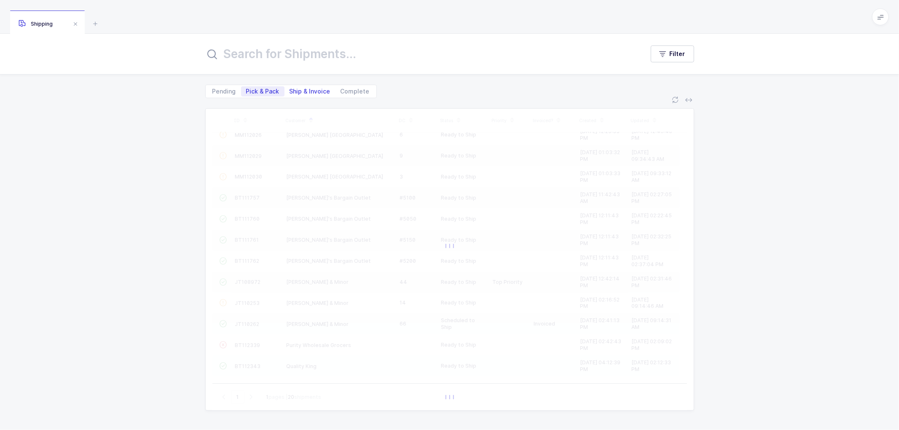
scroll to position [58, 0]
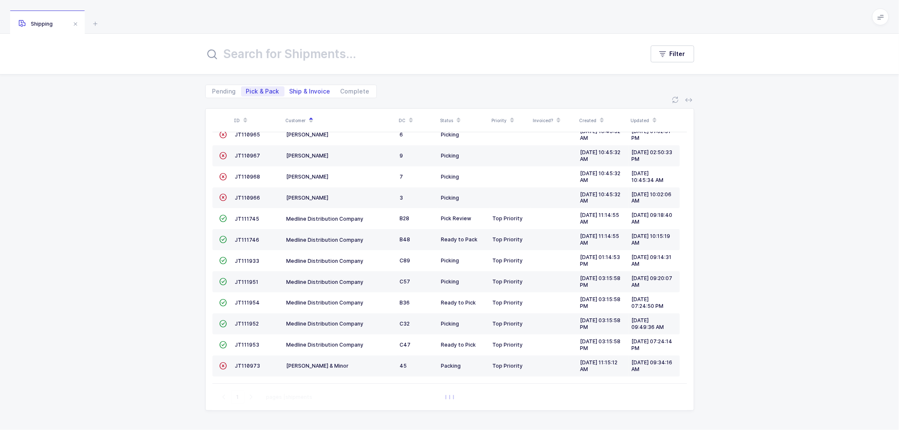
click at [311, 89] on span "Ship & Invoice" at bounding box center [310, 92] width 41 height 6
click at [290, 89] on input "Ship & Invoice" at bounding box center [287, 88] width 5 height 5
radio input "true"
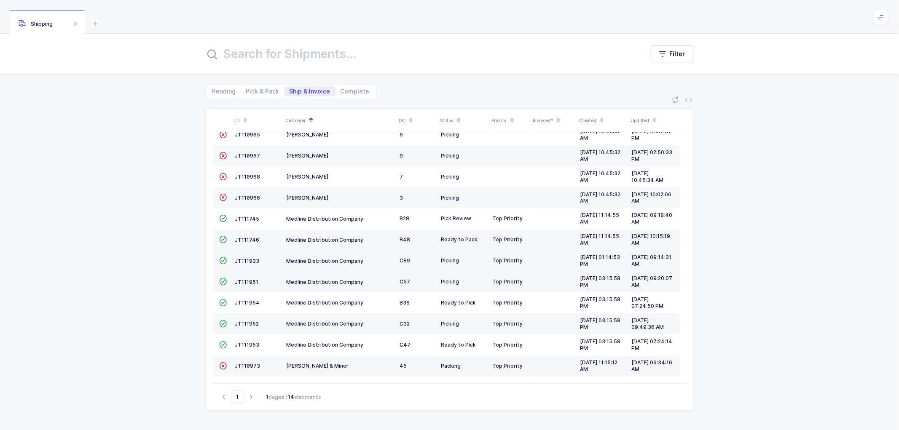
scroll to position [185, 0]
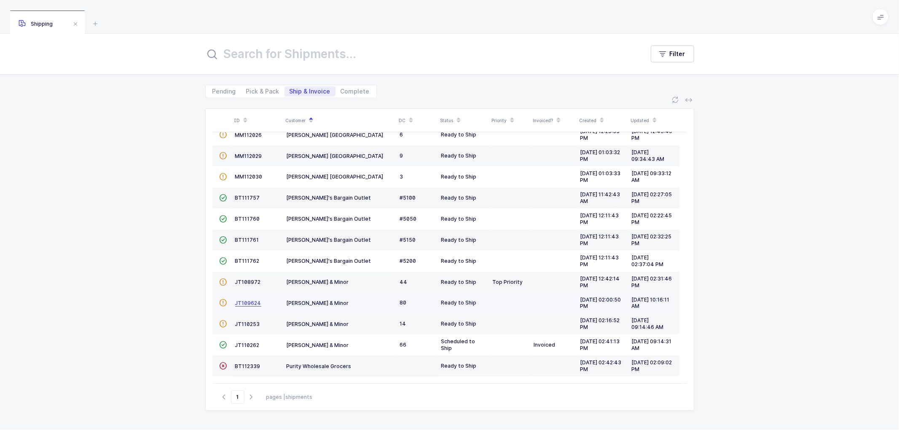
click at [246, 301] on span "JT109624" at bounding box center [248, 303] width 26 height 6
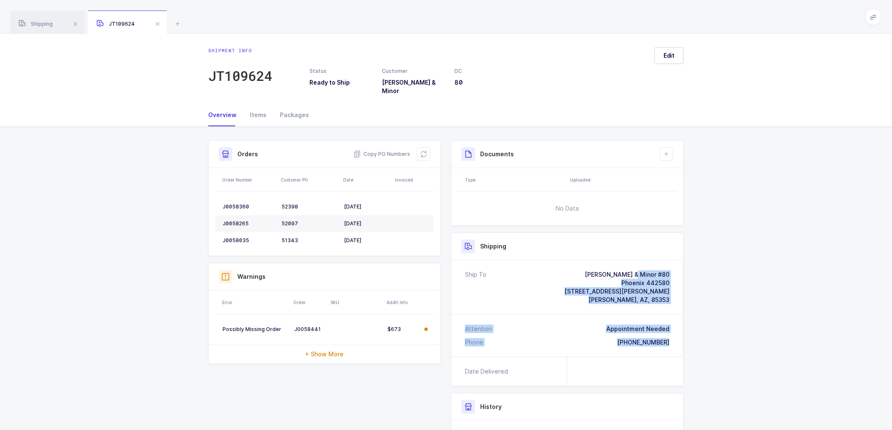
drag, startPoint x: 675, startPoint y: 340, endPoint x: 580, endPoint y: 255, distance: 126.6
click at [580, 261] on div "Ship To [PERSON_NAME] & Minor #80 Phoenix 442580 [STREET_ADDRESS][PERSON_NAME][…" at bounding box center [568, 309] width 232 height 97
click at [388, 150] on span "Copy PO Numbers" at bounding box center [381, 154] width 57 height 8
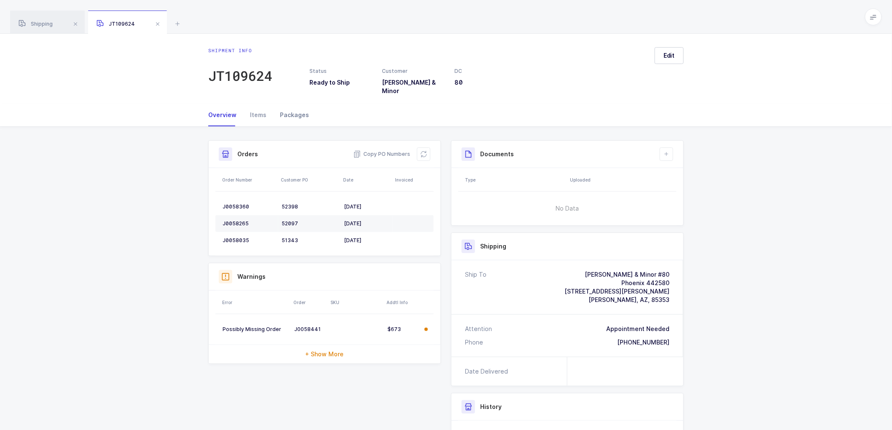
click at [290, 109] on div "Packages" at bounding box center [291, 115] width 36 height 23
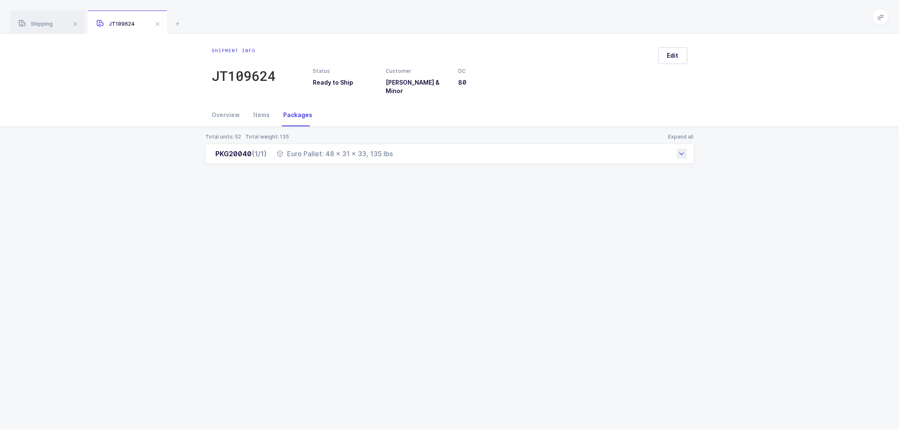
drag, startPoint x: 212, startPoint y: 145, endPoint x: 400, endPoint y: 155, distance: 187.4
click at [400, 155] on div "PKG20040 (1/1) Euro Pallet: 48 x 31 x 33, 135 lbs" at bounding box center [449, 154] width 489 height 20
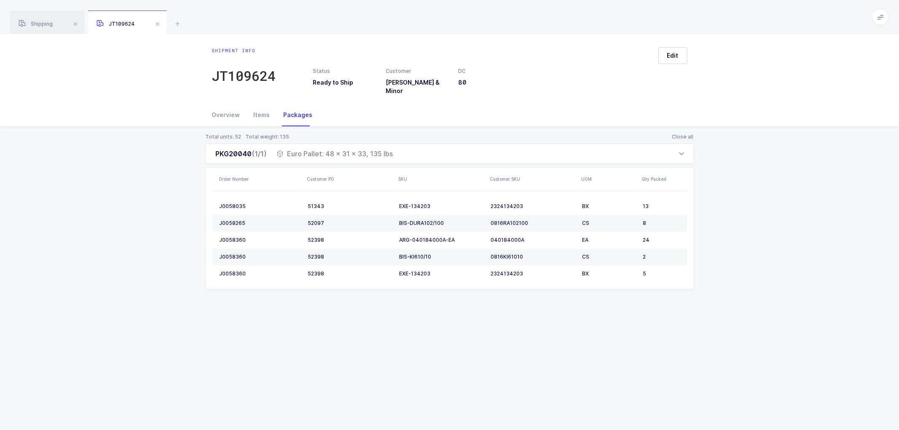
drag, startPoint x: 155, startPoint y: 22, endPoint x: 164, endPoint y: 22, distance: 9.3
click at [156, 22] on span at bounding box center [158, 24] width 10 height 10
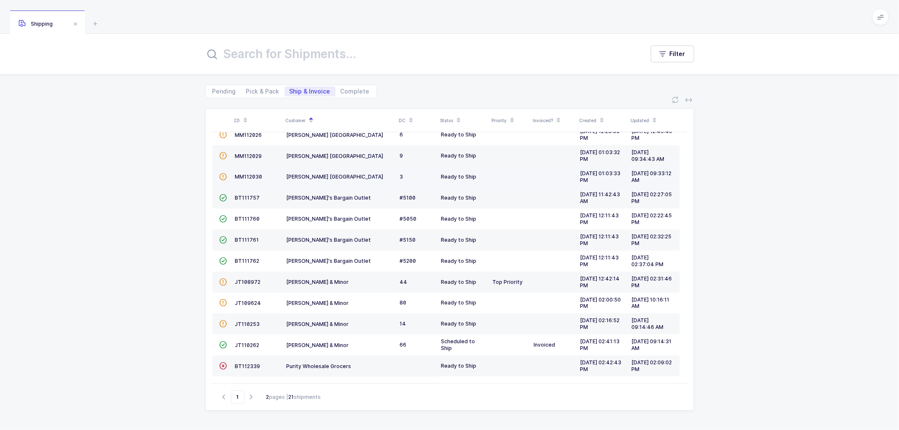
scroll to position [185, 0]
click at [264, 87] on span "Pick & Pack" at bounding box center [262, 91] width 43 height 10
click at [247, 87] on input "Pick & Pack" at bounding box center [243, 88] width 5 height 5
radio input "true"
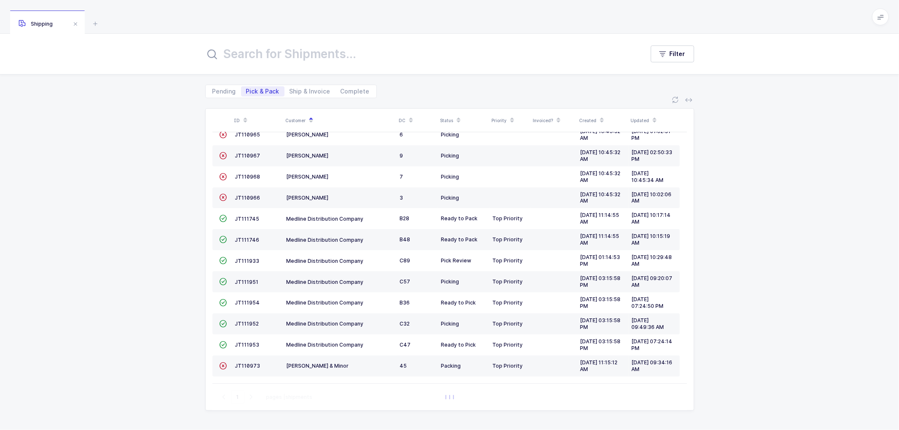
scroll to position [58, 0]
click at [302, 89] on span "Ship & Invoice" at bounding box center [310, 92] width 41 height 6
click at [290, 89] on input "Ship & Invoice" at bounding box center [287, 88] width 5 height 5
radio input "true"
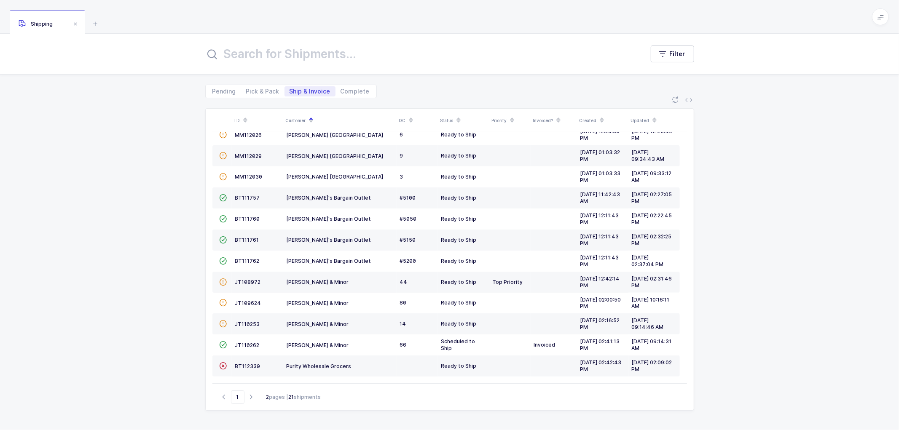
drag, startPoint x: 255, startPoint y: 87, endPoint x: 294, endPoint y: 91, distance: 39.4
click at [255, 87] on span "Pick & Pack" at bounding box center [262, 91] width 43 height 10
click at [247, 87] on input "Pick & Pack" at bounding box center [243, 88] width 5 height 5
radio input "true"
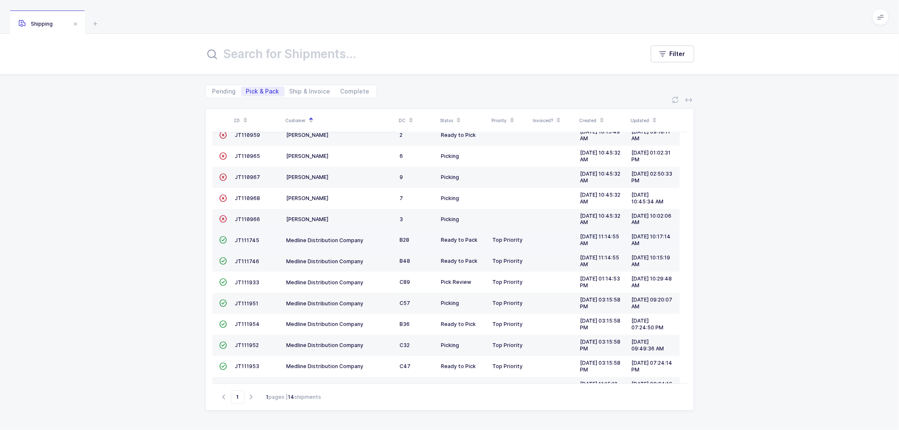
scroll to position [58, 0]
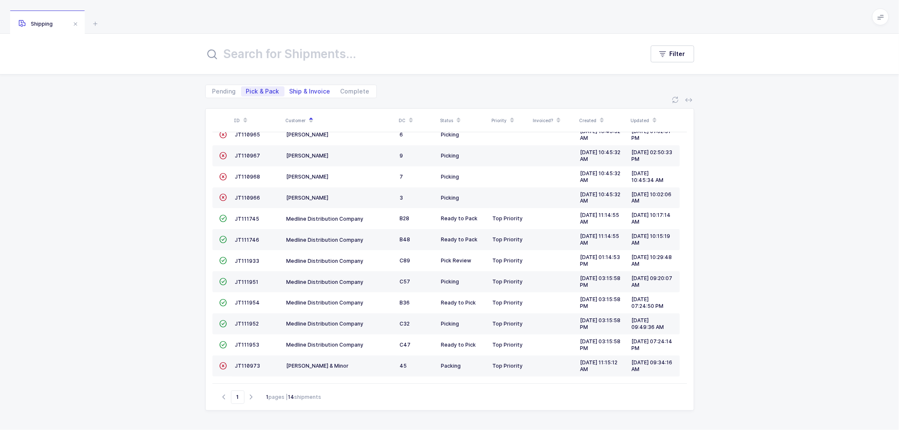
click at [299, 89] on span "Ship & Invoice" at bounding box center [310, 92] width 41 height 6
click at [290, 89] on input "Ship & Invoice" at bounding box center [287, 88] width 5 height 5
radio input "true"
radio input "false"
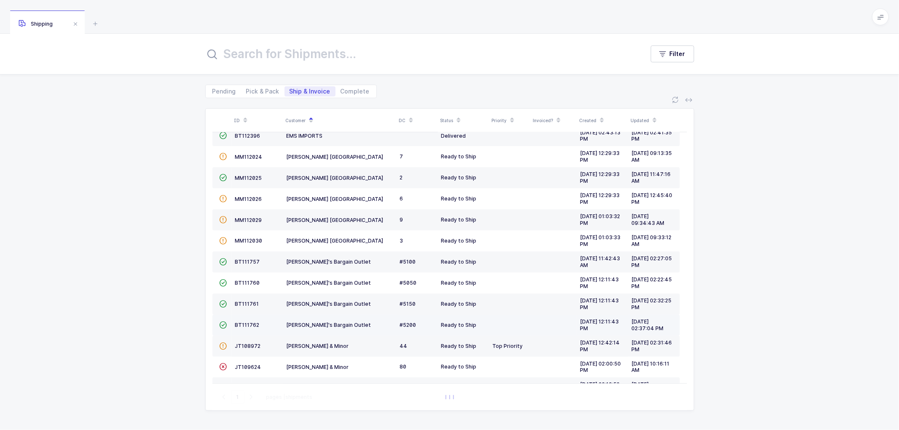
scroll to position [185, 0]
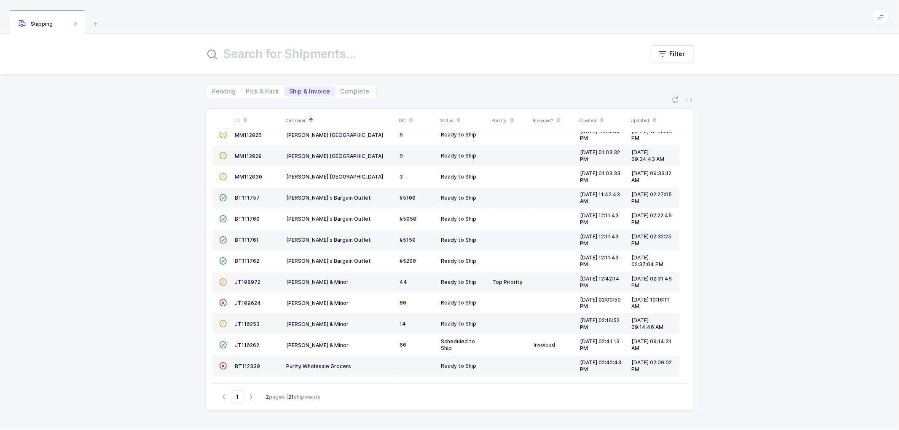
drag, startPoint x: 322, startPoint y: 55, endPoint x: 398, endPoint y: 77, distance: 78.5
click at [323, 55] on input "text" at bounding box center [419, 54] width 429 height 20
drag, startPoint x: 356, startPoint y: 90, endPoint x: 325, endPoint y: 64, distance: 41.0
click at [356, 89] on span "Complete" at bounding box center [355, 92] width 29 height 6
click at [341, 89] on input "Complete" at bounding box center [338, 88] width 5 height 5
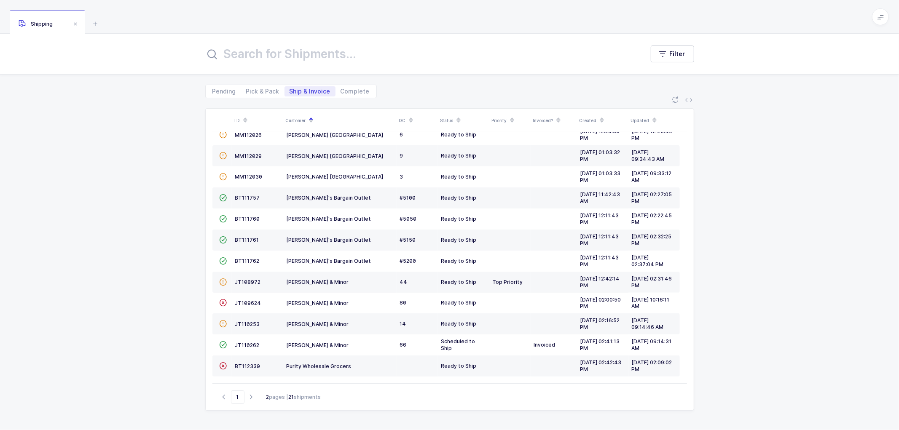
radio input "true"
radio input "false"
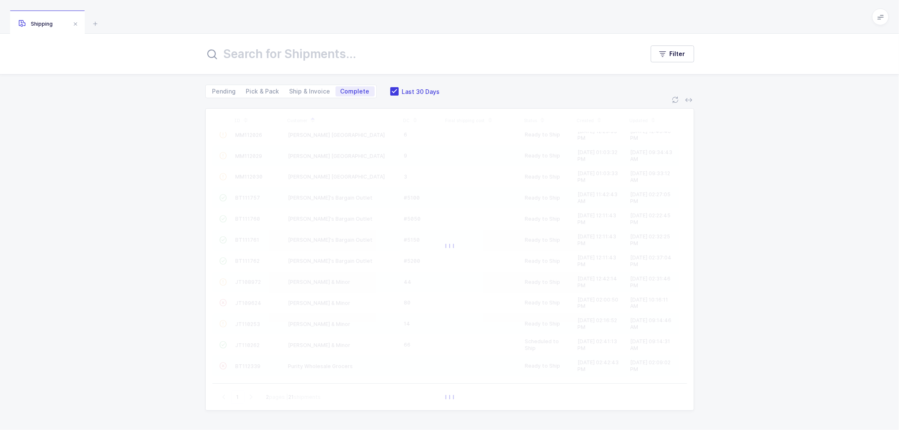
click at [299, 53] on input "text" at bounding box center [419, 54] width 429 height 20
type input "2"
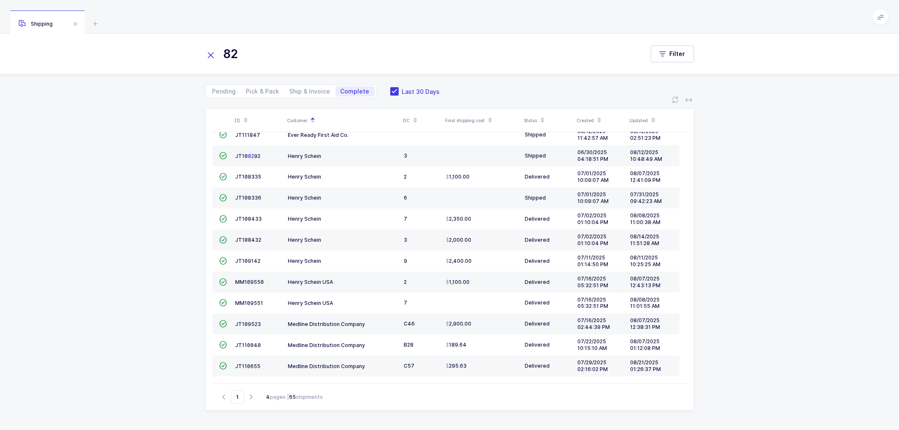
drag, startPoint x: 238, startPoint y: 53, endPoint x: 195, endPoint y: 52, distance: 43.0
click at [195, 52] on div "82 Filter" at bounding box center [449, 54] width 899 height 40
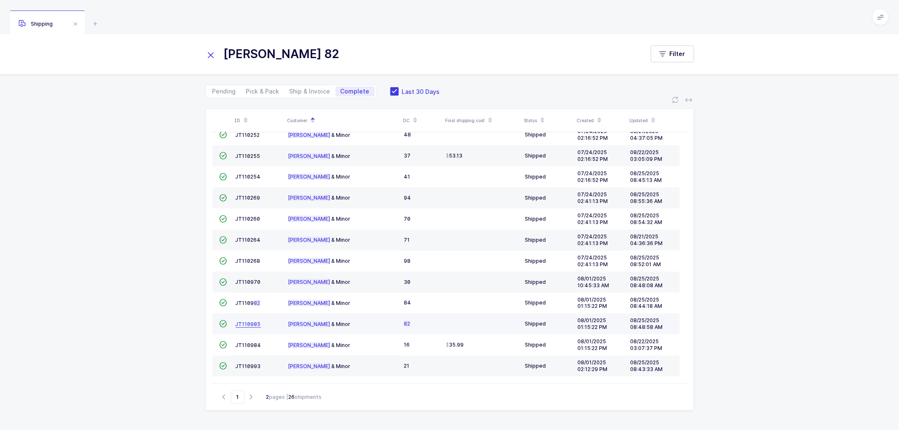
type input "[PERSON_NAME] 82"
click at [249, 321] on span "[PERSON_NAME] 1 1 0 9 8 5" at bounding box center [248, 324] width 25 height 6
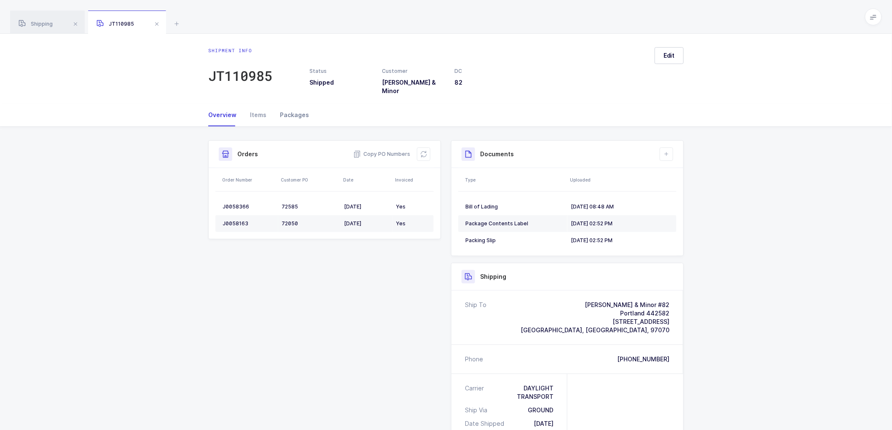
click at [292, 107] on div "Packages" at bounding box center [291, 115] width 36 height 23
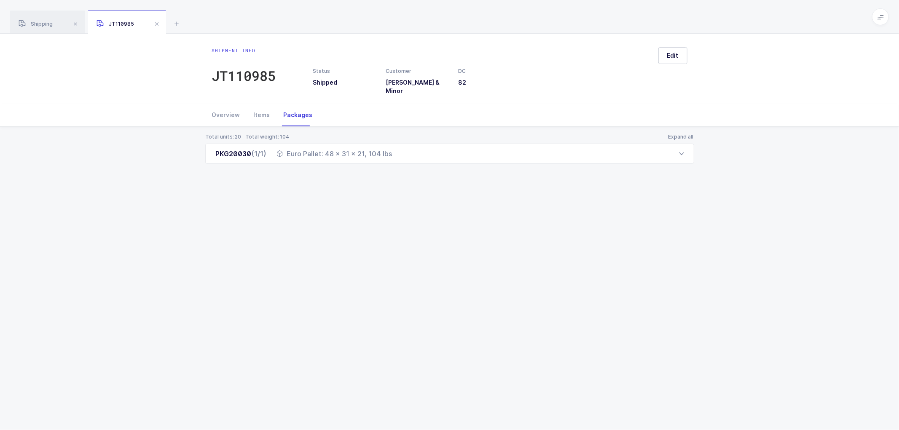
drag, startPoint x: 228, startPoint y: 108, endPoint x: 374, endPoint y: 152, distance: 152.8
click at [228, 108] on div "Overview" at bounding box center [229, 115] width 35 height 23
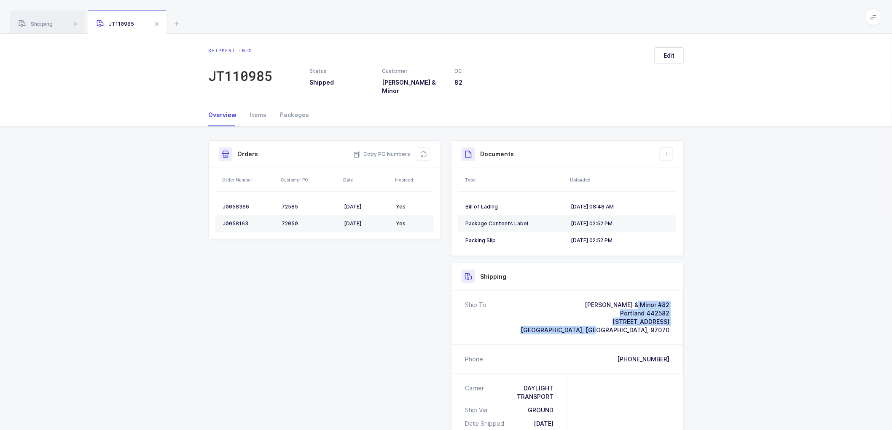
drag, startPoint x: 671, startPoint y: 323, endPoint x: 570, endPoint y: 294, distance: 105.4
click at [570, 294] on div "Ship To [PERSON_NAME] & Minor #82 [GEOGRAPHIC_DATA] 442582 [STREET_ADDRESS]" at bounding box center [568, 318] width 232 height 54
click at [350, 346] on div "Shipment Info Shipment Number JT110985 Status Shipped Customer [PERSON_NAME] & …" at bounding box center [446, 370] width 486 height 461
click at [296, 108] on div "Packages" at bounding box center [291, 115] width 36 height 23
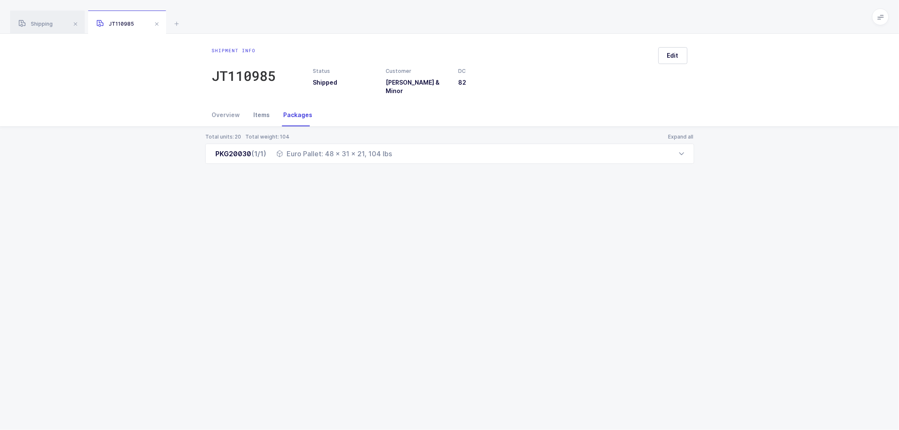
click at [264, 109] on div "Items" at bounding box center [262, 115] width 30 height 23
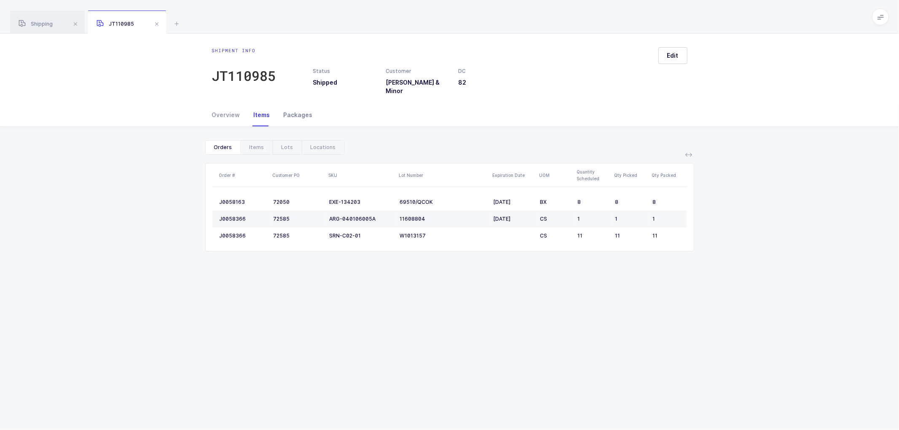
click at [294, 108] on div "Packages" at bounding box center [295, 115] width 36 height 23
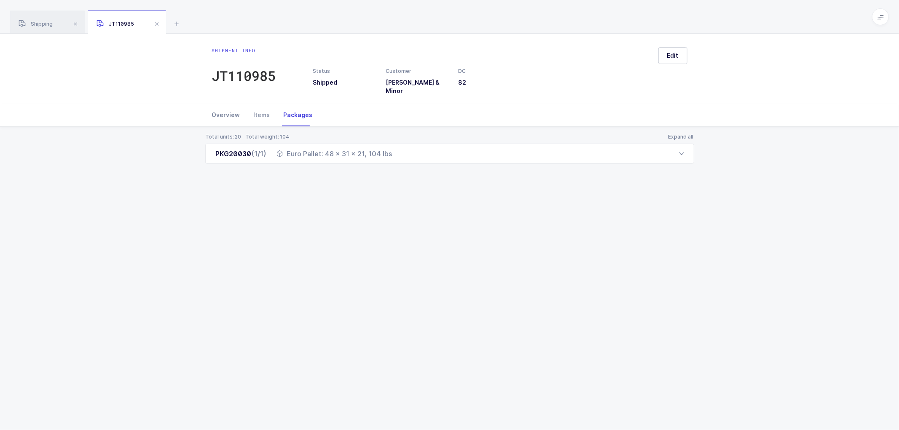
click at [226, 107] on div "Overview" at bounding box center [229, 115] width 35 height 23
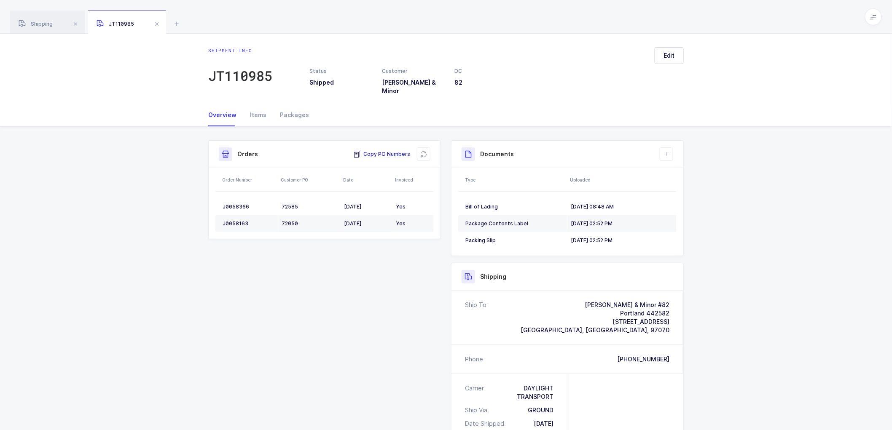
click at [387, 150] on span "Copy PO Numbers" at bounding box center [381, 154] width 57 height 8
drag, startPoint x: 387, startPoint y: 149, endPoint x: 395, endPoint y: 144, distance: 9.6
click at [387, 150] on span "Copy PO Numbers" at bounding box center [381, 154] width 57 height 8
click at [659, 327] on span "[GEOGRAPHIC_DATA], [GEOGRAPHIC_DATA], 97070" at bounding box center [595, 330] width 149 height 7
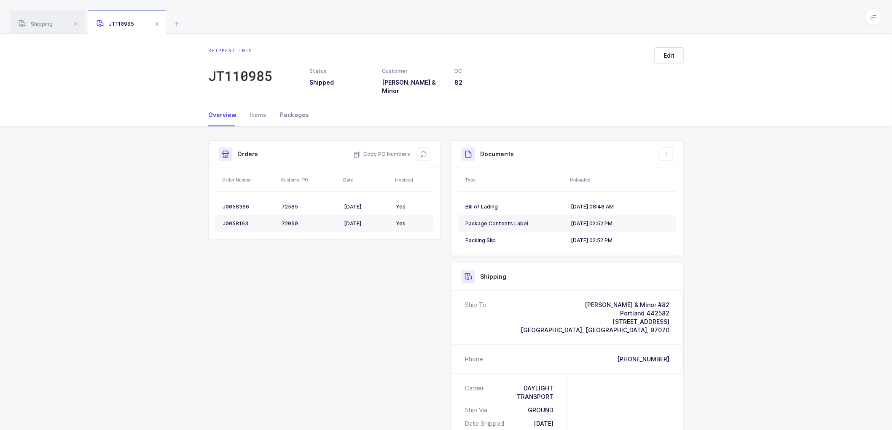
click at [289, 108] on div "Packages" at bounding box center [291, 115] width 36 height 23
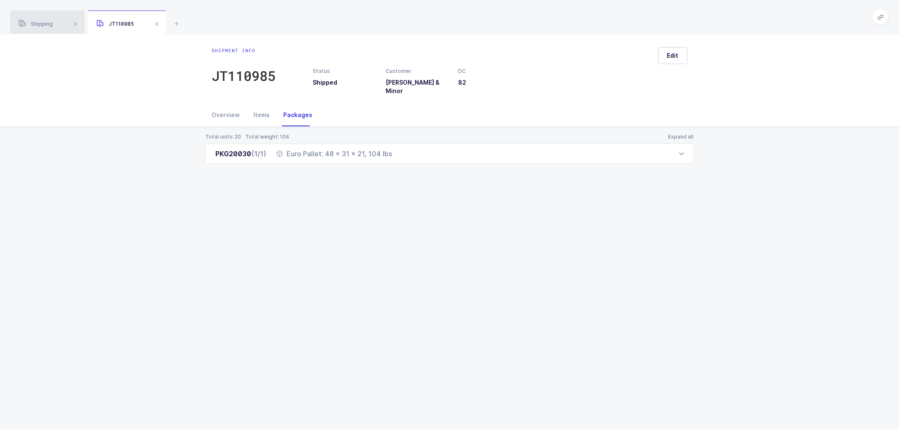
drag, startPoint x: 41, startPoint y: 19, endPoint x: 188, endPoint y: 72, distance: 156.1
click at [41, 19] on div "Shipping" at bounding box center [47, 23] width 75 height 24
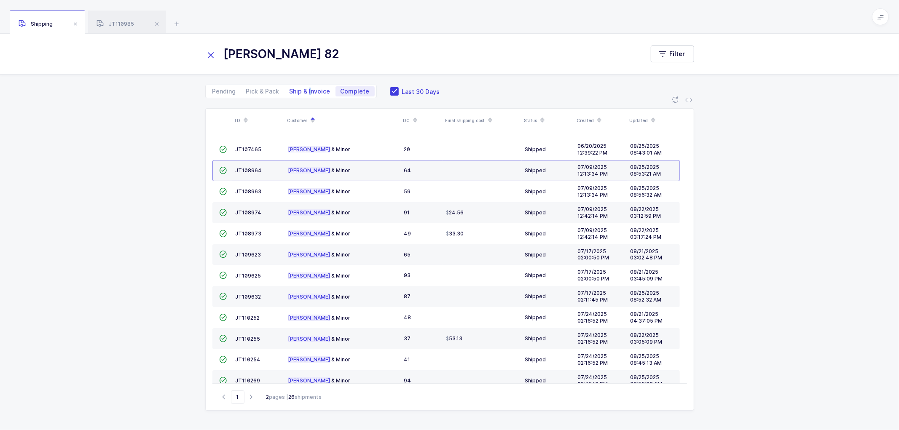
click at [308, 87] on span "Ship & Invoice" at bounding box center [310, 91] width 51 height 10
drag, startPoint x: 210, startPoint y: 55, endPoint x: 218, endPoint y: 53, distance: 8.7
click at [210, 55] on icon at bounding box center [211, 55] width 12 height 12
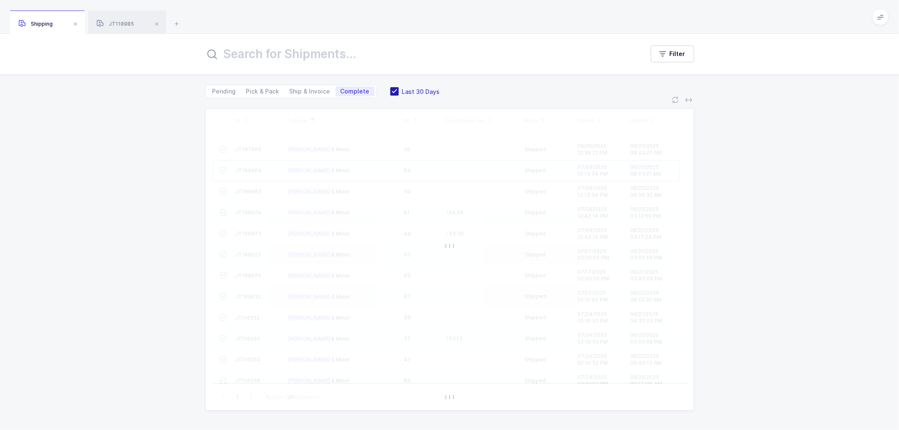
click at [391, 89] on span at bounding box center [394, 91] width 8 height 8
click at [399, 87] on input "Last 30 Days" at bounding box center [399, 87] width 0 height 0
click at [312, 89] on span "Ship & Invoice" at bounding box center [310, 92] width 41 height 6
click at [290, 89] on input "Ship & Invoice" at bounding box center [287, 88] width 5 height 5
radio input "true"
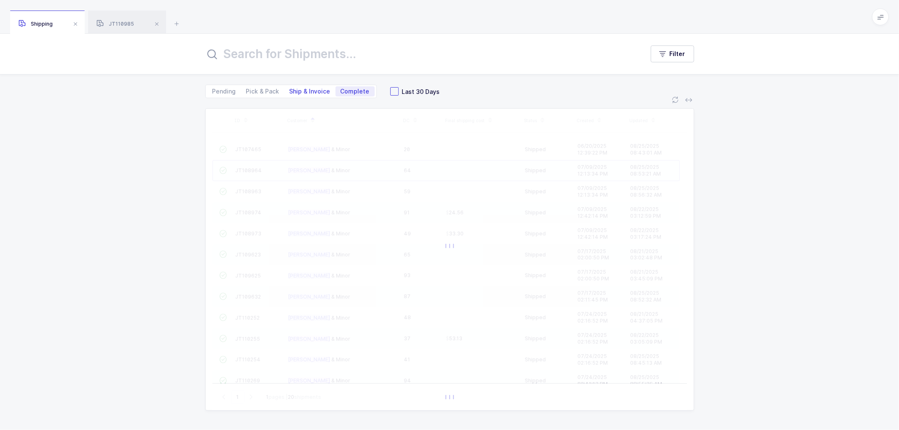
radio input "false"
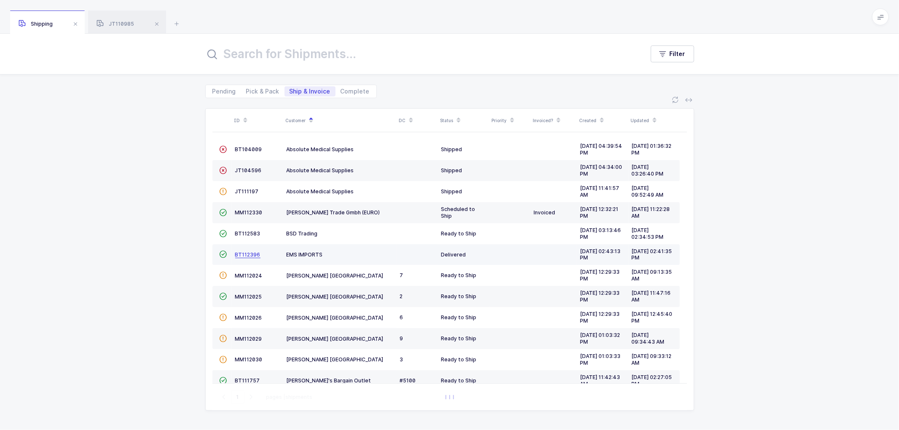
click at [246, 253] on span "BT112396" at bounding box center [247, 255] width 25 height 6
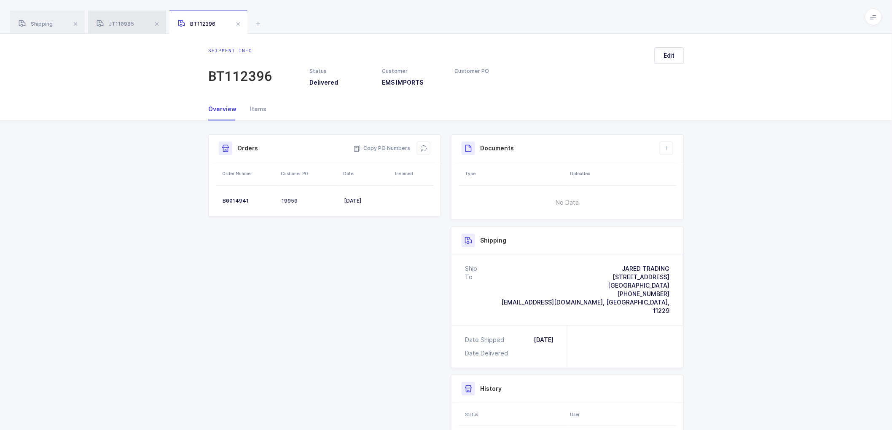
click at [122, 23] on span "JT110985" at bounding box center [116, 24] width 38 height 6
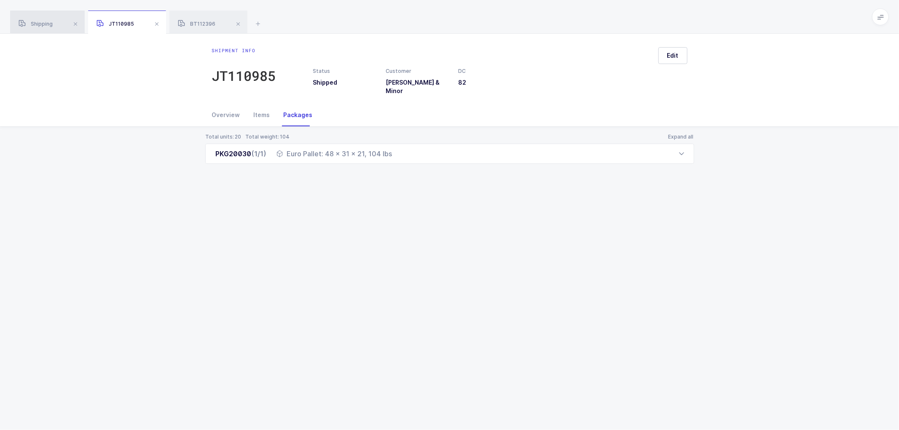
click at [47, 20] on div "Shipping" at bounding box center [47, 23] width 75 height 24
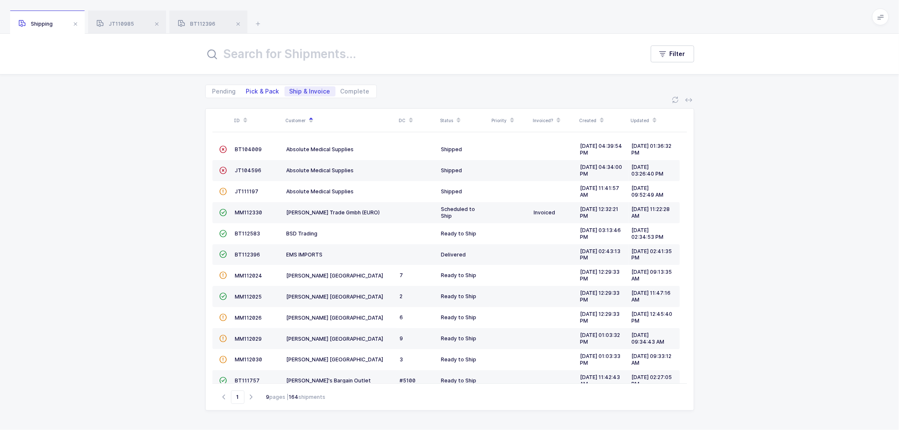
click at [264, 91] on span "Pick & Pack" at bounding box center [262, 92] width 33 height 6
click at [247, 91] on input "Pick & Pack" at bounding box center [243, 88] width 5 height 5
radio input "true"
radio input "false"
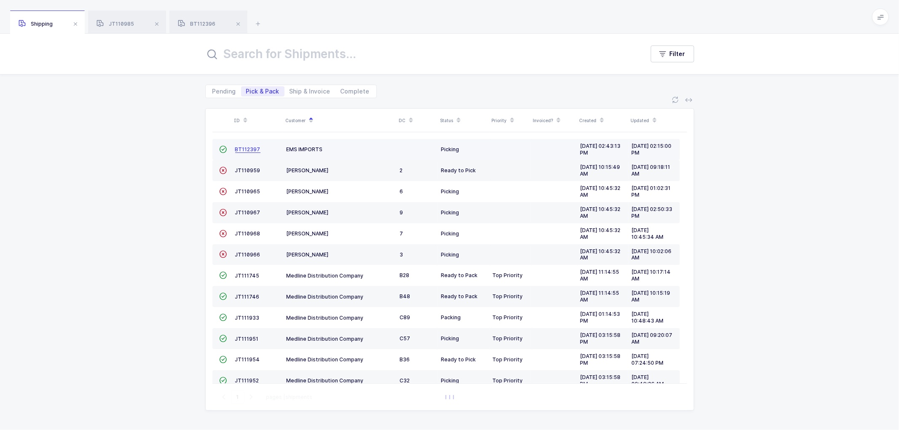
click at [246, 148] on span "BT112397" at bounding box center [247, 149] width 25 height 6
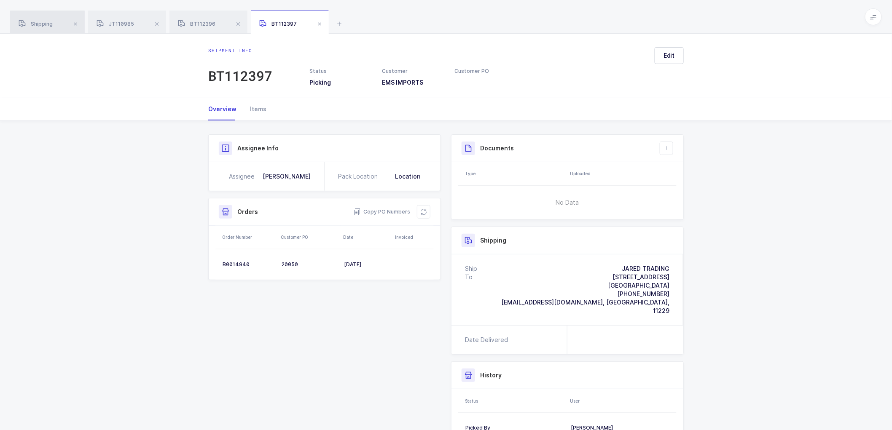
click at [37, 19] on div "Shipping" at bounding box center [47, 23] width 75 height 24
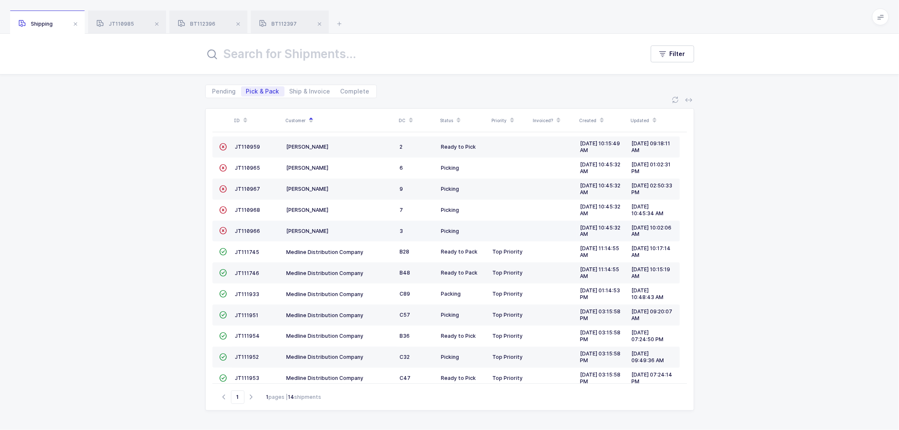
scroll to position [58, 0]
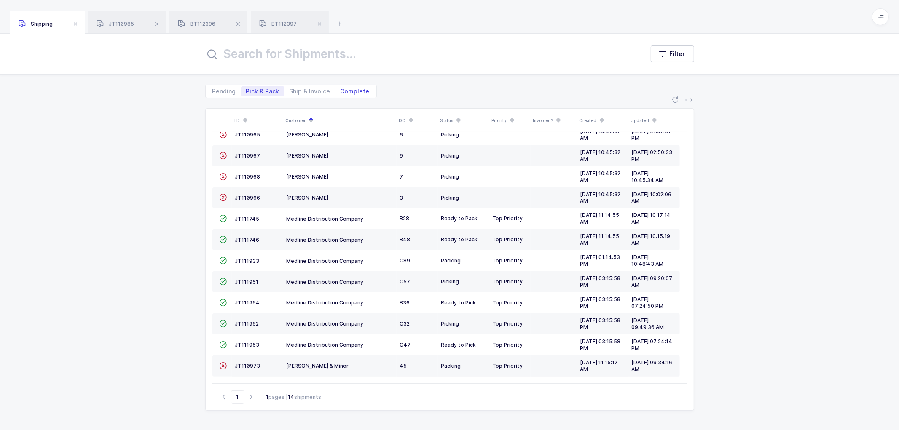
click at [347, 91] on span "Complete" at bounding box center [355, 92] width 29 height 6
click at [341, 91] on input "Complete" at bounding box center [338, 88] width 5 height 5
radio input "true"
radio input "false"
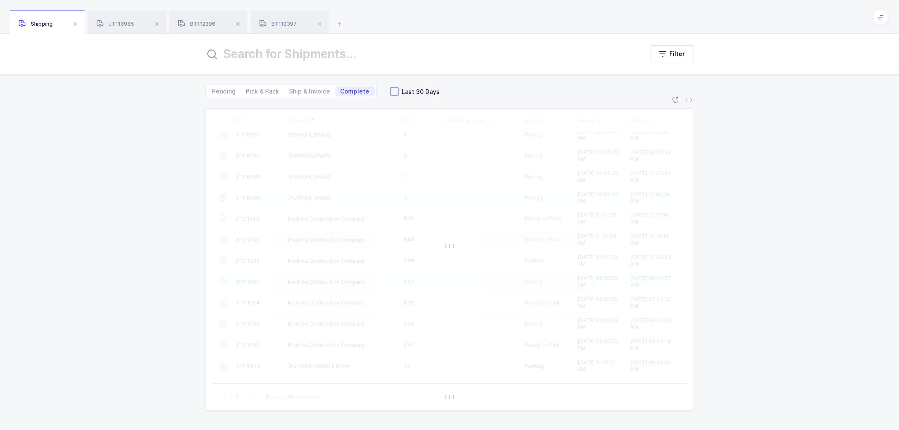
click at [392, 90] on span at bounding box center [394, 91] width 8 height 8
click at [399, 87] on input "Last 30 Days" at bounding box center [399, 87] width 0 height 0
click at [292, 59] on input "text" at bounding box center [419, 54] width 429 height 20
type input "[PERSON_NAME] 82"
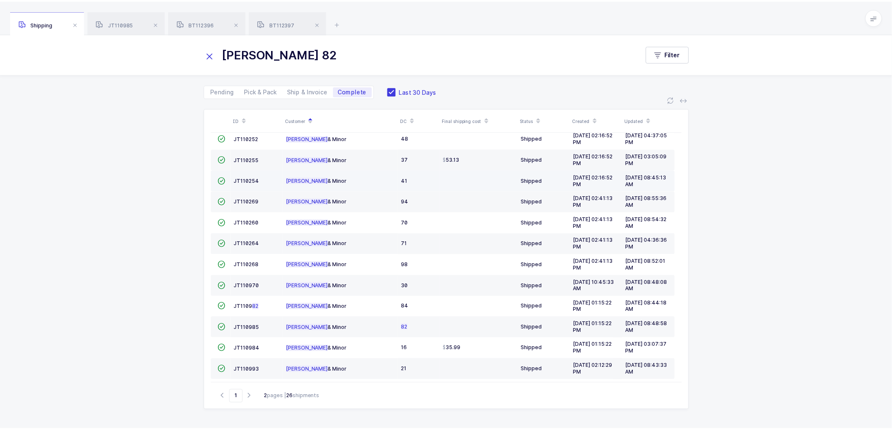
scroll to position [185, 0]
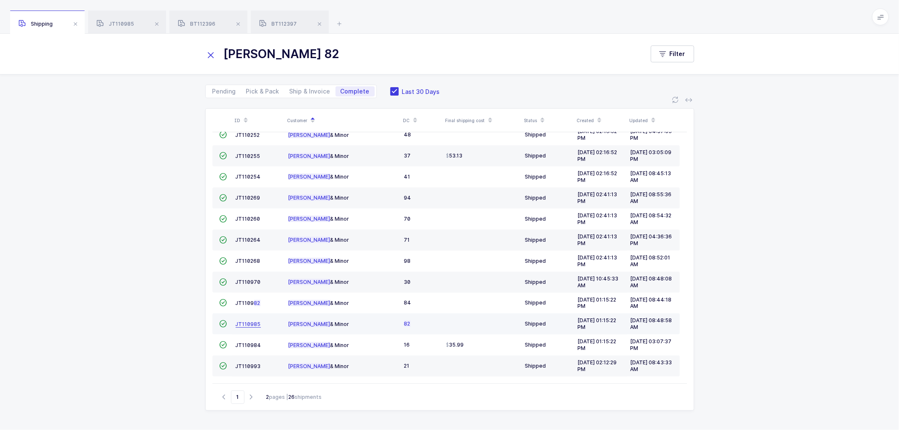
click at [242, 323] on span "JT110985" at bounding box center [248, 324] width 25 height 6
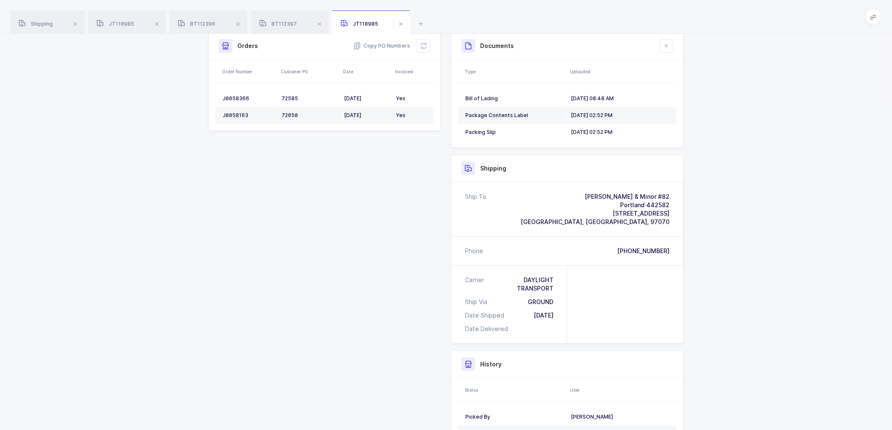
scroll to position [119, 0]
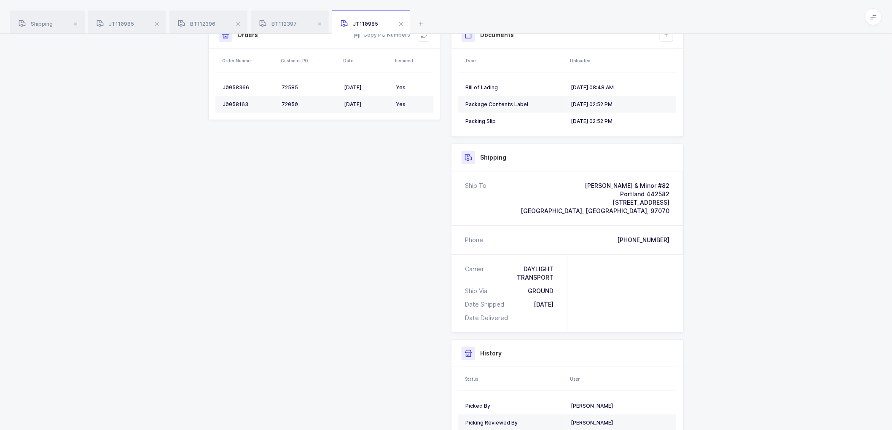
click at [644, 236] on div "[PHONE_NUMBER]" at bounding box center [643, 240] width 52 height 8
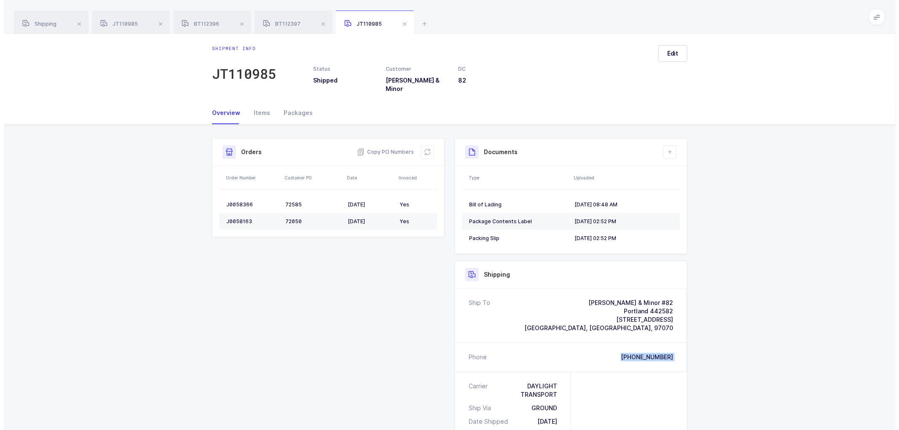
scroll to position [0, 0]
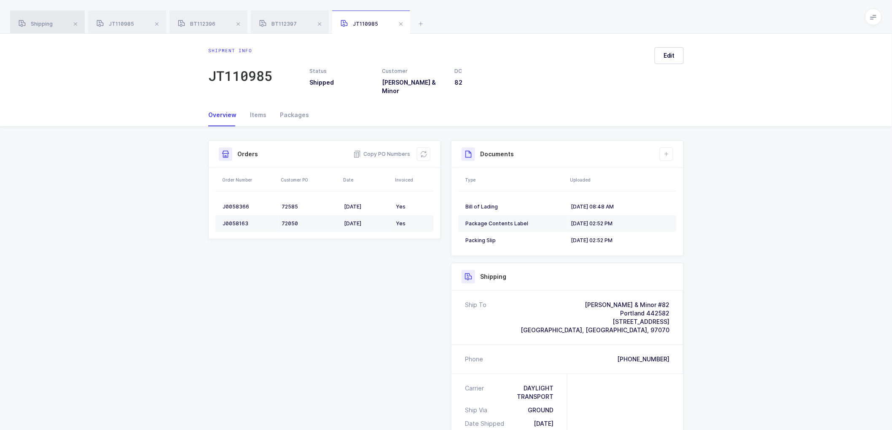
click at [39, 21] on span "Shipping" at bounding box center [36, 24] width 34 height 6
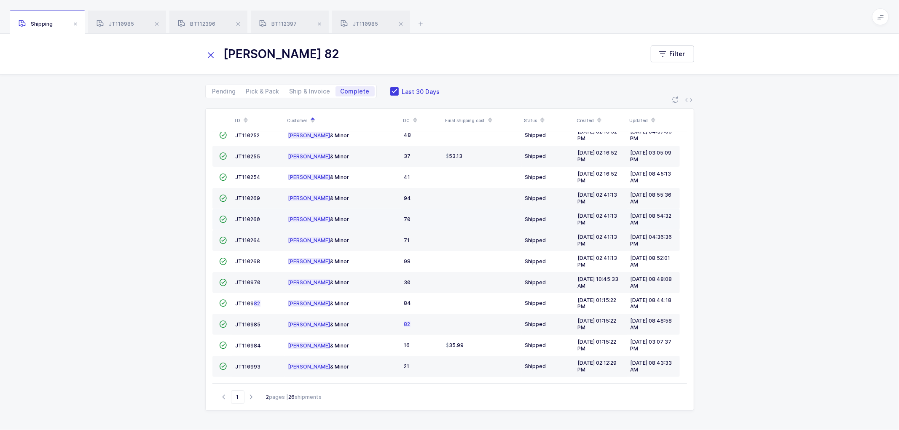
scroll to position [185, 0]
click at [308, 87] on span "Ship & Invoice" at bounding box center [310, 91] width 51 height 10
click at [290, 87] on input "Ship & Invoice" at bounding box center [287, 88] width 5 height 5
radio input "true"
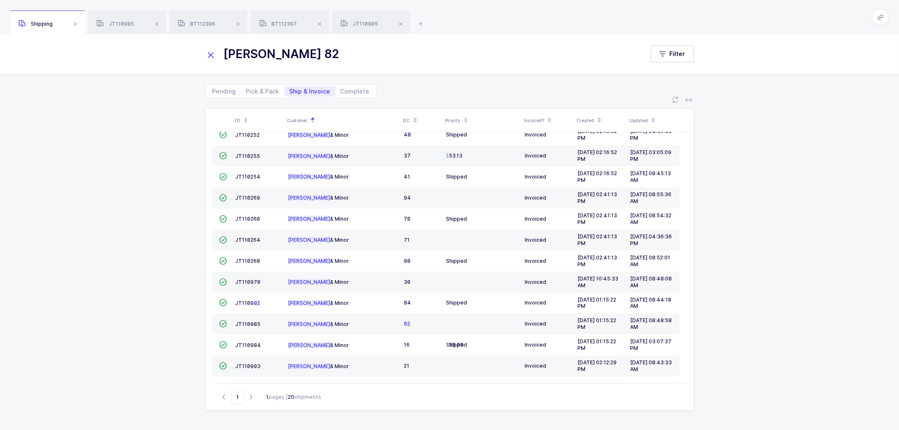
radio input "false"
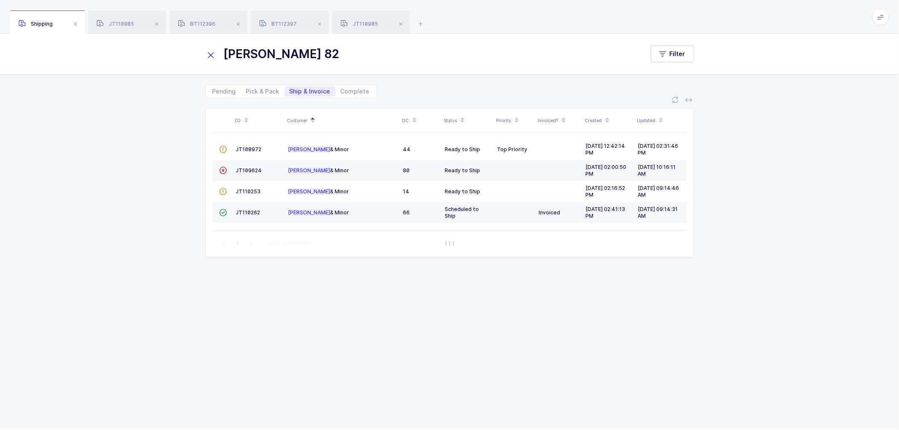
scroll to position [0, 0]
drag, startPoint x: 208, startPoint y: 53, endPoint x: 213, endPoint y: 53, distance: 5.1
click at [210, 53] on icon at bounding box center [211, 55] width 12 height 12
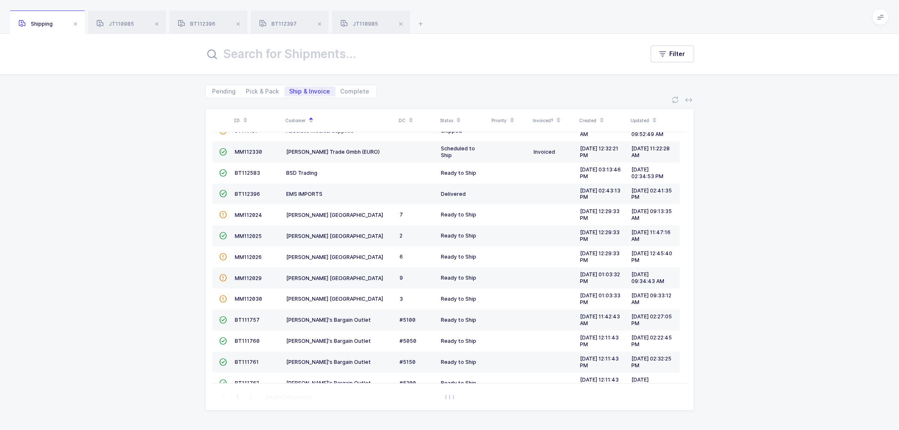
scroll to position [185, 0]
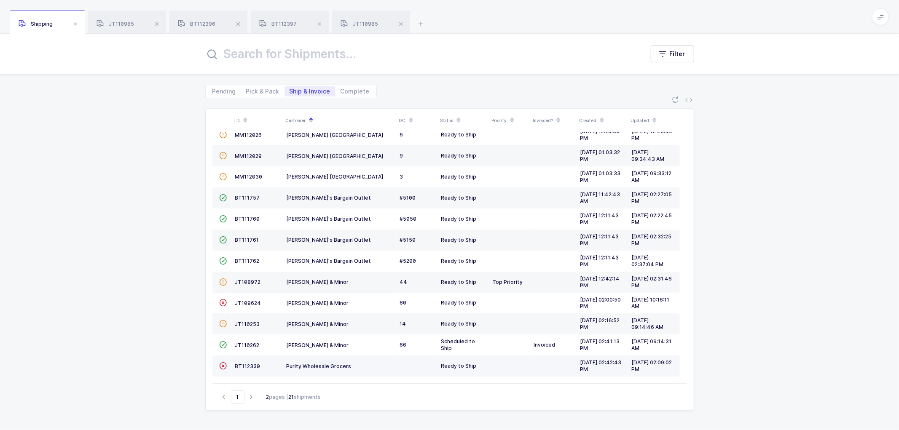
click at [239, 362] on td "BT112339" at bounding box center [257, 366] width 51 height 21
click at [245, 365] on span "BT112339" at bounding box center [247, 366] width 25 height 6
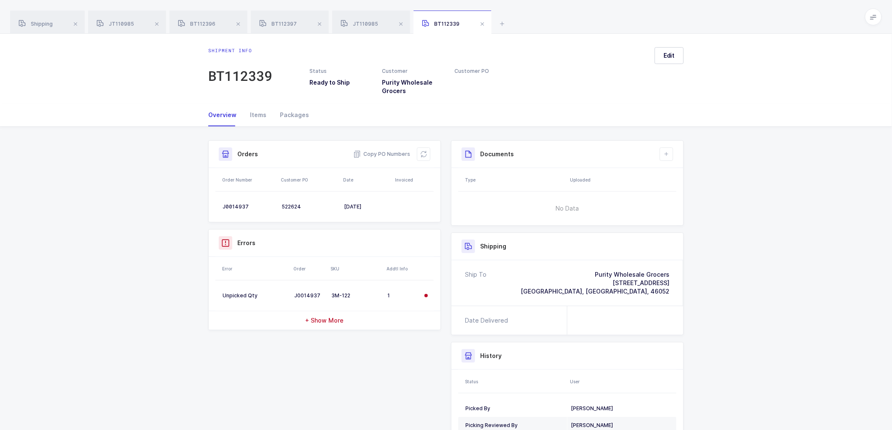
click at [315, 115] on div "Overview Items Packages" at bounding box center [446, 115] width 476 height 23
click at [480, 24] on span at bounding box center [482, 24] width 10 height 10
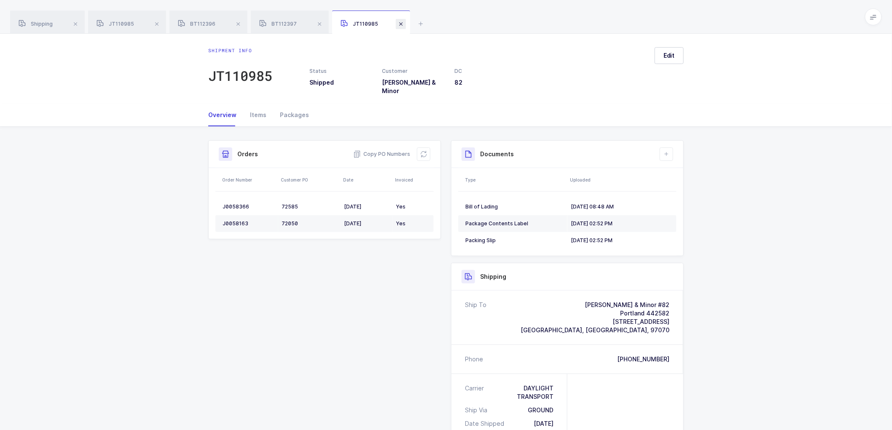
click at [400, 22] on span at bounding box center [401, 24] width 10 height 10
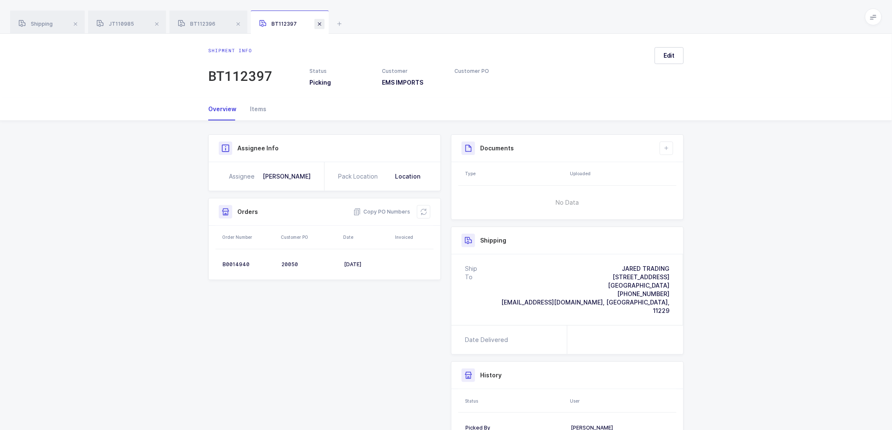
click at [320, 23] on span at bounding box center [320, 24] width 10 height 10
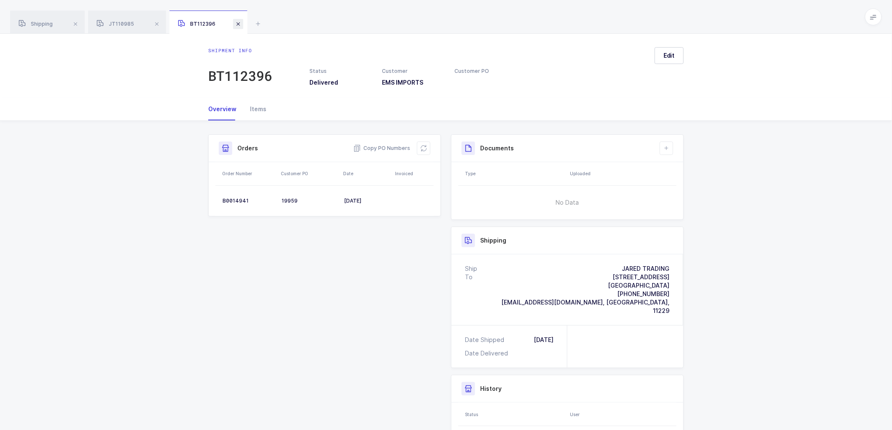
click at [234, 20] on span at bounding box center [238, 24] width 10 height 10
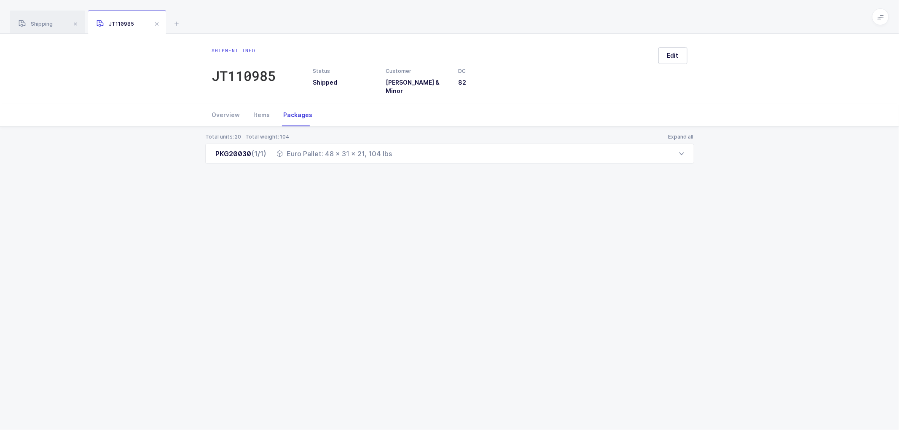
drag, startPoint x: 157, startPoint y: 22, endPoint x: 88, endPoint y: 39, distance: 71.6
click at [157, 22] on span at bounding box center [157, 24] width 10 height 10
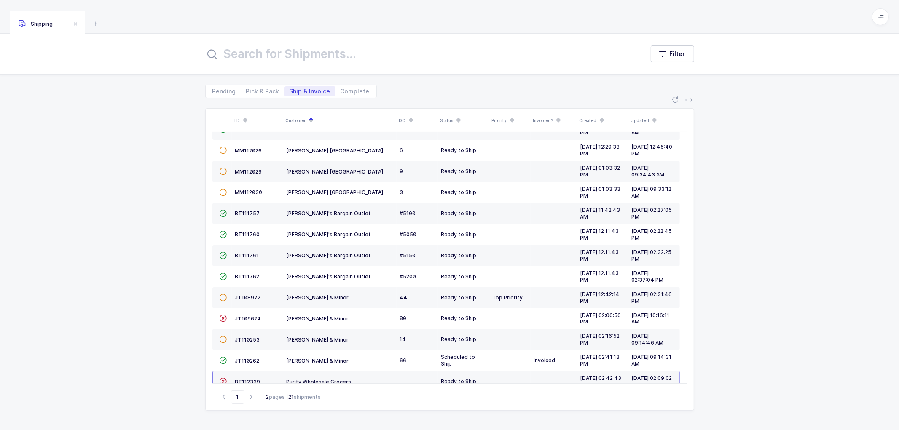
drag, startPoint x: 258, startPoint y: 88, endPoint x: 320, endPoint y: 91, distance: 62.1
click at [259, 89] on span "Pick & Pack" at bounding box center [262, 92] width 33 height 6
click at [247, 88] on input "Pick & Pack" at bounding box center [243, 88] width 5 height 5
radio input "true"
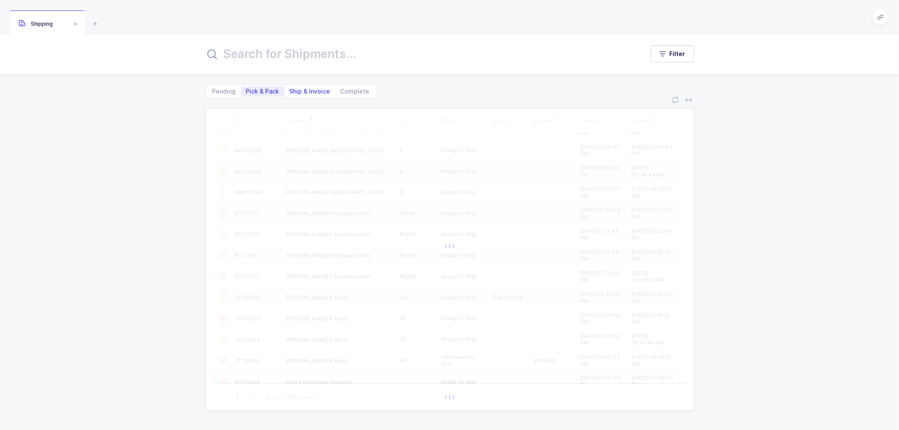
scroll to position [58, 0]
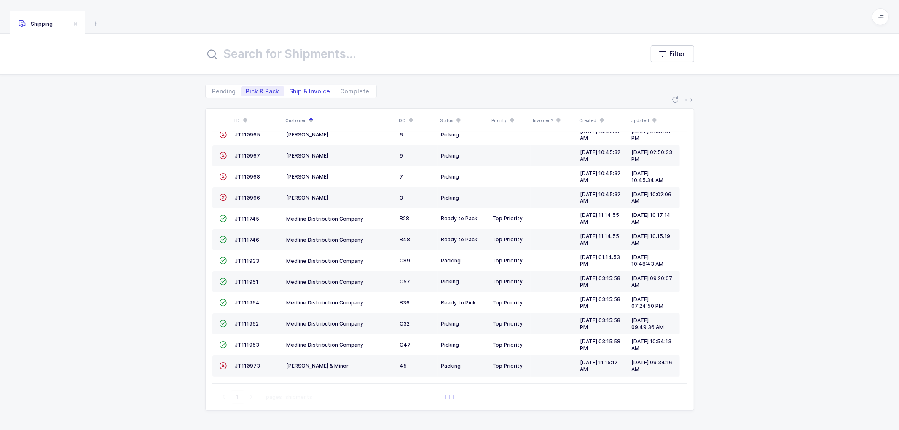
click at [308, 89] on span "Ship & Invoice" at bounding box center [310, 92] width 41 height 6
click at [290, 89] on input "Ship & Invoice" at bounding box center [287, 88] width 5 height 5
radio input "true"
radio input "false"
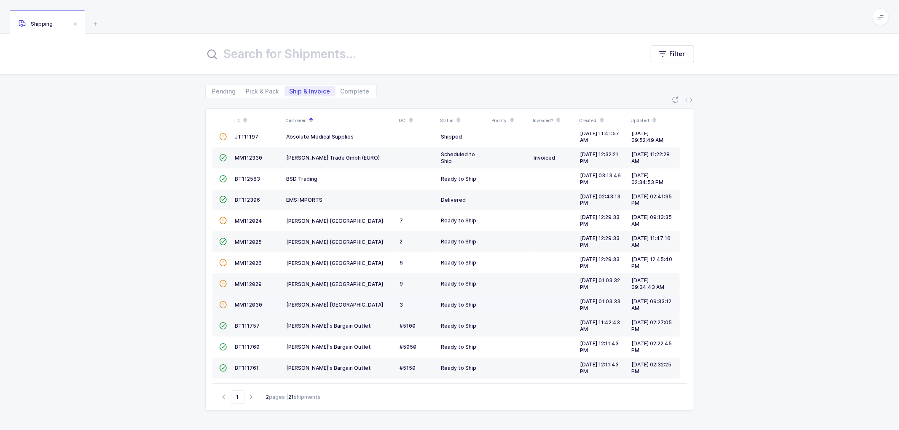
scroll to position [185, 0]
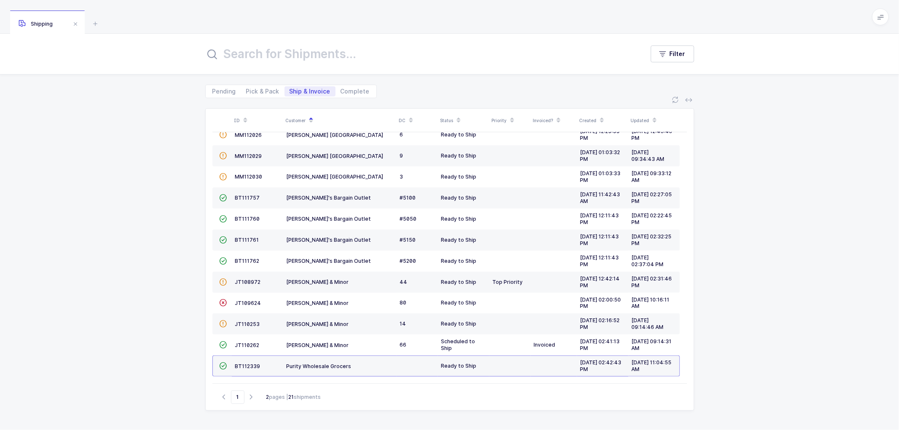
click at [178, 332] on div "ID Customer DC Status Priority Invoiced? Created Updated  BT104009 Absolute Me…" at bounding box center [449, 264] width 899 height 332
click at [167, 274] on div "ID Customer DC Status Priority Invoiced? Created Updated  BT104009 Absolute Me…" at bounding box center [449, 264] width 899 height 332
click at [176, 278] on div "ID Customer DC Status Priority Invoiced? Created Updated  BT104009 Absolute Me…" at bounding box center [449, 264] width 899 height 332
click at [243, 301] on span "JT109624" at bounding box center [248, 303] width 26 height 6
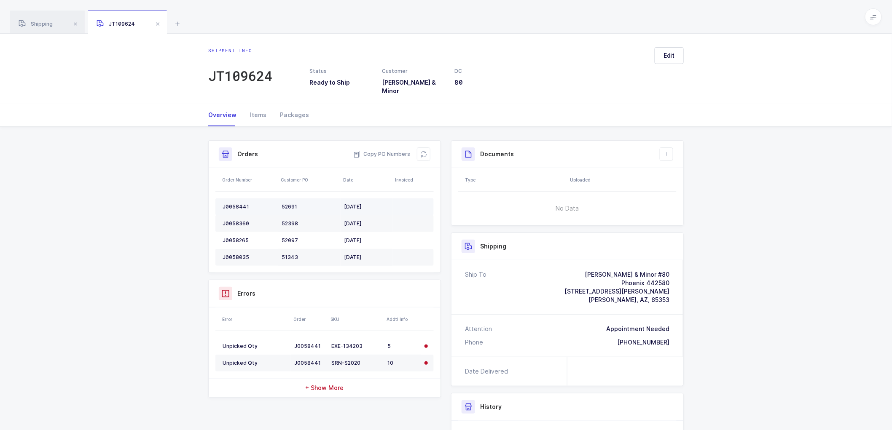
click at [239, 204] on div "J0058441" at bounding box center [249, 207] width 52 height 7
click at [423, 151] on icon at bounding box center [423, 154] width 7 height 7
click at [233, 220] on div "J0058360" at bounding box center [249, 223] width 52 height 7
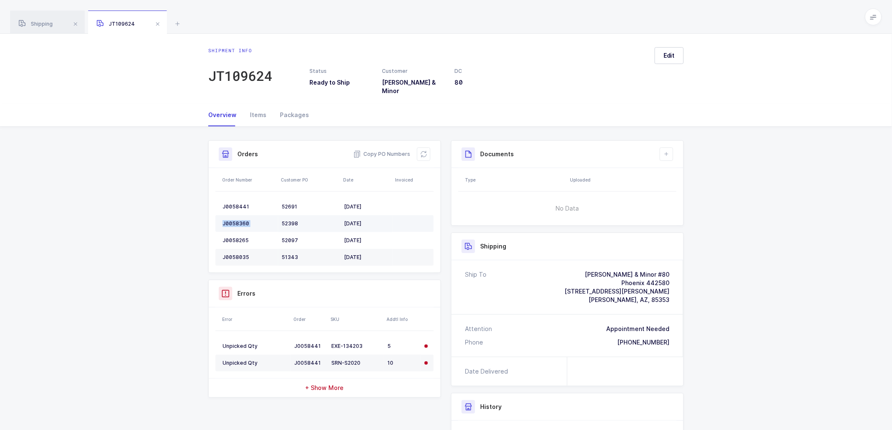
click at [233, 220] on div "J0058360" at bounding box center [249, 223] width 52 height 7
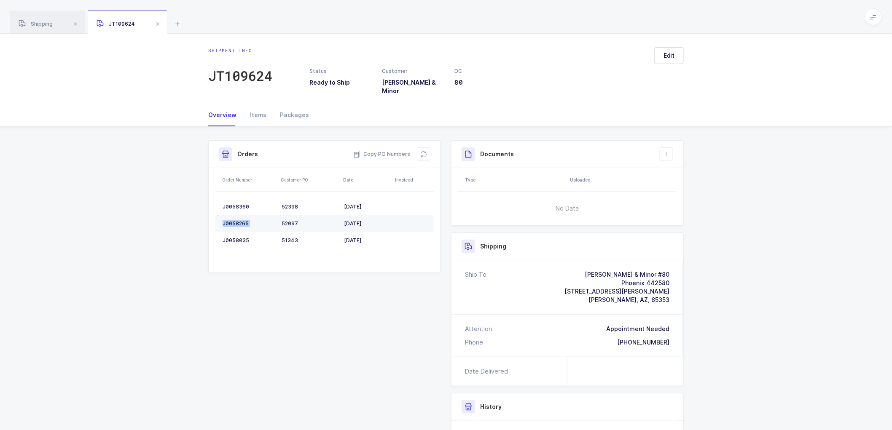
click at [234, 220] on div "J0058265" at bounding box center [249, 223] width 52 height 7
click at [230, 220] on div "J0058265" at bounding box center [249, 223] width 52 height 7
click at [233, 232] on td "J0058035" at bounding box center [246, 240] width 63 height 17
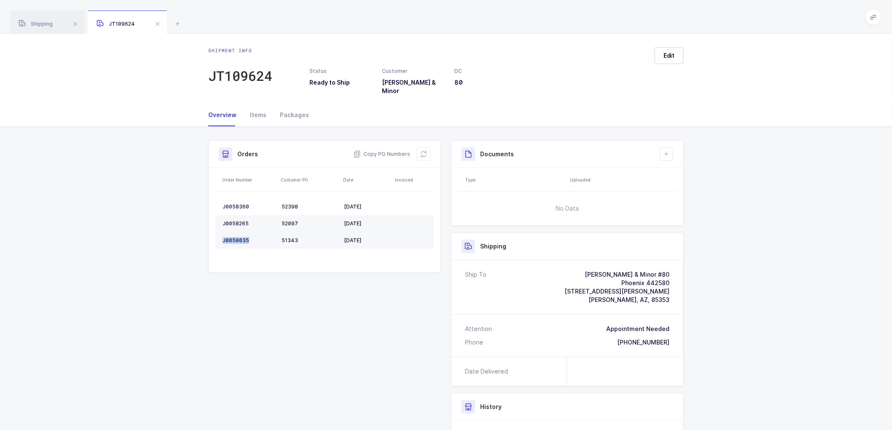
click at [233, 232] on td "J0058035" at bounding box center [246, 240] width 63 height 17
click at [428, 149] on button at bounding box center [423, 154] width 13 height 13
click at [671, 57] on span "Edit" at bounding box center [669, 55] width 11 height 8
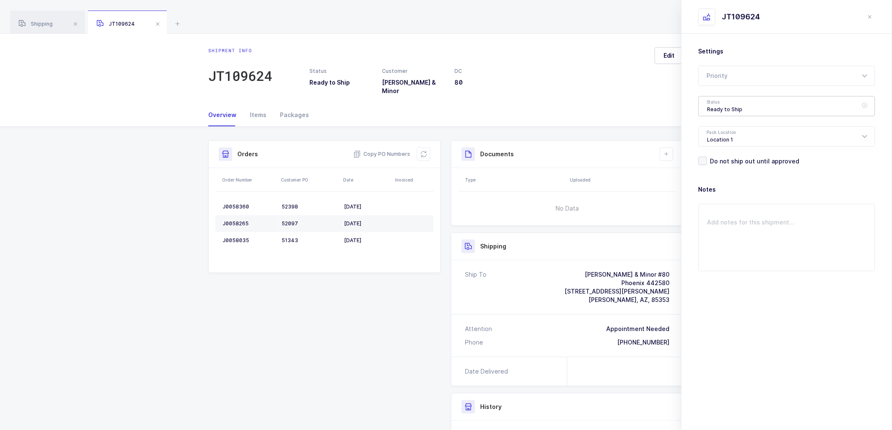
drag, startPoint x: 710, startPoint y: 104, endPoint x: 802, endPoint y: 152, distance: 103.9
click at [710, 105] on div "Ready to Ship" at bounding box center [787, 106] width 177 height 20
click at [728, 158] on span "Scheduled to Ship" at bounding box center [734, 157] width 54 height 7
type input "Scheduled to Ship"
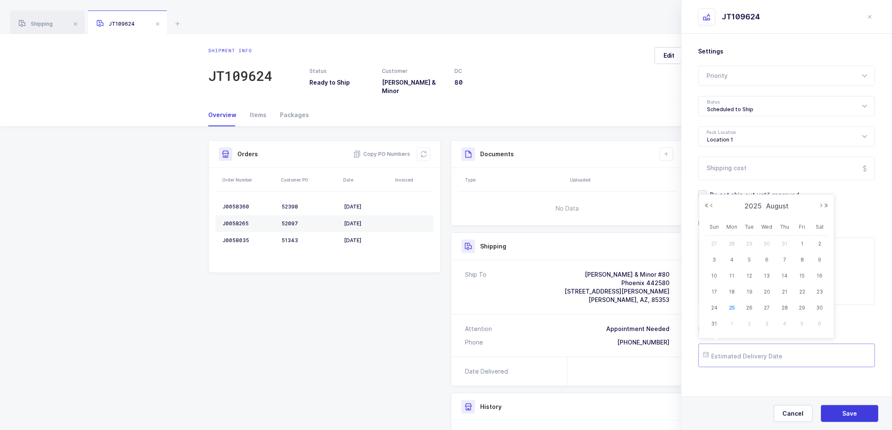
click at [713, 352] on input "text" at bounding box center [787, 356] width 177 height 24
click at [804, 308] on span "29" at bounding box center [802, 308] width 10 height 10
type input "[DATE]"
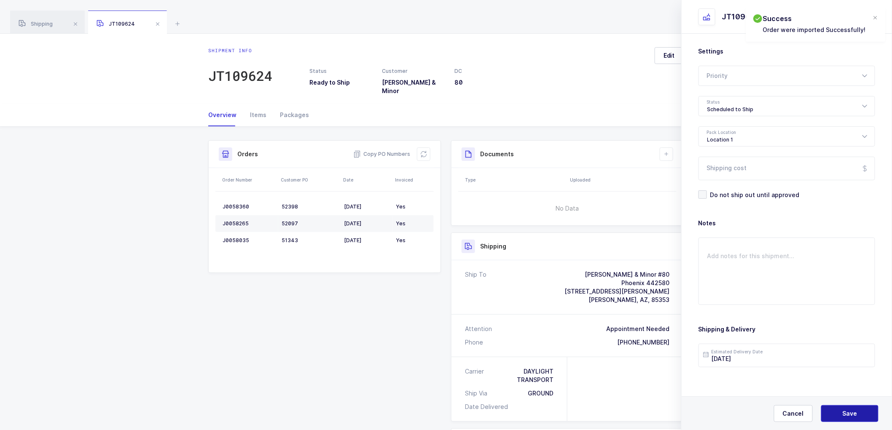
click at [854, 411] on span "Save" at bounding box center [850, 414] width 15 height 8
click at [664, 151] on icon at bounding box center [666, 154] width 7 height 7
drag, startPoint x: 683, startPoint y: 169, endPoint x: 750, endPoint y: 137, distance: 74.9
click at [684, 169] on li "Create Document" at bounding box center [695, 172] width 63 height 13
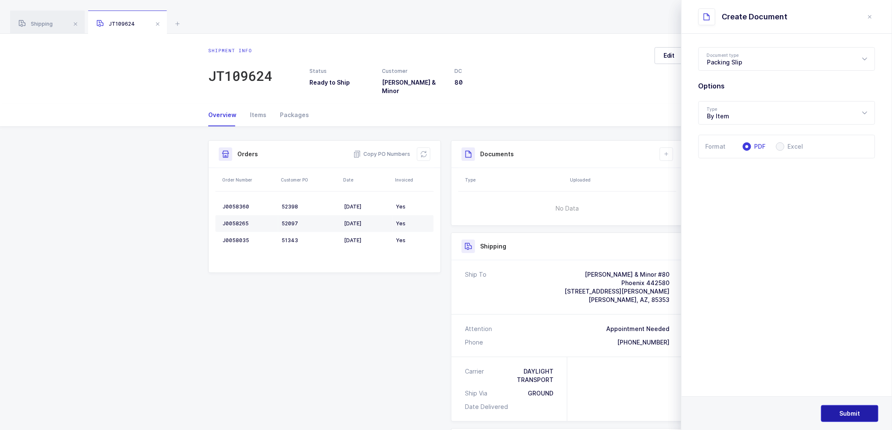
click at [858, 412] on span "Submit" at bounding box center [850, 414] width 21 height 8
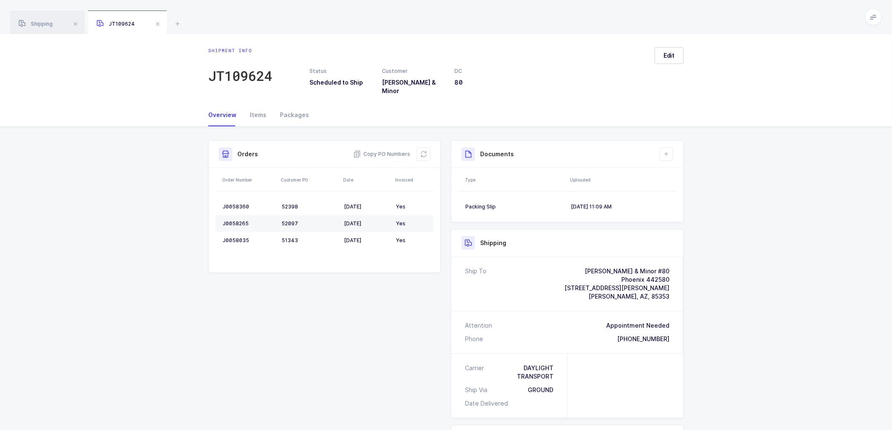
click at [379, 292] on div "Shipment Info Shipment Number JT109624 Status Scheduled to Ship Customer [PERSO…" at bounding box center [446, 344] width 486 height 408
drag, startPoint x: 665, startPoint y: 147, endPoint x: 671, endPoint y: 175, distance: 28.8
click at [665, 151] on icon at bounding box center [666, 154] width 7 height 7
drag, startPoint x: 676, startPoint y: 169, endPoint x: 686, endPoint y: 170, distance: 10.1
click at [676, 170] on li "Create Document" at bounding box center [695, 172] width 63 height 13
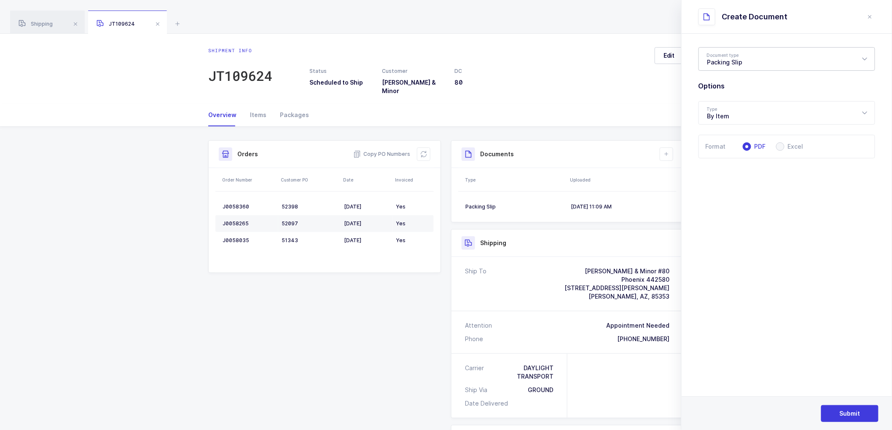
click at [723, 60] on div "Packing Slip" at bounding box center [787, 59] width 177 height 24
drag, startPoint x: 731, startPoint y: 98, endPoint x: 763, endPoint y: 127, distance: 43.9
click at [731, 99] on span "Package Contents Label" at bounding box center [742, 100] width 71 height 7
type input "Package Contents Label"
click at [858, 413] on span "Submit" at bounding box center [850, 414] width 21 height 8
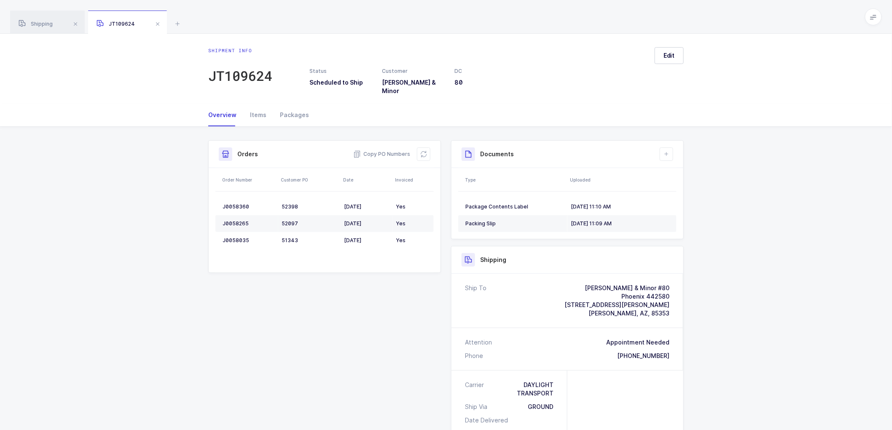
drag, startPoint x: 155, startPoint y: 22, endPoint x: 162, endPoint y: 27, distance: 8.4
click at [155, 22] on span at bounding box center [158, 24] width 10 height 10
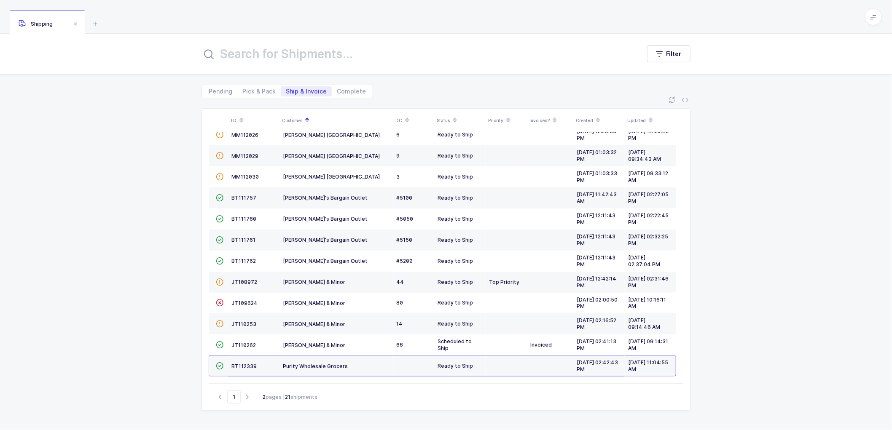
scroll to position [167, 0]
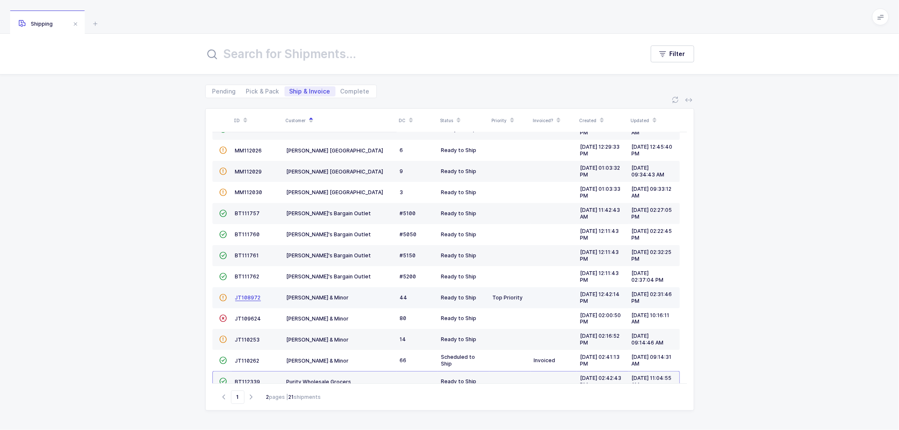
click at [245, 297] on span "JT108972" at bounding box center [248, 298] width 26 height 6
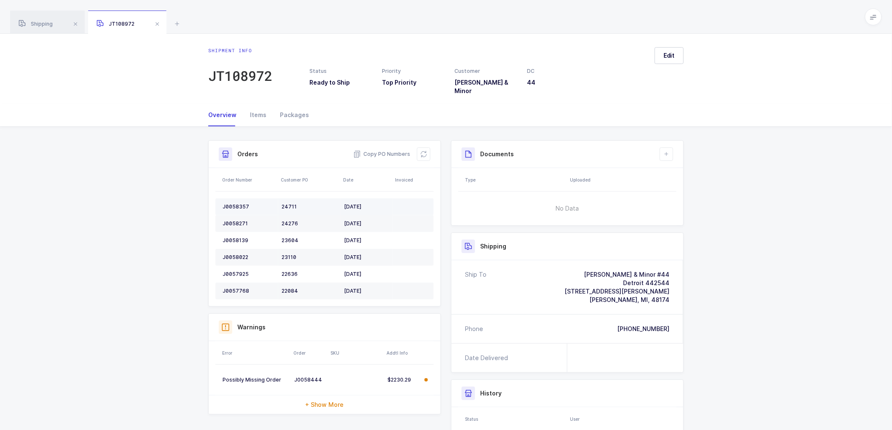
click at [236, 204] on div "J0058357" at bounding box center [249, 207] width 52 height 7
click at [234, 215] on td "J0058271" at bounding box center [246, 223] width 63 height 17
click at [237, 237] on div "J0058139" at bounding box center [249, 240] width 52 height 7
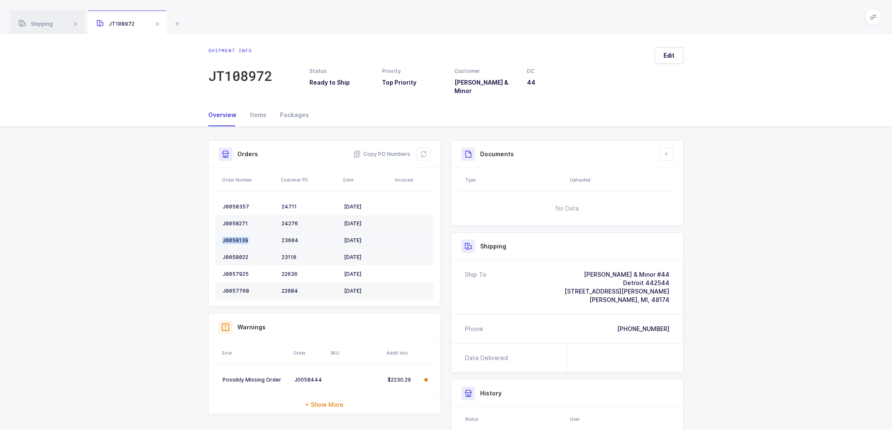
click at [237, 237] on div "J0058139" at bounding box center [249, 240] width 52 height 7
click at [234, 254] on div "J0058022" at bounding box center [249, 257] width 52 height 7
click at [292, 263] on tbody "J0058357 24711 [DATE] J0058271 24276 [DATE] J0058139 23604 [DATE] J0058022 2311…" at bounding box center [324, 249] width 218 height 101
click at [235, 266] on td "J0057925" at bounding box center [246, 274] width 63 height 17
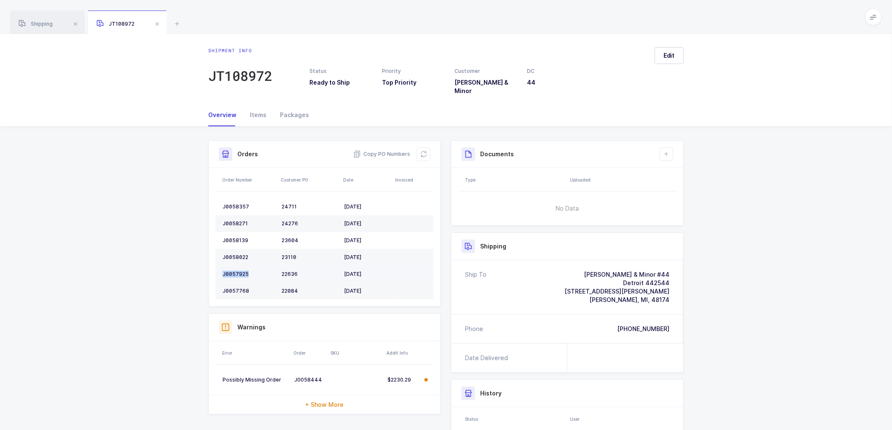
click at [237, 266] on td "J0057925" at bounding box center [246, 274] width 63 height 17
click at [237, 271] on div "J0057925" at bounding box center [249, 274] width 52 height 7
click at [235, 288] on div "J0057768" at bounding box center [249, 291] width 52 height 7
click at [238, 288] on div "J0057768" at bounding box center [249, 291] width 52 height 7
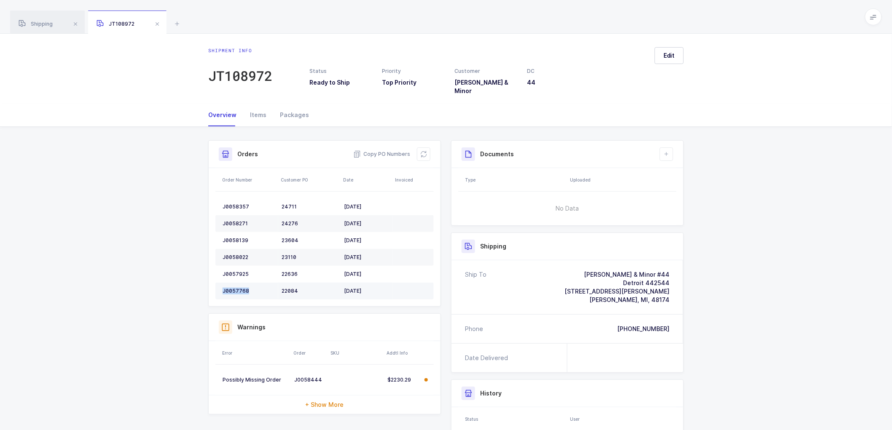
click at [238, 288] on div "J0057768" at bounding box center [249, 291] width 52 height 7
drag, startPoint x: 422, startPoint y: 149, endPoint x: 495, endPoint y: 92, distance: 92.2
click at [423, 151] on icon at bounding box center [423, 154] width 7 height 7
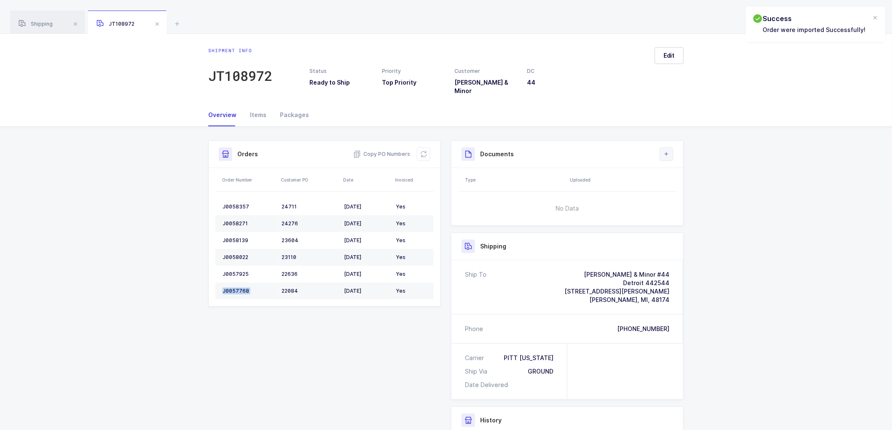
click at [667, 151] on icon at bounding box center [666, 154] width 7 height 7
drag, startPoint x: 715, startPoint y: 135, endPoint x: 696, endPoint y: 156, distance: 28.9
click at [714, 136] on div "Shipment Info Shipment Number JT108972 Status Ready to Ship Priority Top Priori…" at bounding box center [446, 338] width 892 height 423
click at [669, 151] on icon at bounding box center [666, 154] width 7 height 7
click at [693, 160] on li "Create Document" at bounding box center [695, 160] width 63 height 0
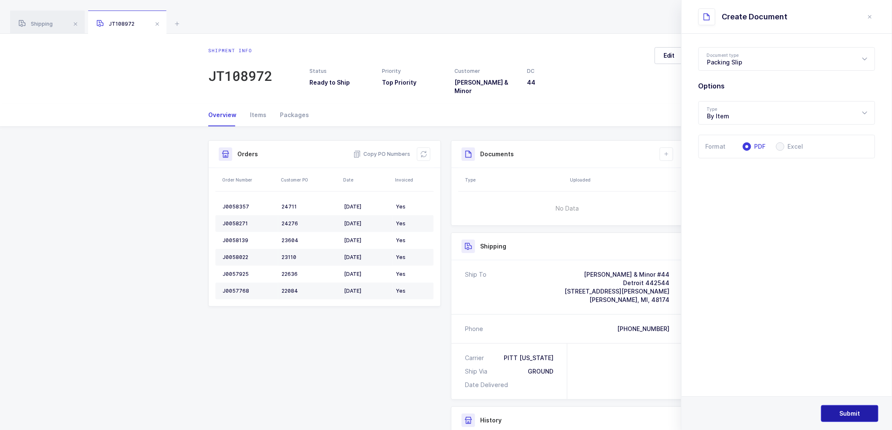
click at [842, 409] on button "Submit" at bounding box center [849, 414] width 57 height 17
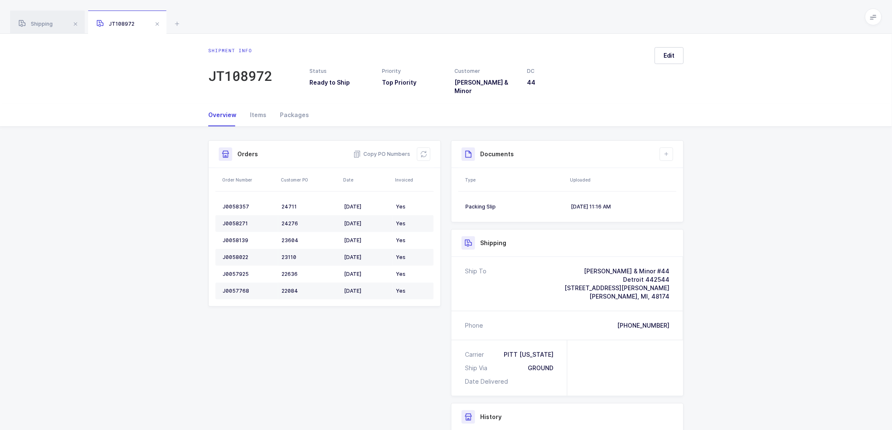
click at [758, 290] on div "Shipment Info Shipment Number JT108972 Status Ready to Ship Priority Top Priori…" at bounding box center [446, 336] width 892 height 419
click at [668, 151] on icon at bounding box center [666, 154] width 7 height 7
drag, startPoint x: 689, startPoint y: 170, endPoint x: 733, endPoint y: 137, distance: 55.3
click at [689, 170] on li "Create Document" at bounding box center [695, 172] width 63 height 13
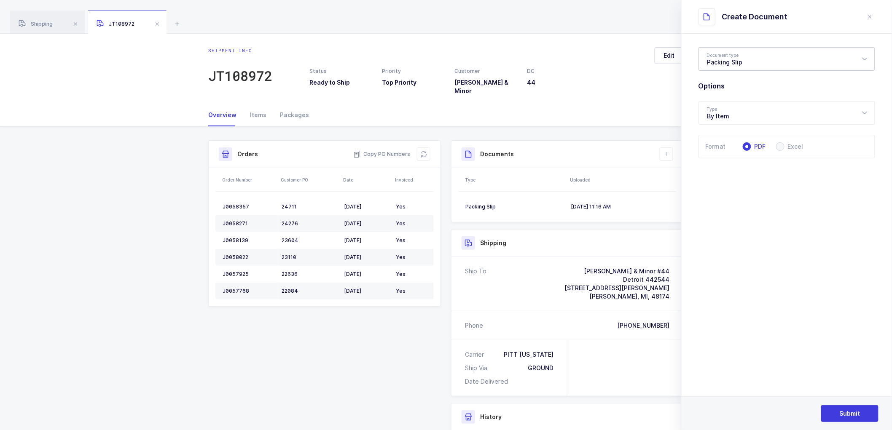
click at [730, 60] on div "Packing Slip" at bounding box center [787, 59] width 177 height 24
click at [723, 97] on span "Package Contents Label" at bounding box center [742, 100] width 71 height 7
type input "Package Contents Label"
click at [854, 408] on button "Submit" at bounding box center [849, 414] width 57 height 17
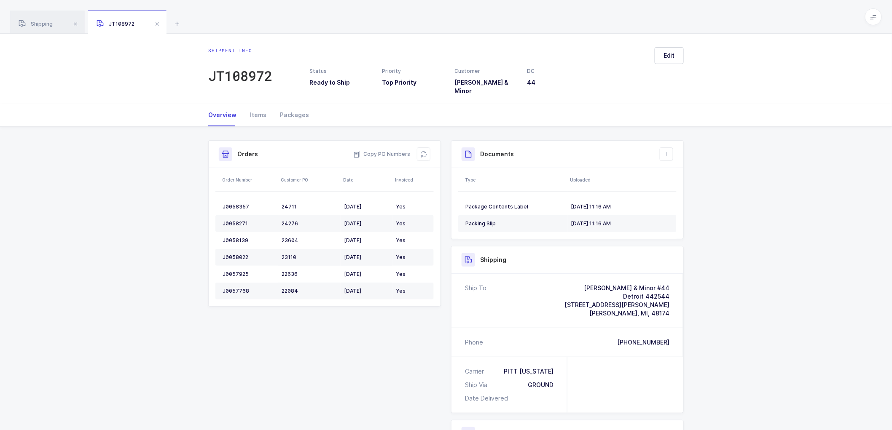
drag, startPoint x: 745, startPoint y: 233, endPoint x: 737, endPoint y: 226, distance: 10.7
click at [745, 233] on div "Shipment Info Shipment Number JT108972 Status Ready to Ship Priority Top Priori…" at bounding box center [446, 345] width 892 height 436
click at [679, 54] on button "Edit" at bounding box center [669, 55] width 29 height 17
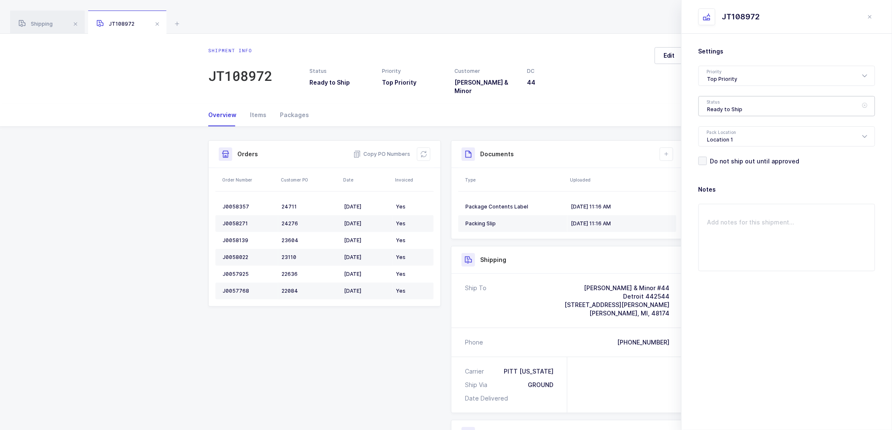
click at [730, 99] on div "Ready to Ship" at bounding box center [787, 106] width 177 height 20
click at [733, 154] on span "Scheduled to Ship" at bounding box center [734, 157] width 54 height 7
type input "Scheduled to Ship"
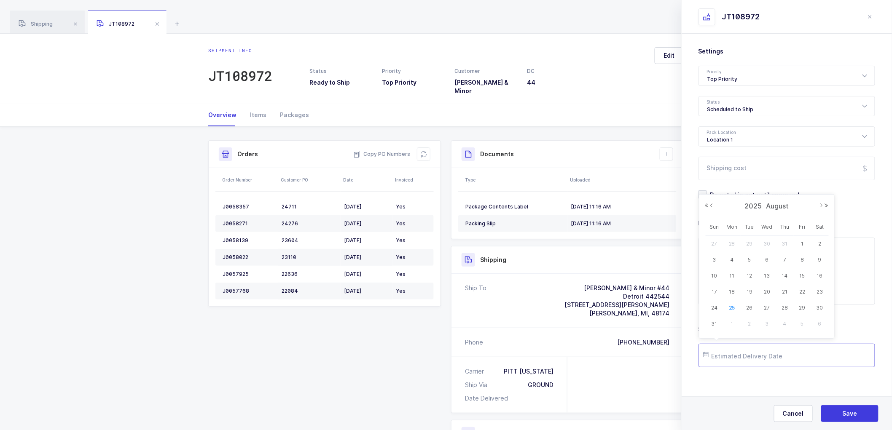
click at [737, 352] on input "text" at bounding box center [787, 356] width 177 height 24
click at [768, 307] on span "27" at bounding box center [767, 308] width 10 height 10
type input "[DATE]"
click at [854, 410] on span "Save" at bounding box center [850, 414] width 15 height 8
click at [49, 24] on span "Shipping" at bounding box center [36, 24] width 34 height 6
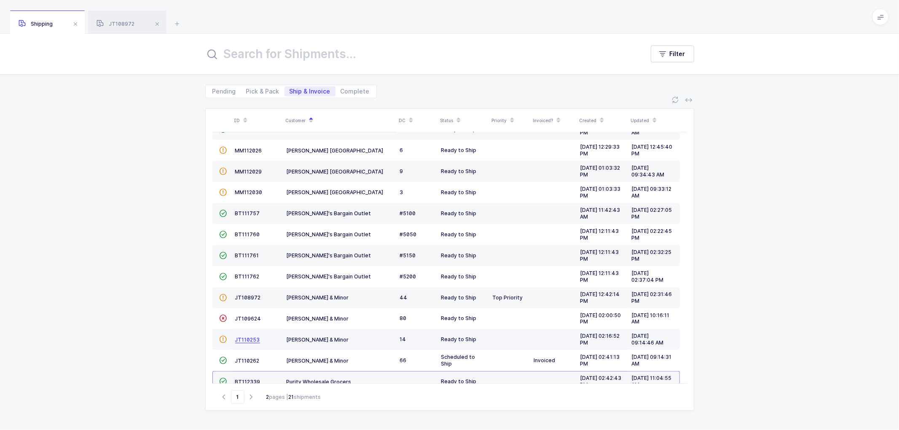
click at [245, 339] on span "JT110253" at bounding box center [247, 340] width 25 height 6
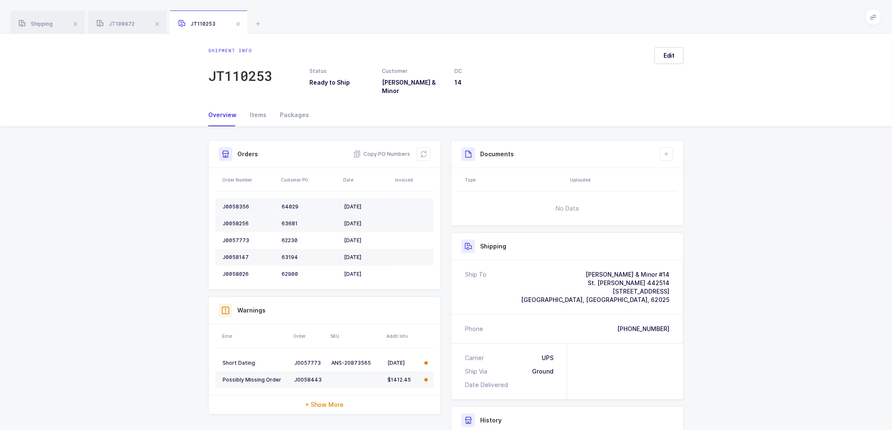
click at [232, 204] on div "J0058356" at bounding box center [249, 207] width 52 height 7
click at [233, 204] on div "J0058356" at bounding box center [249, 207] width 52 height 7
click at [234, 220] on div "J0058256" at bounding box center [249, 223] width 52 height 7
click at [238, 232] on td "J0057773" at bounding box center [246, 240] width 63 height 17
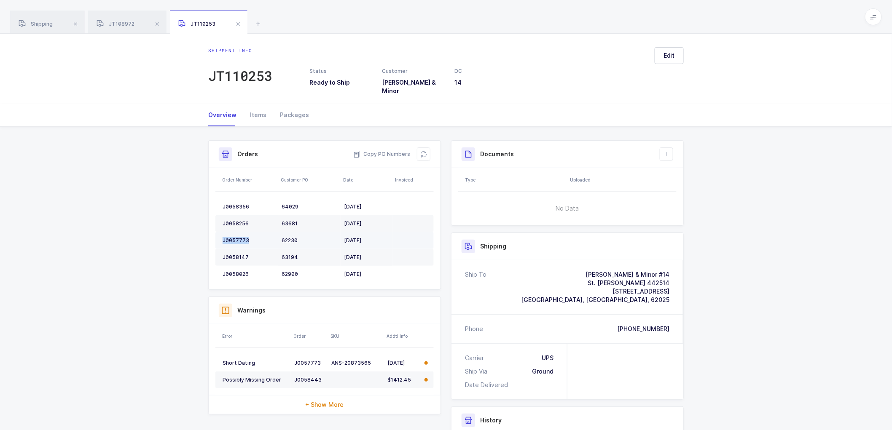
click at [238, 232] on td "J0057773" at bounding box center [246, 240] width 63 height 17
click at [237, 249] on td "J0058147" at bounding box center [246, 257] width 63 height 17
click at [230, 271] on div "J0058026" at bounding box center [249, 274] width 52 height 7
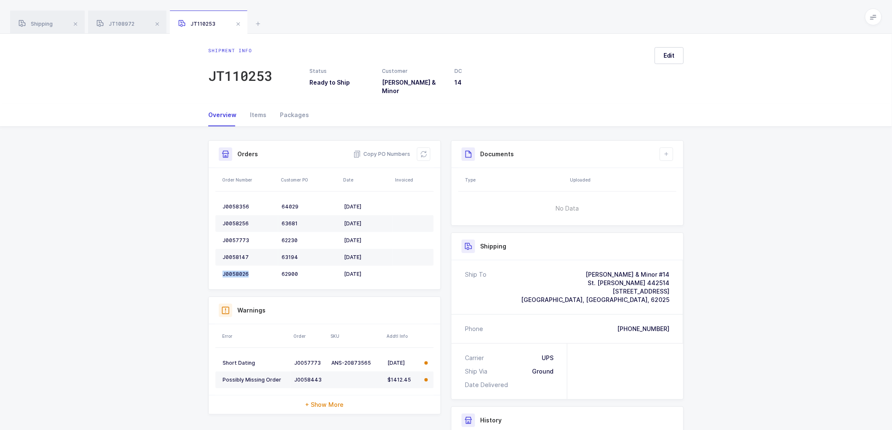
drag, startPoint x: 419, startPoint y: 148, endPoint x: 473, endPoint y: 124, distance: 59.1
click at [419, 148] on button at bounding box center [423, 154] width 13 height 13
click at [667, 49] on button "Edit" at bounding box center [669, 55] width 29 height 17
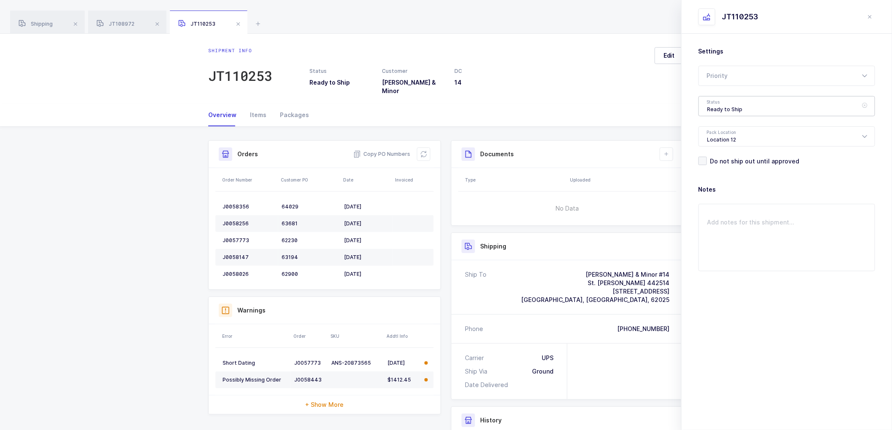
drag, startPoint x: 716, startPoint y: 106, endPoint x: 756, endPoint y: 124, distance: 44.3
click at [717, 106] on div "Ready to Ship" at bounding box center [787, 106] width 177 height 20
click at [726, 153] on li "Scheduled to Ship" at bounding box center [790, 157] width 176 height 13
type input "Scheduled to Ship"
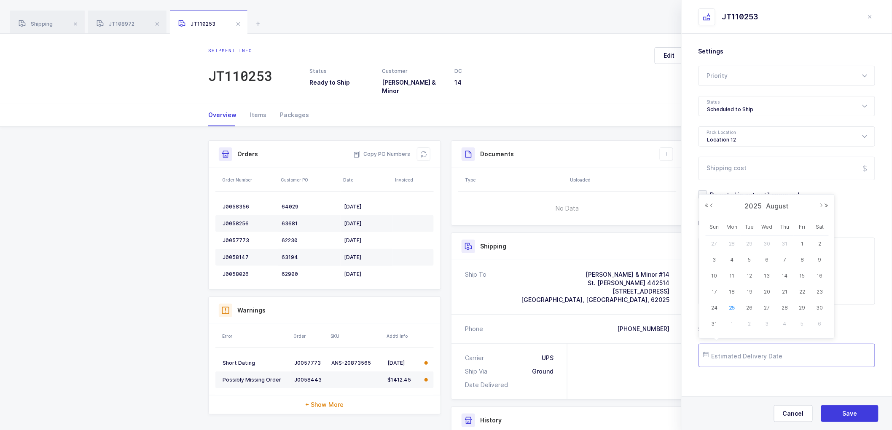
drag, startPoint x: 732, startPoint y: 357, endPoint x: 756, endPoint y: 354, distance: 23.7
click at [733, 357] on input "text" at bounding box center [787, 356] width 177 height 24
click at [785, 307] on span "28" at bounding box center [785, 308] width 10 height 10
type input "[DATE]"
click at [847, 414] on span "Save" at bounding box center [850, 414] width 15 height 8
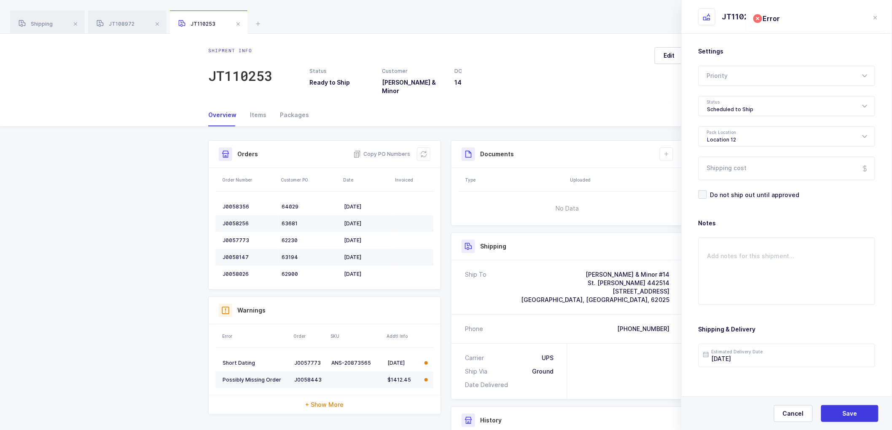
click at [664, 141] on div "Documents Create Document Upload Document" at bounding box center [568, 154] width 232 height 27
click at [670, 148] on button at bounding box center [666, 154] width 13 height 13
drag, startPoint x: 689, startPoint y: 171, endPoint x: 704, endPoint y: 163, distance: 17.2
click at [689, 170] on li "Create Document" at bounding box center [695, 172] width 63 height 13
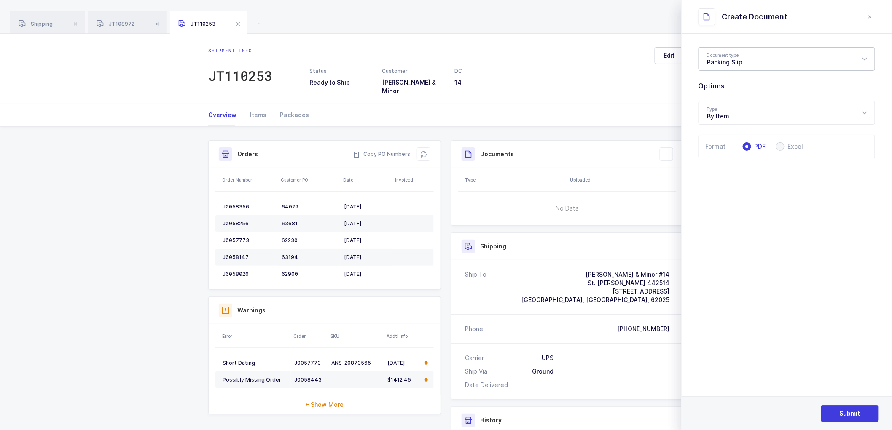
drag, startPoint x: 740, startPoint y: 60, endPoint x: 744, endPoint y: 74, distance: 14.5
click at [740, 60] on div "Packing Slip" at bounding box center [787, 59] width 177 height 24
click at [727, 97] on span "Package Contents Label" at bounding box center [742, 100] width 71 height 7
type input "Package Contents Label"
click at [842, 407] on button "Submit" at bounding box center [849, 414] width 57 height 17
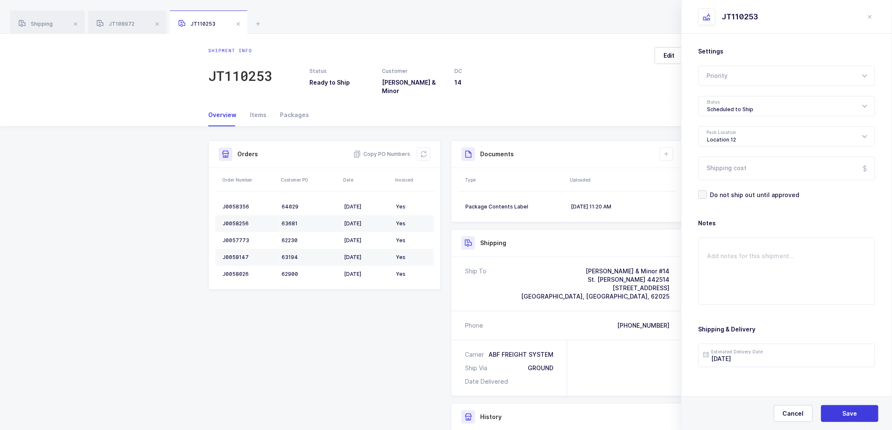
click at [625, 104] on div "Overview Items Packages" at bounding box center [446, 115] width 476 height 23
click at [668, 151] on icon at bounding box center [666, 154] width 7 height 7
click at [683, 168] on li "Create Document" at bounding box center [695, 172] width 63 height 13
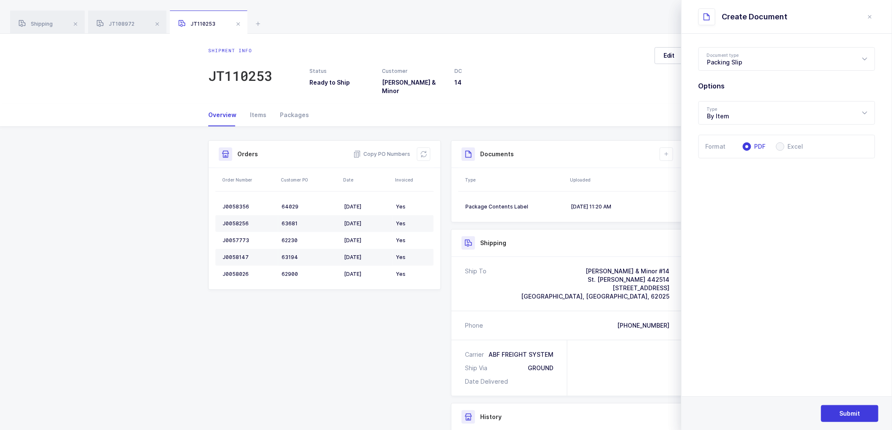
click at [846, 405] on div "Submit" at bounding box center [787, 414] width 210 height 34
click at [842, 406] on button "Submit" at bounding box center [849, 414] width 57 height 17
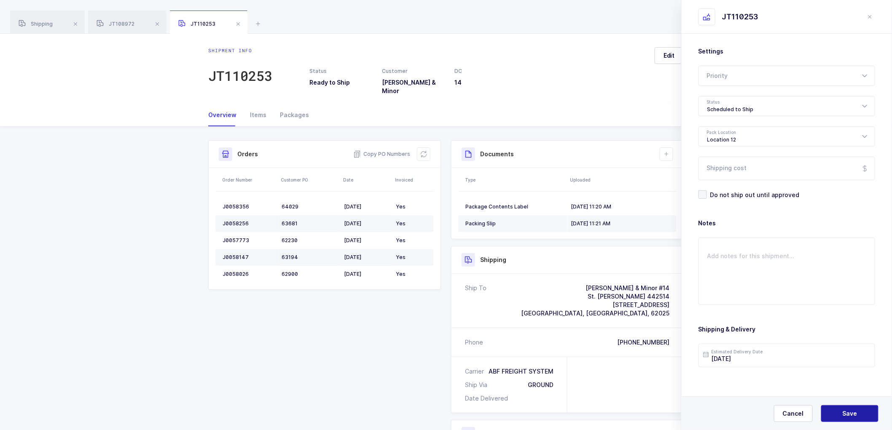
click at [850, 408] on button "Save" at bounding box center [849, 414] width 57 height 17
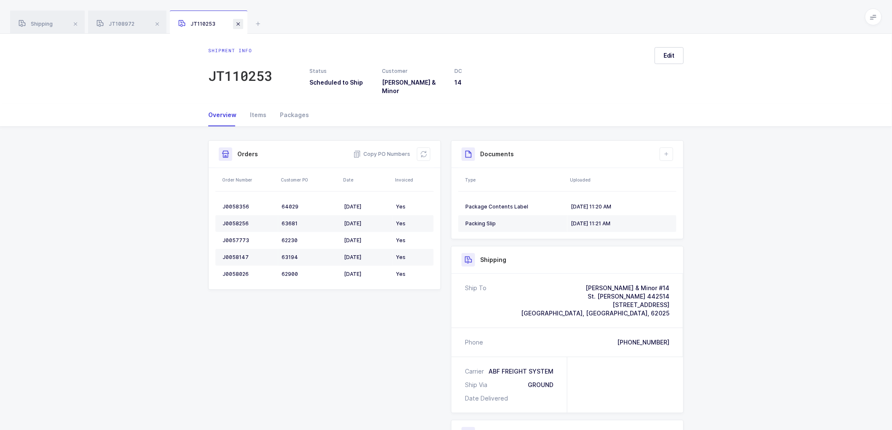
click at [237, 20] on span at bounding box center [238, 24] width 10 height 10
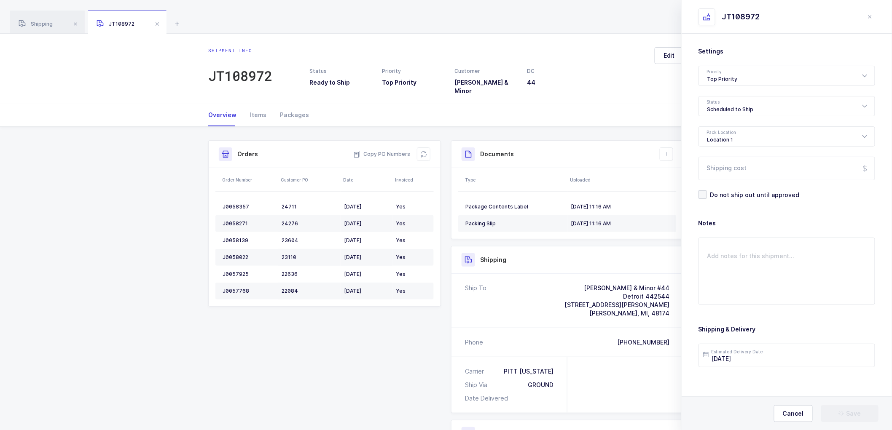
click at [158, 23] on span at bounding box center [157, 24] width 10 height 10
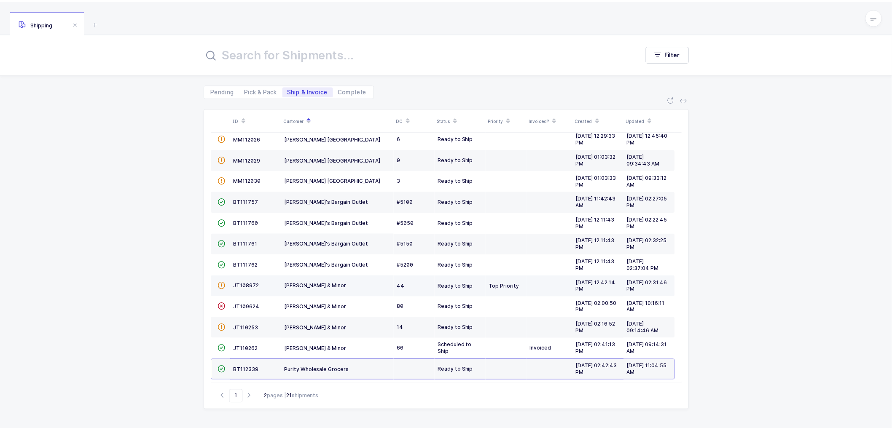
scroll to position [185, 0]
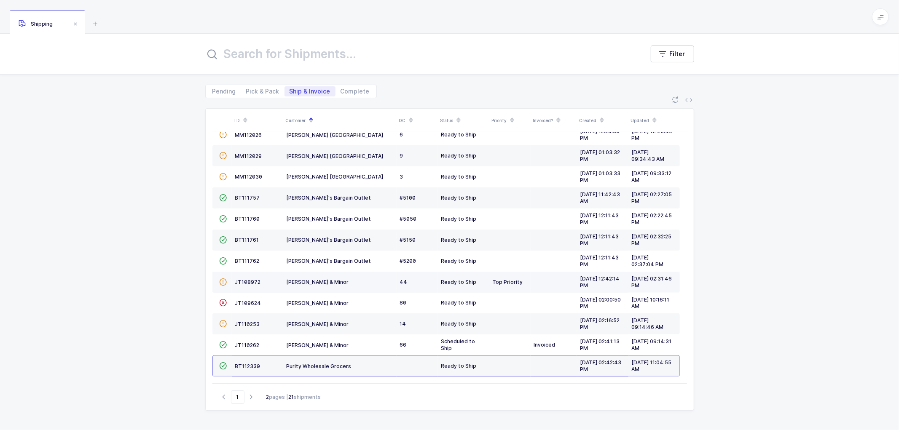
click at [246, 277] on td "JT108972" at bounding box center [257, 282] width 51 height 21
click at [237, 281] on span "JT108972" at bounding box center [248, 282] width 26 height 6
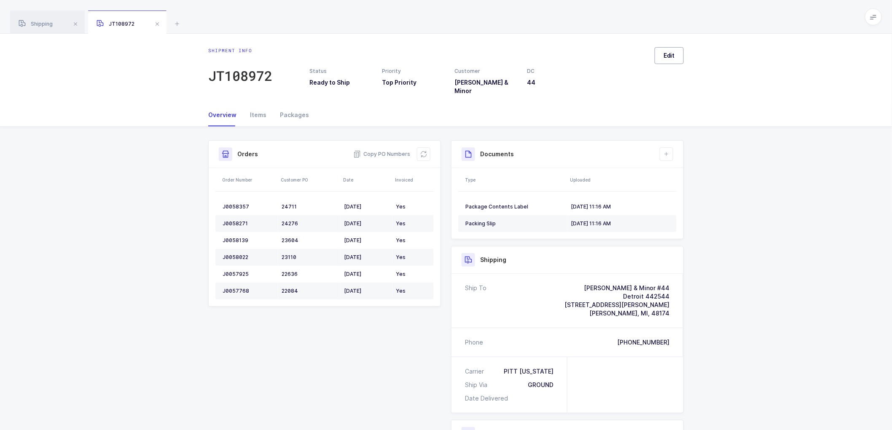
drag, startPoint x: 662, startPoint y: 52, endPoint x: 709, endPoint y: 86, distance: 57.6
click at [662, 52] on button "Edit" at bounding box center [669, 55] width 29 height 17
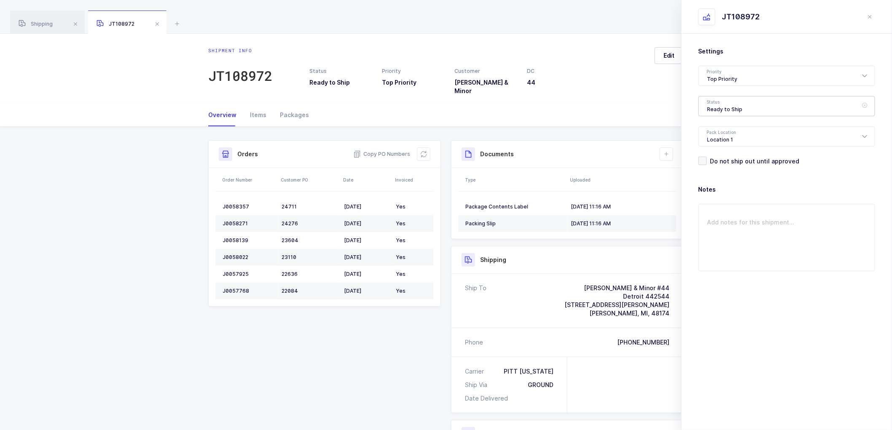
click at [727, 108] on div "Ready to Ship" at bounding box center [787, 106] width 177 height 20
click at [731, 156] on span "Scheduled to Ship" at bounding box center [734, 157] width 54 height 7
type input "Scheduled to Ship"
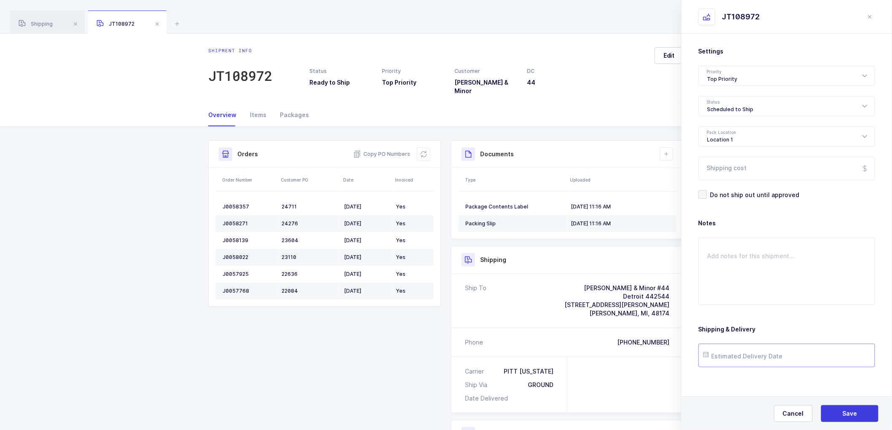
click at [734, 352] on input "text" at bounding box center [787, 356] width 177 height 24
click at [768, 309] on span "27" at bounding box center [767, 308] width 10 height 10
type input "[DATE]"
click at [850, 408] on button "Save" at bounding box center [849, 414] width 57 height 17
click at [42, 23] on span "Shipping" at bounding box center [36, 24] width 34 height 6
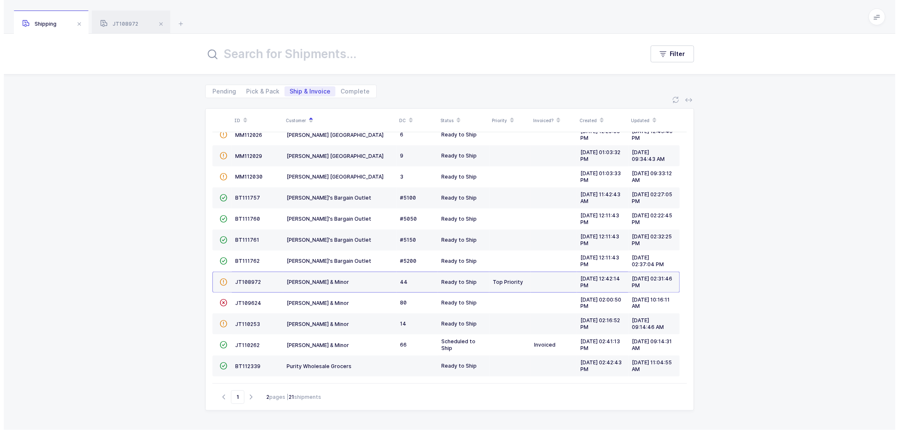
scroll to position [167, 0]
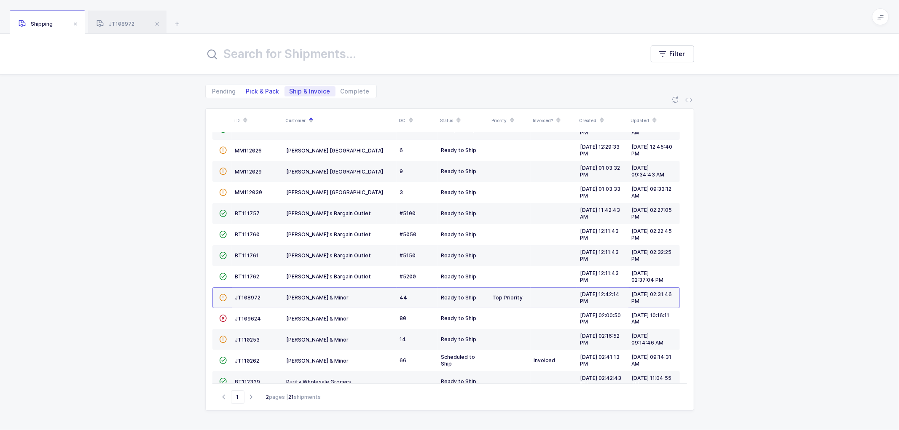
click at [259, 89] on span "Pick & Pack" at bounding box center [262, 92] width 33 height 6
click at [247, 89] on input "Pick & Pack" at bounding box center [243, 88] width 5 height 5
radio input "true"
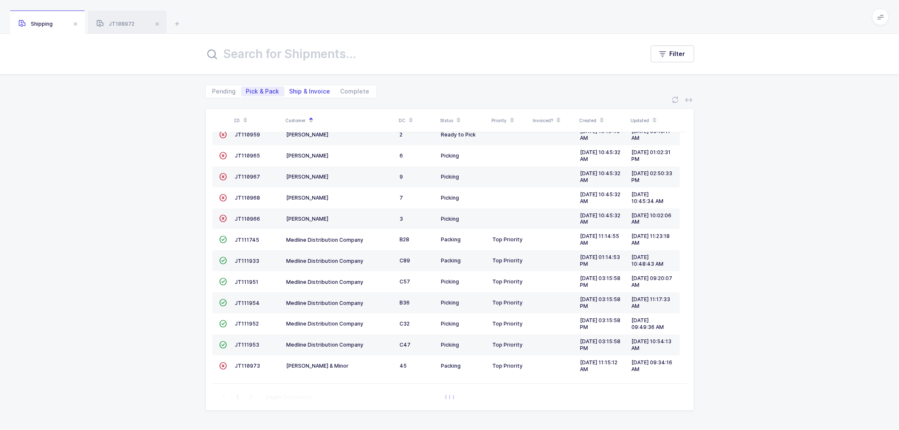
scroll to position [37, 0]
click at [293, 92] on span "Ship & Invoice" at bounding box center [310, 92] width 41 height 6
click at [309, 90] on span "Ship & Invoice" at bounding box center [310, 92] width 41 height 6
click at [311, 91] on span "Ship & Invoice" at bounding box center [310, 92] width 41 height 6
click at [290, 91] on input "Ship & Invoice" at bounding box center [287, 88] width 5 height 5
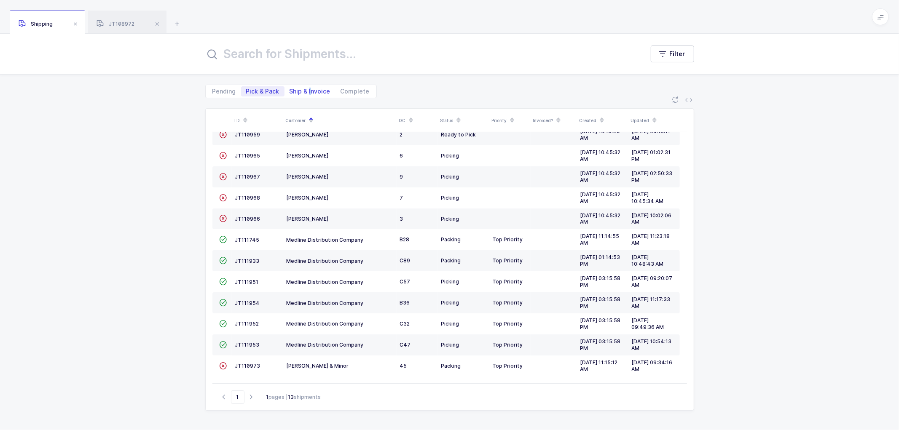
radio input "true"
radio input "false"
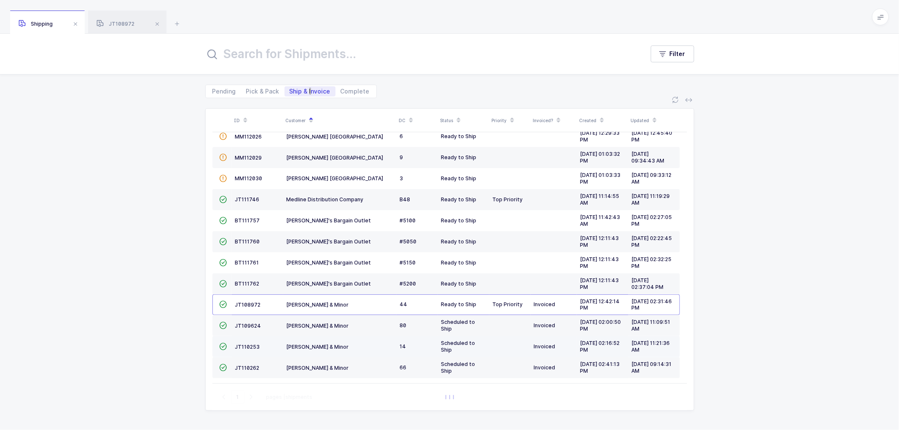
scroll to position [185, 0]
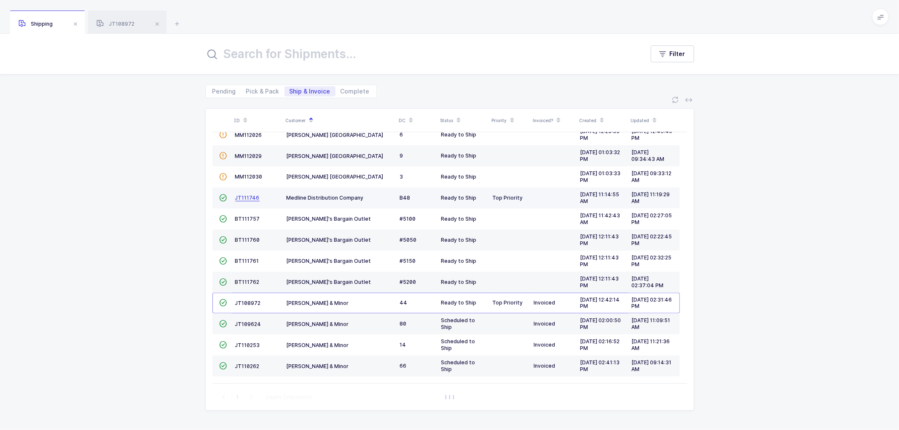
click at [255, 196] on span "JT111746" at bounding box center [247, 198] width 24 height 6
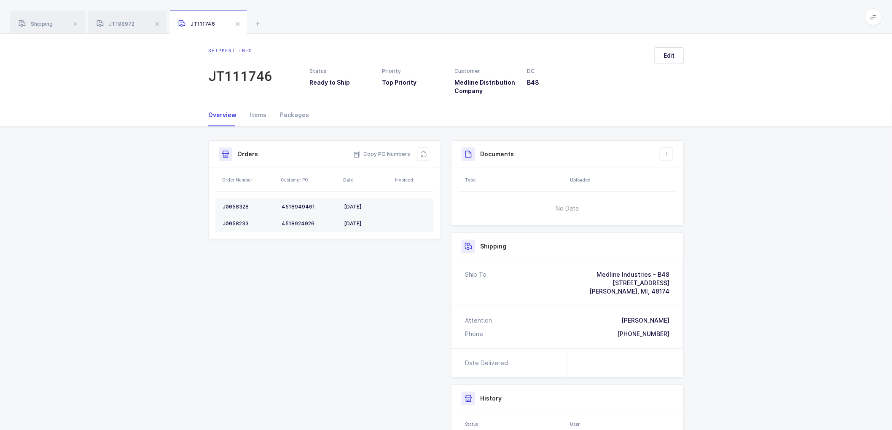
click at [235, 207] on div "J0058328" at bounding box center [249, 207] width 52 height 7
click at [238, 222] on div "J0058233" at bounding box center [249, 223] width 52 height 7
click at [238, 221] on div "J0058233" at bounding box center [249, 223] width 52 height 7
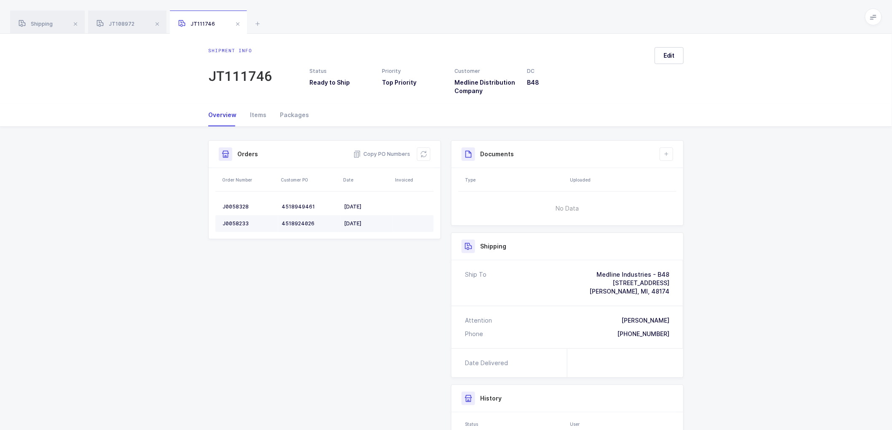
click at [225, 219] on td "J0058233" at bounding box center [246, 223] width 63 height 17
click at [226, 220] on td "J0058233" at bounding box center [246, 223] width 63 height 17
click at [228, 221] on div "J0058233" at bounding box center [249, 223] width 52 height 7
click at [231, 220] on div "J0058233" at bounding box center [249, 223] width 52 height 7
click at [233, 220] on div "J0058233" at bounding box center [249, 223] width 52 height 7
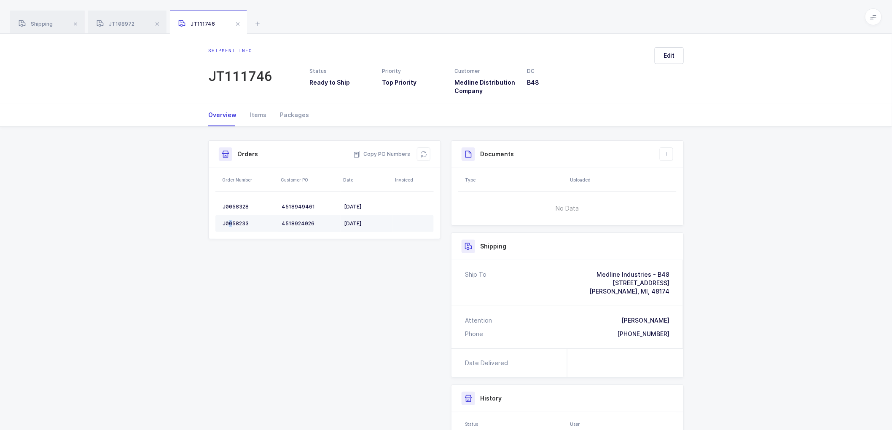
click at [233, 220] on div "J0058233" at bounding box center [249, 223] width 52 height 7
click at [391, 151] on span "Copy PO Numbers" at bounding box center [381, 154] width 57 height 8
drag, startPoint x: 302, startPoint y: 113, endPoint x: 317, endPoint y: 113, distance: 14.8
click at [305, 113] on div "Packages" at bounding box center [291, 115] width 36 height 23
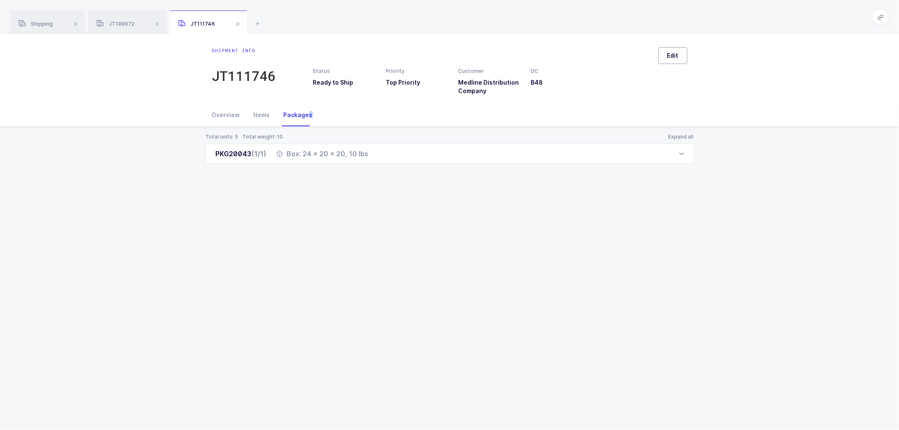
drag, startPoint x: 681, startPoint y: 55, endPoint x: 739, endPoint y: 90, distance: 67.4
click at [682, 56] on button "Edit" at bounding box center [673, 55] width 29 height 17
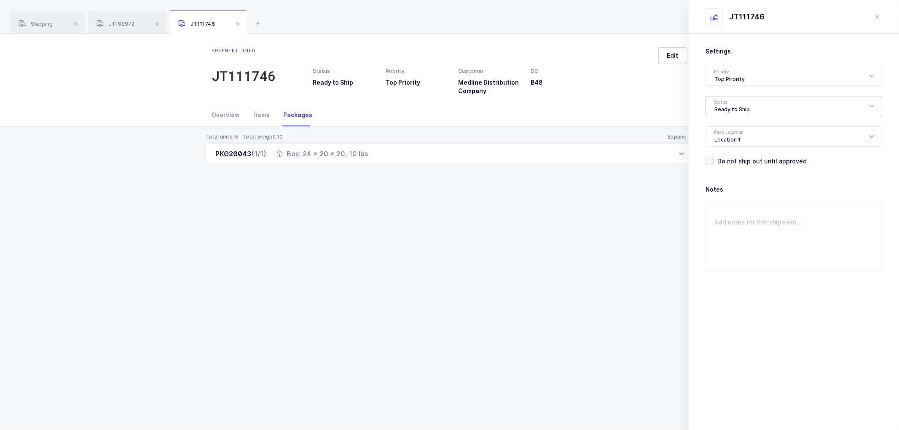
click at [764, 121] on div "Shipment info JT111746 Status Ready to Ship Priority Top Priority Customer Medl…" at bounding box center [449, 232] width 899 height 397
drag, startPoint x: 732, startPoint y: 104, endPoint x: 798, endPoint y: 137, distance: 74.1
click at [732, 104] on div "Ready to Ship" at bounding box center [794, 106] width 177 height 20
click at [722, 156] on span "Scheduled to Ship" at bounding box center [742, 157] width 54 height 7
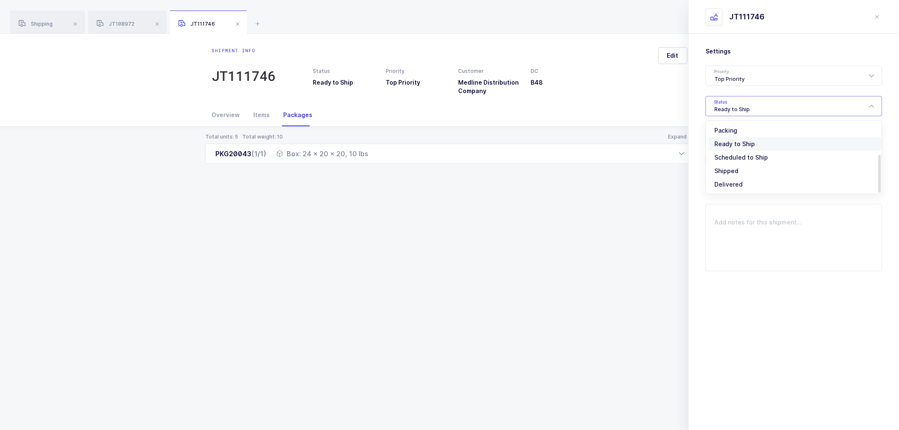
type input "Scheduled to Ship"
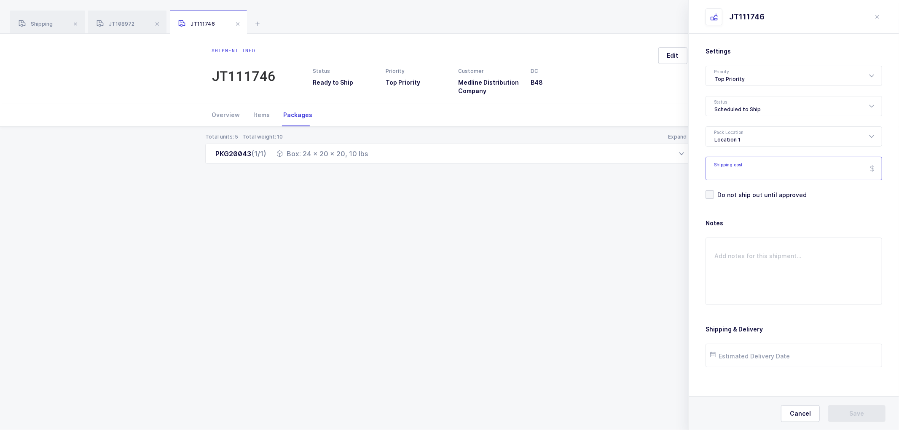
click at [726, 166] on input "Shipping cost" at bounding box center [794, 169] width 177 height 24
paste input "30.37"
type input "30.37"
click at [748, 355] on input "text" at bounding box center [794, 356] width 177 height 24
click at [793, 305] on span "28" at bounding box center [792, 308] width 10 height 10
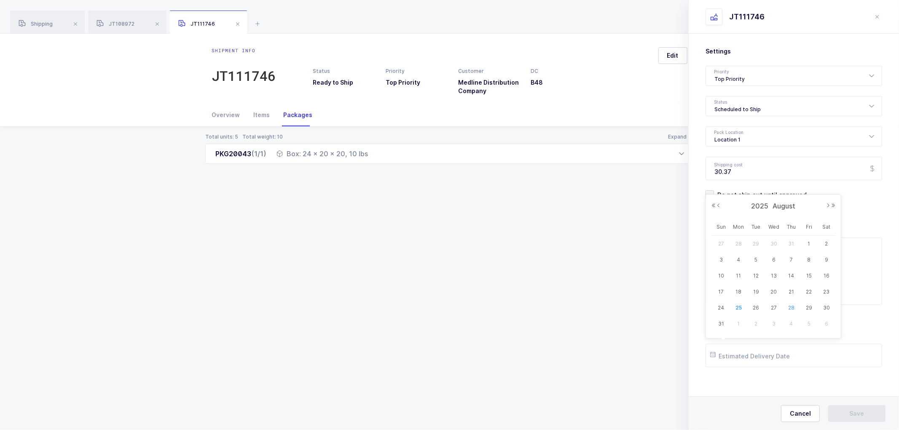
type input "[DATE]"
click at [869, 411] on button "Save" at bounding box center [856, 414] width 57 height 17
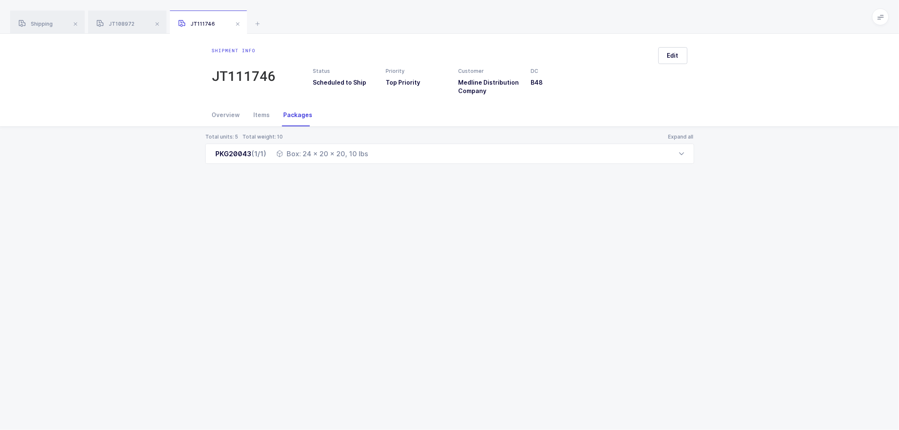
drag, startPoint x: 217, startPoint y: 112, endPoint x: 353, endPoint y: 126, distance: 137.4
click at [218, 111] on div "Overview" at bounding box center [229, 115] width 35 height 23
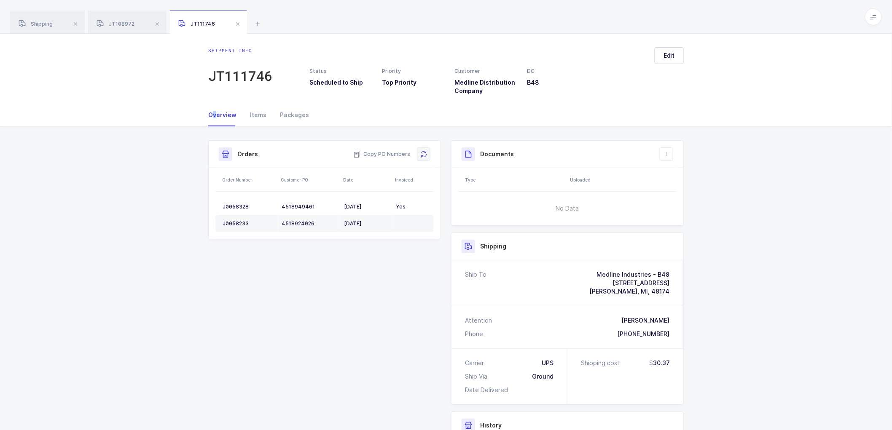
click at [425, 154] on icon at bounding box center [423, 154] width 7 height 7
click at [669, 60] on button "Edit" at bounding box center [669, 55] width 29 height 17
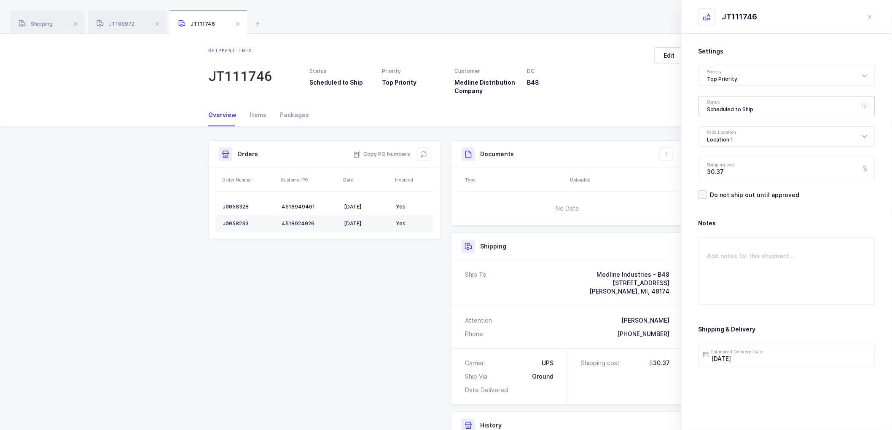
click at [731, 108] on div "Scheduled to Ship" at bounding box center [787, 106] width 177 height 20
drag, startPoint x: 719, startPoint y: 169, endPoint x: 733, endPoint y: 170, distance: 13.5
click at [719, 169] on span "Shipped" at bounding box center [719, 170] width 24 height 7
type input "Shipped"
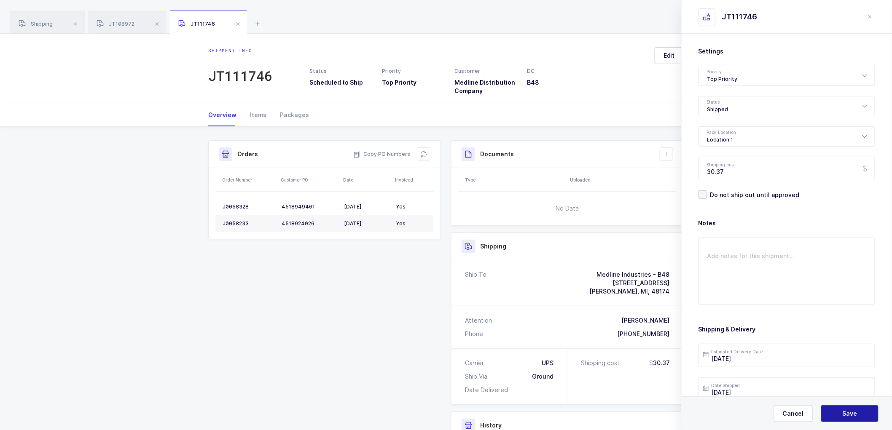
click at [852, 412] on span "Save" at bounding box center [850, 414] width 15 height 8
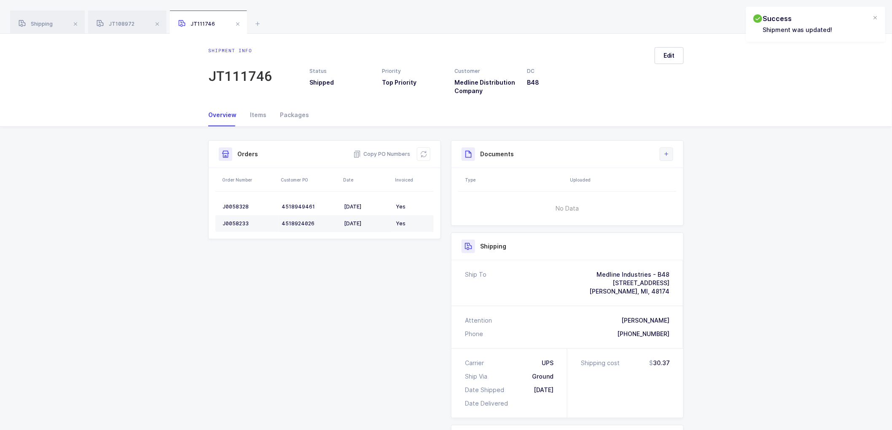
click at [667, 157] on icon at bounding box center [666, 154] width 7 height 7
drag, startPoint x: 692, startPoint y: 178, endPoint x: 699, endPoint y: 175, distance: 7.5
click at [693, 177] on li "Create Document" at bounding box center [695, 178] width 63 height 13
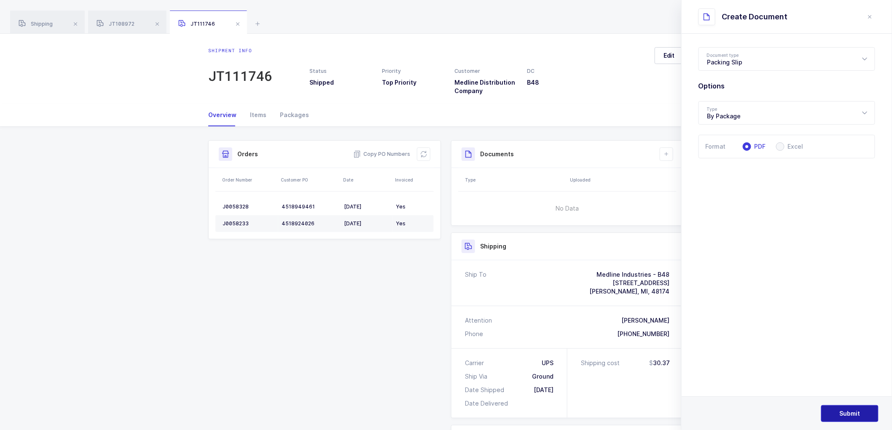
click at [856, 409] on button "Submit" at bounding box center [849, 414] width 57 height 17
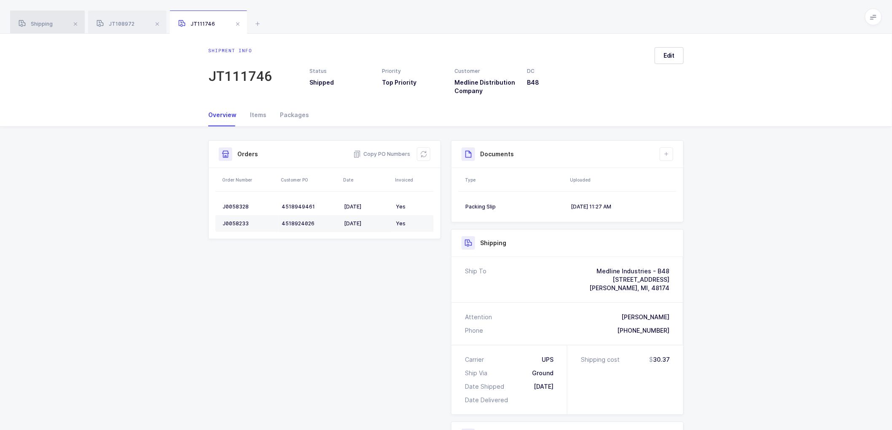
click at [41, 22] on span "Shipping" at bounding box center [36, 24] width 34 height 6
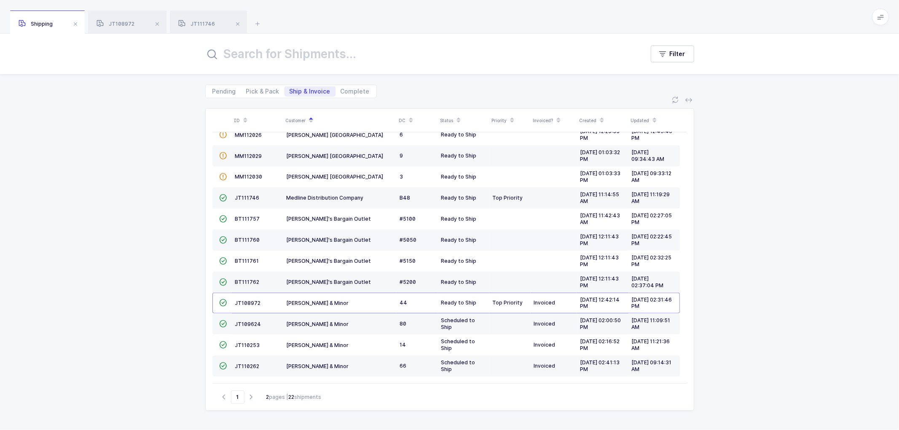
scroll to position [185, 0]
click at [258, 89] on span "Pick & Pack" at bounding box center [262, 92] width 33 height 6
click at [247, 88] on input "Pick & Pack" at bounding box center [243, 88] width 5 height 5
radio input "true"
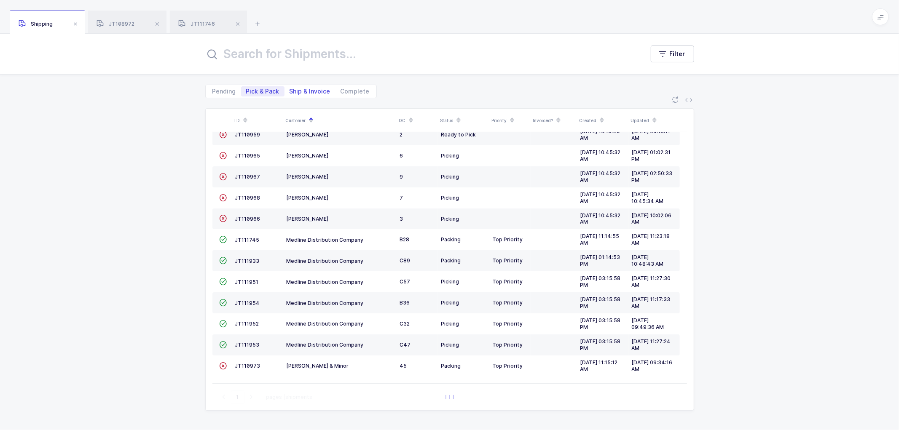
scroll to position [37, 0]
click at [306, 90] on span "Ship & Invoice" at bounding box center [310, 92] width 41 height 6
click at [290, 90] on input "Ship & Invoice" at bounding box center [287, 88] width 5 height 5
radio input "true"
radio input "false"
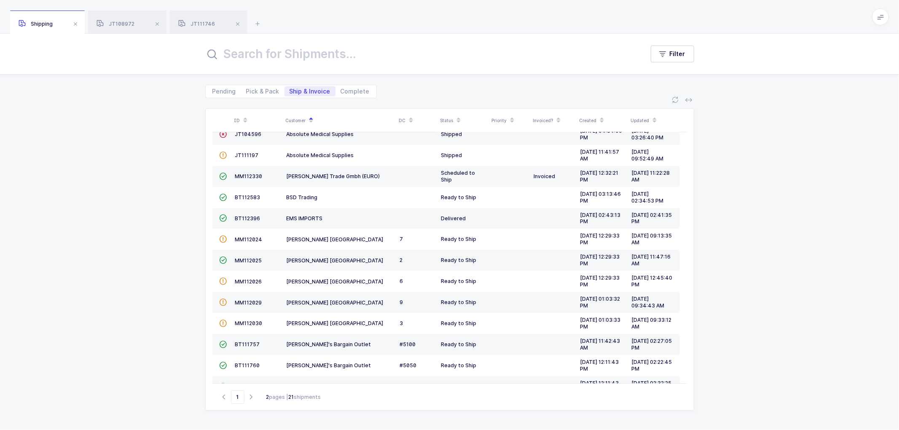
scroll to position [0, 0]
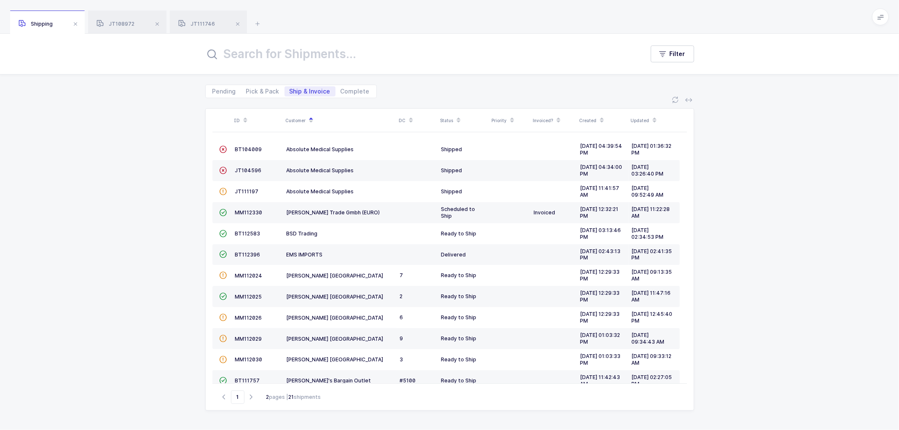
drag, startPoint x: 131, startPoint y: 167, endPoint x: 183, endPoint y: 139, distance: 59.0
click at [133, 166] on div "ID Customer DC Status Priority Invoiced? Created Updated  BT104009 Absolute Me…" at bounding box center [449, 264] width 899 height 332
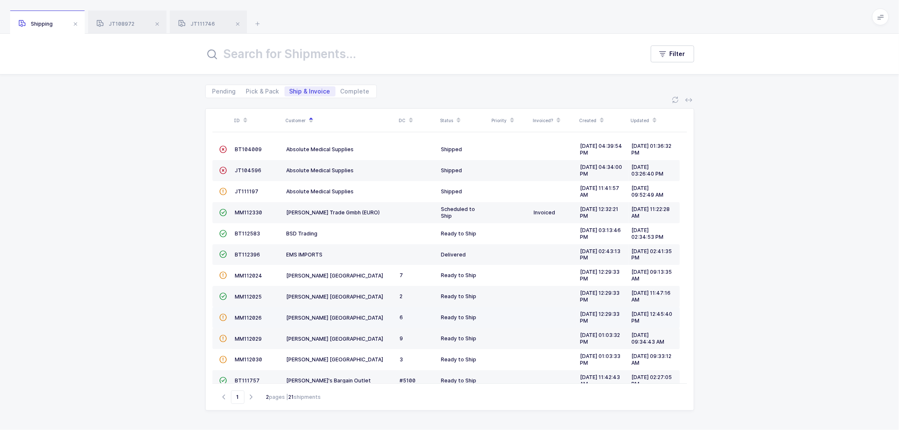
scroll to position [185, 0]
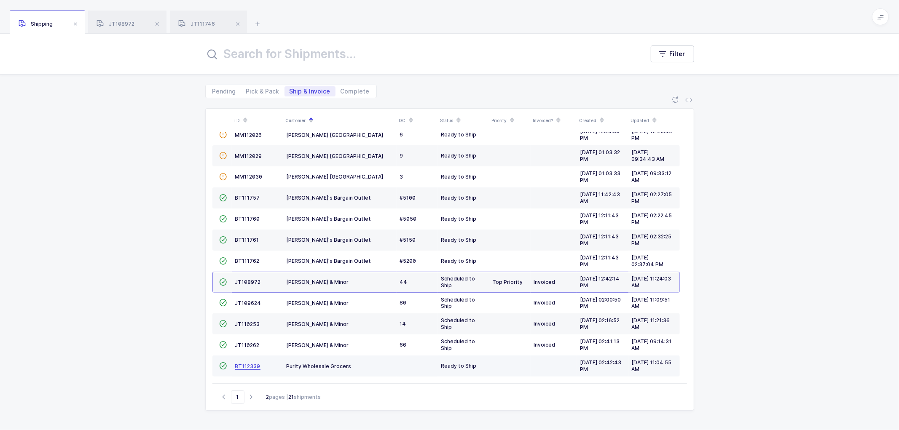
click at [239, 363] on span "BT112339" at bounding box center [247, 366] width 25 height 6
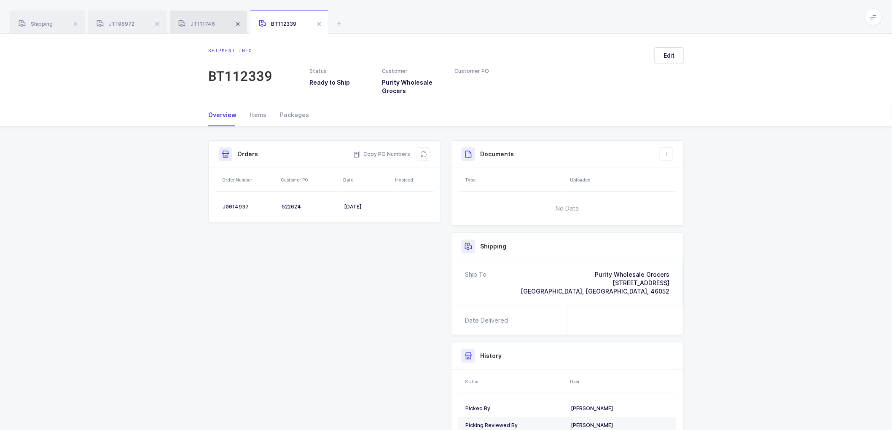
click at [155, 23] on span at bounding box center [157, 24] width 10 height 10
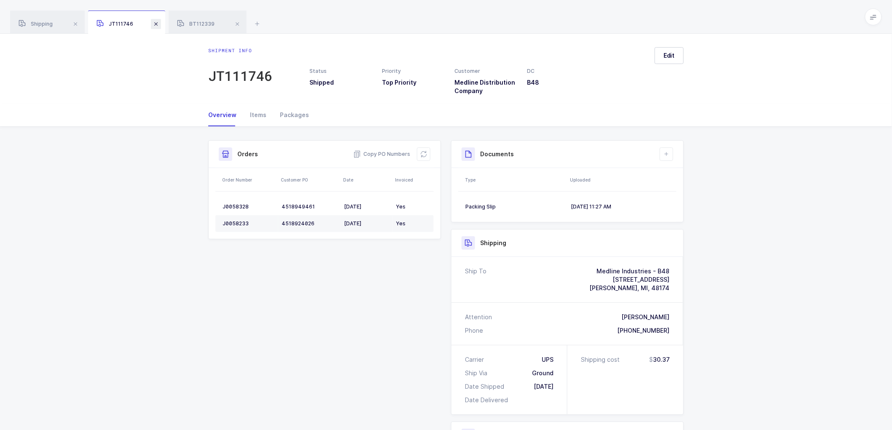
click at [157, 23] on span at bounding box center [156, 24] width 10 height 10
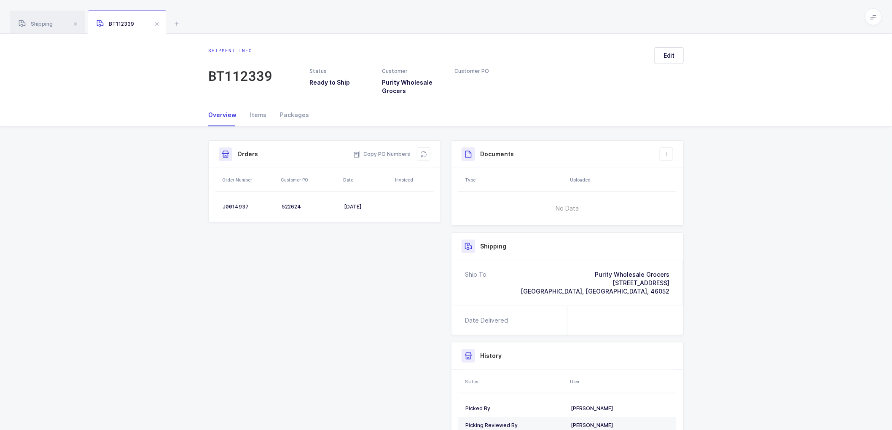
click at [157, 23] on span at bounding box center [157, 24] width 10 height 10
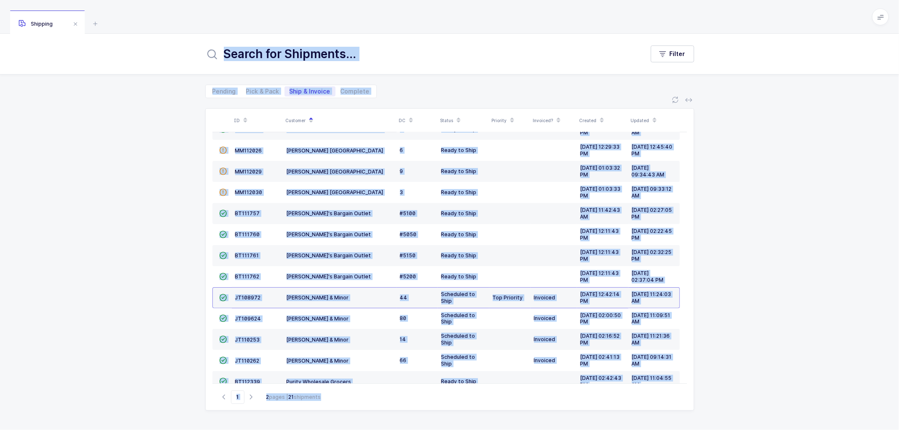
drag, startPoint x: 163, startPoint y: 250, endPoint x: 212, endPoint y: 205, distance: 66.2
click at [165, 250] on div "ID Customer DC Status Priority Invoiced? Created Updated  BT104009 Absolute Me…" at bounding box center [449, 264] width 899 height 332
click at [252, 394] on icon "button" at bounding box center [251, 397] width 10 height 6
type input "2"
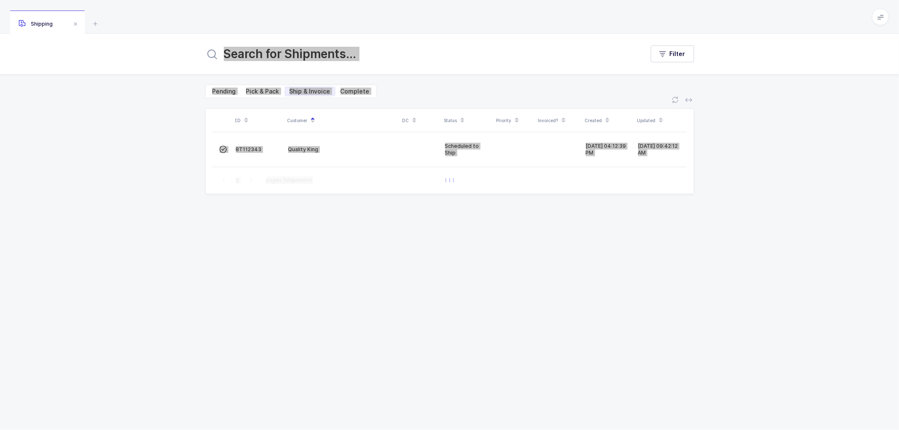
scroll to position [0, 0]
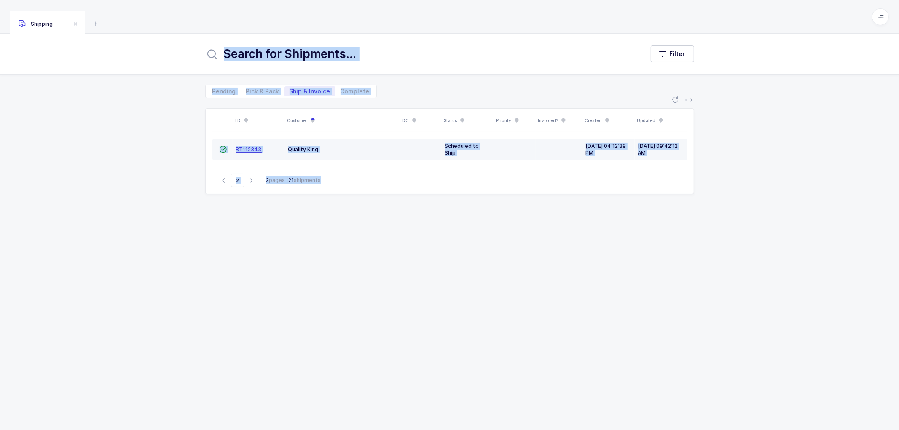
click at [246, 146] on span "BT112343" at bounding box center [249, 149] width 26 height 6
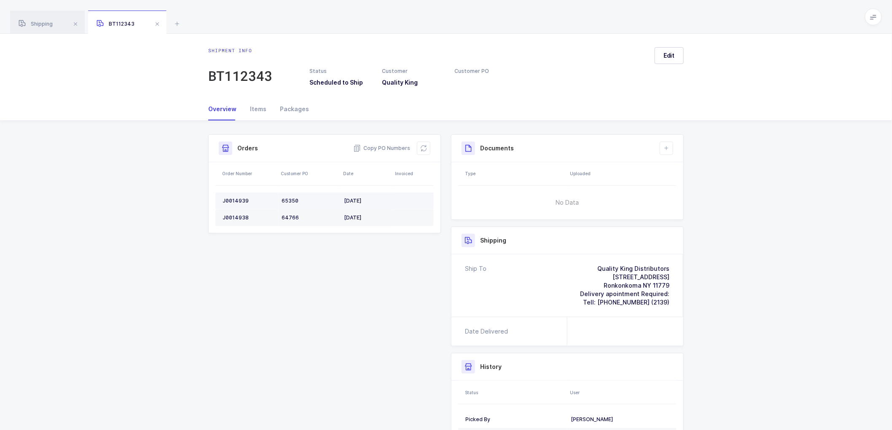
click at [234, 200] on div "J0014939" at bounding box center [249, 201] width 52 height 7
click at [238, 215] on div "J0014938" at bounding box center [249, 218] width 52 height 7
click at [239, 214] on td "J0014938" at bounding box center [246, 218] width 63 height 17
drag, startPoint x: 45, startPoint y: 21, endPoint x: 139, endPoint y: 36, distance: 95.7
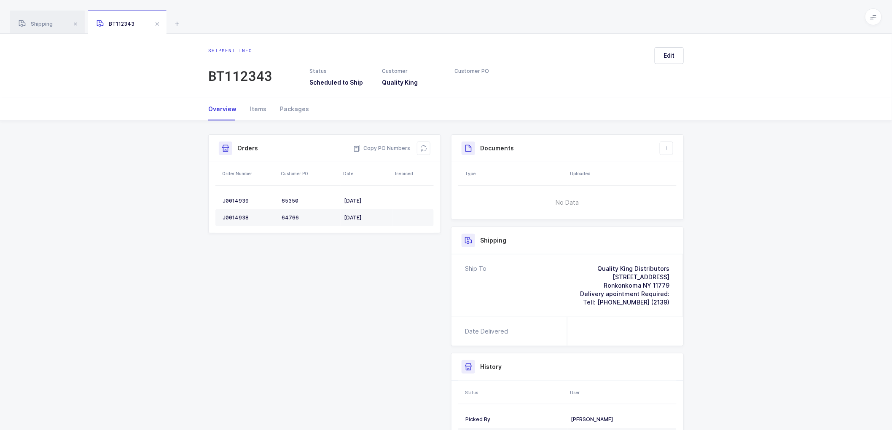
click at [46, 21] on span "Shipping" at bounding box center [36, 24] width 34 height 6
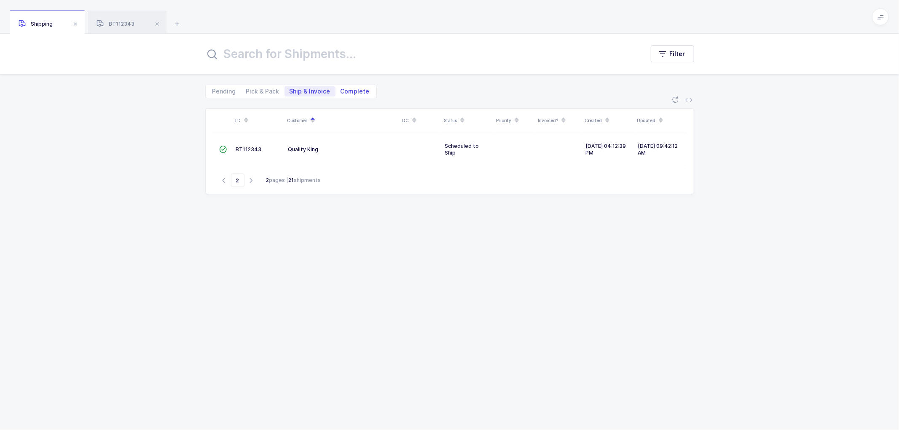
click at [347, 89] on span "Complete" at bounding box center [355, 92] width 29 height 6
click at [341, 89] on input "Complete" at bounding box center [338, 88] width 5 height 5
radio input "true"
radio input "false"
click at [269, 59] on input "text" at bounding box center [419, 54] width 429 height 20
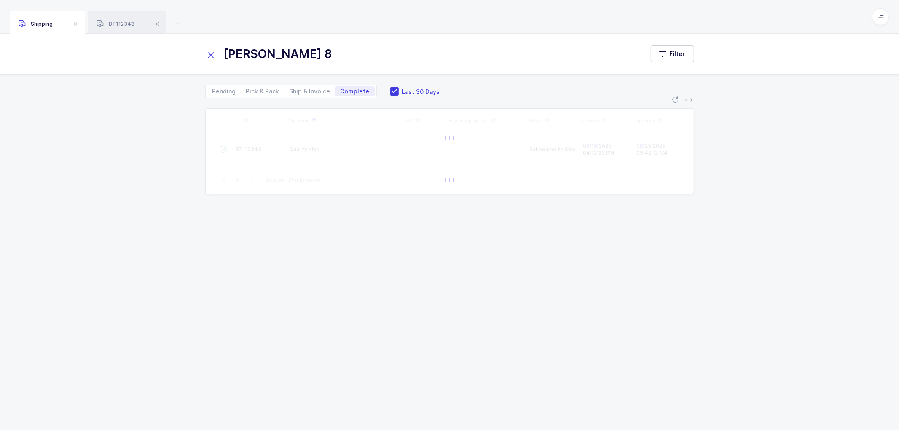
type input "[PERSON_NAME] 82"
type input "1"
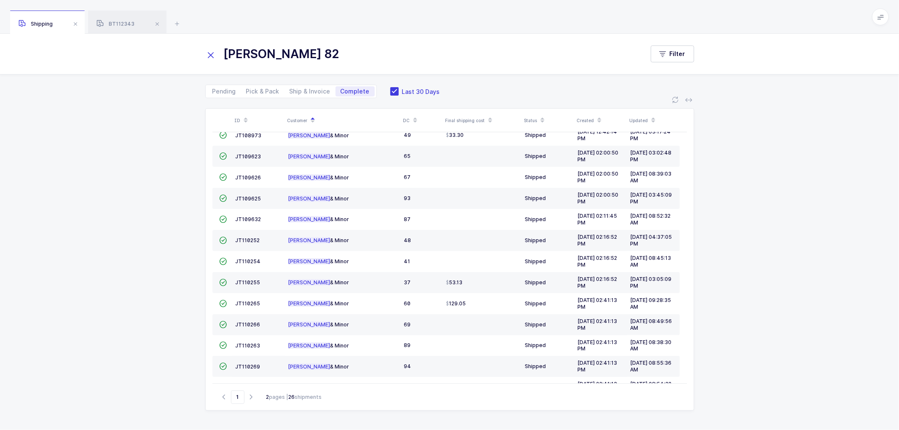
scroll to position [185, 0]
type input "[PERSON_NAME] 82"
click at [252, 396] on icon "button" at bounding box center [251, 397] width 10 height 6
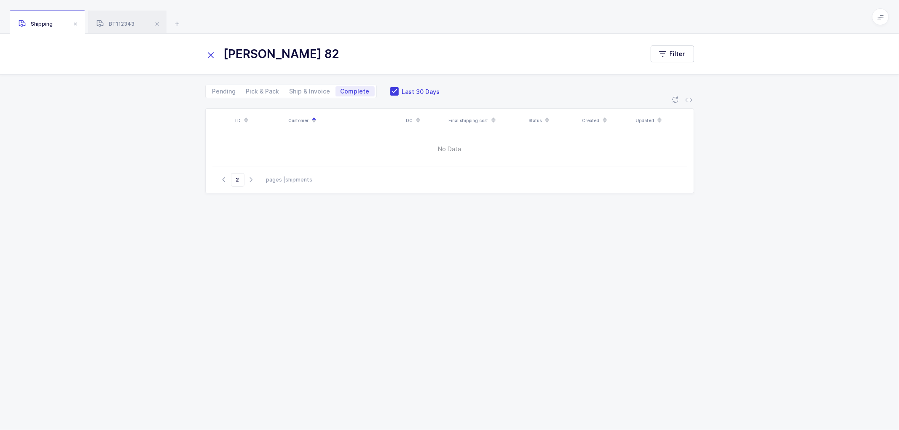
click at [223, 173] on div "Go to 2 pages | shipments" at bounding box center [449, 179] width 475 height 27
click at [223, 177] on icon "button" at bounding box center [224, 180] width 10 height 6
type input "1"
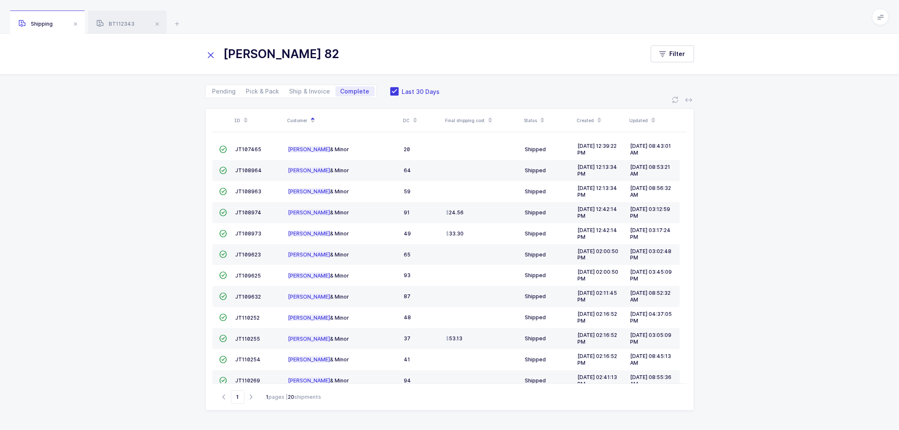
drag, startPoint x: 295, startPoint y: 57, endPoint x: 207, endPoint y: 55, distance: 88.6
click at [207, 55] on div "[PERSON_NAME] 82" at bounding box center [424, 54] width 439 height 20
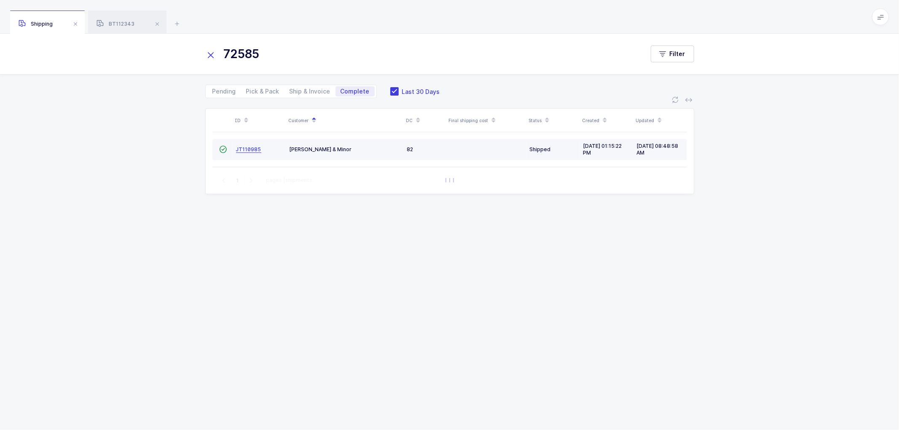
type input "72585"
click at [247, 146] on span "JT110985" at bounding box center [248, 149] width 25 height 6
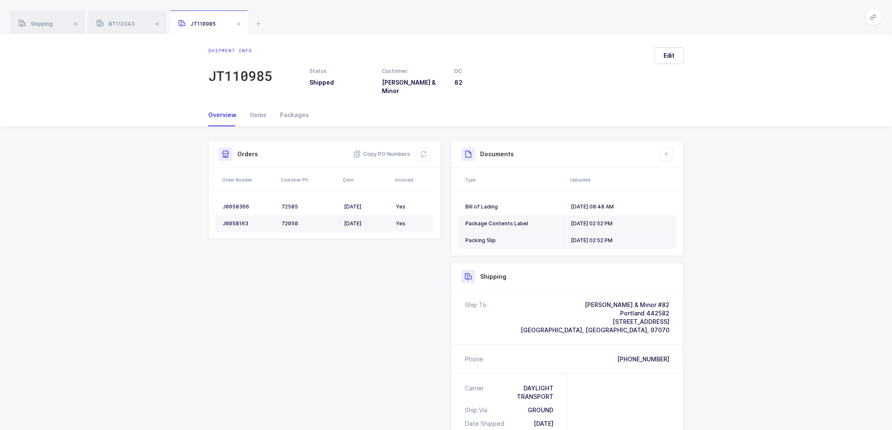
click at [482, 237] on div "Packing Slip" at bounding box center [514, 240] width 99 height 7
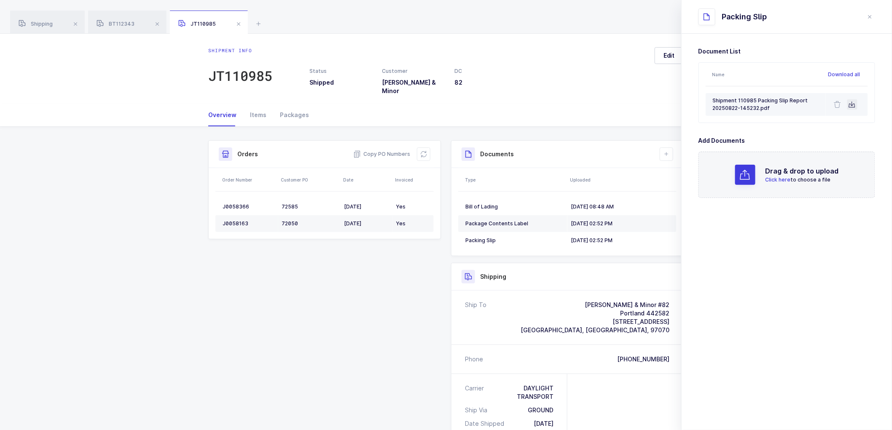
click at [852, 104] on icon at bounding box center [852, 104] width 7 height 7
click at [237, 24] on span at bounding box center [239, 24] width 10 height 10
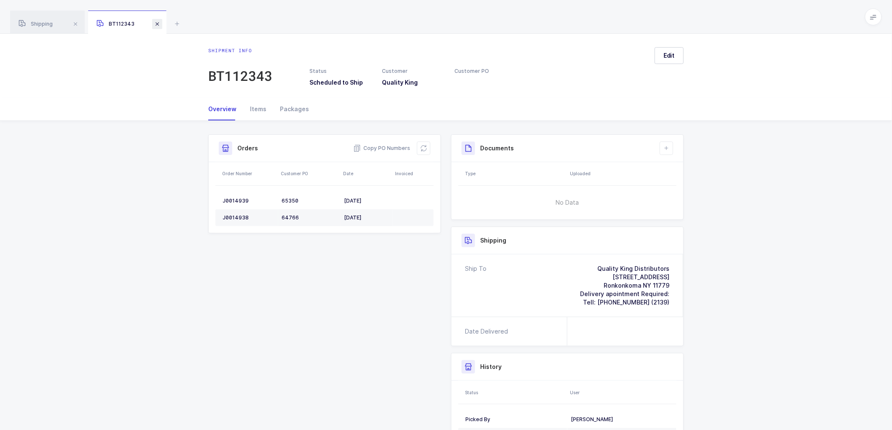
click at [155, 22] on span at bounding box center [157, 24] width 10 height 10
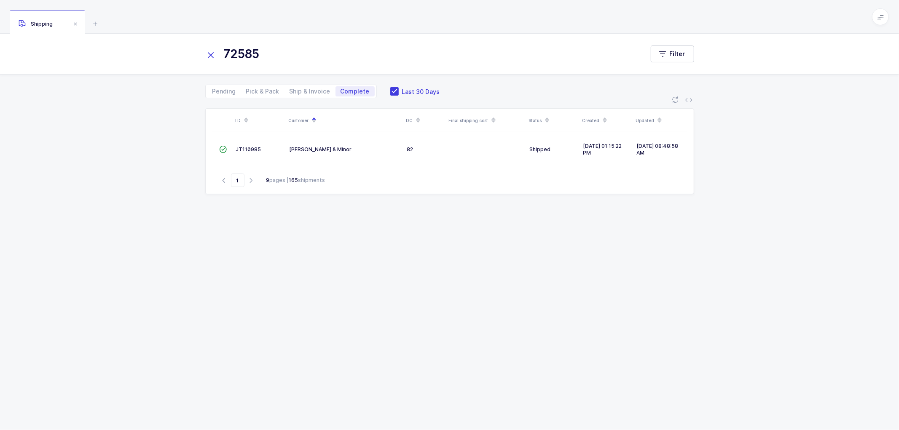
click at [207, 54] on icon at bounding box center [211, 55] width 12 height 12
click at [390, 91] on span at bounding box center [394, 91] width 8 height 8
click at [399, 87] on input "Last 30 Days" at bounding box center [399, 87] width 0 height 0
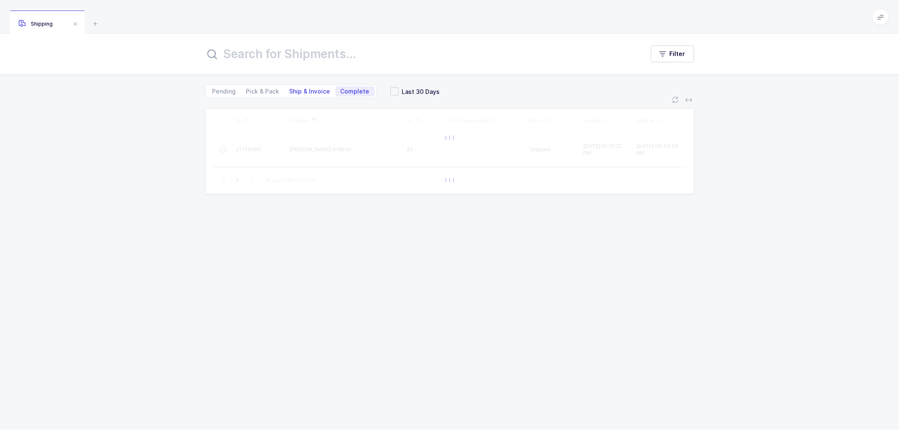
click at [301, 87] on span "Ship & Invoice" at bounding box center [310, 91] width 51 height 10
click at [290, 87] on input "Ship & Invoice" at bounding box center [287, 88] width 5 height 5
radio input "true"
radio input "false"
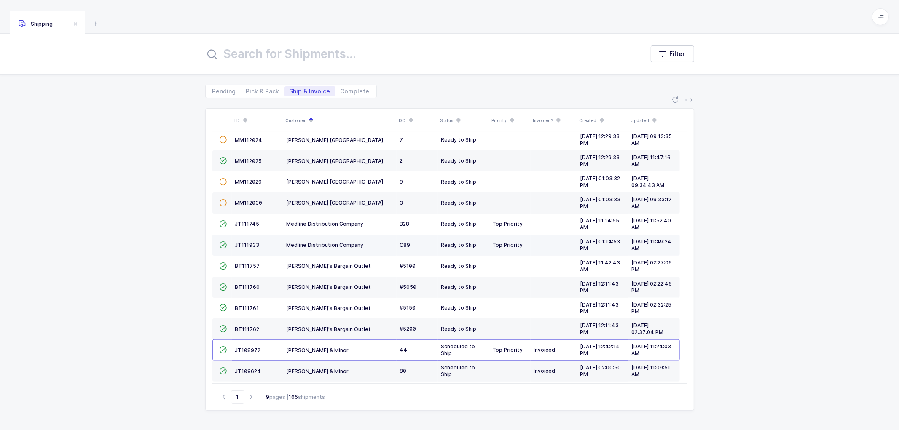
scroll to position [185, 0]
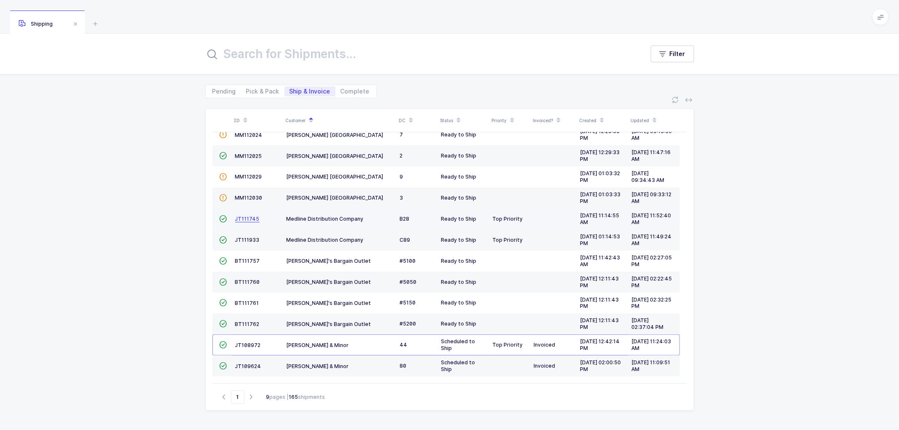
click at [247, 216] on span "JT111745" at bounding box center [247, 219] width 24 height 6
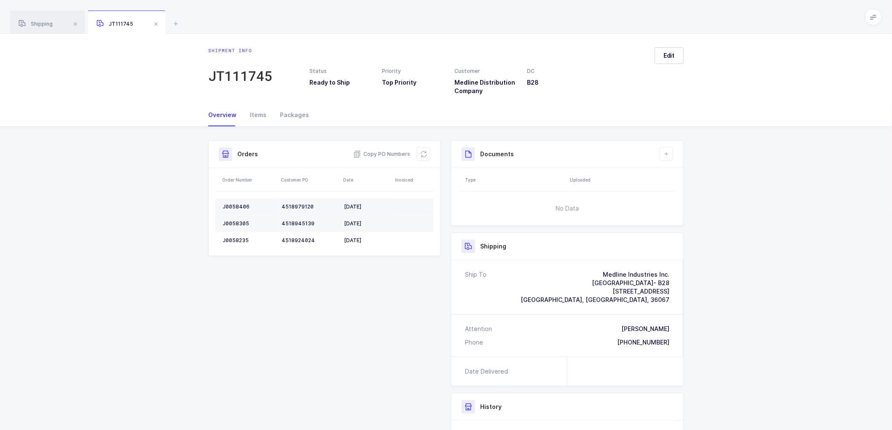
click at [233, 204] on div "J0058406" at bounding box center [249, 207] width 52 height 7
click at [234, 204] on div "J0058406" at bounding box center [249, 207] width 52 height 7
click at [235, 205] on div "J0058406" at bounding box center [249, 207] width 52 height 7
click at [238, 220] on div "J0058305" at bounding box center [249, 223] width 52 height 7
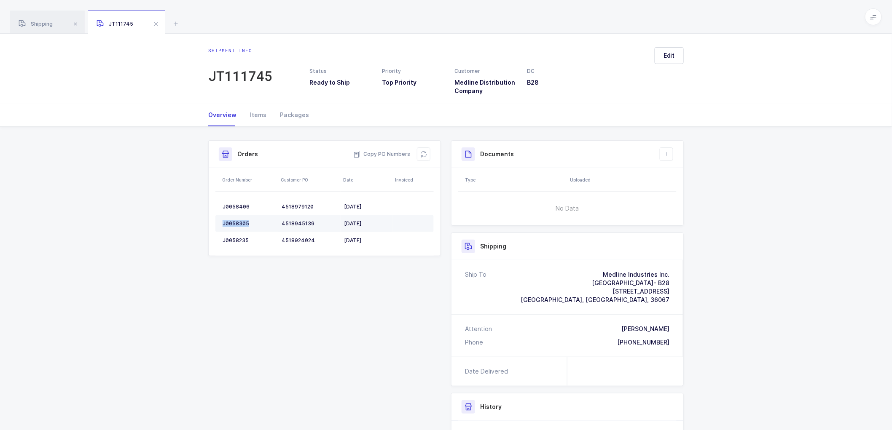
click at [239, 220] on div "J0058305" at bounding box center [249, 223] width 52 height 7
click at [275, 287] on div "Shipment Info Shipment Number JT111745 Status Ready to Ship Priority Top Priori…" at bounding box center [446, 328] width 486 height 376
click at [235, 239] on div "J0058235" at bounding box center [249, 240] width 52 height 7
click at [234, 241] on div "J0058235" at bounding box center [249, 240] width 52 height 7
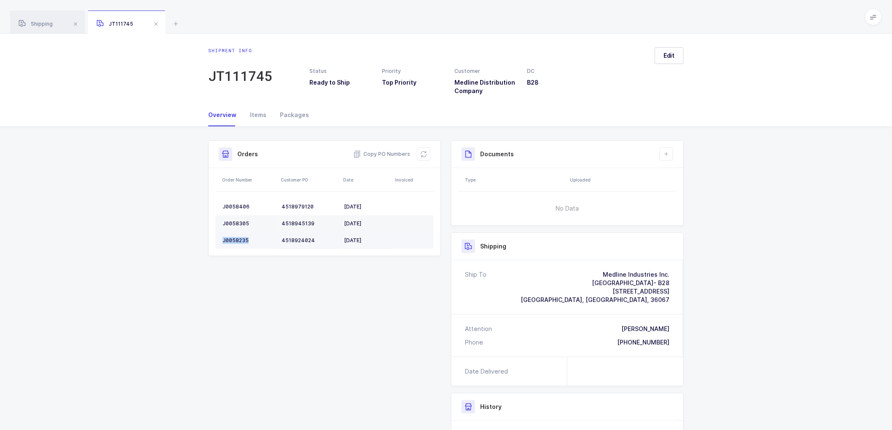
click at [234, 238] on div "J0058235" at bounding box center [249, 240] width 52 height 7
click at [383, 153] on span "Copy PO Numbers" at bounding box center [381, 154] width 57 height 8
drag, startPoint x: 284, startPoint y: 113, endPoint x: 547, endPoint y: 114, distance: 263.5
click at [284, 113] on div "Packages" at bounding box center [291, 115] width 36 height 23
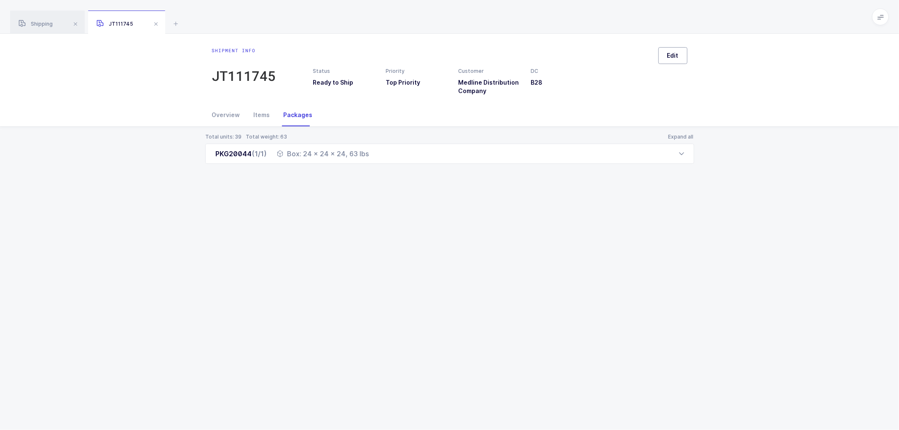
drag, startPoint x: 664, startPoint y: 59, endPoint x: 683, endPoint y: 51, distance: 21.1
click at [667, 59] on button "Edit" at bounding box center [673, 55] width 29 height 17
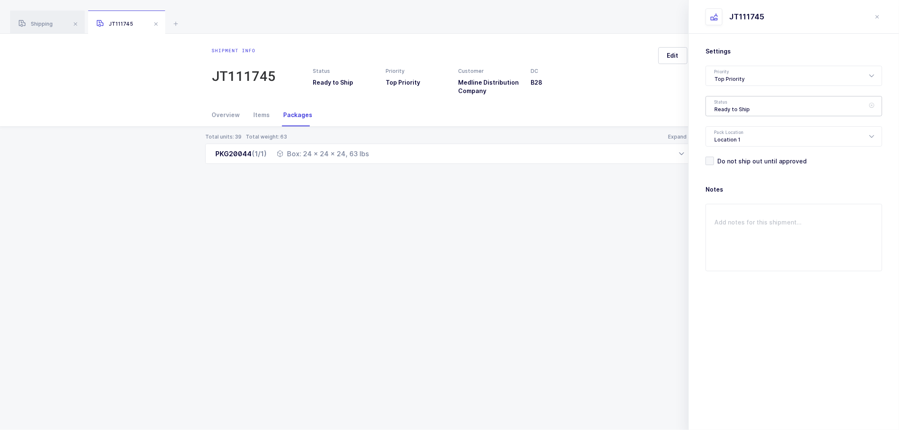
drag, startPoint x: 717, startPoint y: 107, endPoint x: 770, endPoint y: 135, distance: 60.0
click at [719, 107] on div "Ready to Ship" at bounding box center [794, 106] width 177 height 20
click at [724, 167] on span "Shipped" at bounding box center [727, 170] width 24 height 7
type input "Shipped"
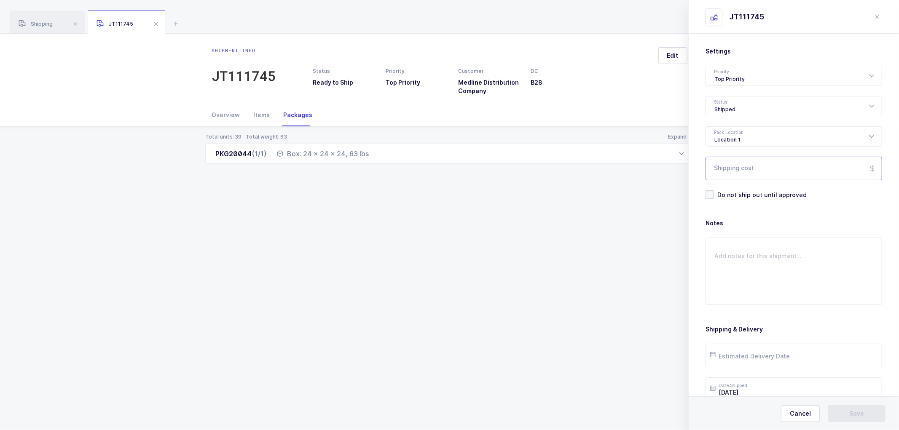
click at [733, 169] on input "Shipping cost" at bounding box center [794, 169] width 177 height 24
paste input "117.11"
type input "117.11"
click at [739, 353] on input "text" at bounding box center [794, 356] width 177 height 24
drag, startPoint x: 793, startPoint y: 306, endPoint x: 807, endPoint y: 302, distance: 13.7
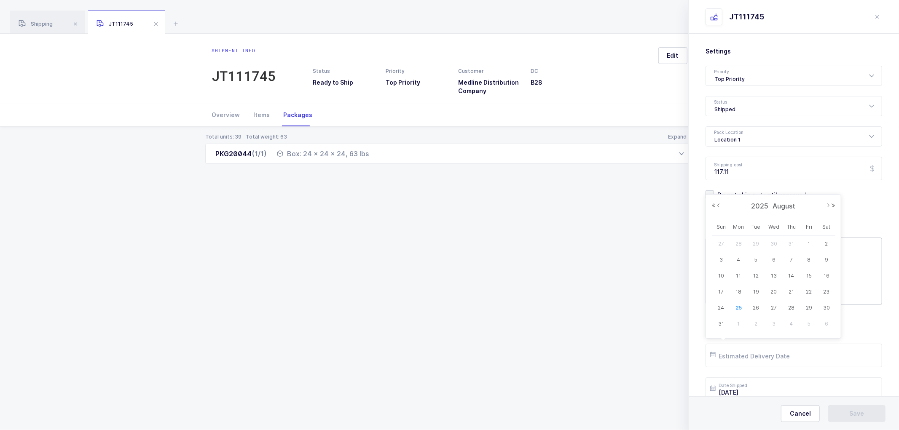
click at [793, 307] on span "28" at bounding box center [792, 308] width 10 height 10
type input "[DATE]"
click at [858, 409] on button "Save" at bounding box center [856, 414] width 57 height 17
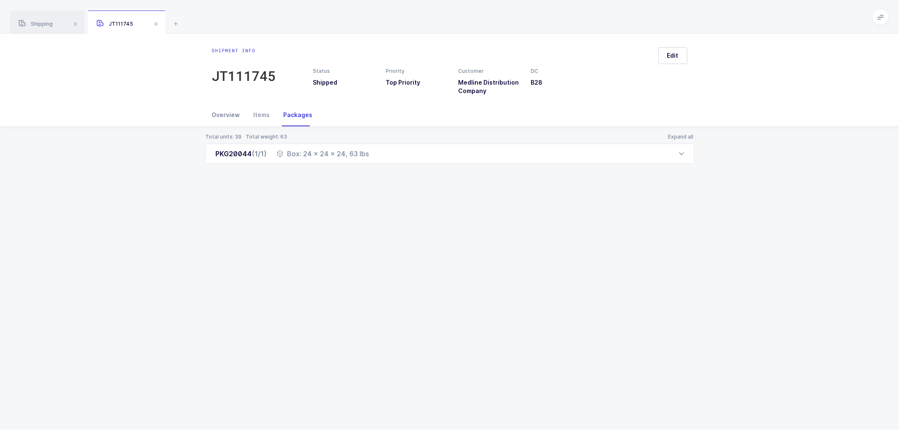
click at [220, 112] on div "Overview" at bounding box center [229, 115] width 35 height 23
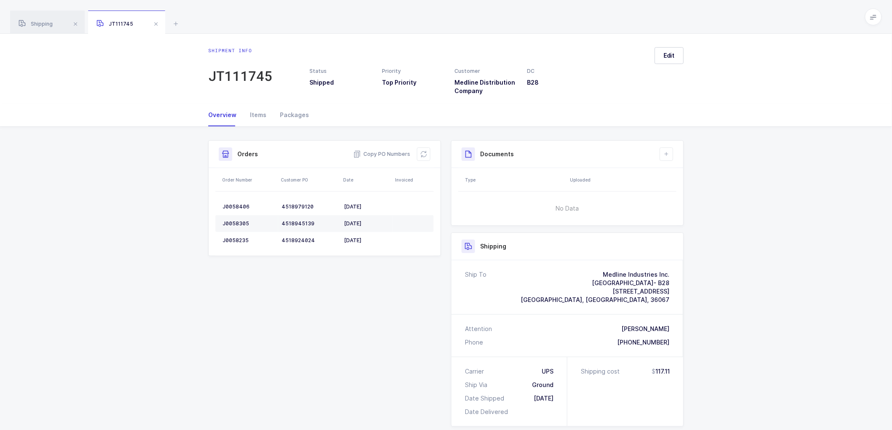
drag, startPoint x: 427, startPoint y: 157, endPoint x: 528, endPoint y: 121, distance: 107.9
click at [428, 157] on button at bounding box center [423, 154] width 13 height 13
click at [666, 154] on icon at bounding box center [666, 154] width 7 height 7
click at [697, 177] on li "Create Document" at bounding box center [695, 178] width 63 height 13
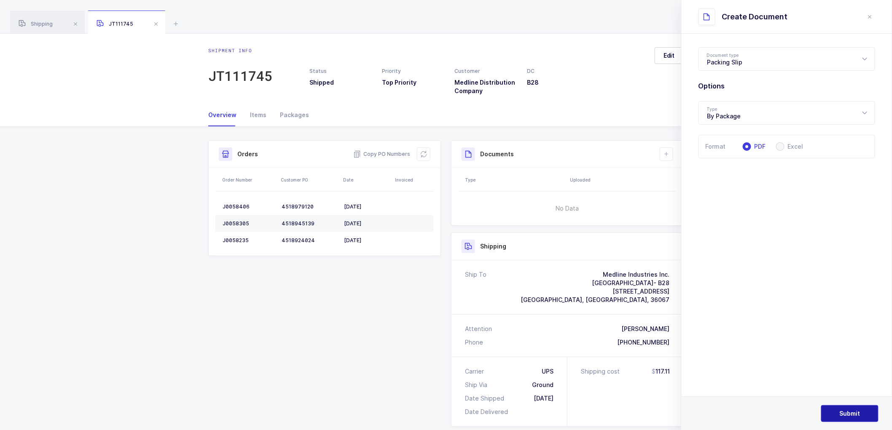
click at [841, 411] on span "Submit" at bounding box center [850, 414] width 21 height 8
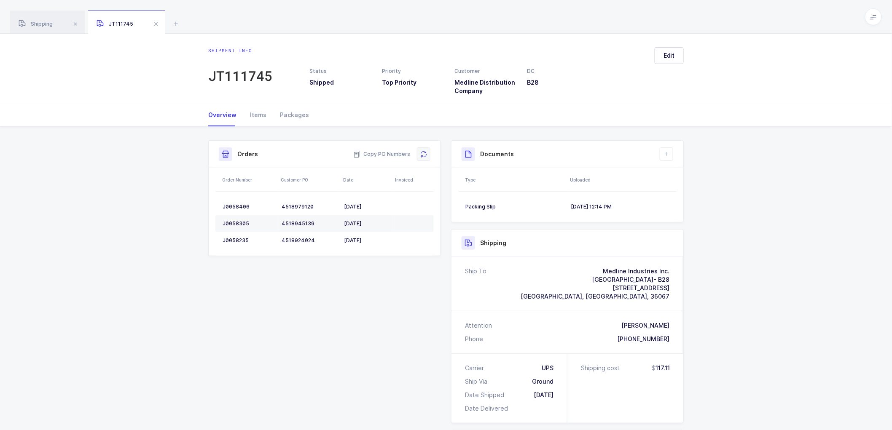
click at [424, 153] on icon at bounding box center [423, 154] width 7 height 7
click at [740, 234] on div "Shipment Info Shipment Number JT111745 Status Shipped Priority Top Priority Cus…" at bounding box center [446, 360] width 892 height 466
click at [255, 115] on div "Items" at bounding box center [258, 115] width 30 height 23
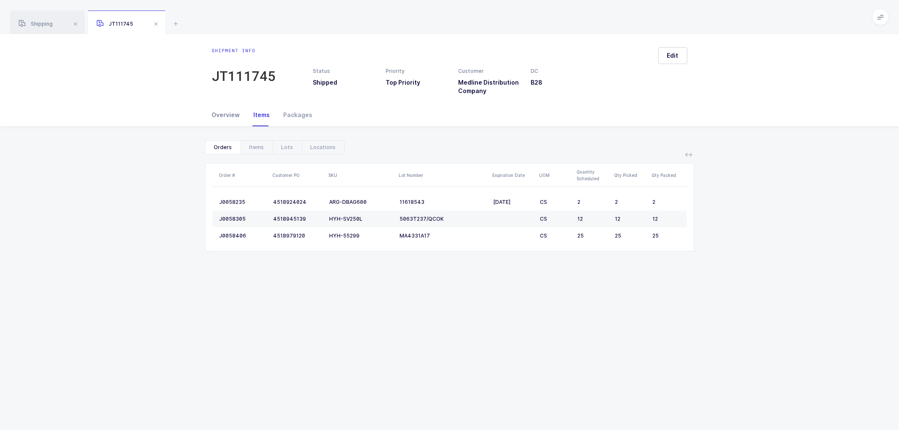
click at [223, 113] on div "Overview" at bounding box center [229, 115] width 35 height 23
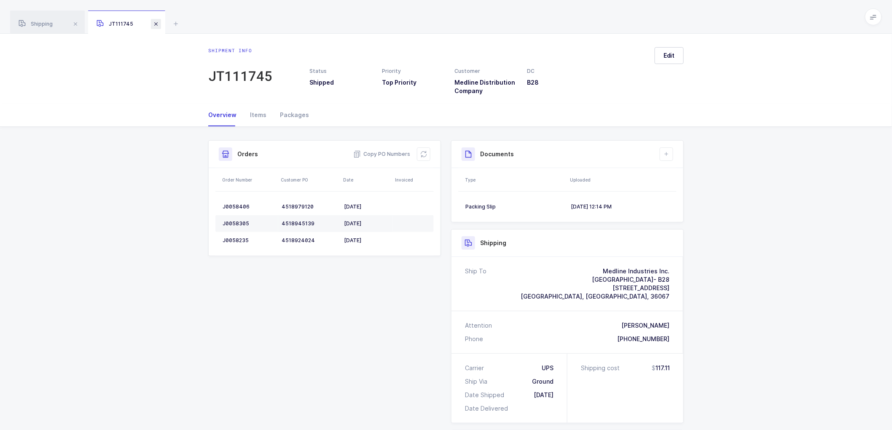
click at [155, 23] on span at bounding box center [156, 24] width 10 height 10
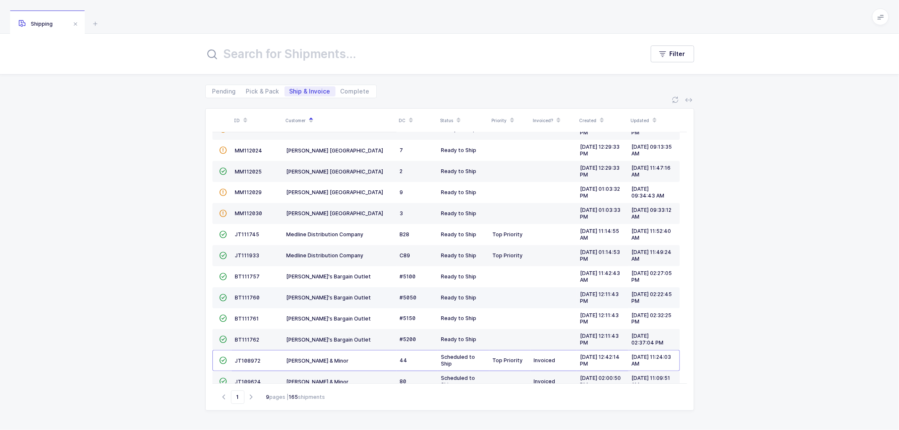
scroll to position [185, 0]
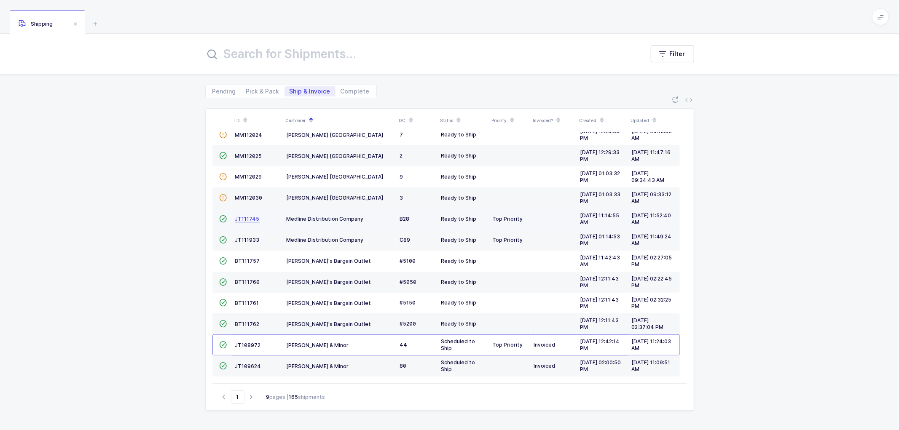
click at [245, 216] on span "JT111745" at bounding box center [247, 219] width 24 height 6
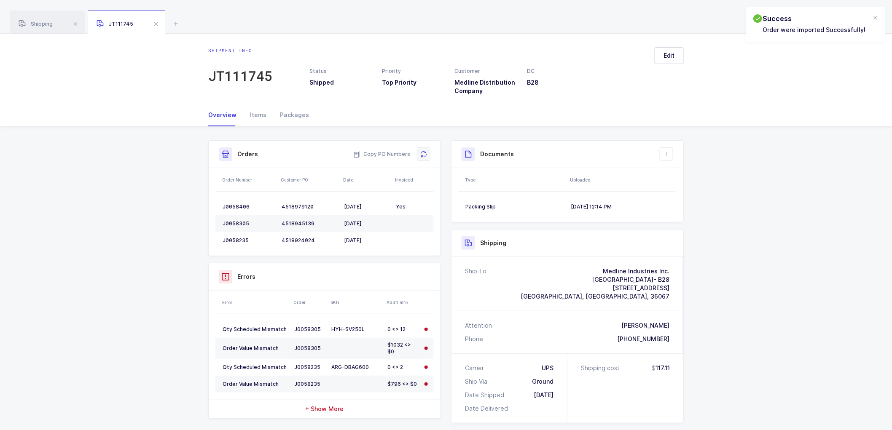
click at [422, 153] on icon at bounding box center [423, 154] width 7 height 7
drag, startPoint x: 38, startPoint y: 24, endPoint x: 46, endPoint y: 25, distance: 7.3
click at [39, 24] on span "Shipping" at bounding box center [36, 24] width 34 height 6
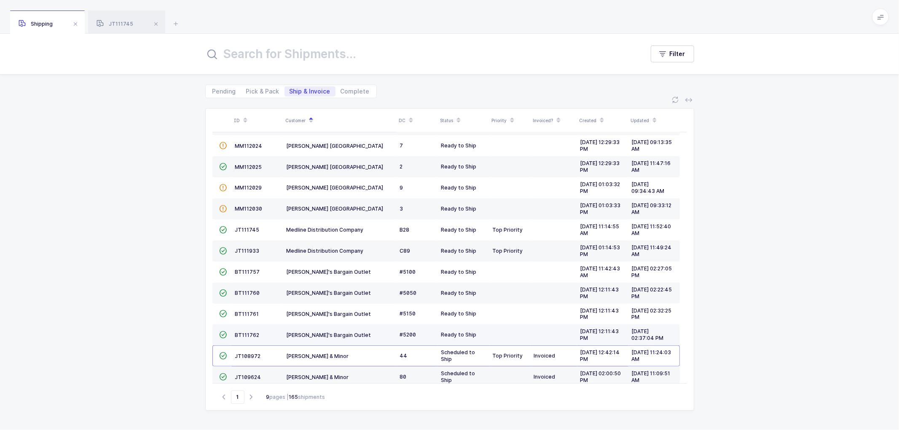
scroll to position [185, 0]
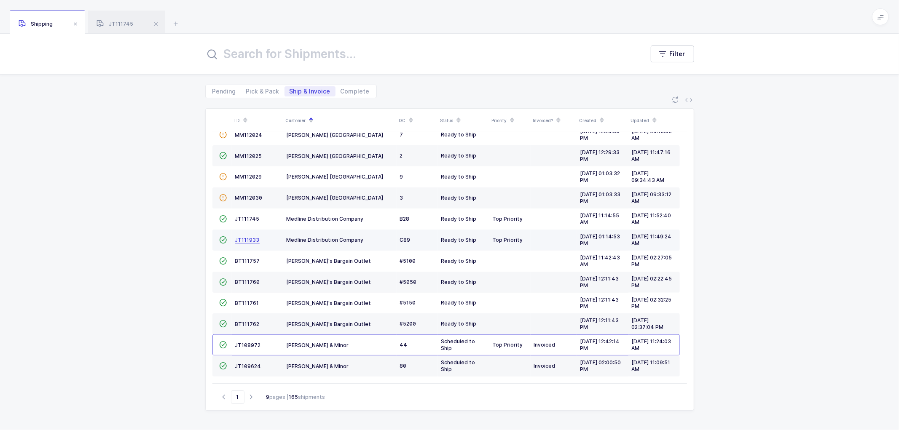
click at [243, 238] on span "JT111933" at bounding box center [247, 240] width 24 height 6
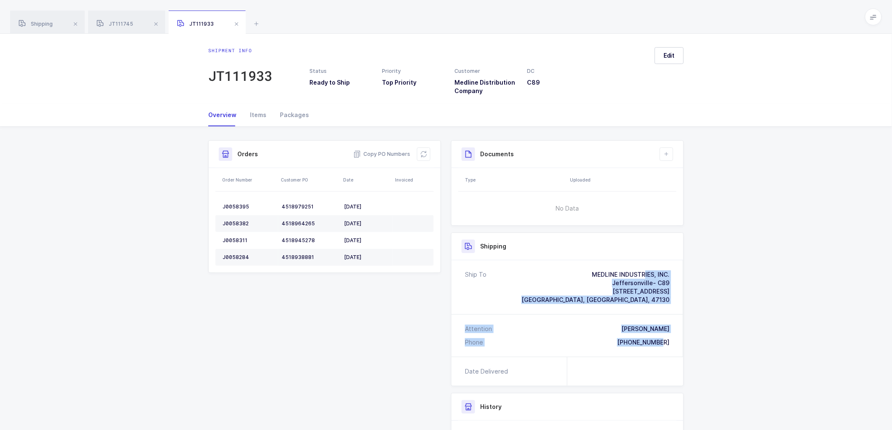
drag, startPoint x: 667, startPoint y: 341, endPoint x: 583, endPoint y: 265, distance: 112.8
click at [583, 265] on div "Ship To MEDLINE INDUSTRIES, INC. [GEOGRAPHIC_DATA]- C89 [STREET_ADDRESS] [PERSO…" at bounding box center [568, 309] width 232 height 97
click at [381, 153] on span "Copy PO Numbers" at bounding box center [381, 154] width 57 height 8
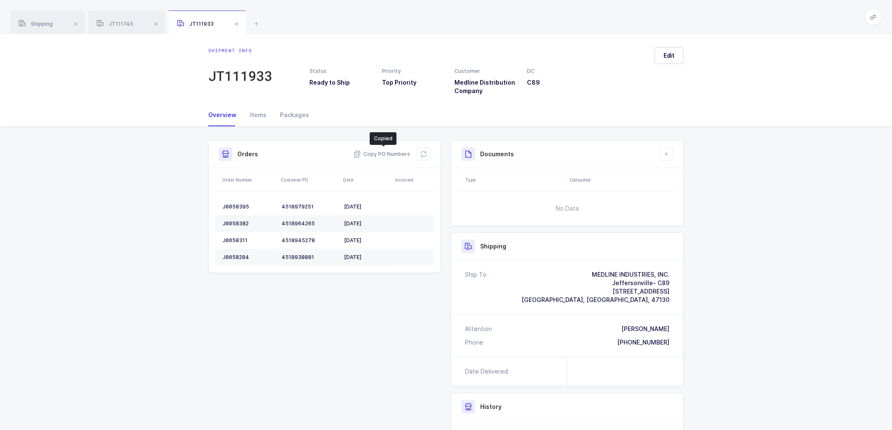
drag, startPoint x: 289, startPoint y: 112, endPoint x: 589, endPoint y: 146, distance: 301.3
click at [291, 112] on div "Packages" at bounding box center [291, 115] width 36 height 23
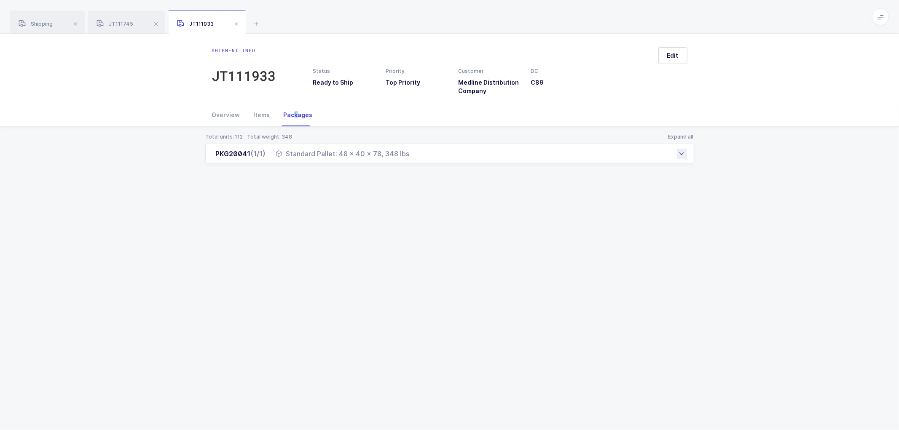
drag, startPoint x: 218, startPoint y: 153, endPoint x: 361, endPoint y: 159, distance: 143.0
click at [361, 159] on div "PKG20041 (1/1) Standard Pallet: 48 x 40 x 78, 348 lbs" at bounding box center [449, 154] width 489 height 20
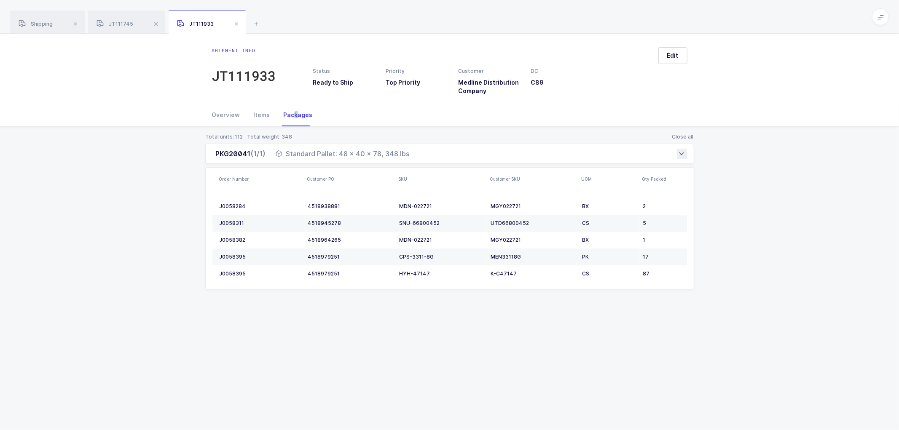
drag, startPoint x: 213, startPoint y: 155, endPoint x: 410, endPoint y: 159, distance: 197.3
click at [410, 159] on div "PKG20041 (1/1) Standard Pallet: 48 x 40 x 78, 348 lbs" at bounding box center [449, 154] width 489 height 20
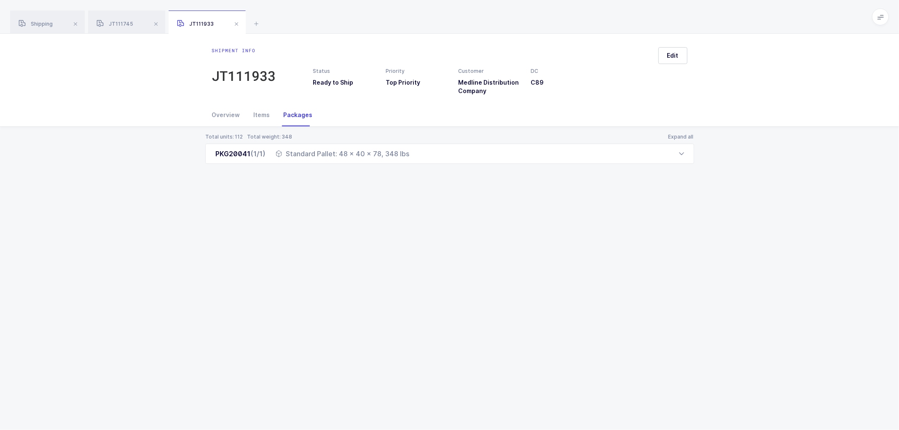
click at [53, 20] on div "Shipping" at bounding box center [47, 23] width 75 height 24
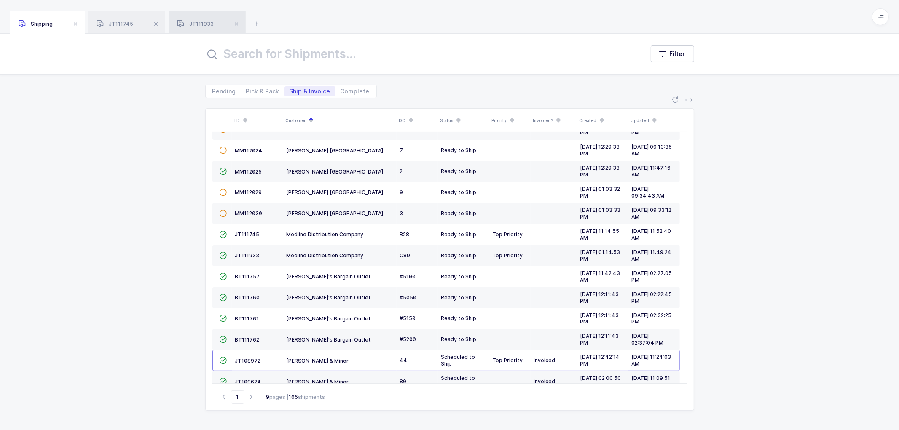
click at [204, 24] on span "JT111933" at bounding box center [195, 24] width 37 height 6
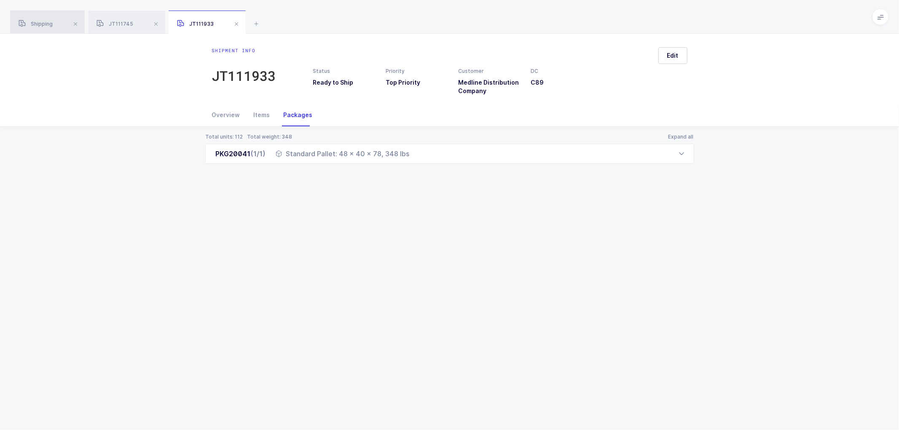
click at [46, 22] on span "Shipping" at bounding box center [36, 24] width 34 height 6
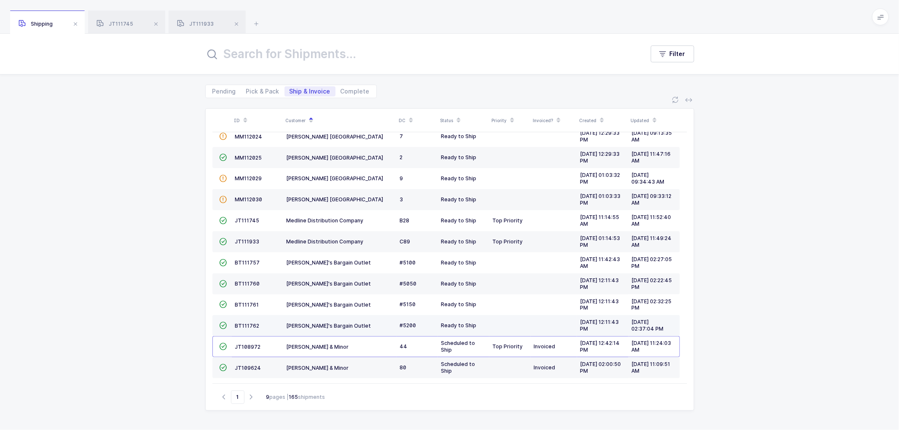
scroll to position [185, 0]
click at [304, 89] on span "Ship & Invoice" at bounding box center [310, 92] width 41 height 6
click at [290, 89] on input "Ship & Invoice" at bounding box center [287, 88] width 5 height 5
click at [260, 91] on span "Pick & Pack" at bounding box center [262, 92] width 33 height 6
click at [247, 91] on input "Pick & Pack" at bounding box center [243, 88] width 5 height 5
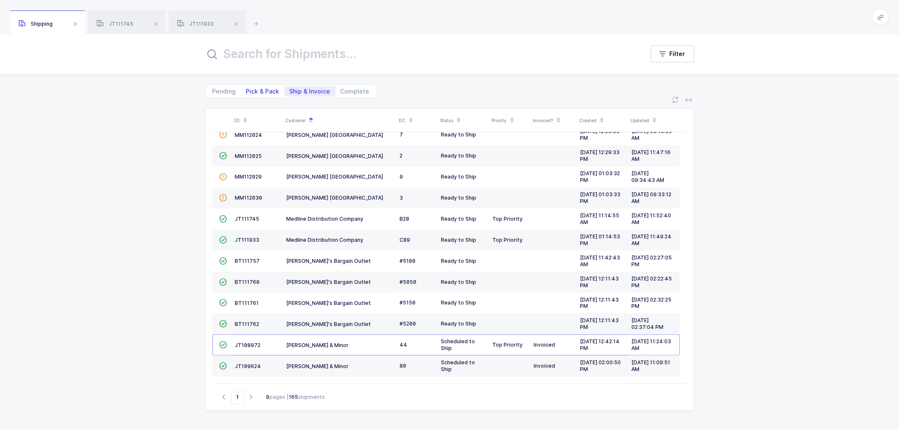
radio input "true"
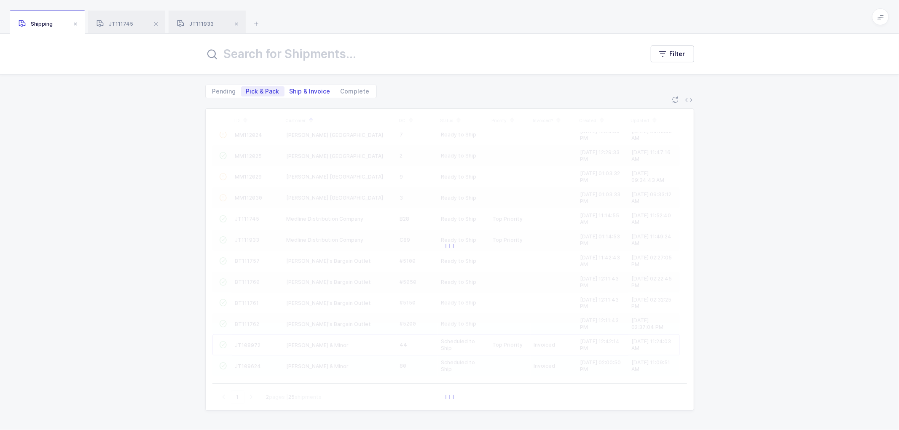
scroll to position [100, 0]
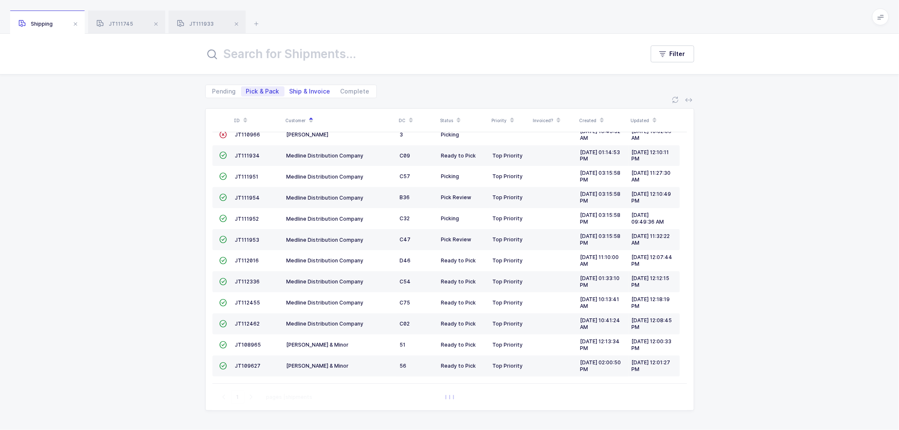
click at [312, 86] on span "Ship & Invoice" at bounding box center [310, 91] width 51 height 10
click at [290, 86] on input "Ship & Invoice" at bounding box center [287, 88] width 5 height 5
radio input "true"
radio input "false"
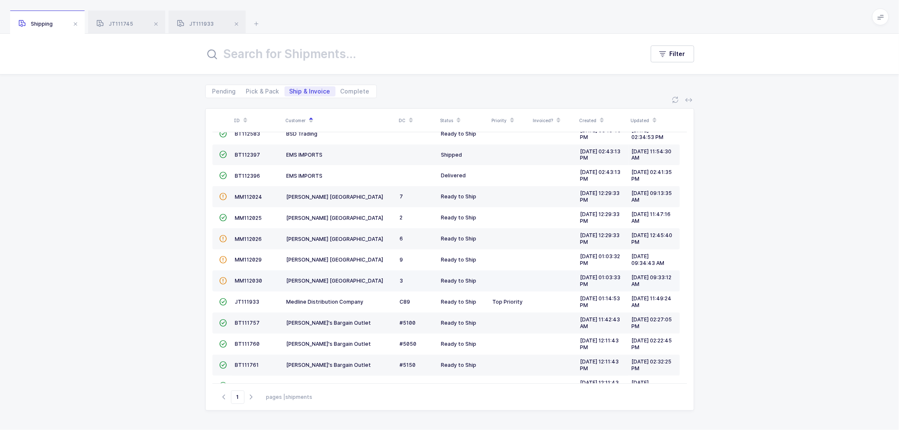
scroll to position [185, 0]
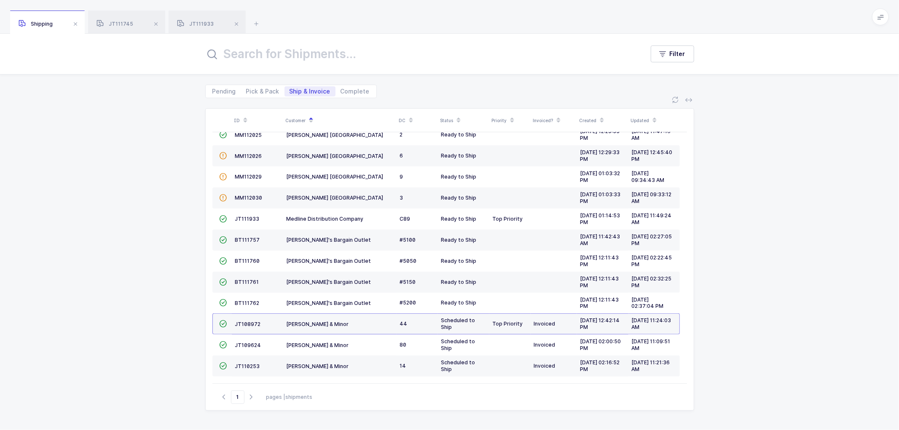
drag, startPoint x: 308, startPoint y: 92, endPoint x: 310, endPoint y: 79, distance: 13.2
click at [309, 89] on span "Ship & Invoice" at bounding box center [310, 92] width 41 height 6
click at [250, 395] on icon "button" at bounding box center [251, 397] width 10 height 6
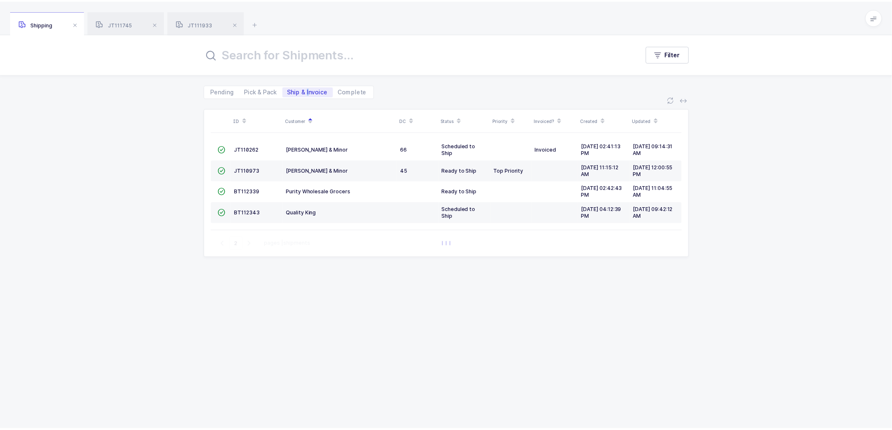
scroll to position [0, 0]
click at [246, 170] on span "JT110973" at bounding box center [248, 170] width 25 height 6
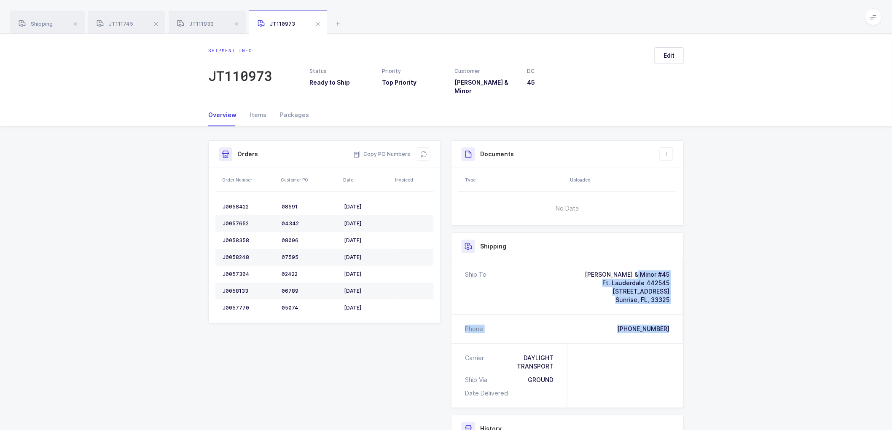
drag, startPoint x: 646, startPoint y: 325, endPoint x: 600, endPoint y: 271, distance: 70.6
click at [600, 271] on div "Ship To [PERSON_NAME] & Minor #45 Ft. Lauderdale 442545 [STREET_ADDRESS] Phone …" at bounding box center [568, 302] width 232 height 83
drag, startPoint x: 382, startPoint y: 146, endPoint x: 377, endPoint y: 145, distance: 5.6
click at [382, 150] on span "Copy PO Numbers" at bounding box center [381, 154] width 57 height 8
drag, startPoint x: 291, startPoint y: 107, endPoint x: 629, endPoint y: 146, distance: 340.4
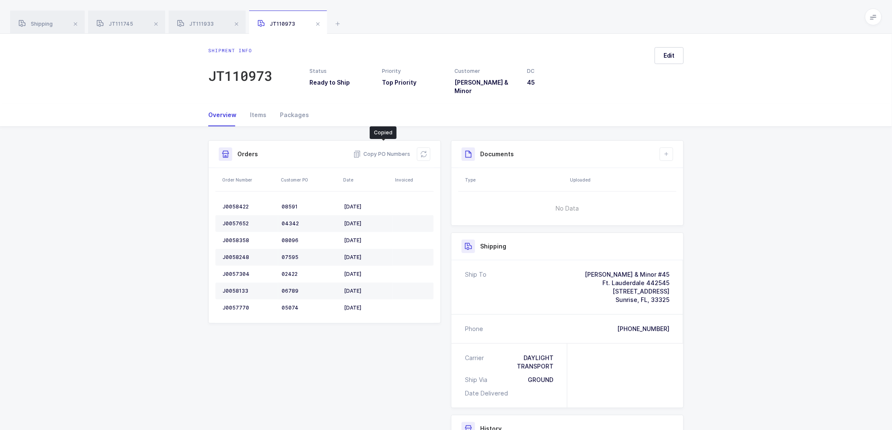
click at [292, 107] on div "Packages" at bounding box center [291, 115] width 36 height 23
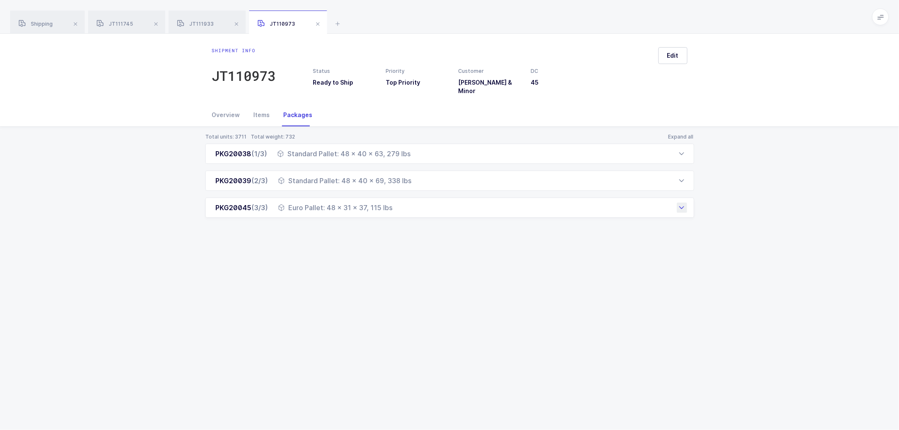
drag, startPoint x: 211, startPoint y: 146, endPoint x: 398, endPoint y: 208, distance: 197.1
click at [398, 208] on div "PKG20038 (1/3) Standard Pallet: 48 x 40 x 63, 279 lbs Order Number Customer PO …" at bounding box center [449, 181] width 489 height 74
drag, startPoint x: 284, startPoint y: 251, endPoint x: 292, endPoint y: 226, distance: 26.3
click at [285, 251] on div "Shipment info JT110973 Status Ready to Ship Priority Top Priority Customer [PER…" at bounding box center [449, 232] width 899 height 397
drag, startPoint x: 320, startPoint y: 17, endPoint x: 311, endPoint y: 20, distance: 8.9
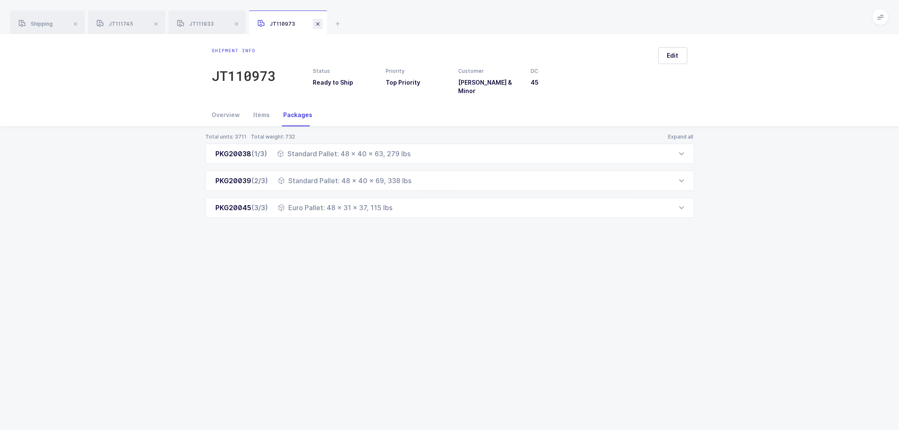
click at [311, 20] on div "JT110973" at bounding box center [288, 23] width 78 height 24
click at [314, 21] on span at bounding box center [318, 24] width 10 height 10
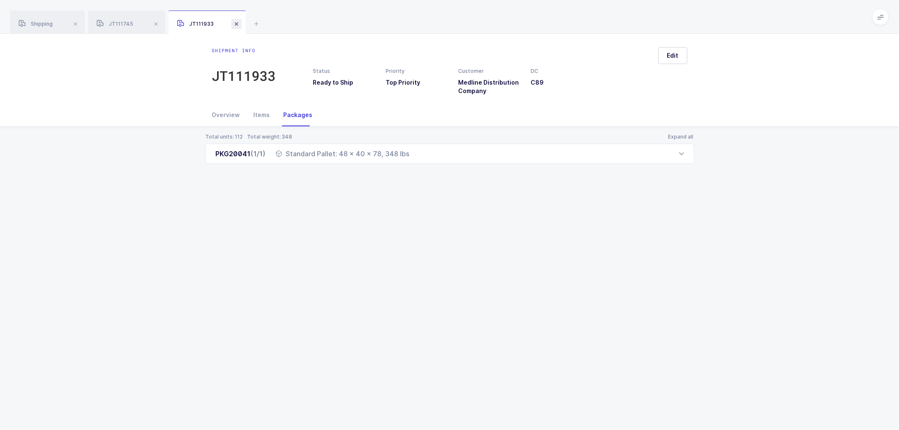
click at [235, 21] on span at bounding box center [236, 24] width 10 height 10
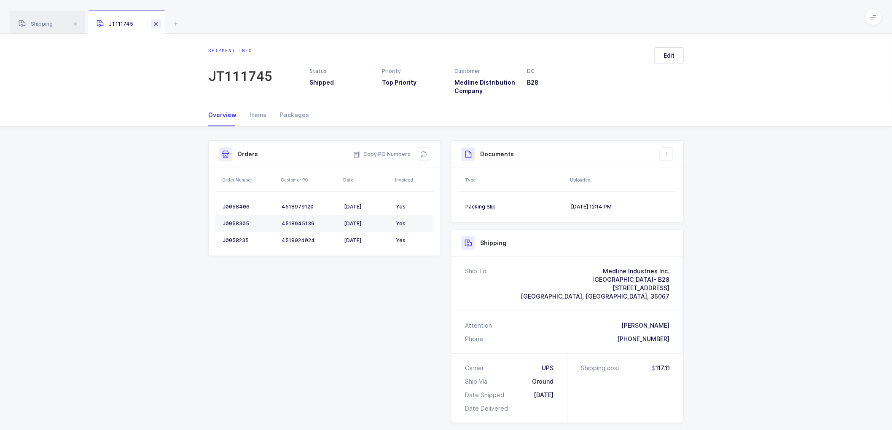
click at [158, 22] on span at bounding box center [156, 24] width 10 height 10
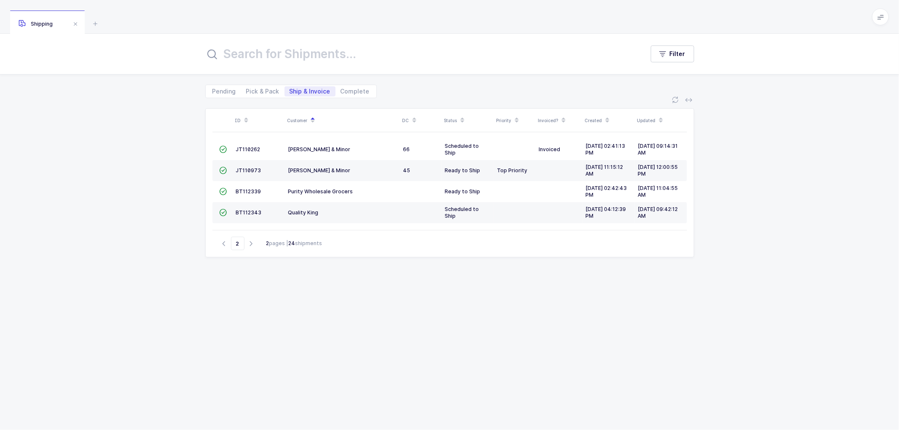
drag, startPoint x: 299, startPoint y: 307, endPoint x: 303, endPoint y: 265, distance: 42.3
click at [300, 307] on div "ID Customer DC Status Priority Invoiced? Created Updated  JT110262 [PERSON_NAM…" at bounding box center [449, 259] width 489 height 302
click at [246, 188] on span "BT112339" at bounding box center [248, 191] width 25 height 6
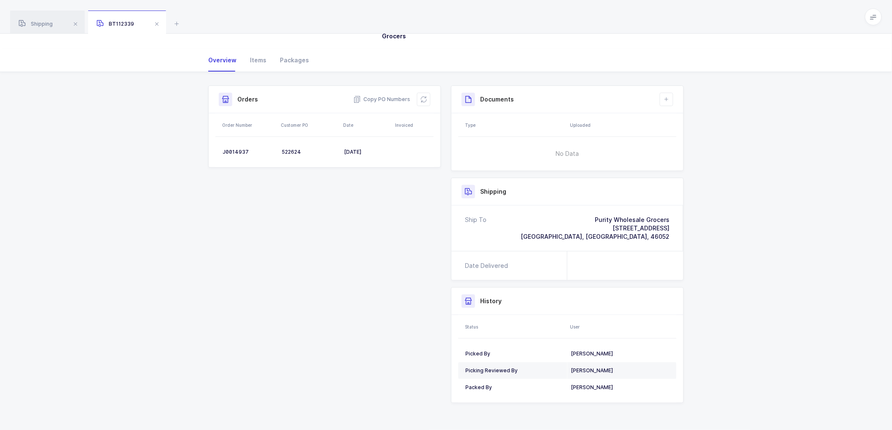
scroll to position [55, 0]
click at [293, 57] on div "Packages" at bounding box center [291, 60] width 36 height 23
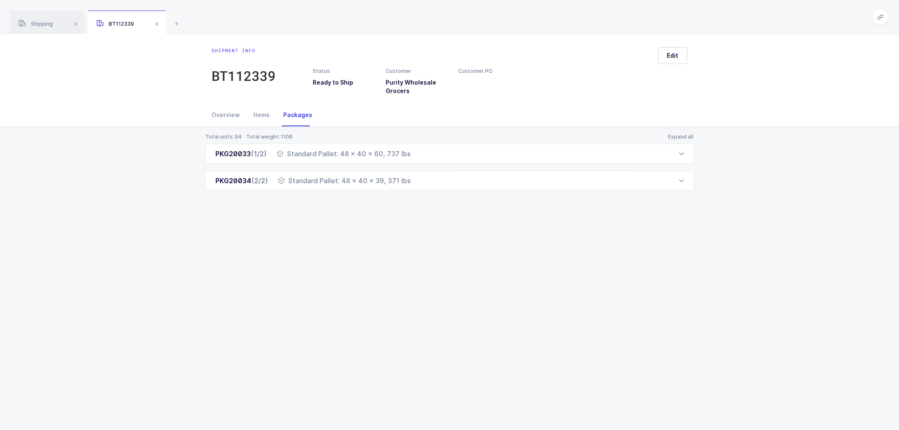
drag, startPoint x: 46, startPoint y: 17, endPoint x: 193, endPoint y: 65, distance: 153.9
click at [52, 19] on div "Shipping" at bounding box center [47, 23] width 75 height 24
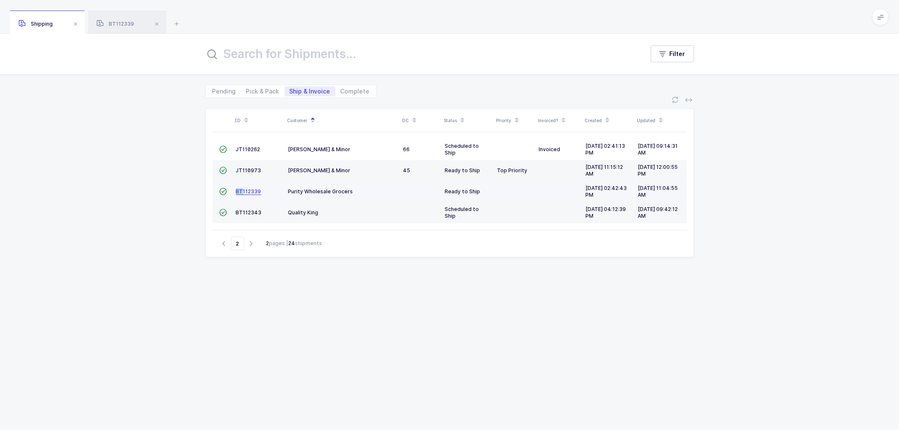
click at [243, 190] on td "BT112339" at bounding box center [259, 191] width 52 height 21
click at [246, 190] on span "BT112339" at bounding box center [248, 191] width 25 height 6
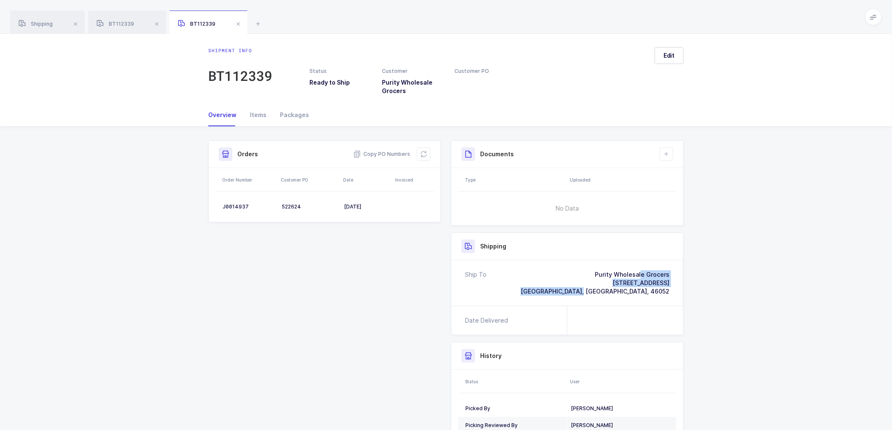
drag, startPoint x: 674, startPoint y: 293, endPoint x: 578, endPoint y: 269, distance: 98.3
click at [578, 269] on div "Ship To Purity Wholesale Grocers [STREET_ADDRESS]" at bounding box center [568, 284] width 232 height 46
drag, startPoint x: 380, startPoint y: 154, endPoint x: 734, endPoint y: 136, distance: 354.2
click at [384, 152] on span "Copy PO Numbers" at bounding box center [381, 154] width 57 height 8
drag, startPoint x: 294, startPoint y: 112, endPoint x: 289, endPoint y: 111, distance: 4.8
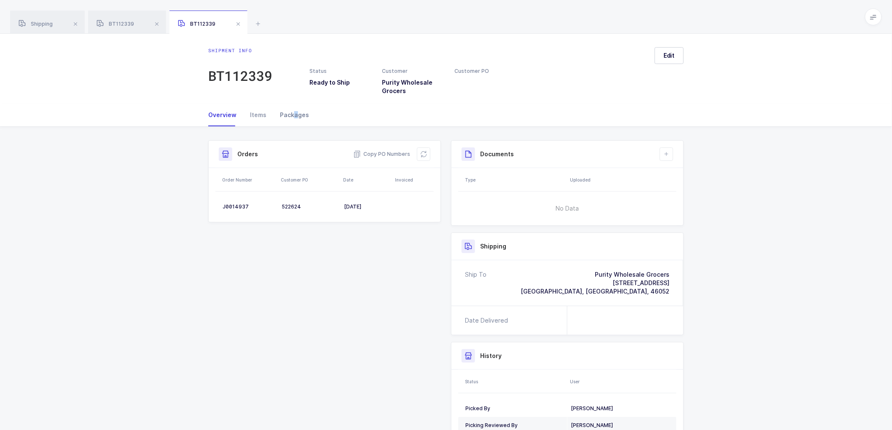
click at [293, 112] on div "Packages" at bounding box center [291, 115] width 36 height 23
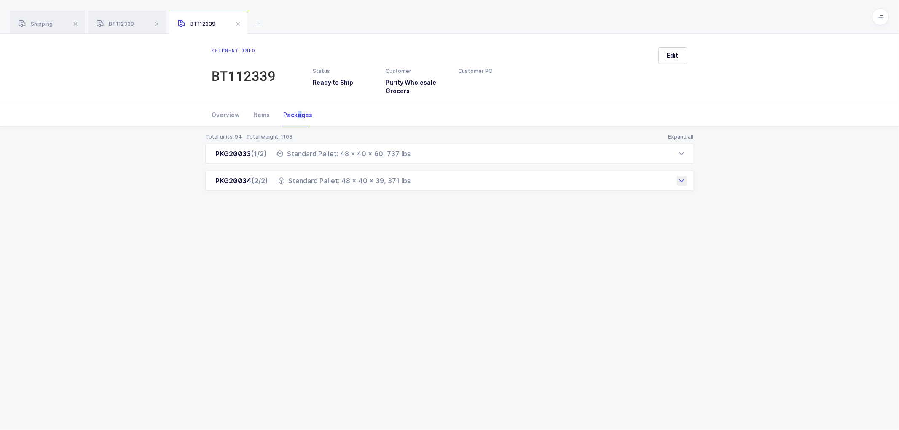
drag, startPoint x: 213, startPoint y: 153, endPoint x: 427, endPoint y: 188, distance: 216.9
click at [427, 188] on div "PKG20033 (1/2) Standard Pallet: 48 x 40 x 60, 737 lbs Order Number Customer PO …" at bounding box center [449, 167] width 489 height 47
click at [159, 24] on span at bounding box center [157, 24] width 10 height 10
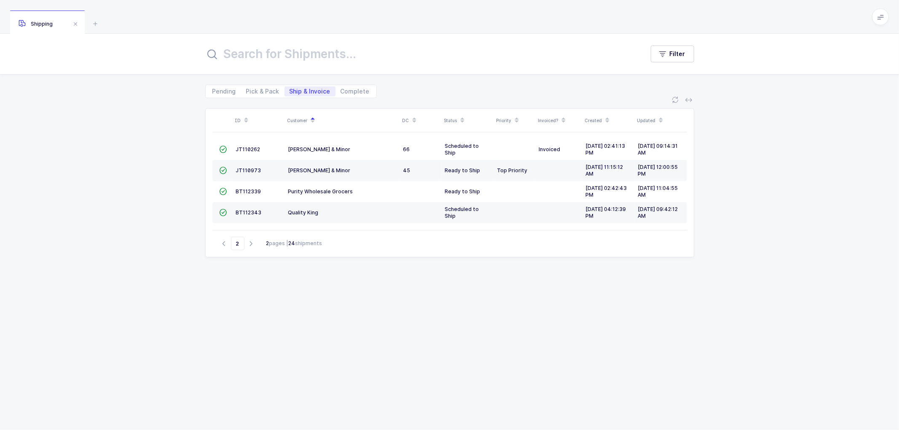
drag, startPoint x: 341, startPoint y: 288, endPoint x: 326, endPoint y: 230, distance: 60.2
click at [341, 287] on div "ID Customer DC Status Priority Invoiced? Created Updated  JT110262 [PERSON_NAM…" at bounding box center [449, 259] width 489 height 302
click at [221, 242] on icon "button" at bounding box center [224, 244] width 10 height 6
type input "1"
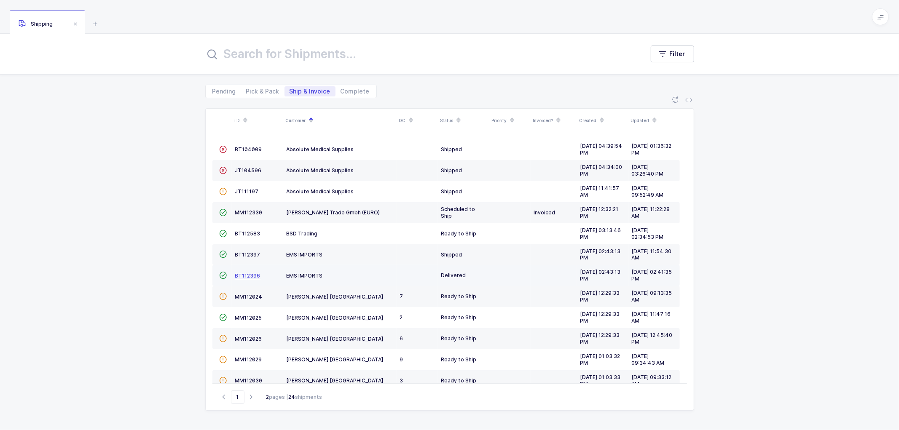
click at [247, 275] on span "BT112396" at bounding box center [247, 276] width 25 height 6
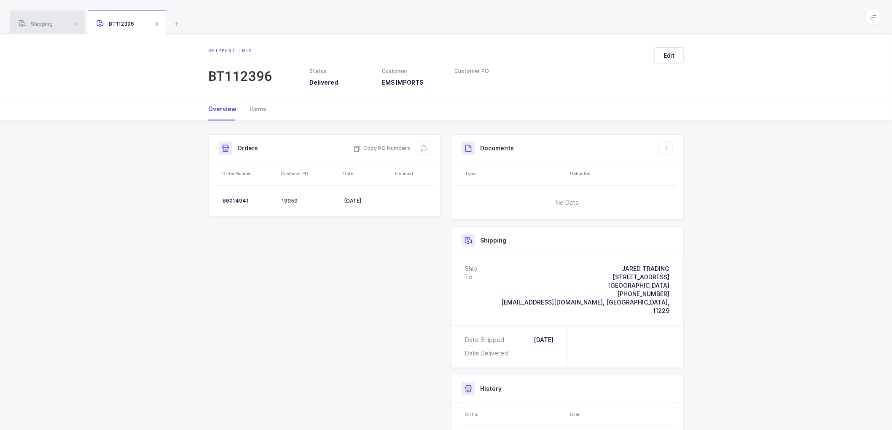
drag, startPoint x: 43, startPoint y: 24, endPoint x: 48, endPoint y: 24, distance: 4.7
click at [44, 24] on span "Shipping" at bounding box center [36, 24] width 34 height 6
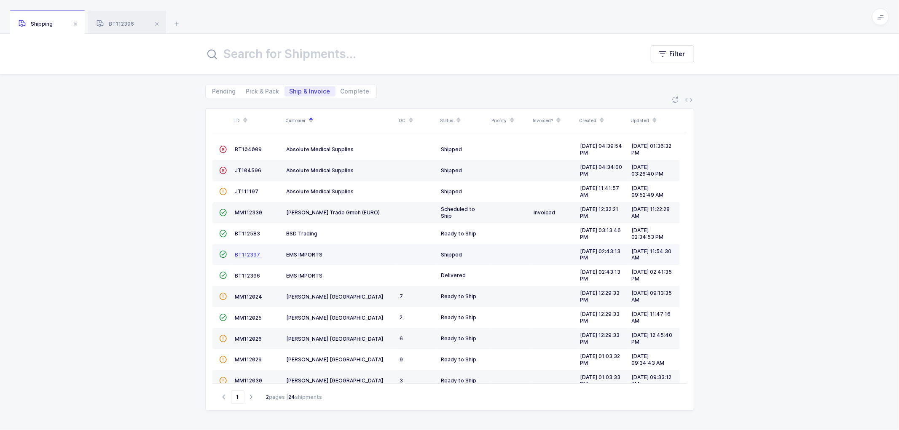
click at [244, 254] on span "BT112397" at bounding box center [247, 255] width 25 height 6
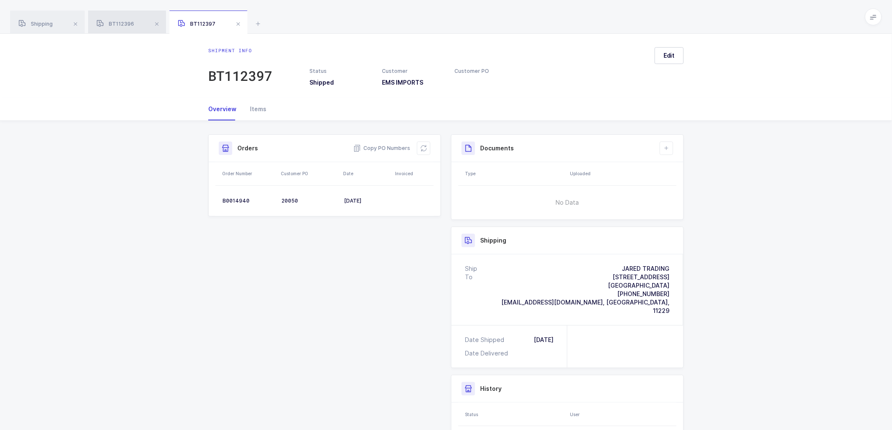
click at [121, 19] on div "BT112396" at bounding box center [127, 23] width 78 height 24
click at [37, 19] on div "Shipping" at bounding box center [47, 23] width 75 height 24
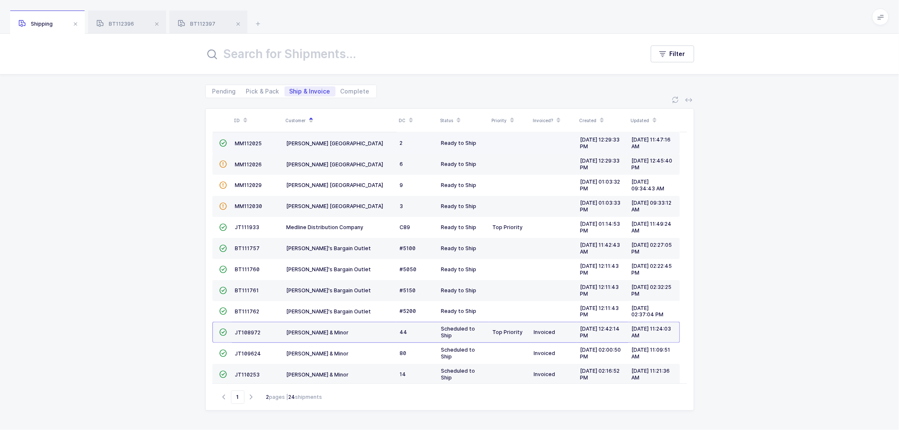
scroll to position [185, 0]
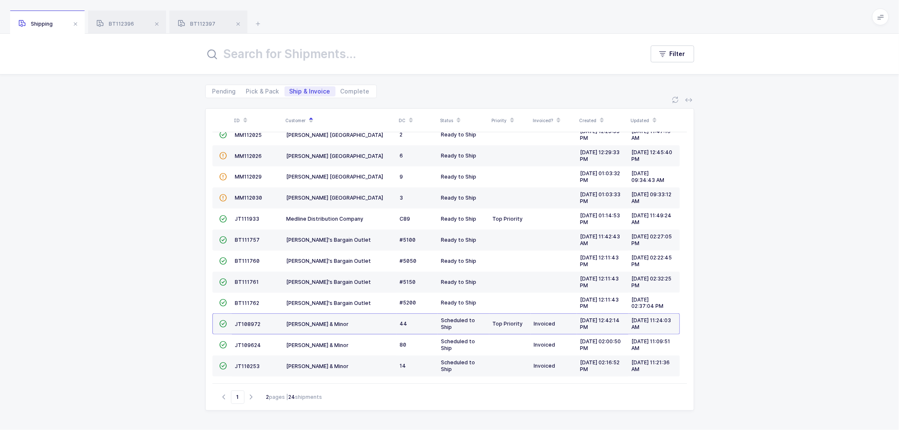
drag, startPoint x: 171, startPoint y: 360, endPoint x: 173, endPoint y: 351, distance: 9.6
click at [171, 360] on div "ID Customer DC Status Priority Invoiced? Created Updated  BT104009 Absolute Me…" at bounding box center [449, 264] width 899 height 332
drag, startPoint x: 350, startPoint y: 86, endPoint x: 348, endPoint y: 94, distance: 9.0
click at [350, 87] on div "Pending Pick & Pack Ship & Invoice Complete" at bounding box center [291, 91] width 172 height 13
click at [351, 90] on span "Complete" at bounding box center [355, 92] width 29 height 6
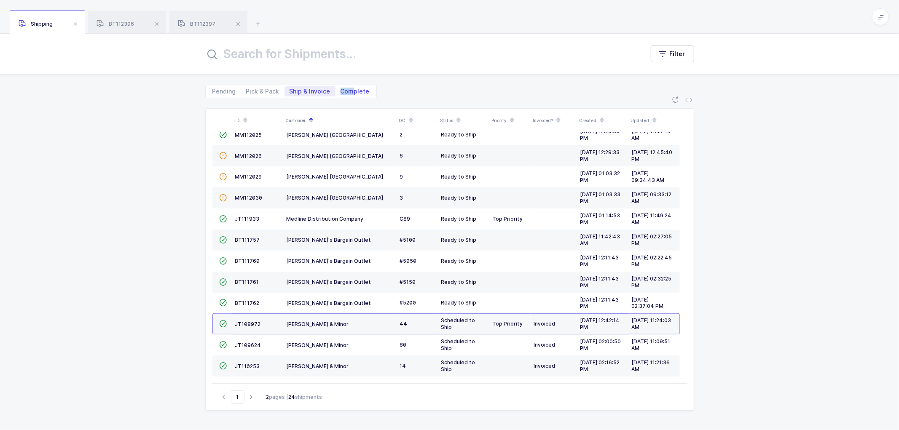
click at [341, 90] on input "Complete" at bounding box center [338, 88] width 5 height 5
radio input "true"
radio input "false"
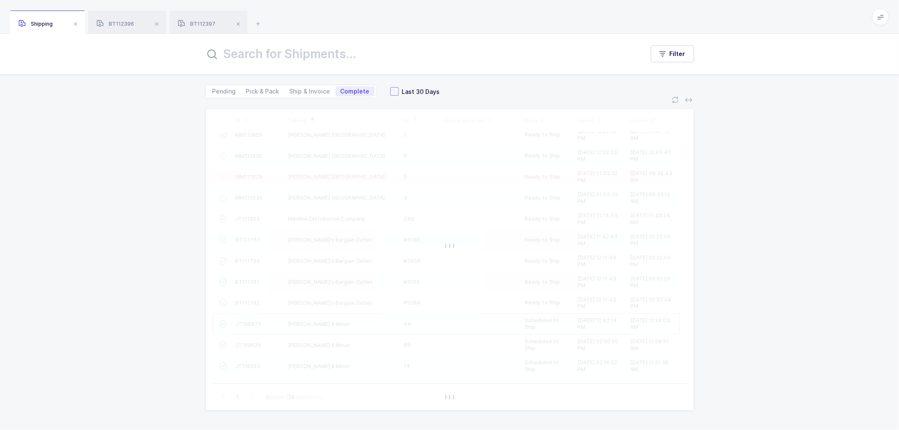
click at [390, 91] on span at bounding box center [394, 91] width 8 height 8
click at [399, 87] on input "Last 30 Days" at bounding box center [399, 87] width 0 height 0
click at [246, 54] on input "text" at bounding box center [419, 54] width 429 height 20
type input "o"
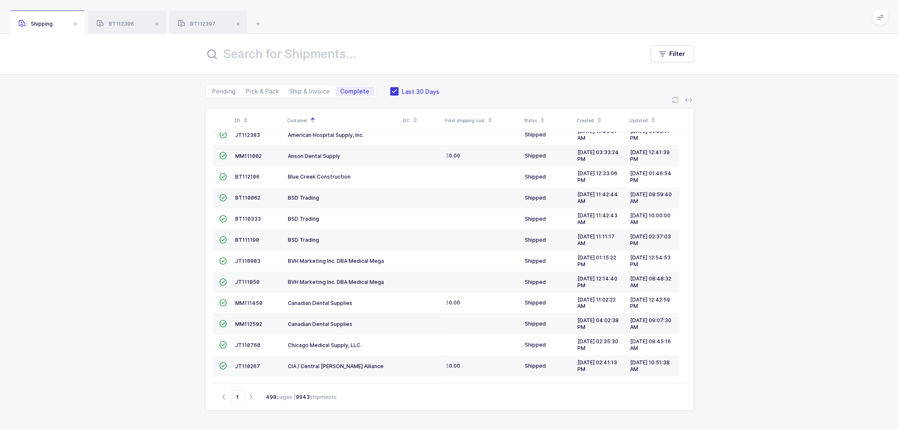
click at [254, 51] on input "text" at bounding box center [419, 54] width 429 height 20
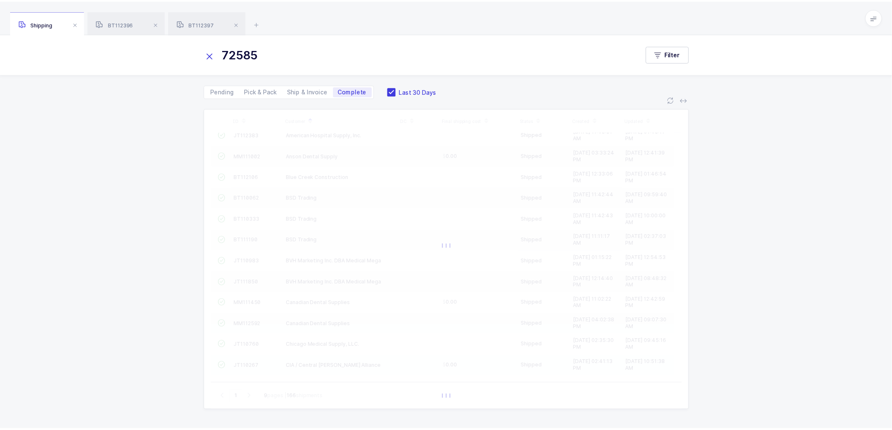
scroll to position [0, 0]
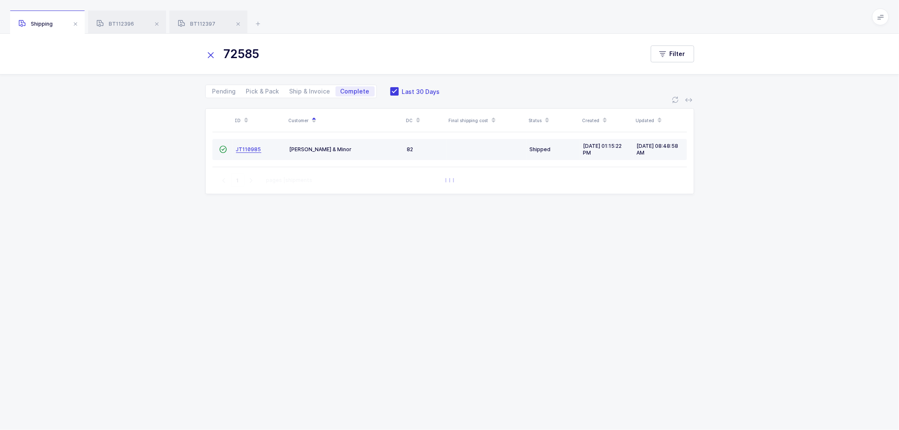
type input "72585"
click at [247, 149] on span "JT110985" at bounding box center [248, 149] width 25 height 6
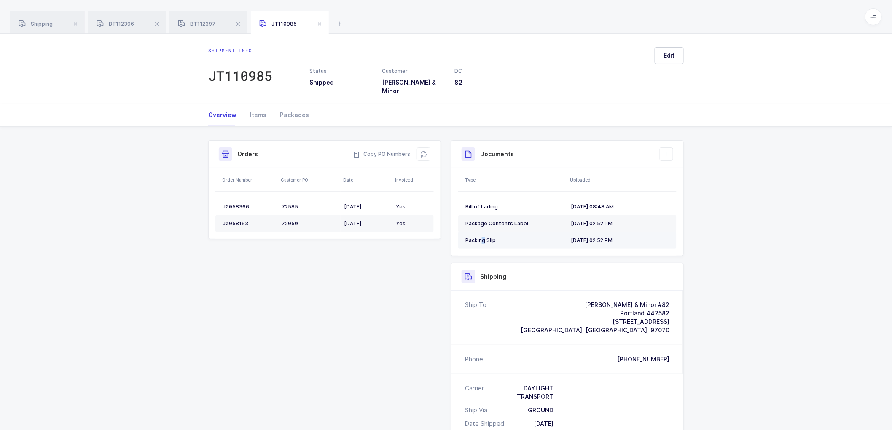
click at [483, 237] on div "Packing Slip" at bounding box center [514, 240] width 99 height 7
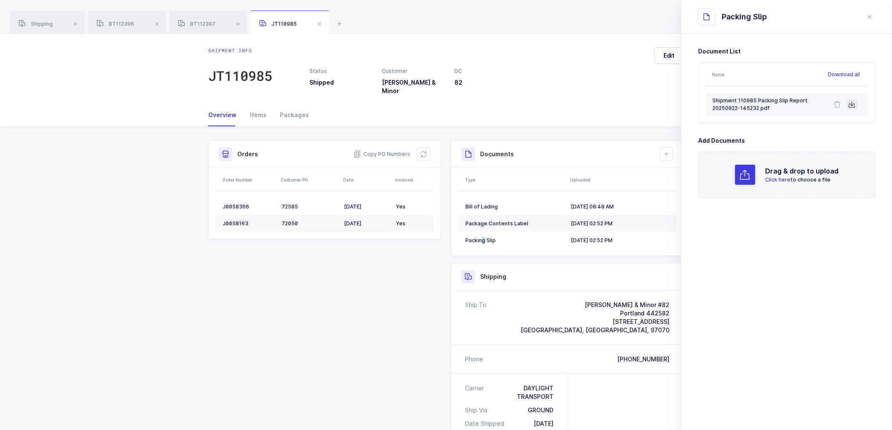
click at [853, 105] on icon at bounding box center [852, 104] width 7 height 7
click at [726, 250] on div "Document List Name Download all Shipment 110985 Packing Slip Report 20250822-14…" at bounding box center [787, 145] width 210 height 222
click at [495, 199] on td "Bill of Lading" at bounding box center [512, 207] width 109 height 17
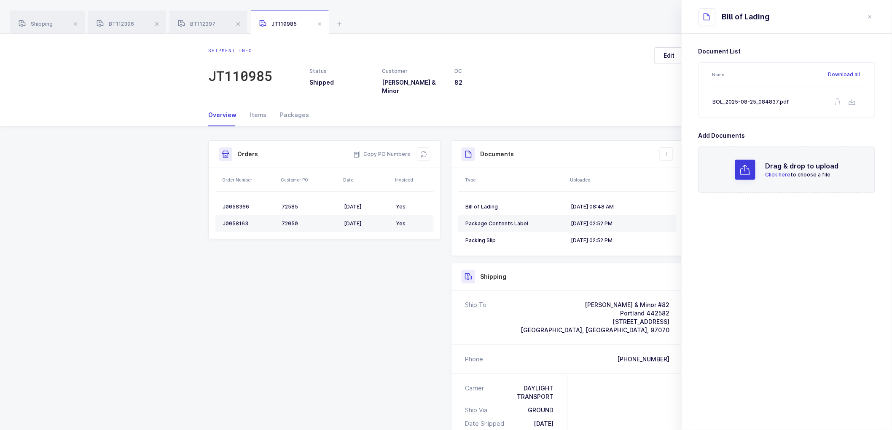
drag, startPoint x: 871, startPoint y: 14, endPoint x: 850, endPoint y: 41, distance: 34.6
click at [871, 15] on icon "close drawer" at bounding box center [870, 16] width 7 height 7
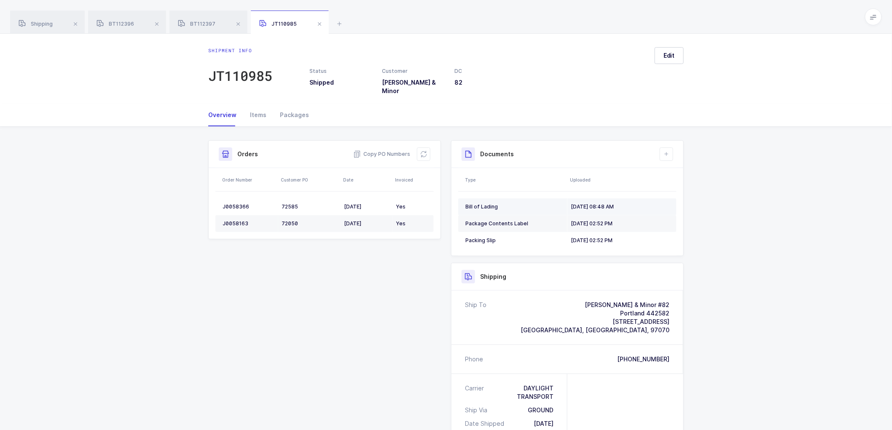
drag, startPoint x: 608, startPoint y: 199, endPoint x: 632, endPoint y: 193, distance: 25.8
click at [608, 204] on div "[DATE] 08:48 AM" at bounding box center [620, 207] width 99 height 7
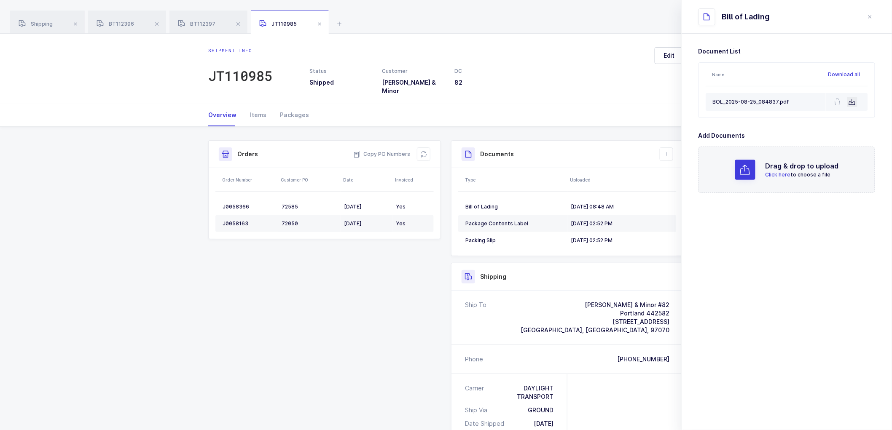
click at [853, 99] on icon at bounding box center [852, 102] width 7 height 7
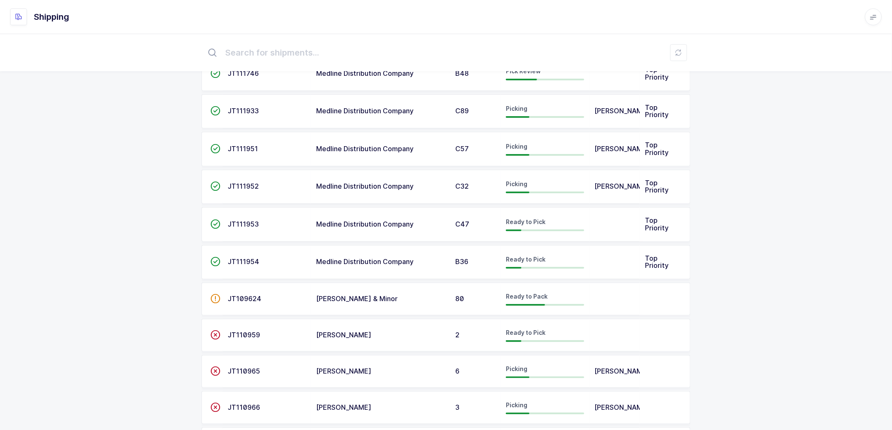
scroll to position [140, 0]
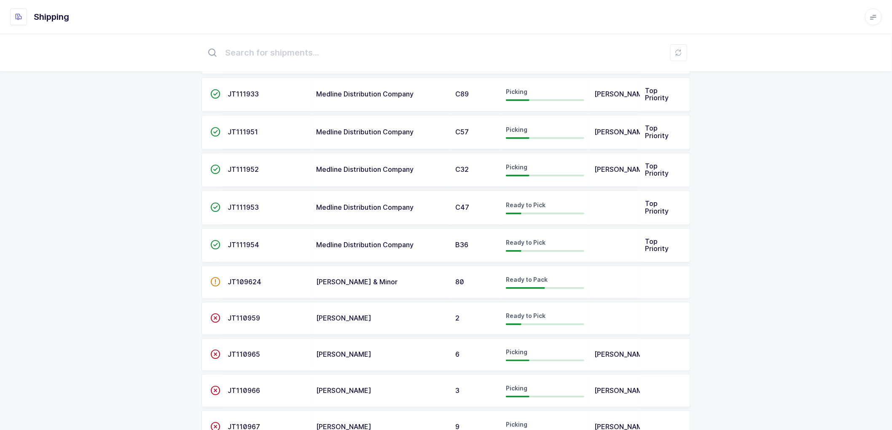
drag, startPoint x: 235, startPoint y: 279, endPoint x: 241, endPoint y: 279, distance: 5.5
click at [236, 279] on span "JT109624" at bounding box center [245, 282] width 34 height 8
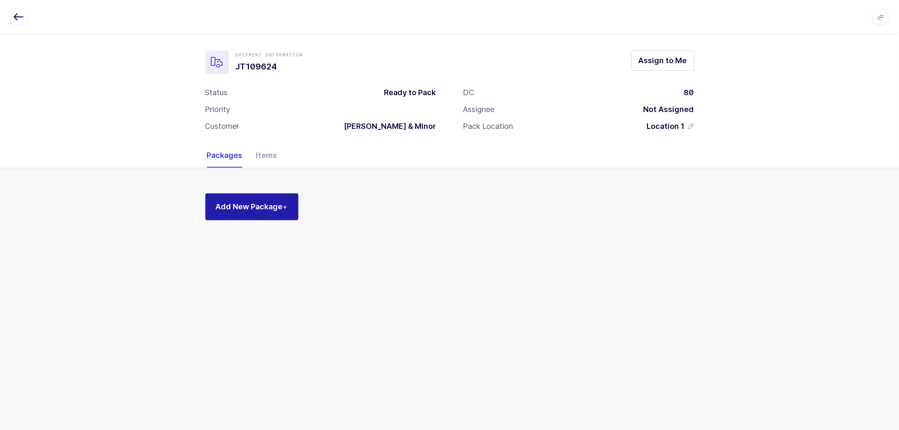
click at [250, 204] on span "Add New Package +" at bounding box center [252, 207] width 72 height 11
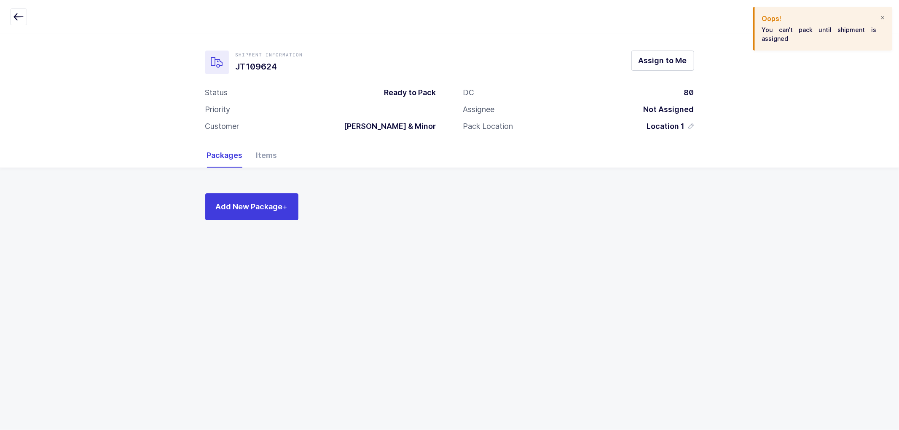
click at [886, 17] on div at bounding box center [882, 18] width 7 height 8
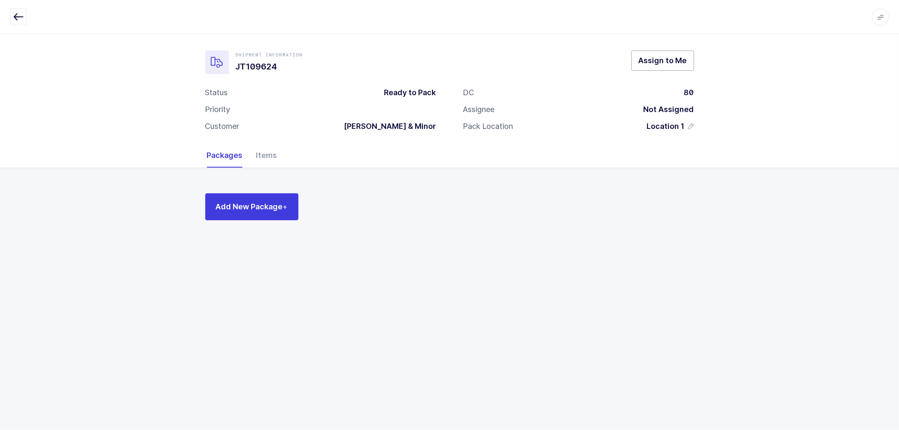
click at [655, 62] on span "Assign to Me" at bounding box center [663, 60] width 48 height 11
click at [265, 200] on button "Add New Package +" at bounding box center [251, 207] width 93 height 27
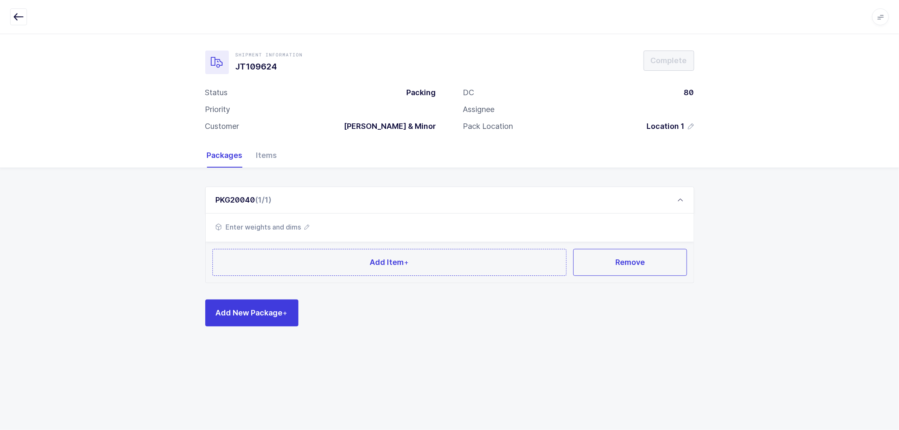
click at [309, 226] on icon "button" at bounding box center [307, 227] width 5 height 5
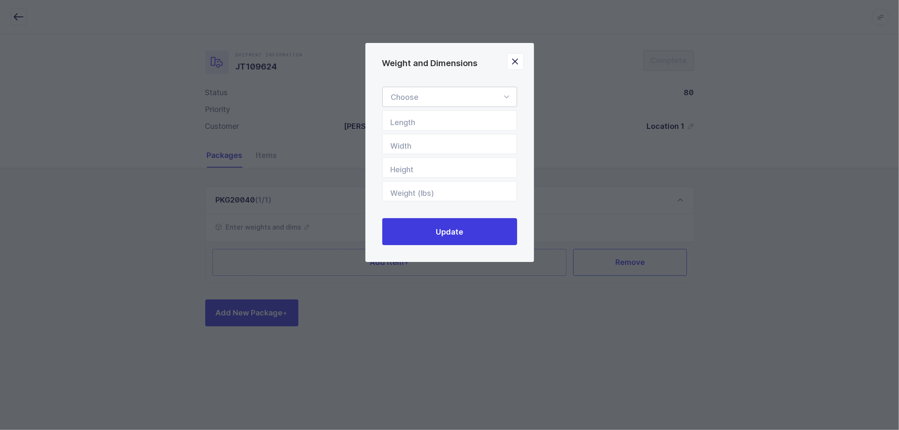
click at [508, 94] on icon "Weight and Dimensions" at bounding box center [507, 97] width 11 height 20
drag, startPoint x: 415, startPoint y: 136, endPoint x: 428, endPoint y: 132, distance: 13.1
click at [415, 136] on span "Euro Pallet" at bounding box center [410, 137] width 38 height 9
type input "Euro Pallet"
type input "48"
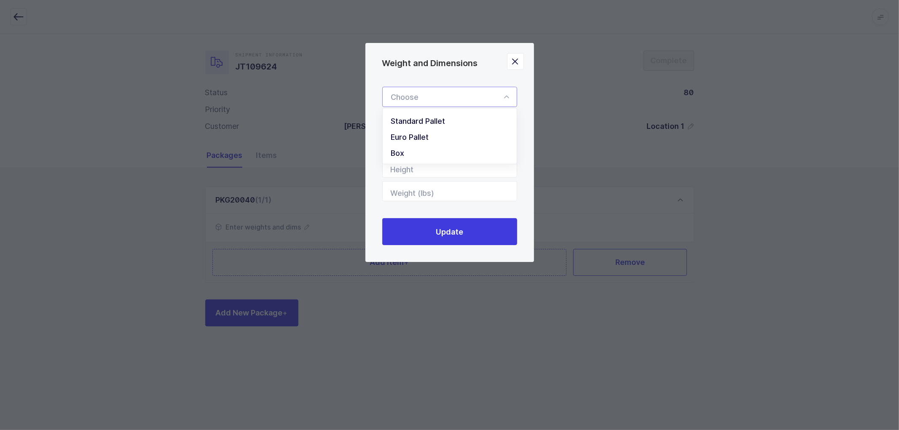
type input "31"
click at [507, 145] on input "31" at bounding box center [449, 144] width 135 height 20
click at [500, 144] on input "31" at bounding box center [449, 144] width 135 height 20
click at [465, 145] on input "31" at bounding box center [449, 144] width 135 height 20
drag, startPoint x: 461, startPoint y: 162, endPoint x: 460, endPoint y: 167, distance: 5.7
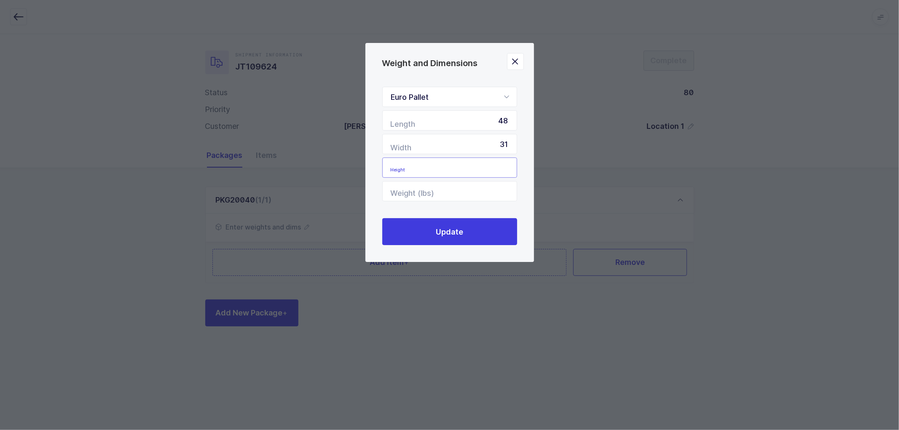
click at [461, 163] on input "Height" at bounding box center [449, 168] width 135 height 20
click at [508, 142] on input "31" at bounding box center [449, 144] width 135 height 20
click at [507, 143] on input "31" at bounding box center [449, 144] width 135 height 20
drag, startPoint x: 503, startPoint y: 144, endPoint x: 507, endPoint y: 142, distance: 4.5
click at [506, 142] on input "31" at bounding box center [449, 144] width 135 height 20
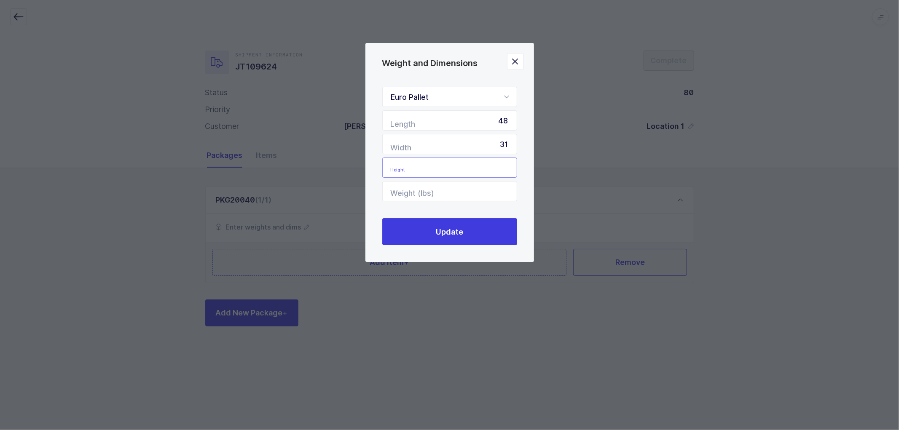
click at [451, 165] on input "Height" at bounding box center [449, 168] width 135 height 20
type input "33"
click at [428, 191] on input "Weight (lbs)" at bounding box center [449, 191] width 135 height 20
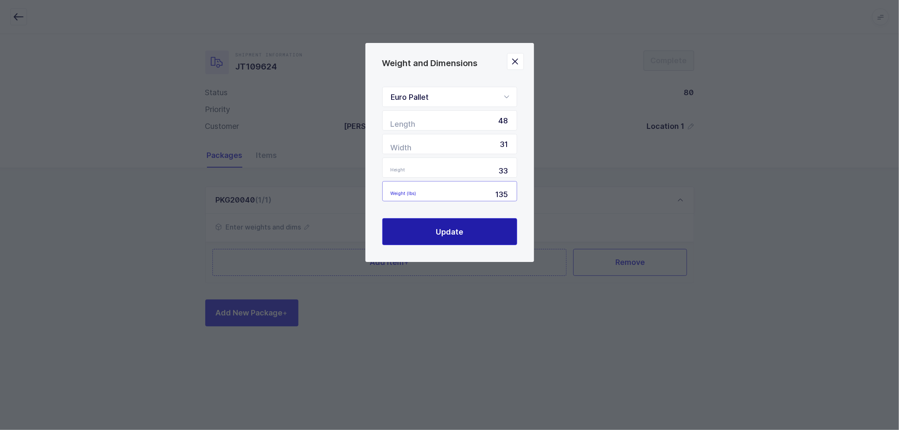
type input "135"
click at [435, 228] on button "Update" at bounding box center [449, 231] width 135 height 27
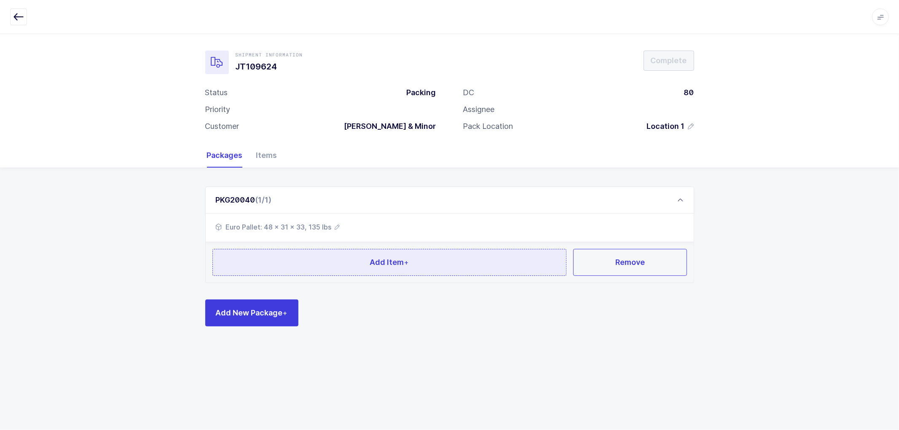
click at [391, 259] on span "Add Item +" at bounding box center [389, 262] width 39 height 11
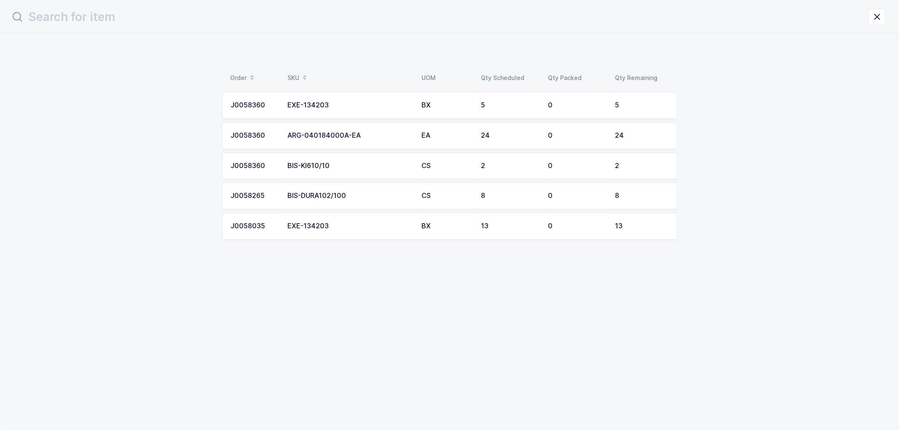
click at [243, 100] on td "J0058360" at bounding box center [252, 105] width 61 height 27
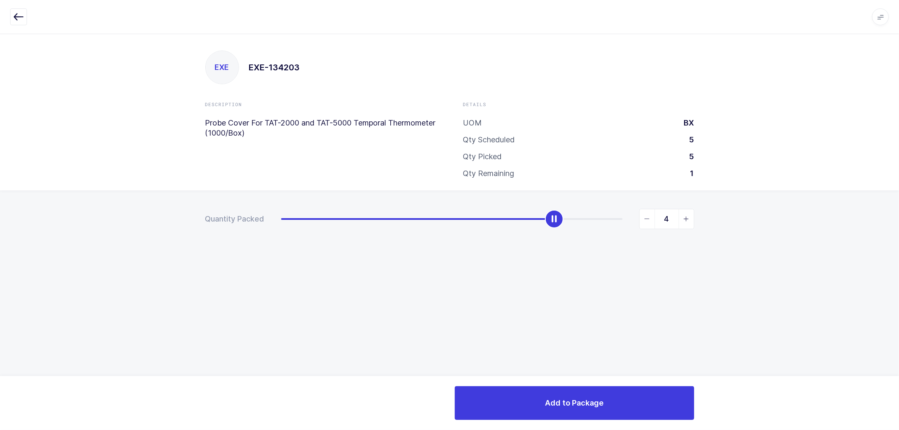
type input "5"
drag, startPoint x: 277, startPoint y: 219, endPoint x: 651, endPoint y: 211, distance: 374.9
click at [651, 211] on div "5" at bounding box center [487, 219] width 413 height 20
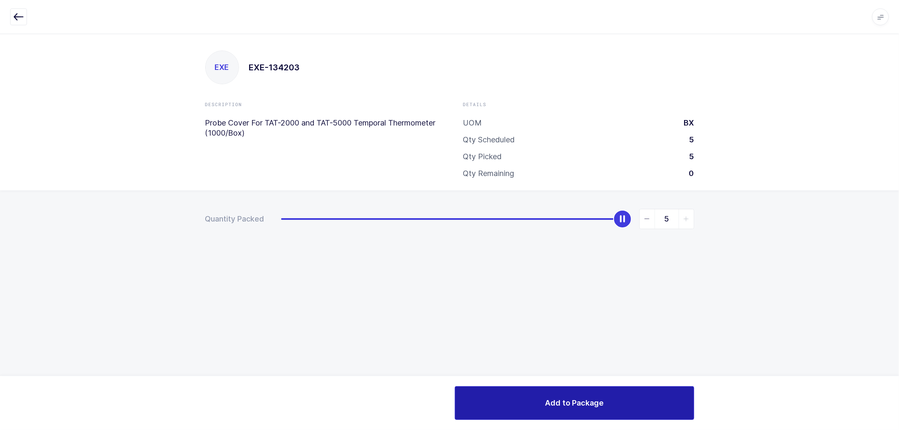
click at [578, 399] on span "Add to Package" at bounding box center [574, 403] width 59 height 11
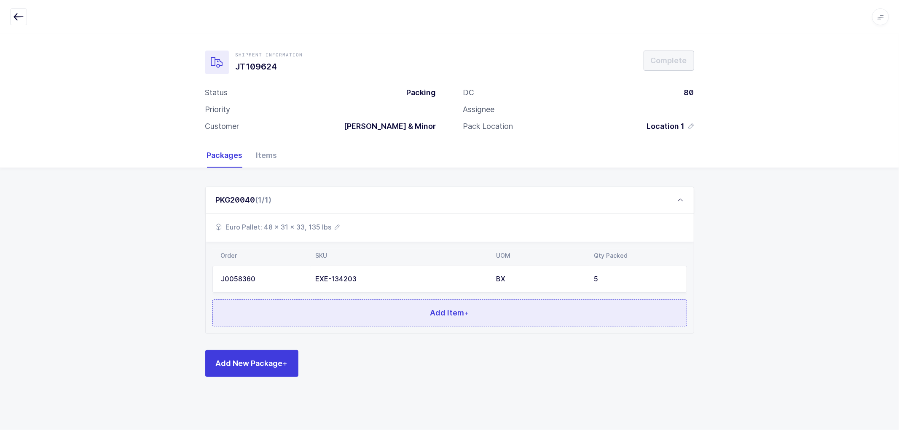
click at [402, 309] on button "Add Item +" at bounding box center [449, 313] width 475 height 27
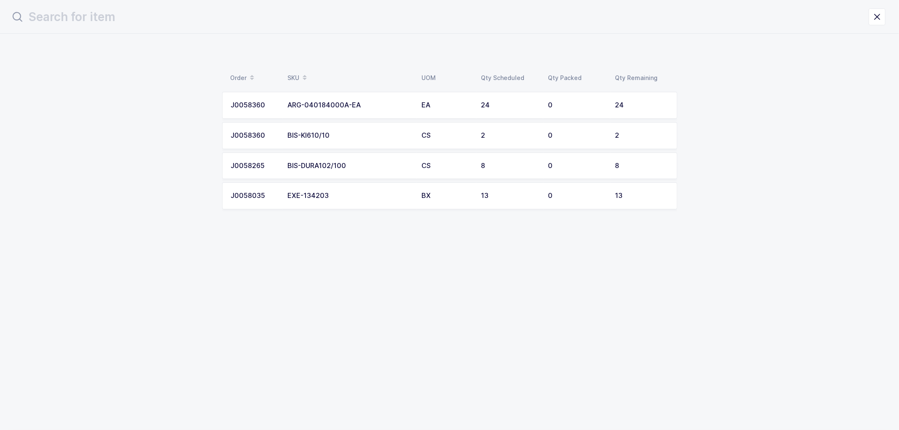
click at [252, 102] on div "J0058360" at bounding box center [254, 106] width 47 height 8
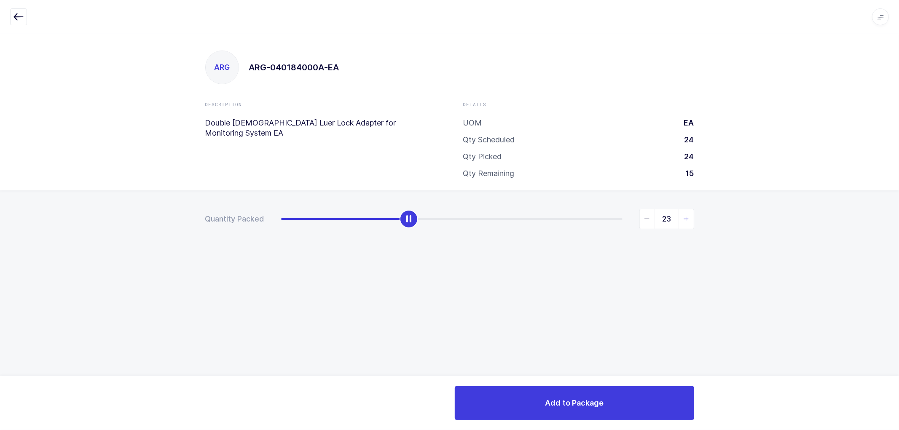
type input "24"
drag, startPoint x: 282, startPoint y: 225, endPoint x: 656, endPoint y: 269, distance: 377.4
click at [680, 226] on div "24" at bounding box center [487, 219] width 413 height 20
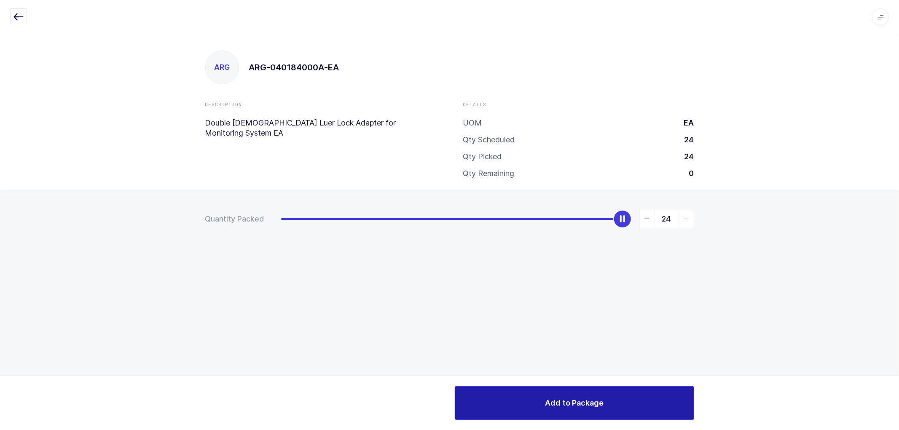
click at [575, 394] on button "Add to Package" at bounding box center [574, 404] width 239 height 34
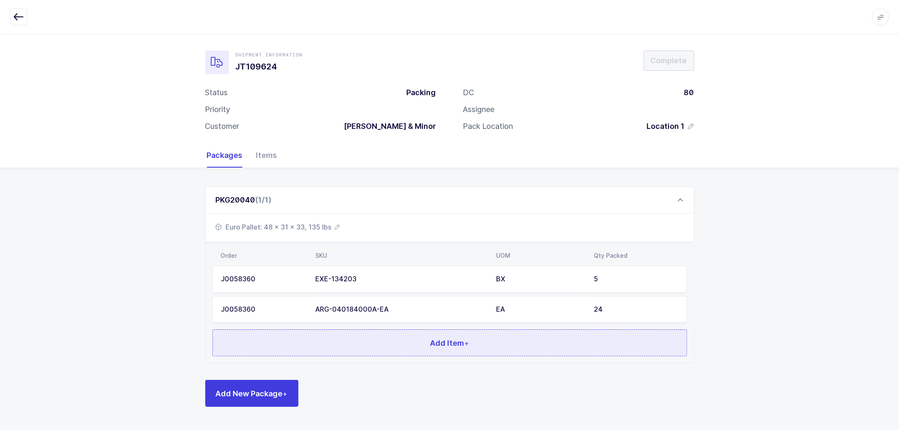
click at [445, 342] on span "Add Item +" at bounding box center [449, 343] width 39 height 11
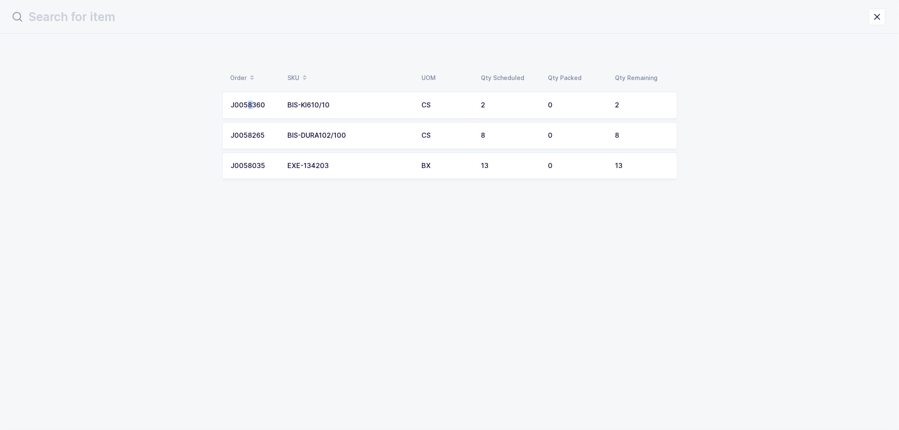
drag, startPoint x: 247, startPoint y: 105, endPoint x: 252, endPoint y: 105, distance: 5.1
click at [252, 105] on div "J0058360" at bounding box center [254, 106] width 47 height 8
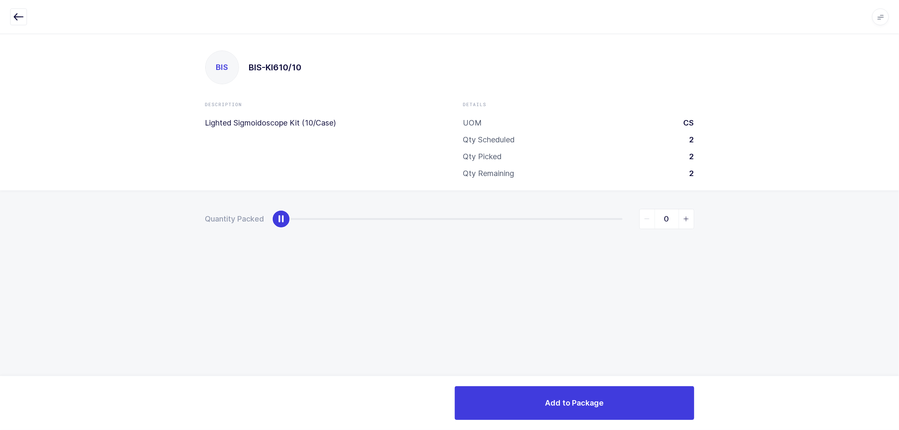
drag, startPoint x: 282, startPoint y: 212, endPoint x: 284, endPoint y: 220, distance: 8.0
click at [284, 220] on div "slider between 0 and 2" at bounding box center [281, 219] width 19 height 19
type input "2"
drag, startPoint x: 284, startPoint y: 220, endPoint x: 602, endPoint y: 220, distance: 318.3
click at [602, 220] on div "2" at bounding box center [487, 219] width 413 height 20
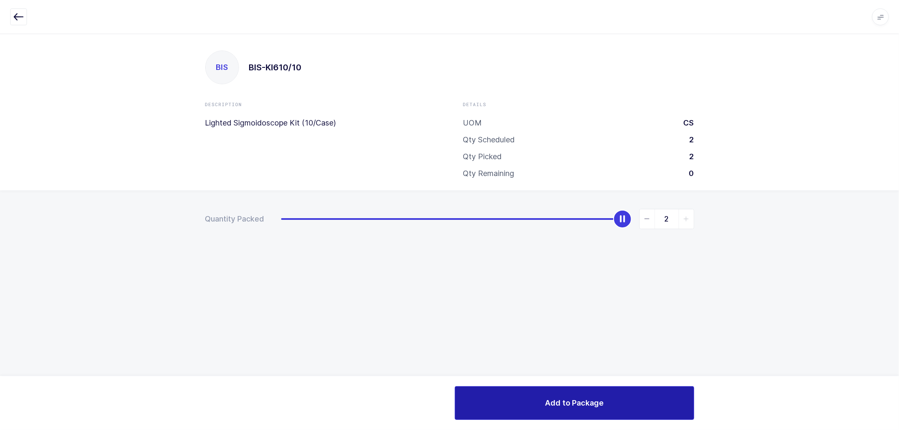
click at [586, 397] on button "Add to Package" at bounding box center [574, 404] width 239 height 34
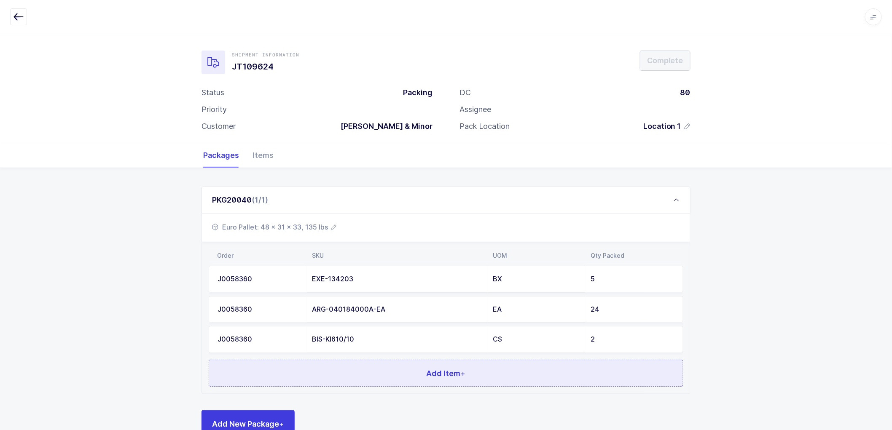
click at [428, 374] on span "Add Item +" at bounding box center [446, 373] width 39 height 11
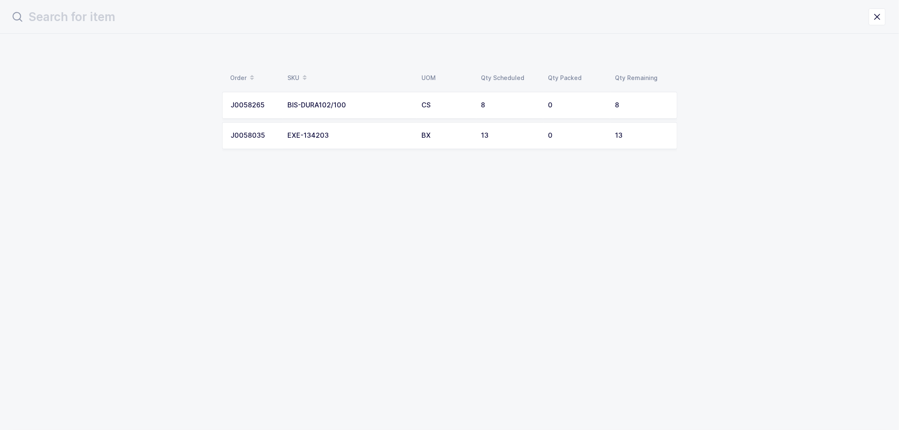
click at [250, 102] on div "J0058265" at bounding box center [254, 106] width 47 height 8
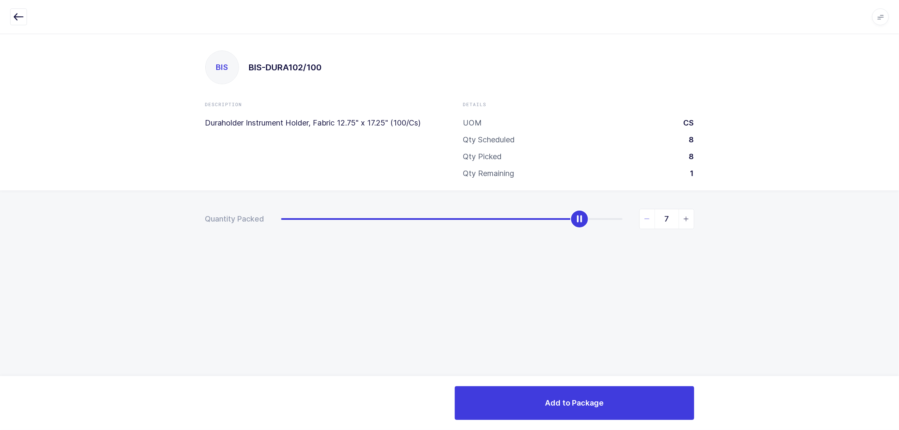
type input "8"
drag, startPoint x: 278, startPoint y: 220, endPoint x: 642, endPoint y: 224, distance: 363.4
click at [642, 221] on div "8" at bounding box center [487, 219] width 413 height 20
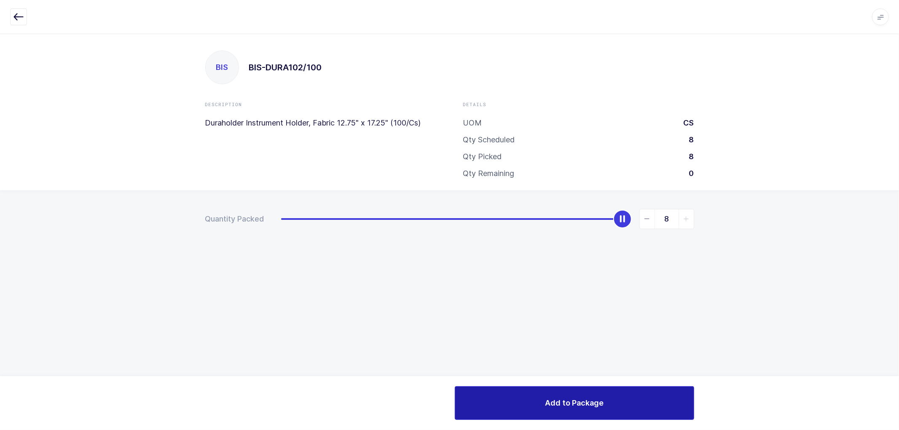
click at [588, 398] on span "Add to Package" at bounding box center [574, 403] width 59 height 11
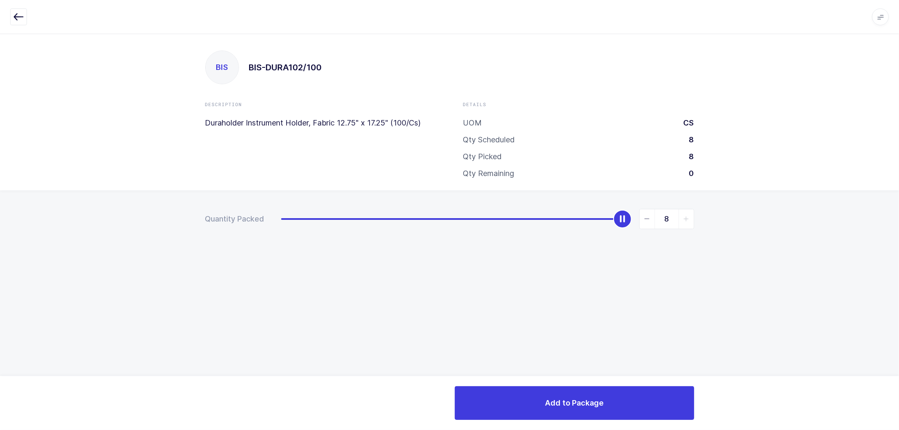
click at [483, 215] on div "Quantity Packed 8" at bounding box center [449, 249] width 899 height 116
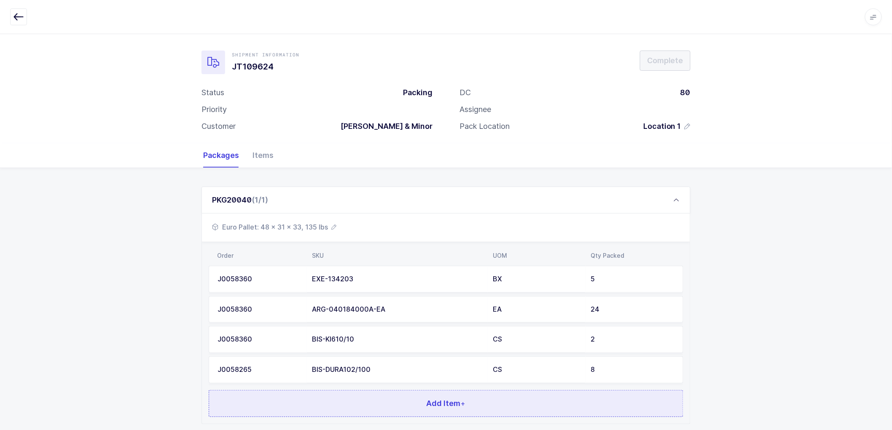
click at [346, 398] on button "Add Item +" at bounding box center [446, 403] width 475 height 27
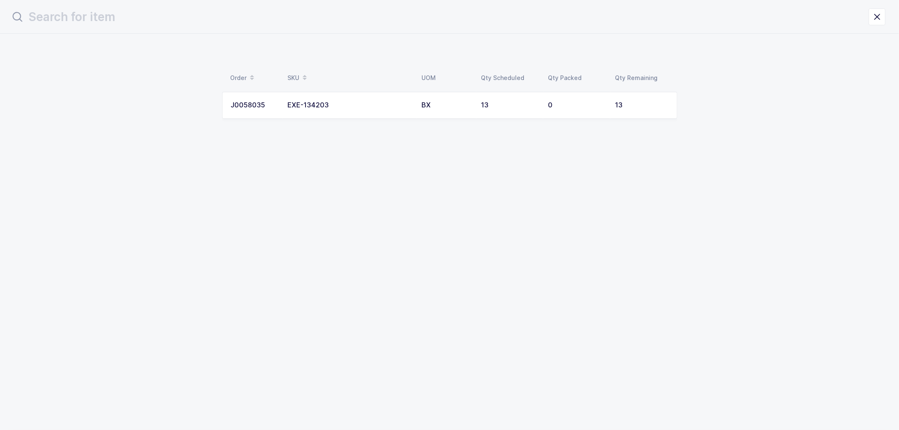
click at [271, 107] on div "J0058035" at bounding box center [254, 106] width 47 height 8
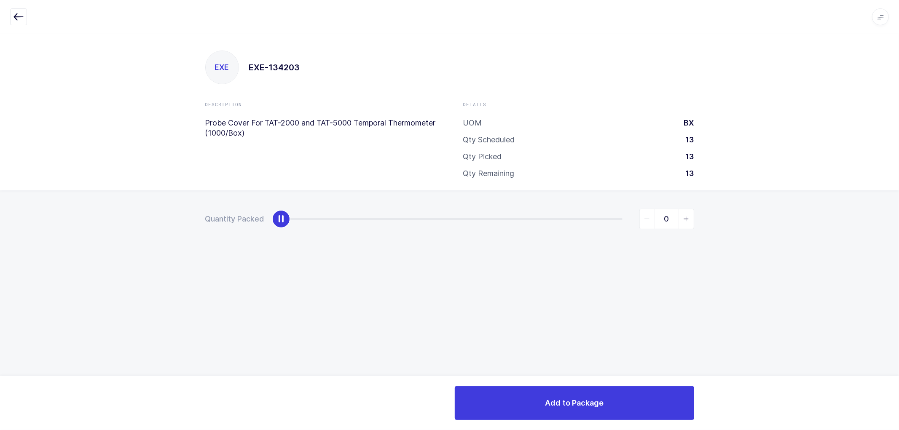
click at [279, 220] on div "slider between 0 and 13" at bounding box center [281, 219] width 19 height 19
click at [280, 220] on div "slider between 0 and 13" at bounding box center [281, 219] width 19 height 19
type input "13"
drag, startPoint x: 280, startPoint y: 220, endPoint x: 631, endPoint y: 231, distance: 351.8
click at [636, 214] on div "13" at bounding box center [487, 219] width 413 height 20
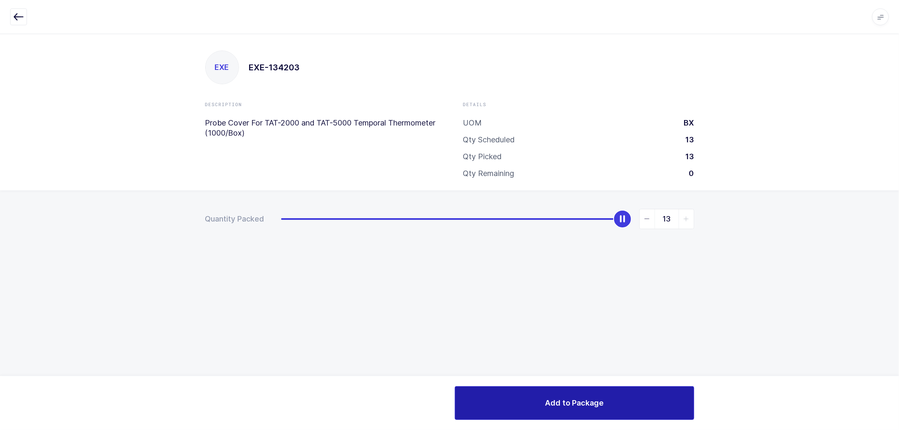
click at [597, 405] on span "Add to Package" at bounding box center [574, 403] width 59 height 11
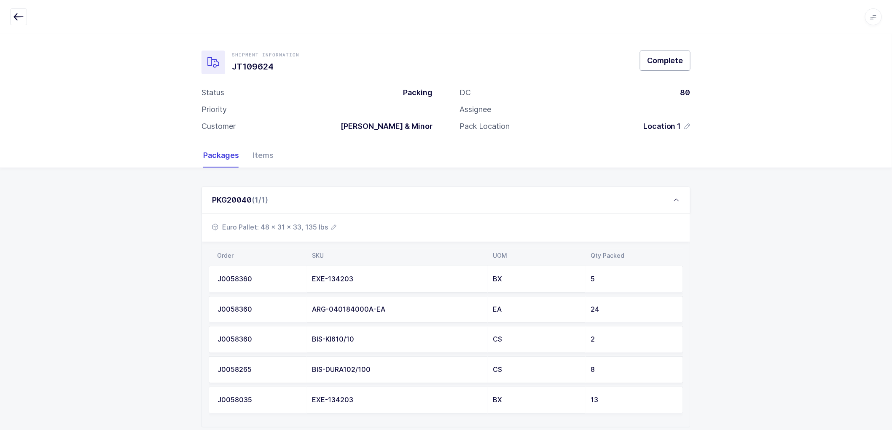
click at [663, 57] on span "Complete" at bounding box center [665, 60] width 36 height 11
